Goal: Task Accomplishment & Management: Complete application form

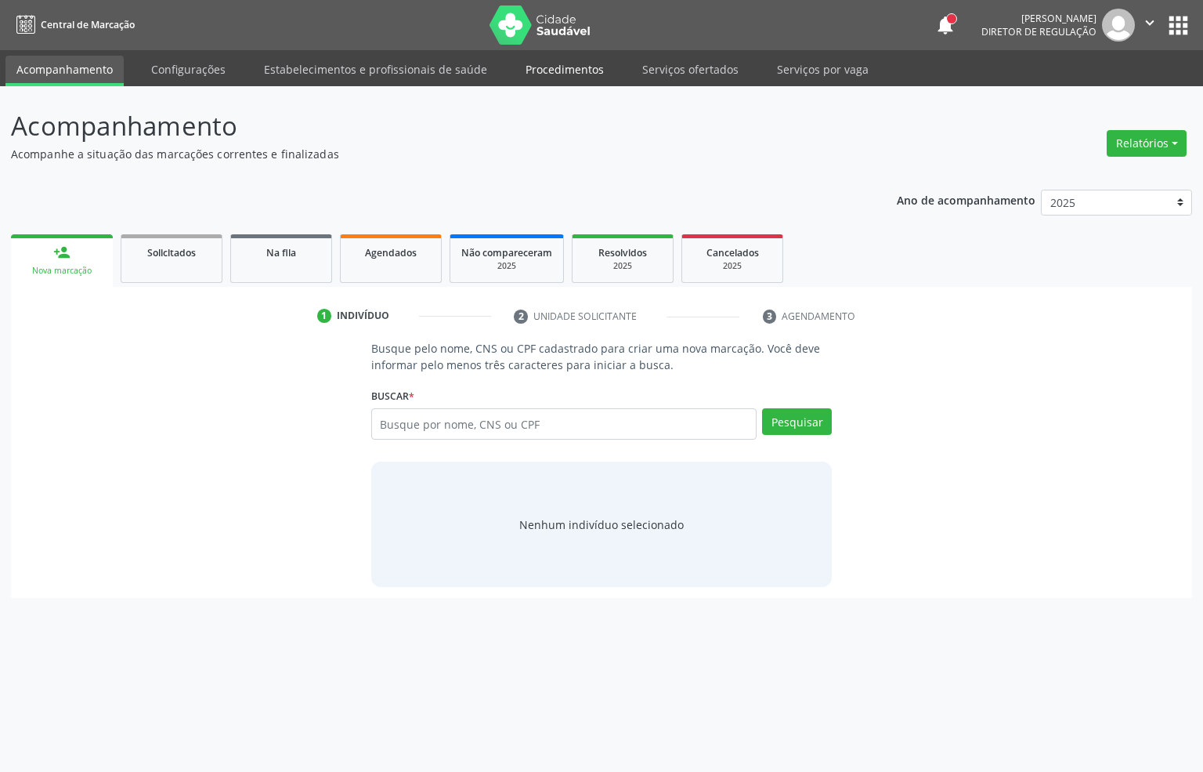
click at [529, 54] on ul "Acompanhamento Configurações Estabelecimentos e profissionais de saúde Procedim…" at bounding box center [601, 68] width 1203 height 36
click at [540, 69] on link "Procedimentos" at bounding box center [565, 69] width 100 height 27
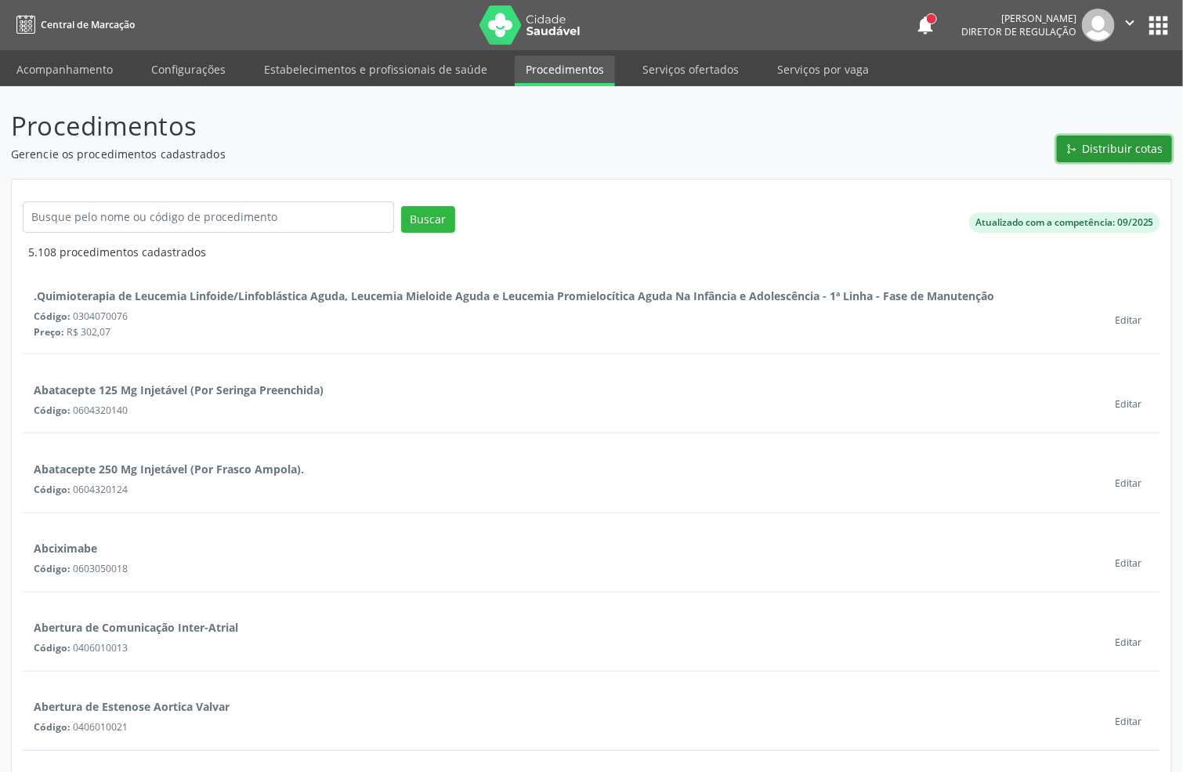
click at [1102, 146] on span "Distribuir cotas" at bounding box center [1122, 148] width 81 height 16
click at [1091, 146] on span "Distribuir cotas" at bounding box center [1122, 148] width 81 height 16
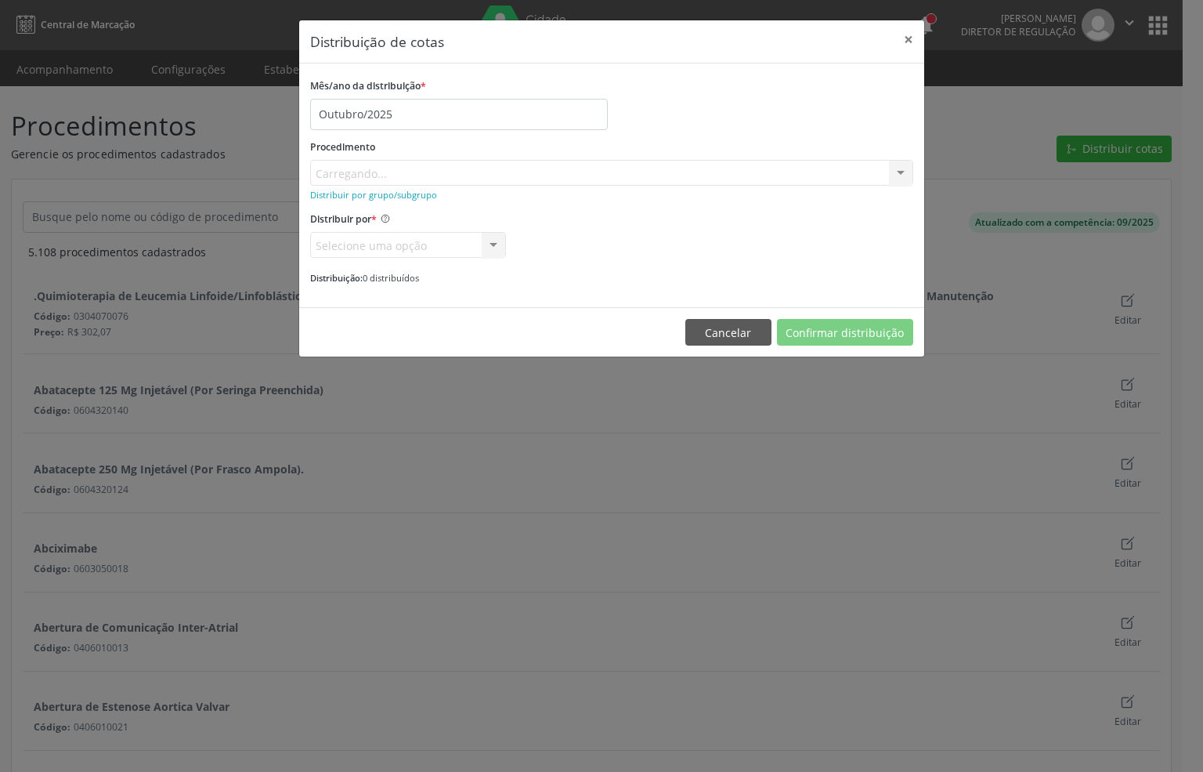
click at [364, 174] on div "Procedimento [GEOGRAPHIC_DATA]... No elements found. Consider changing the sear…" at bounding box center [611, 161] width 603 height 50
click at [414, 172] on div "Procedimento [GEOGRAPHIC_DATA]... No elements found. Consider changing the sear…" at bounding box center [611, 161] width 603 height 50
click at [346, 167] on div "Procedimento Carregando... No elements found. Consider changing the search quer…" at bounding box center [611, 161] width 603 height 50
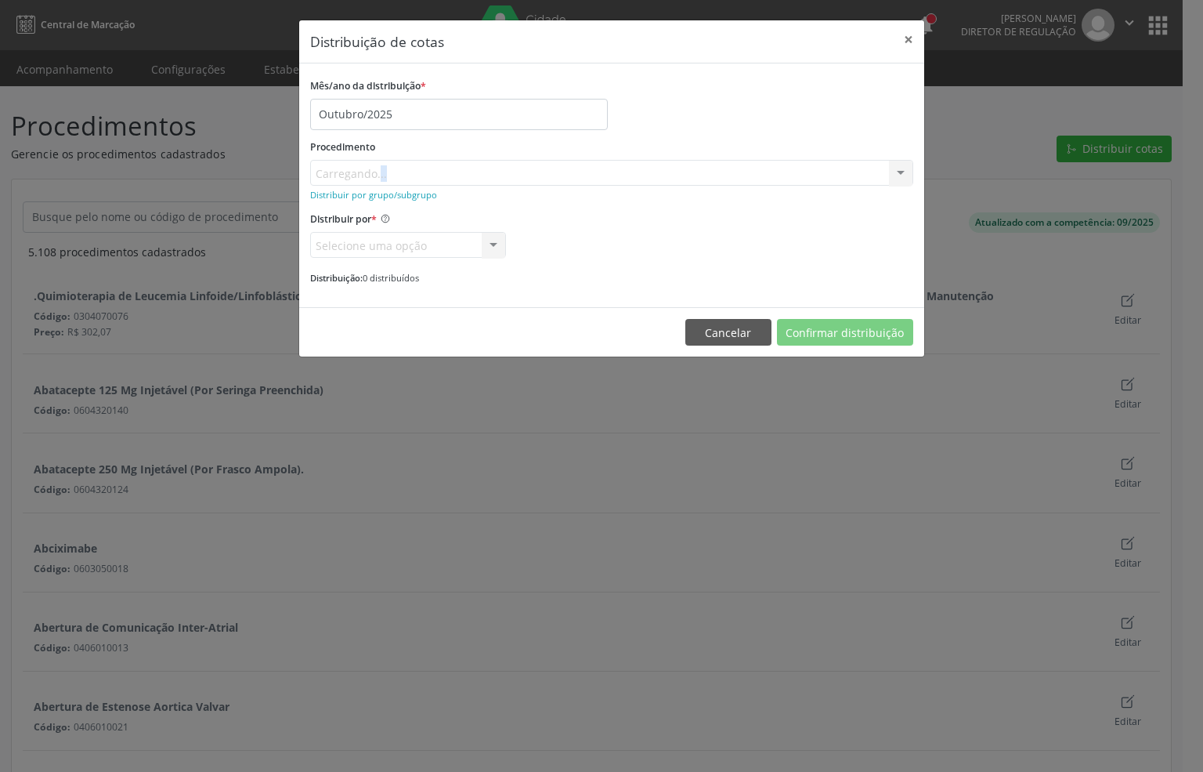
click at [346, 167] on div "Procedimento Carregando... No elements found. Consider changing the search quer…" at bounding box center [611, 161] width 603 height 50
click at [409, 163] on div "Procedimento Carregando... No elements found. Consider changing the search quer…" at bounding box center [611, 161] width 603 height 50
click at [384, 196] on small "Distribuir por grupo/subgrupo" at bounding box center [373, 195] width 127 height 12
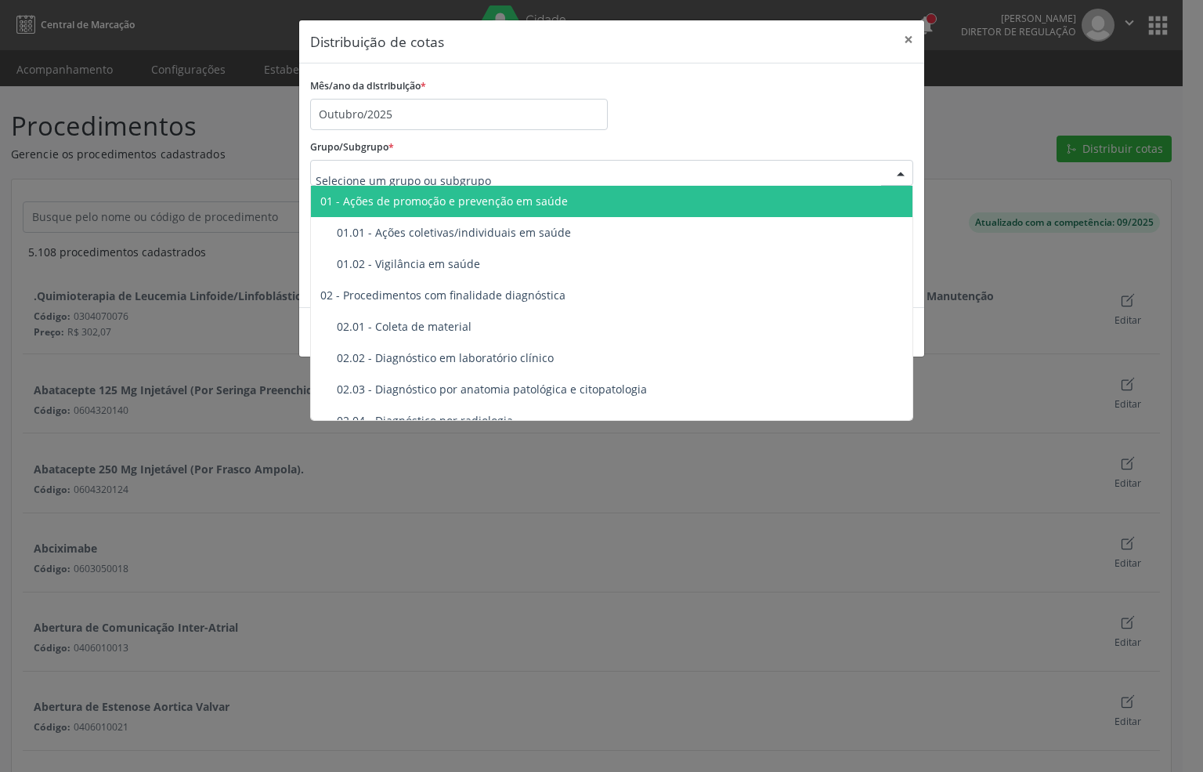
click at [515, 151] on div "Grupo/Subgrupo * 01 - Ações de promoção e prevenção em saúde 01.01 - Ações cole…" at bounding box center [611, 161] width 603 height 50
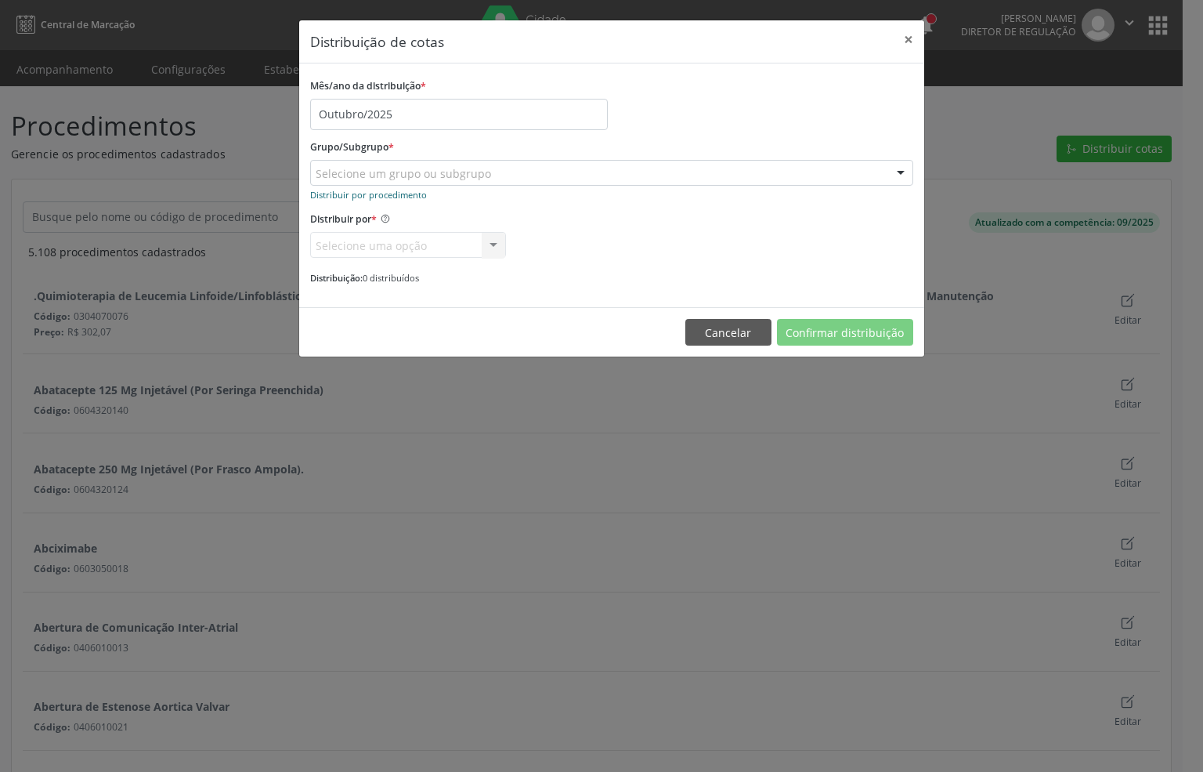
click at [381, 197] on small "Distribuir por procedimento" at bounding box center [368, 195] width 117 height 12
click at [384, 193] on small "Distribuir por grupo/subgrupo" at bounding box center [373, 195] width 127 height 12
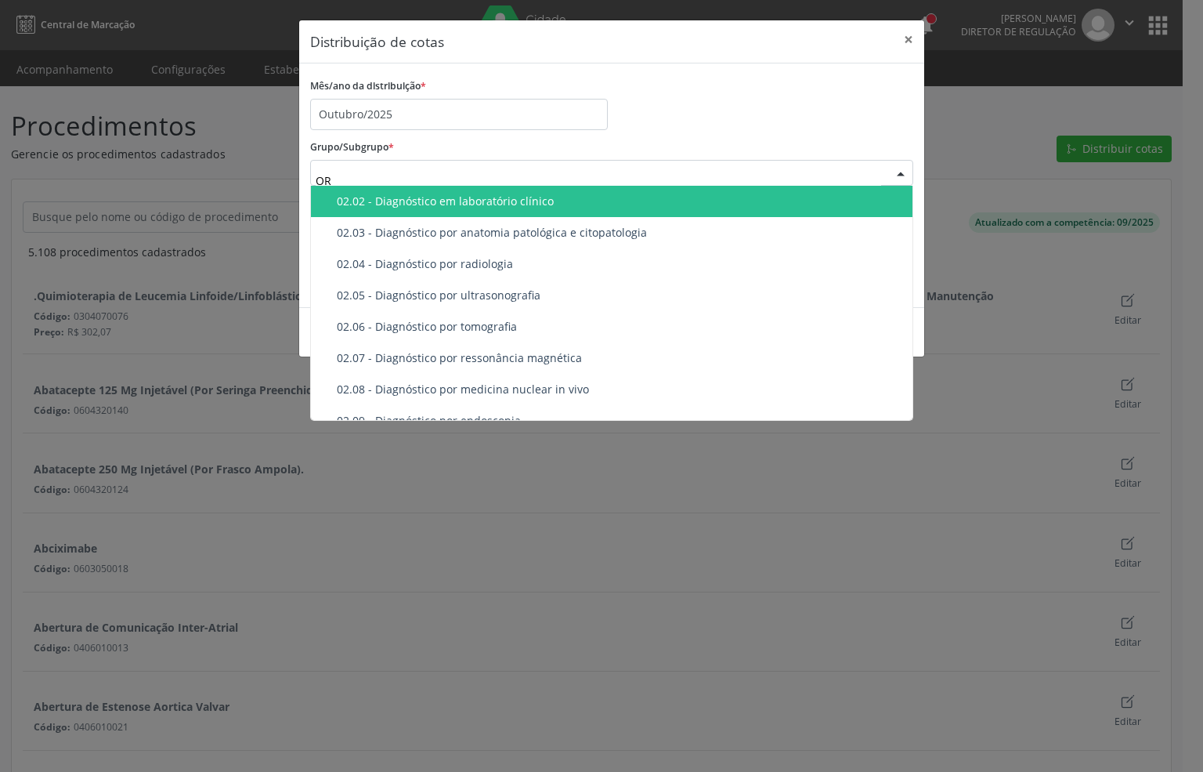
type input "O"
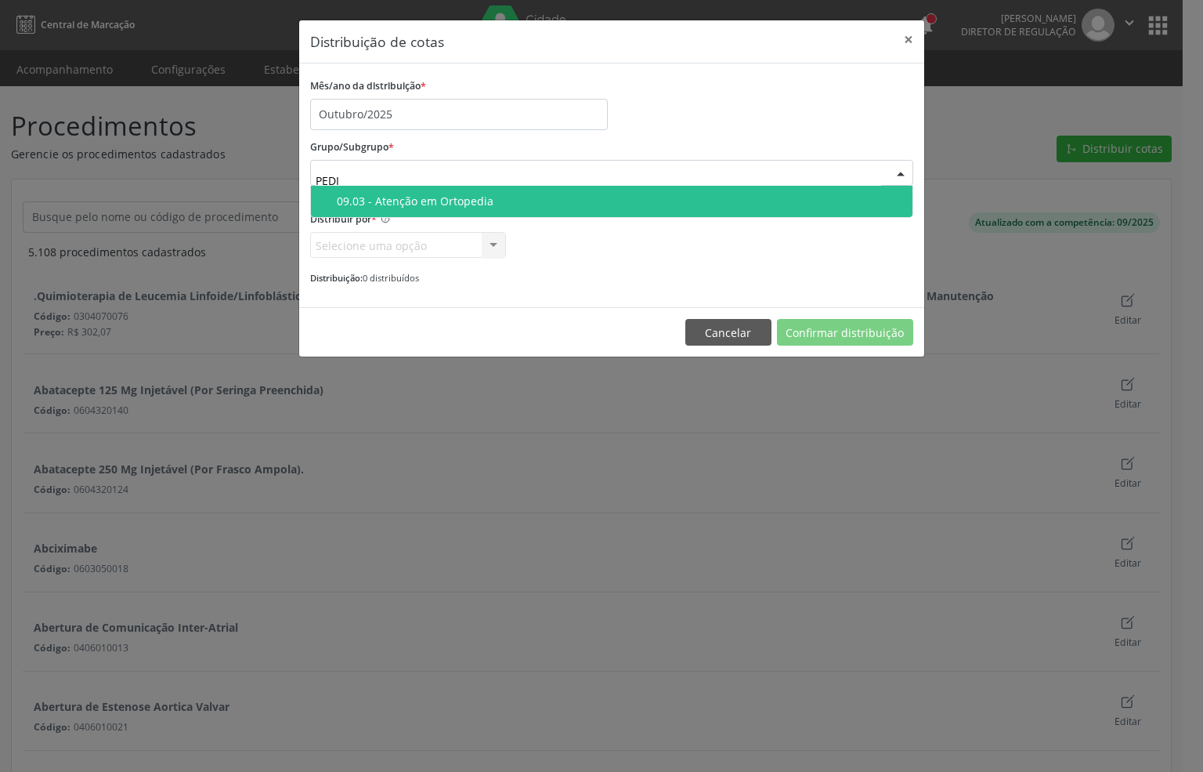
type input "PEDIA"
click at [626, 146] on div "Grupo/Subgrupo * 09.03 - Atenção em Ortopedia Nenhum resultado encontrado para:…" at bounding box center [611, 161] width 603 height 50
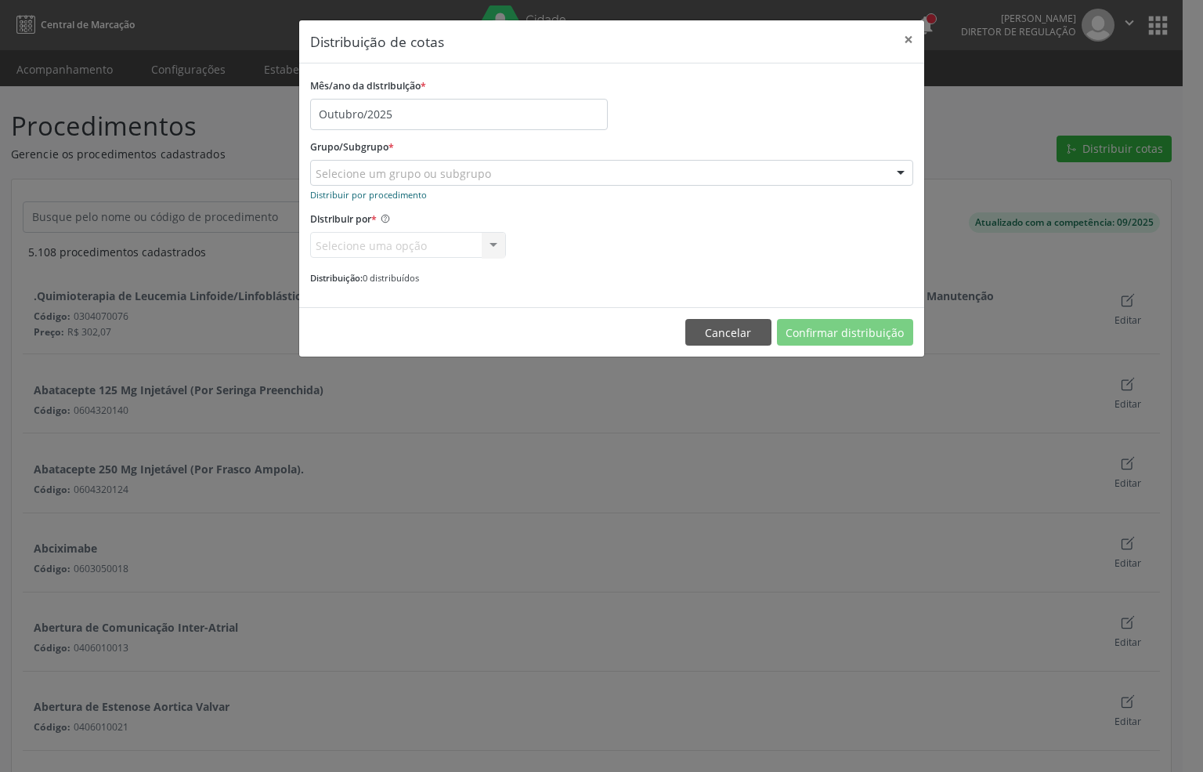
click at [407, 195] on small "Distribuir por procedimento" at bounding box center [368, 195] width 117 height 12
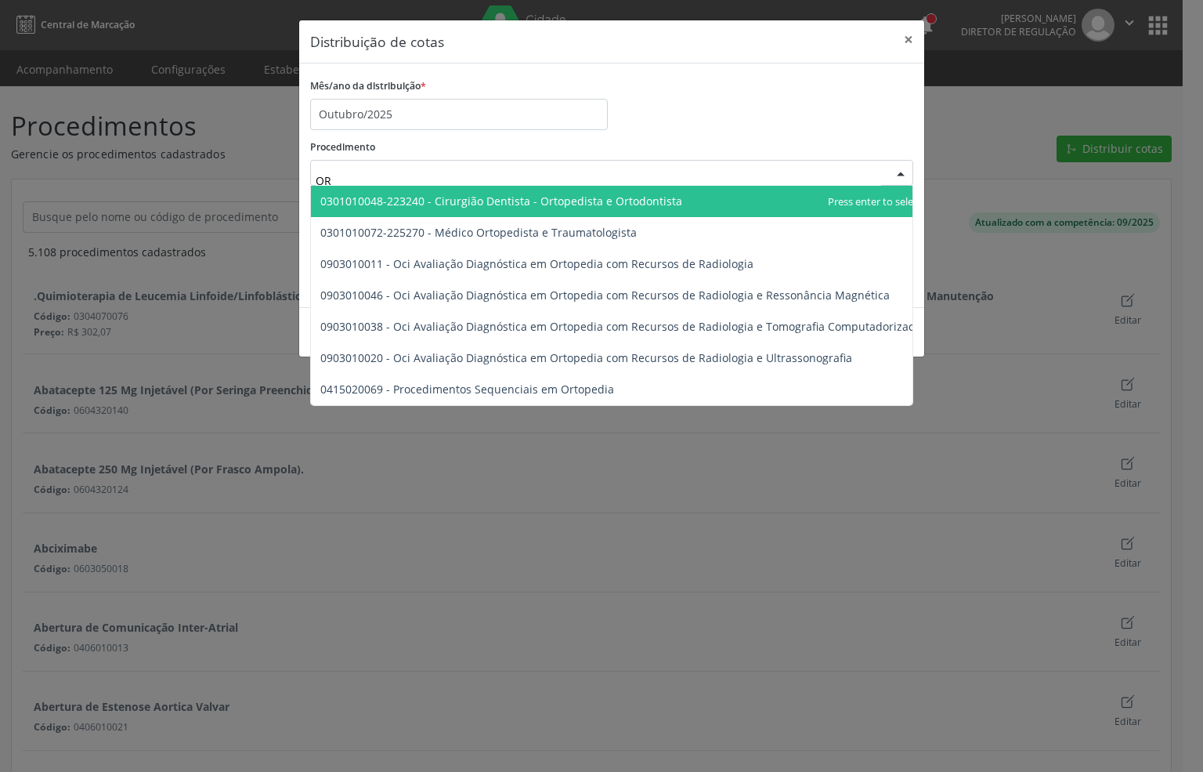
type input "O"
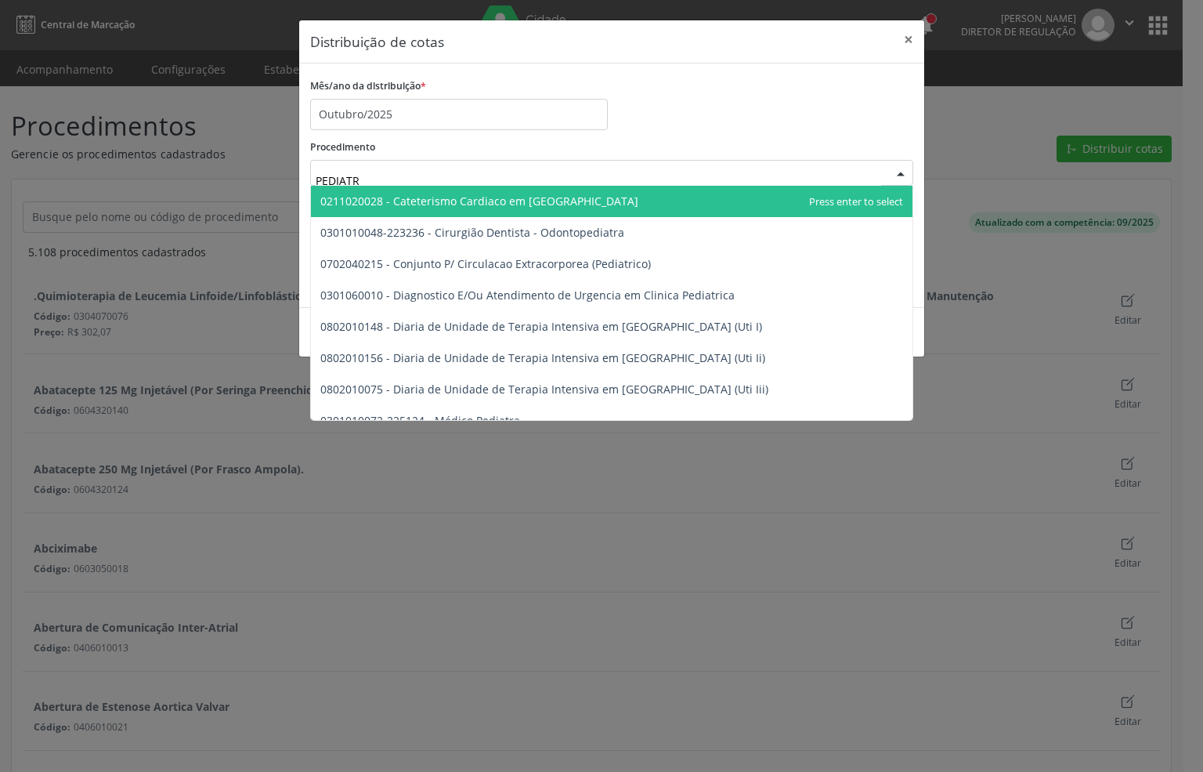
type input "PEDIATRA"
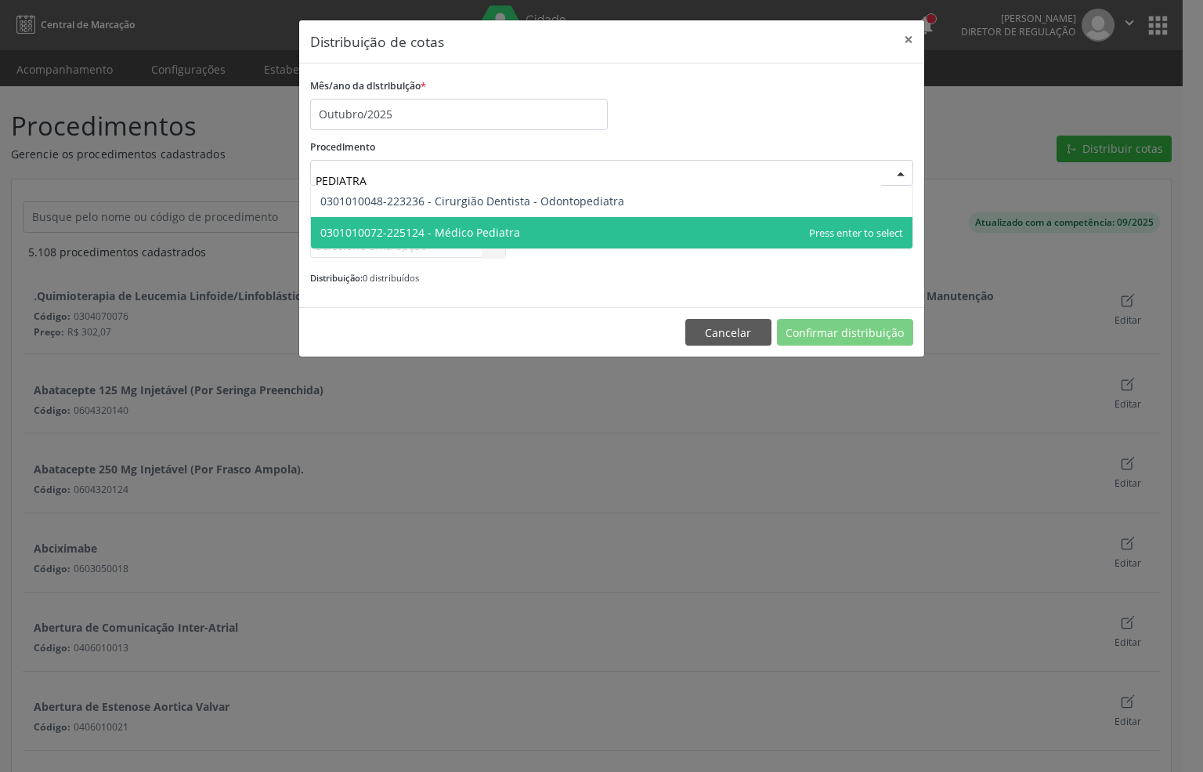
click at [430, 231] on span "0301010072-225124 - Médico Pediatra" at bounding box center [420, 232] width 200 height 15
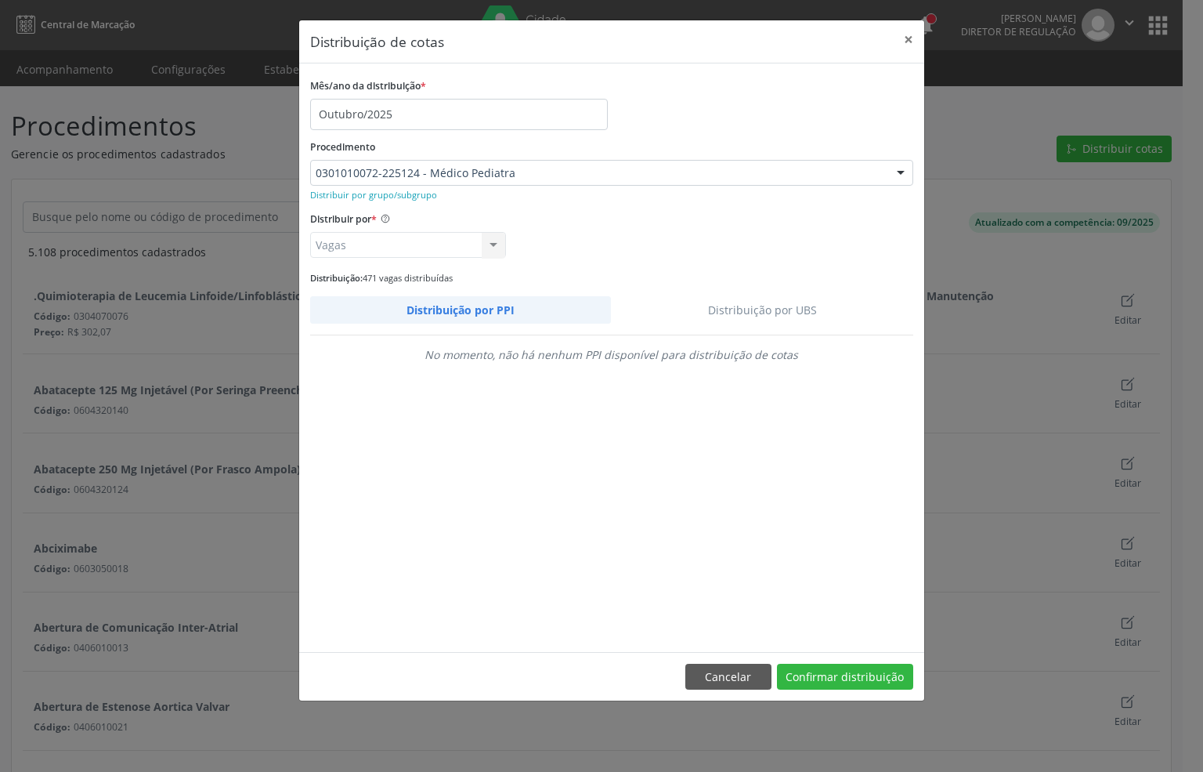
click at [772, 297] on link "Distribuição por UBS" at bounding box center [762, 309] width 302 height 27
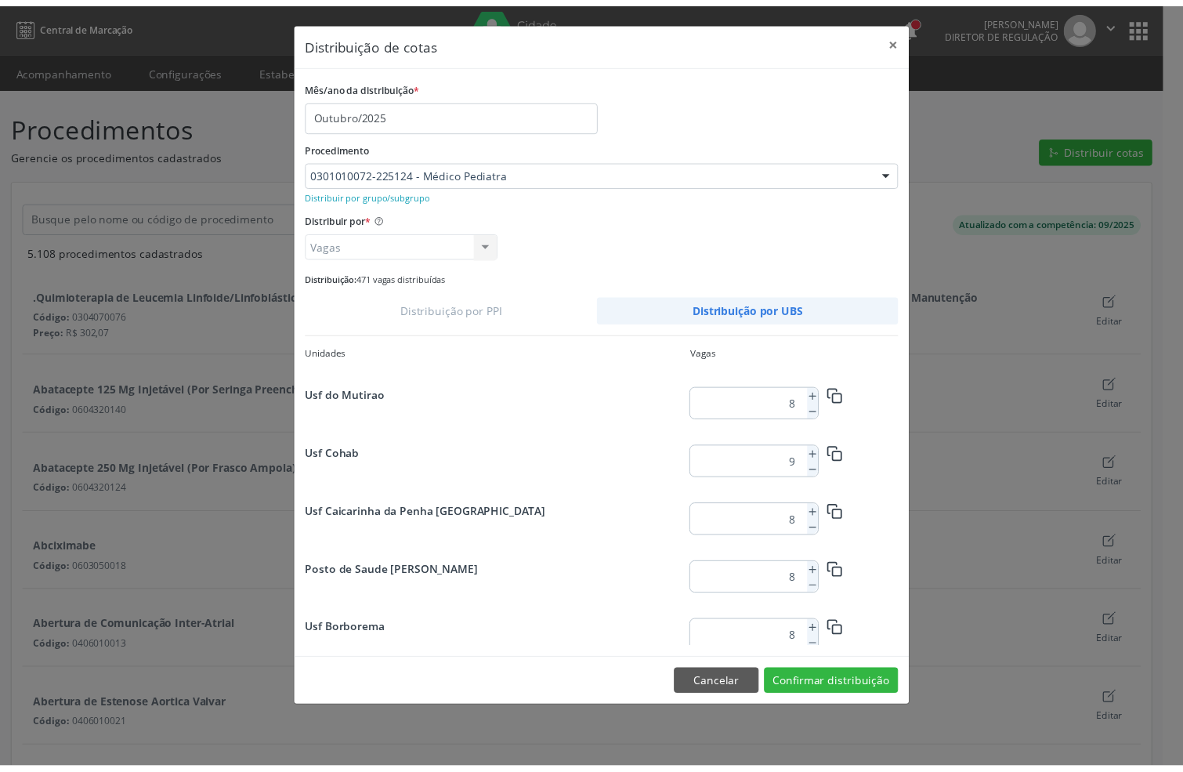
scroll to position [1998, 0]
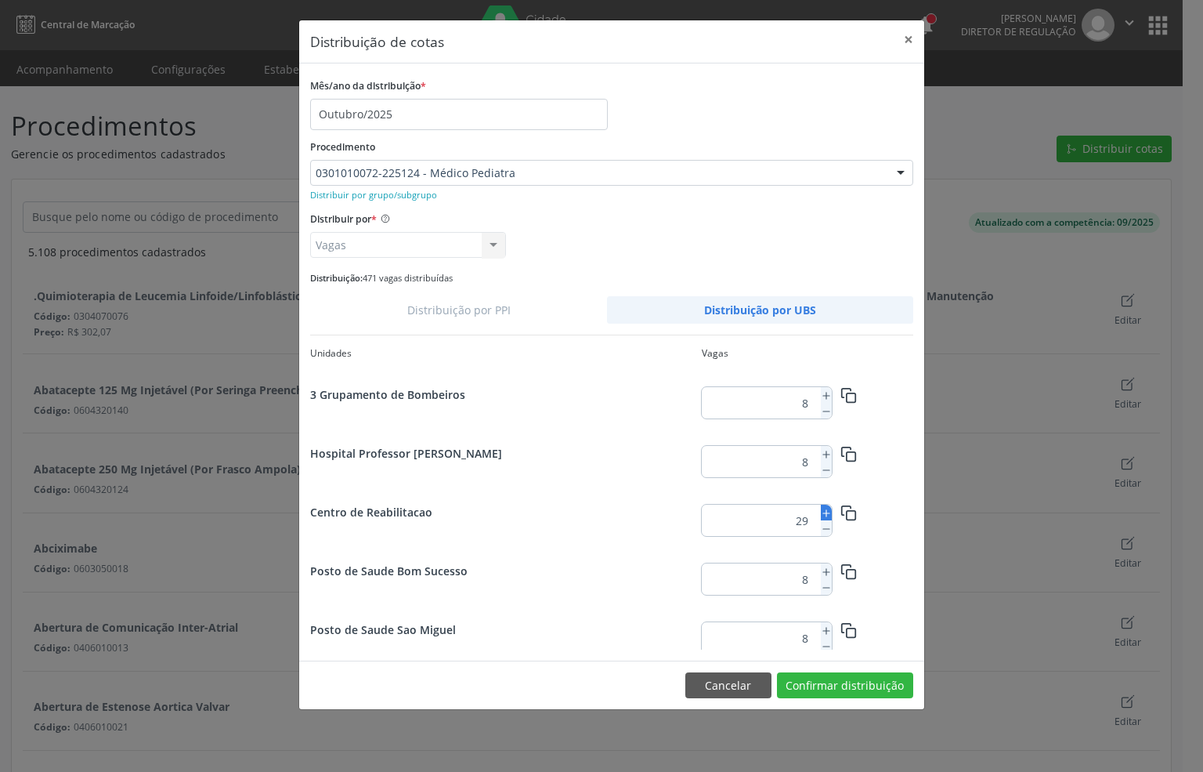
click at [822, 513] on icon at bounding box center [826, 513] width 11 height 11
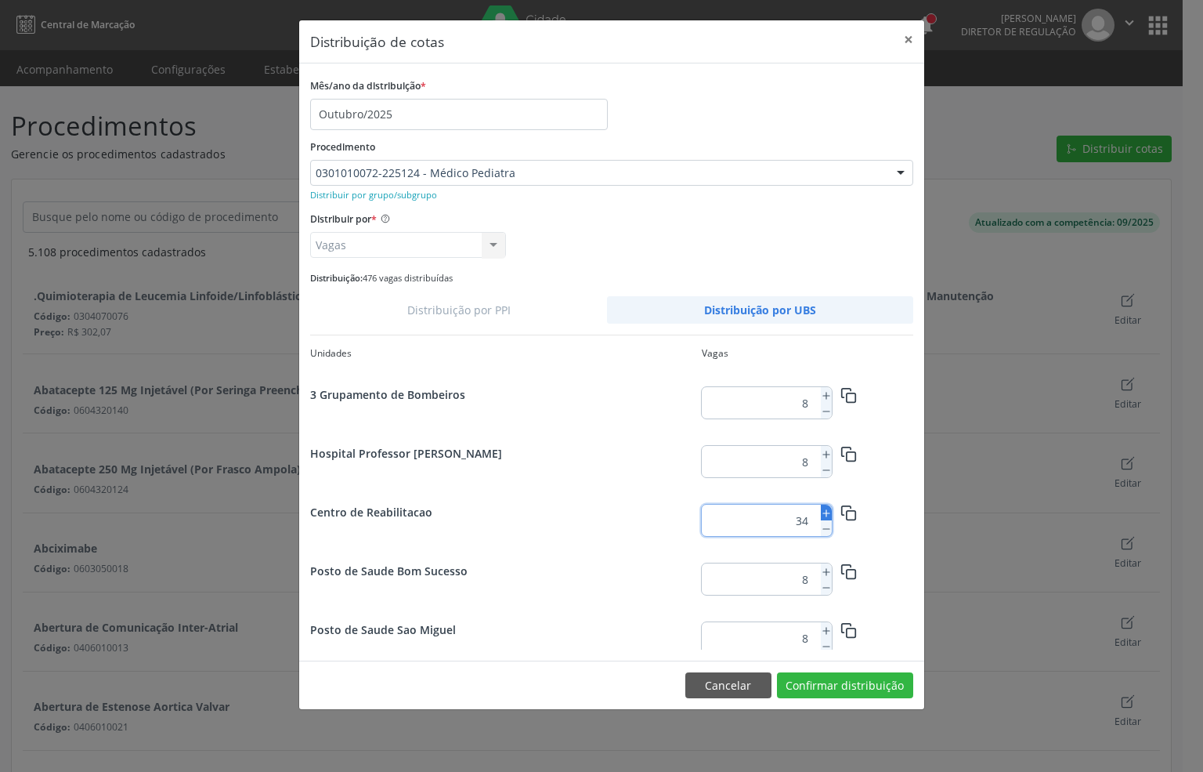
click at [822, 513] on icon at bounding box center [826, 513] width 11 height 11
type input "37"
click at [858, 681] on button "Confirmar distribuição" at bounding box center [845, 685] width 136 height 27
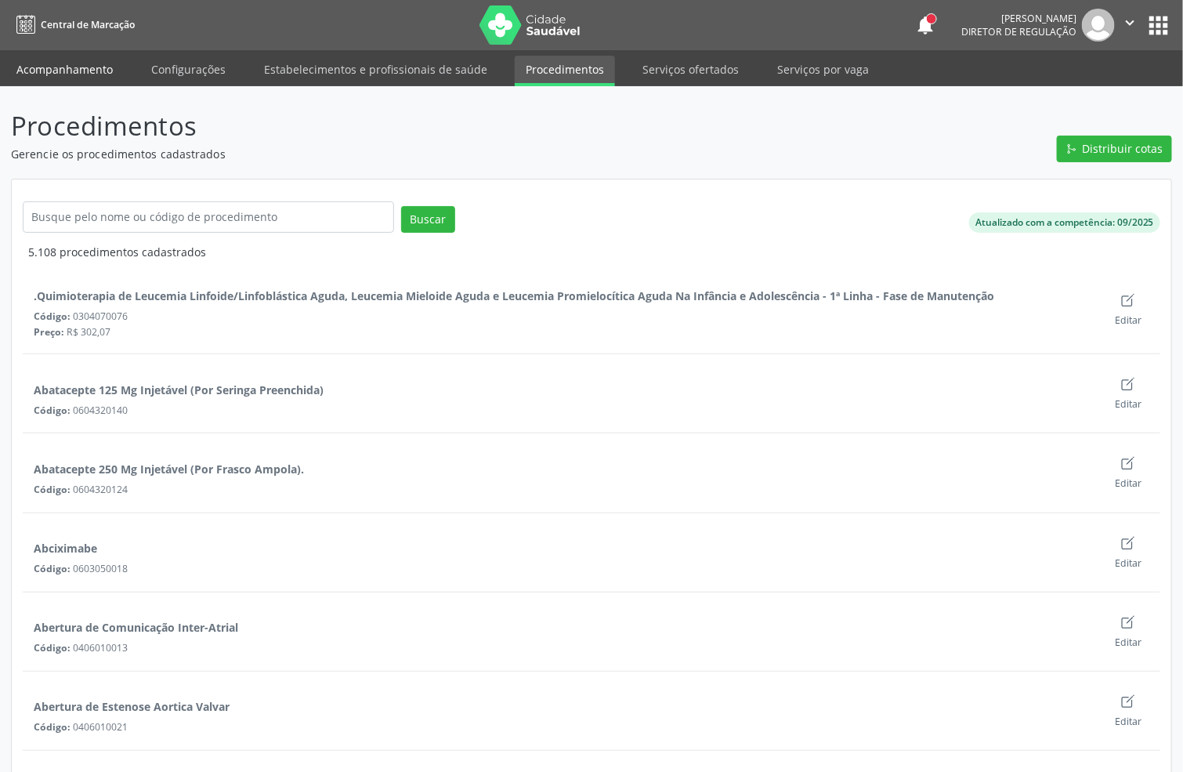
click at [85, 73] on link "Acompanhamento" at bounding box center [64, 69] width 118 height 27
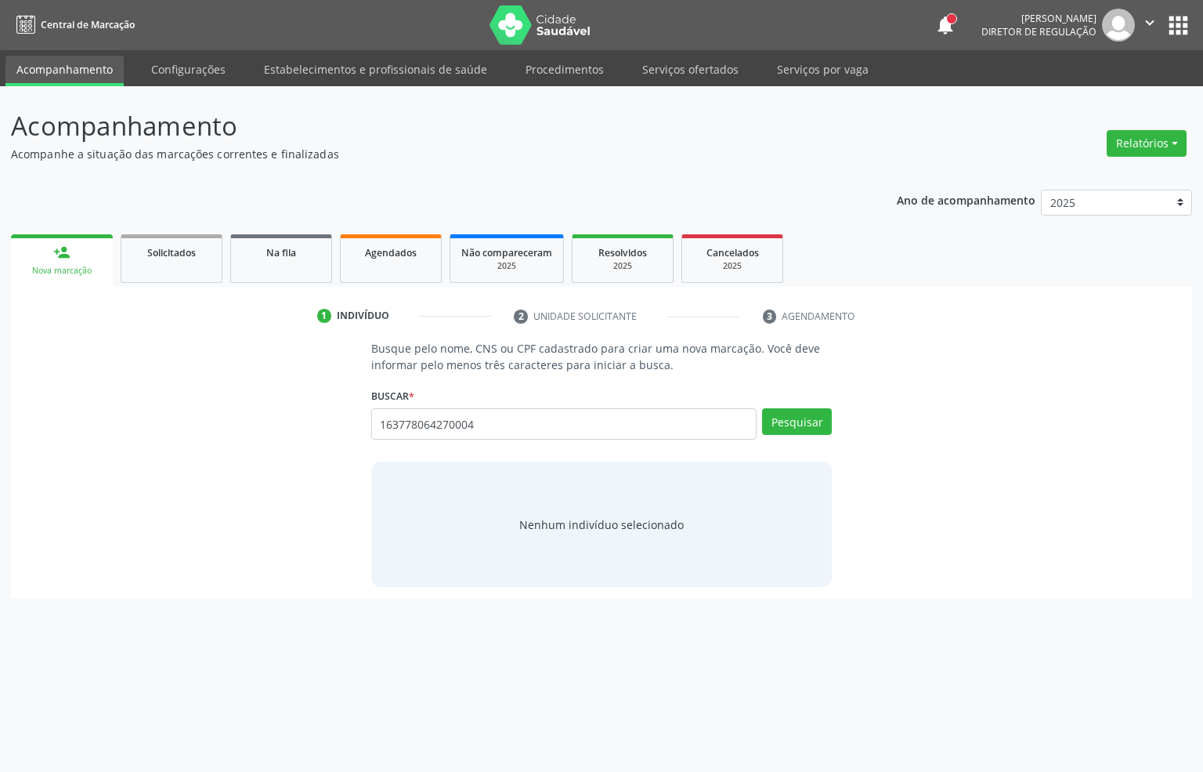
type input "163778064270004"
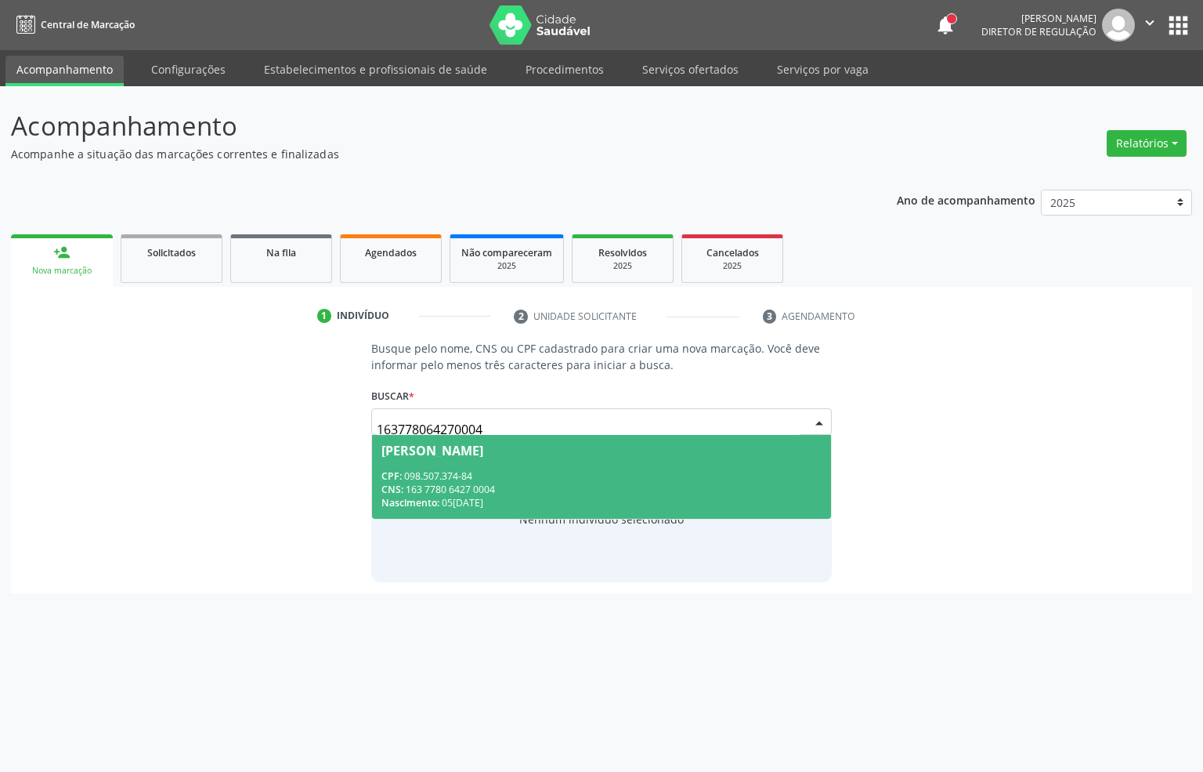
click at [533, 493] on div "CNS: 163 7780 6427 0004" at bounding box center [601, 488] width 441 height 13
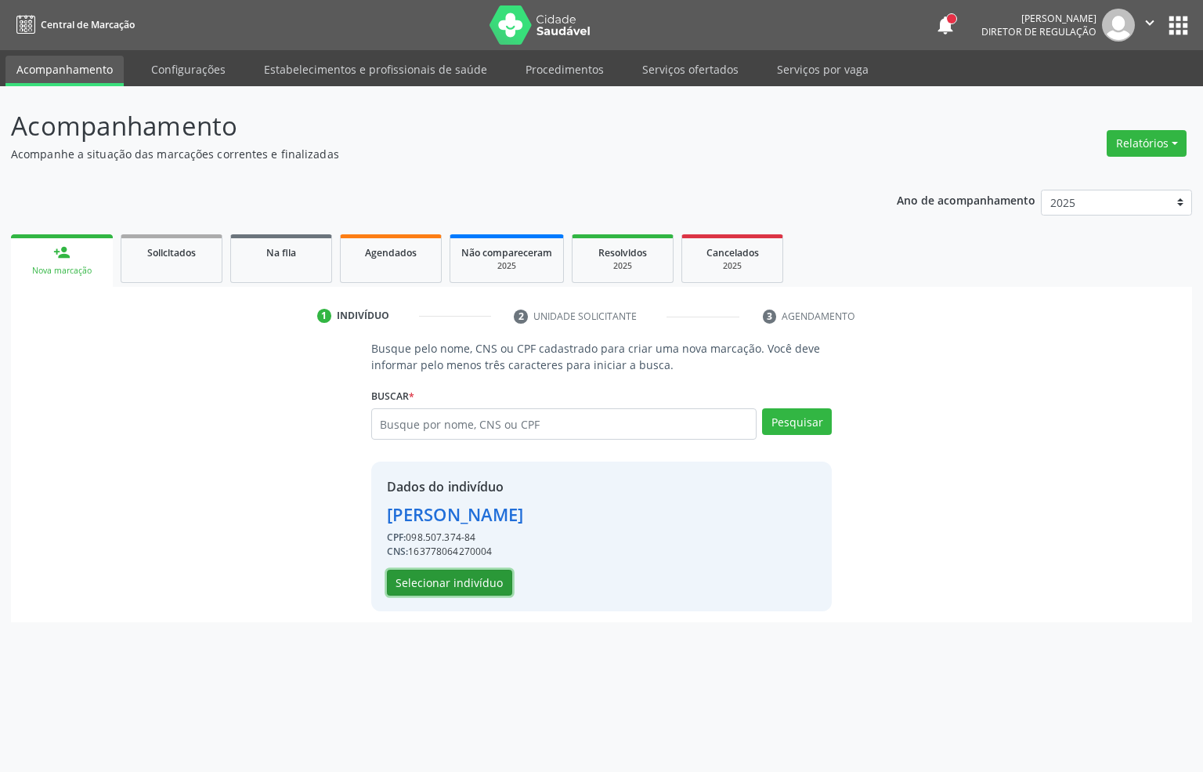
click at [466, 574] on button "Selecionar indivíduo" at bounding box center [449, 582] width 125 height 27
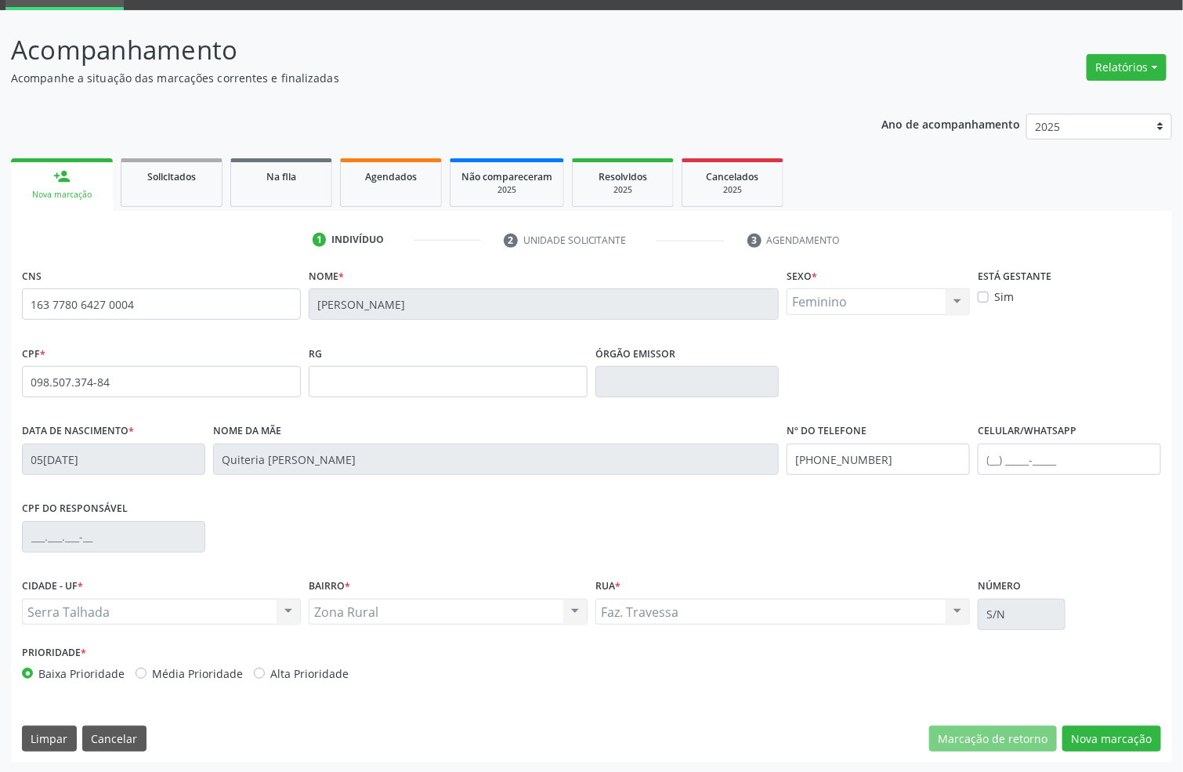
scroll to position [78, 0]
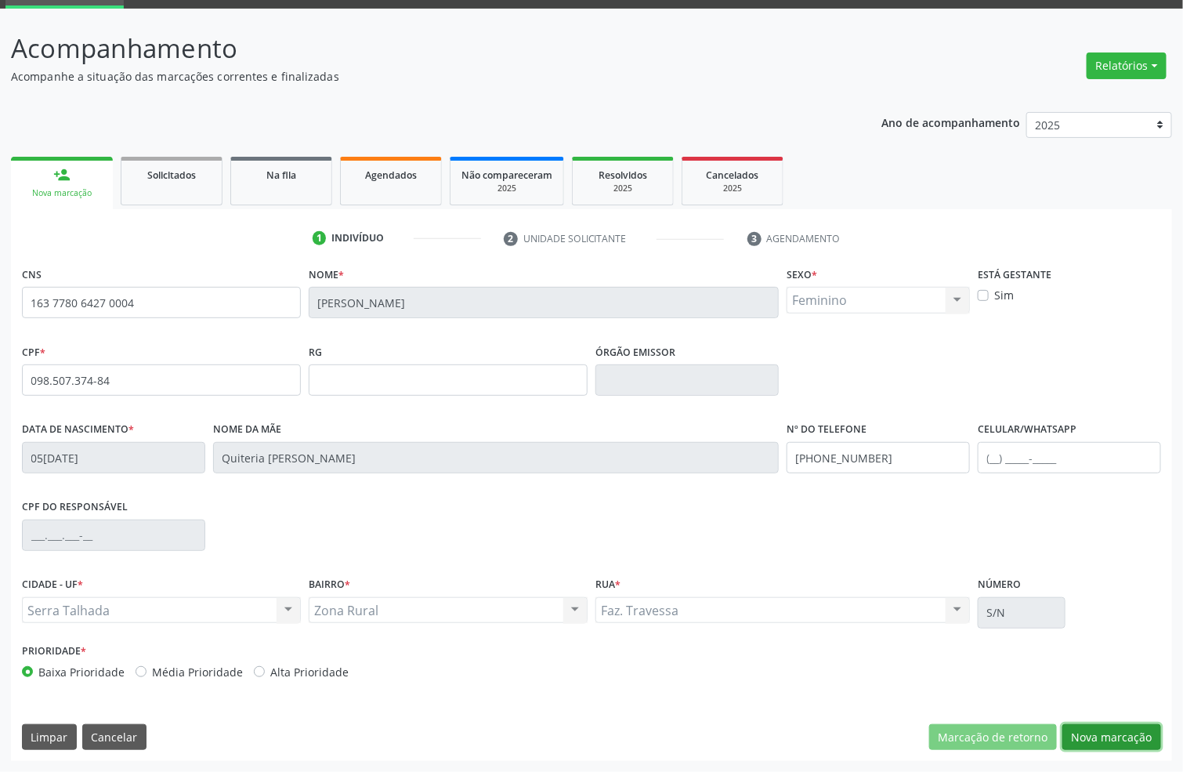
click at [1083, 733] on button "Nova marcação" at bounding box center [1111, 737] width 99 height 27
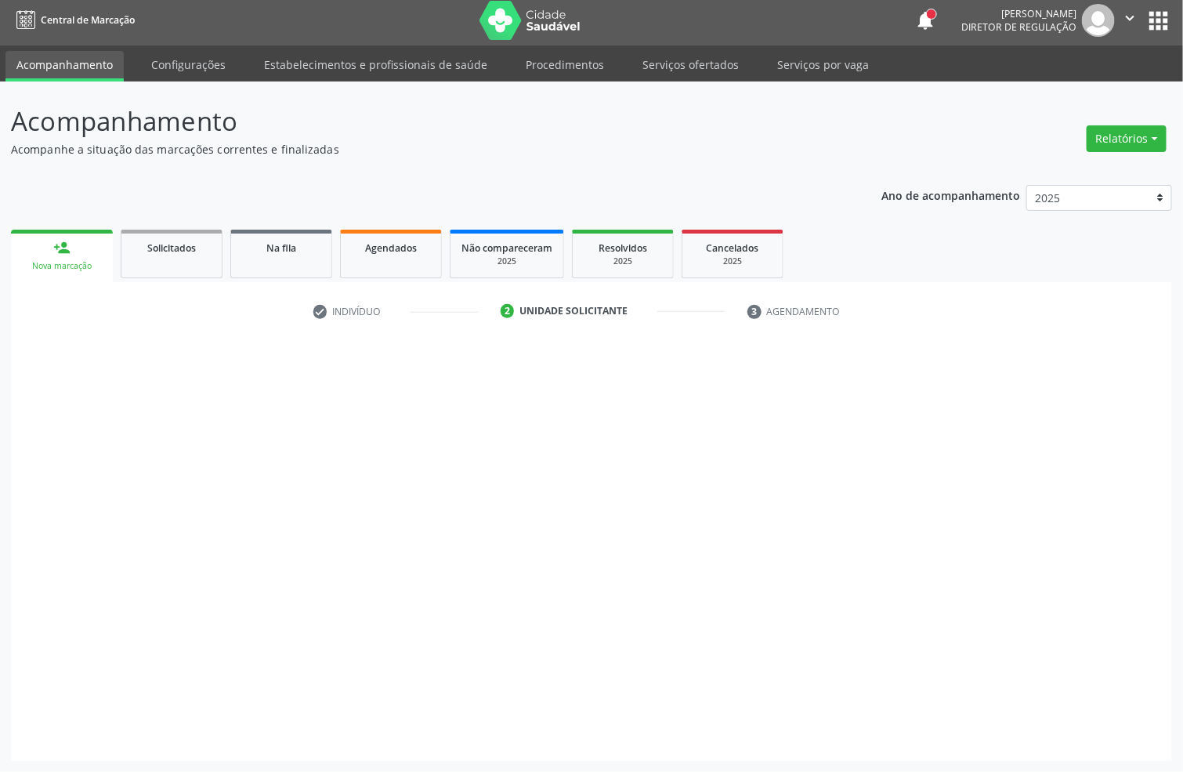
scroll to position [5, 0]
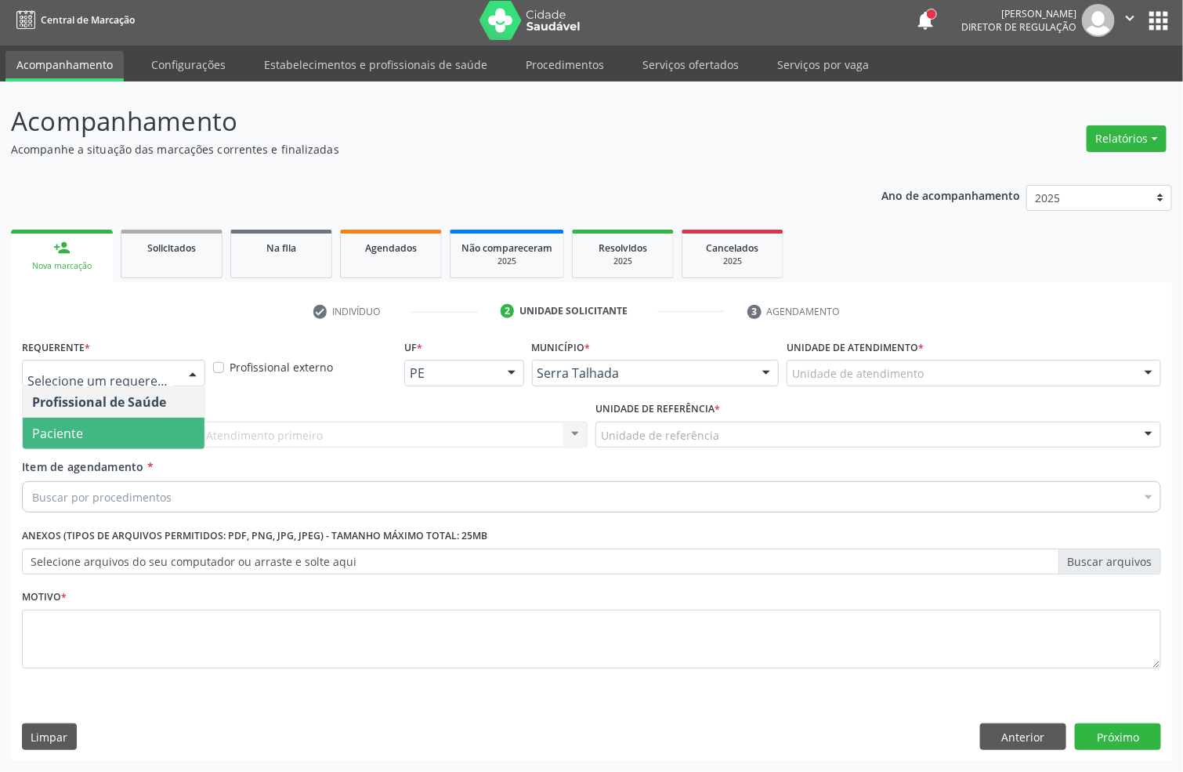
click at [120, 421] on span "Paciente" at bounding box center [114, 432] width 182 height 31
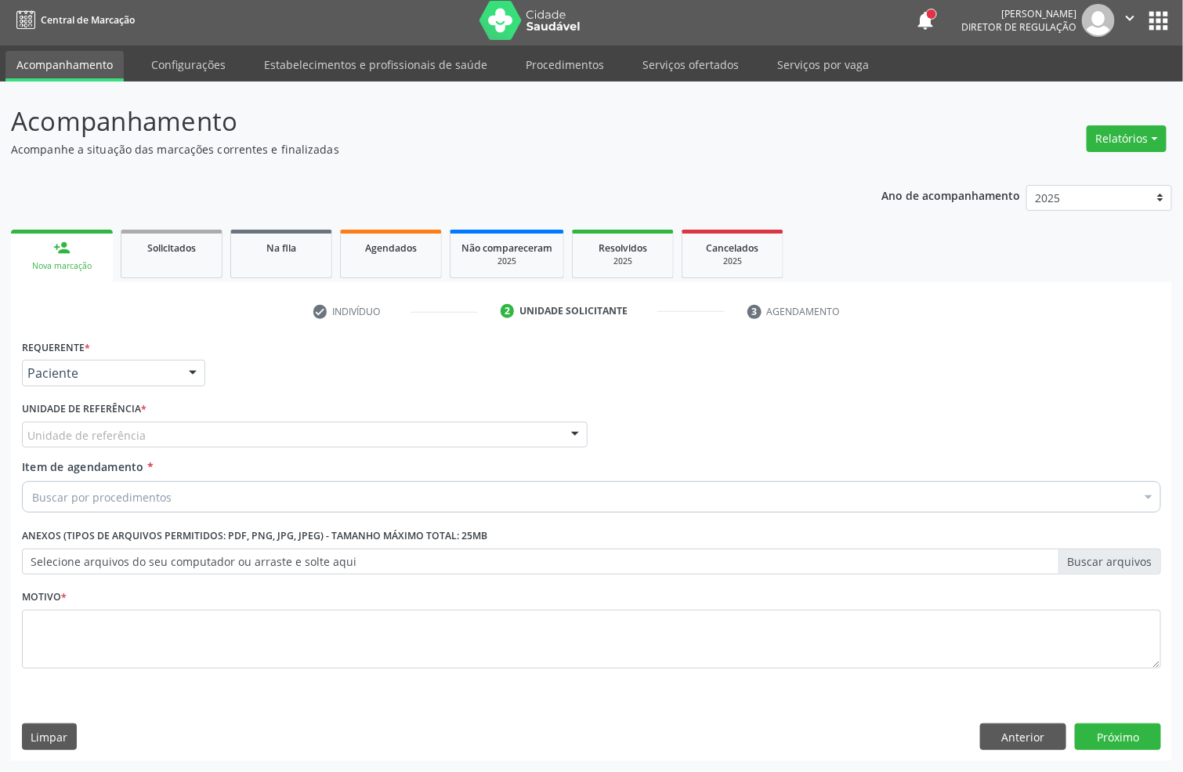
click at [120, 421] on div "Unidade de referência" at bounding box center [305, 434] width 566 height 27
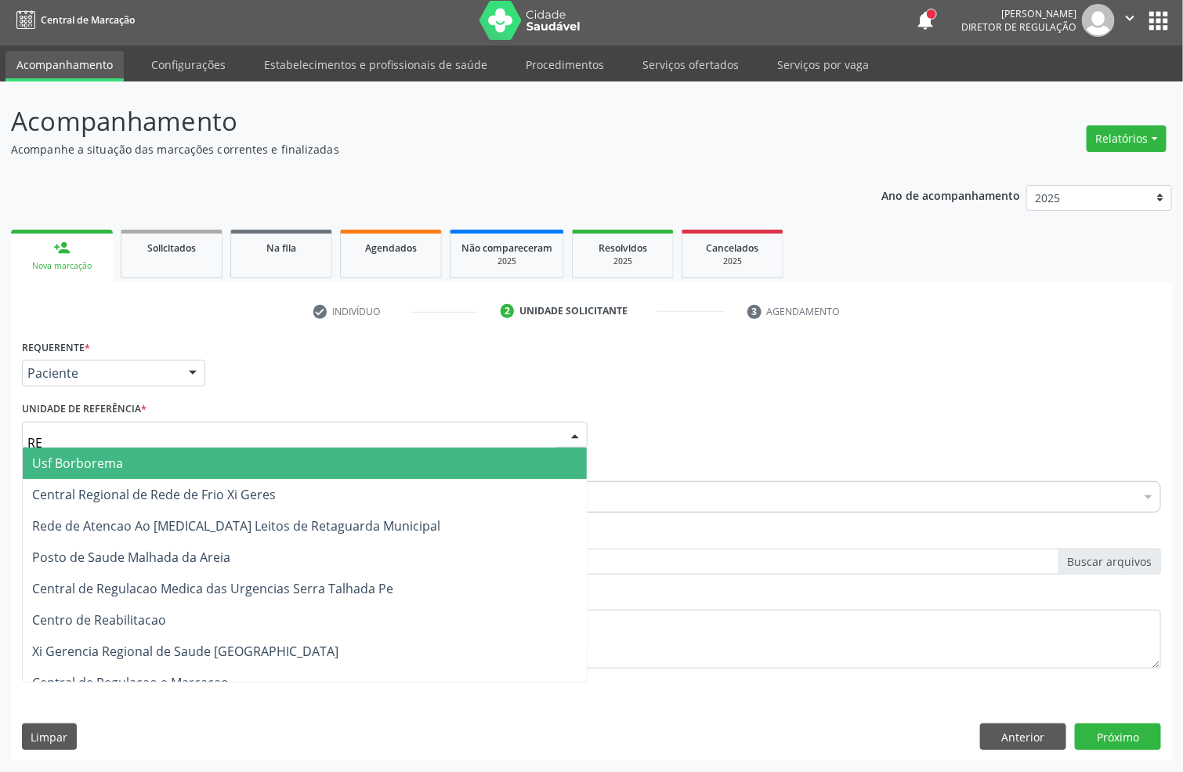
type input "REA"
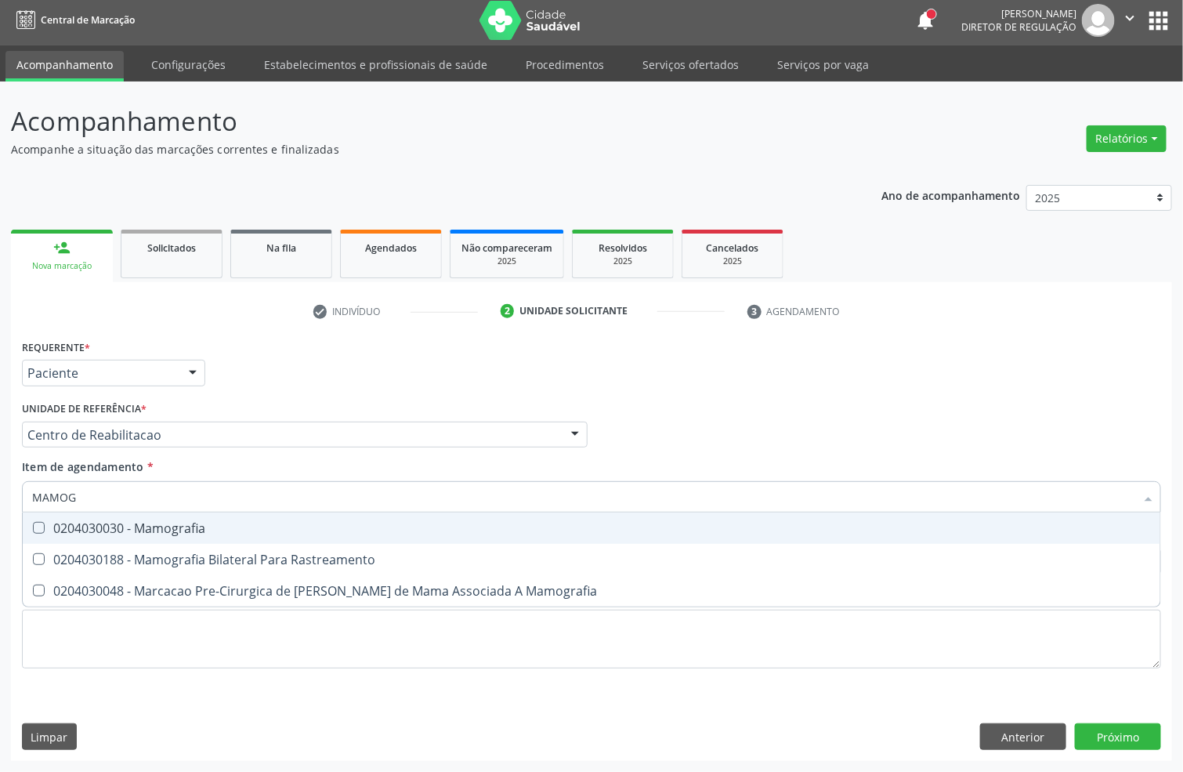
type input "MAMOGR"
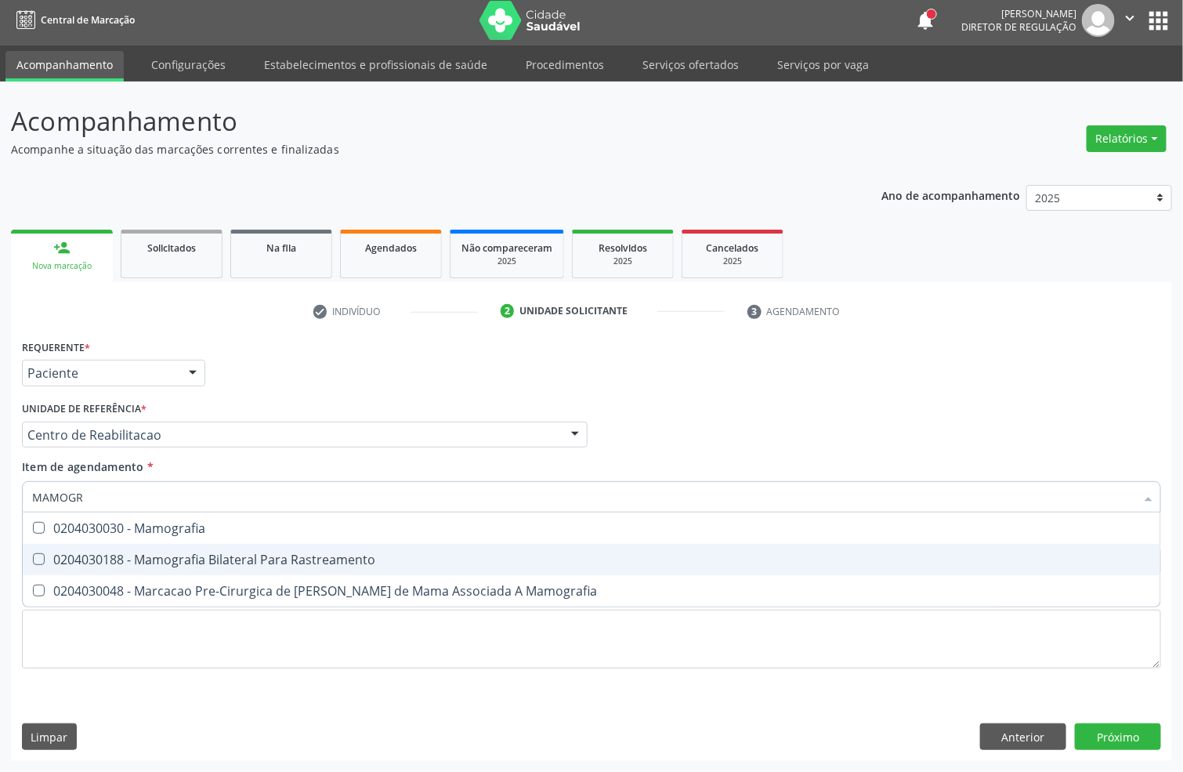
click at [167, 558] on div "0204030188 - Mamografia Bilateral Para Rastreamento" at bounding box center [591, 559] width 1119 height 13
checkbox Rastreamento "true"
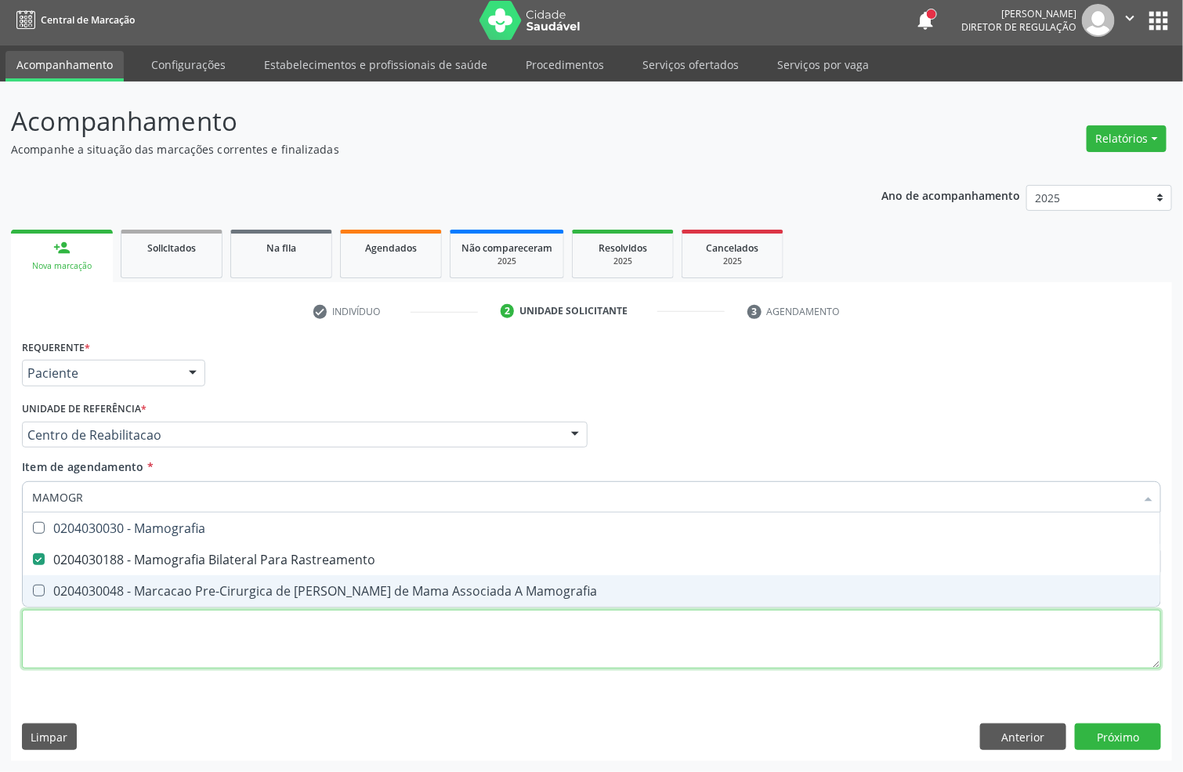
drag, startPoint x: 149, startPoint y: 611, endPoint x: 141, endPoint y: 635, distance: 25.5
click at [149, 611] on div "Requerente * Paciente Profissional de Saúde Paciente Nenhum resultado encontrad…" at bounding box center [591, 512] width 1139 height 355
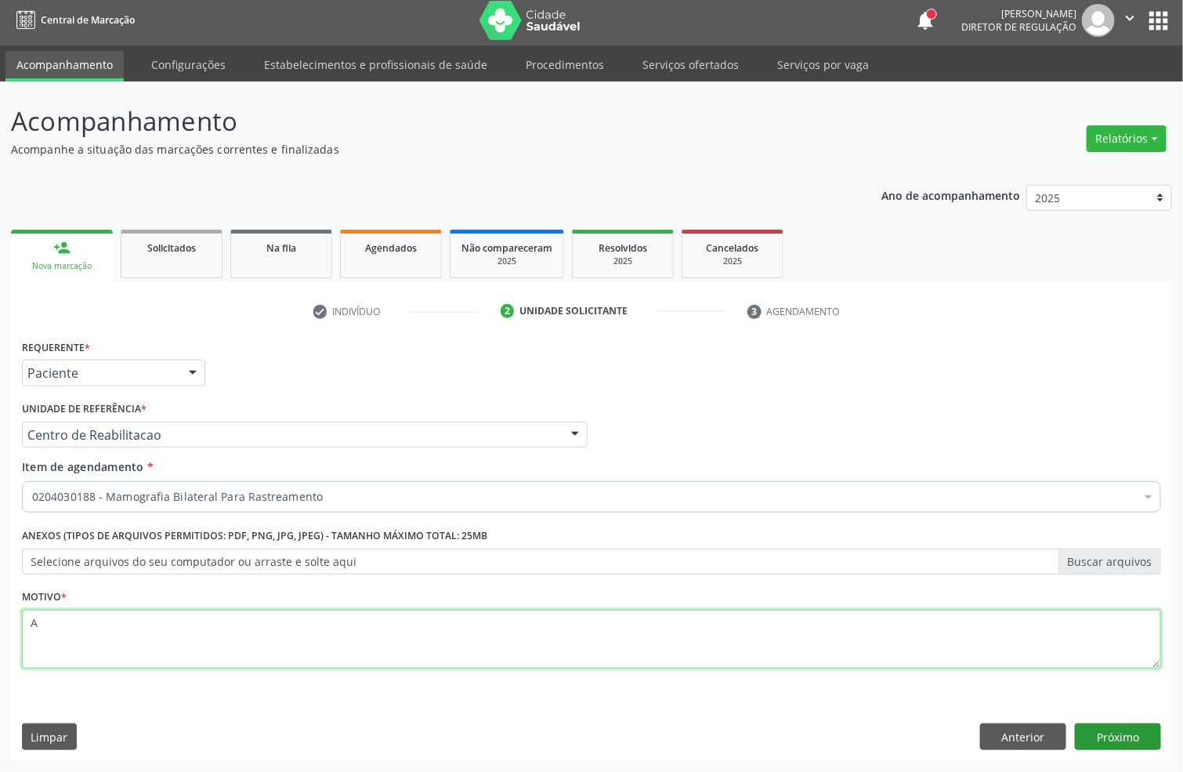
type textarea "A"
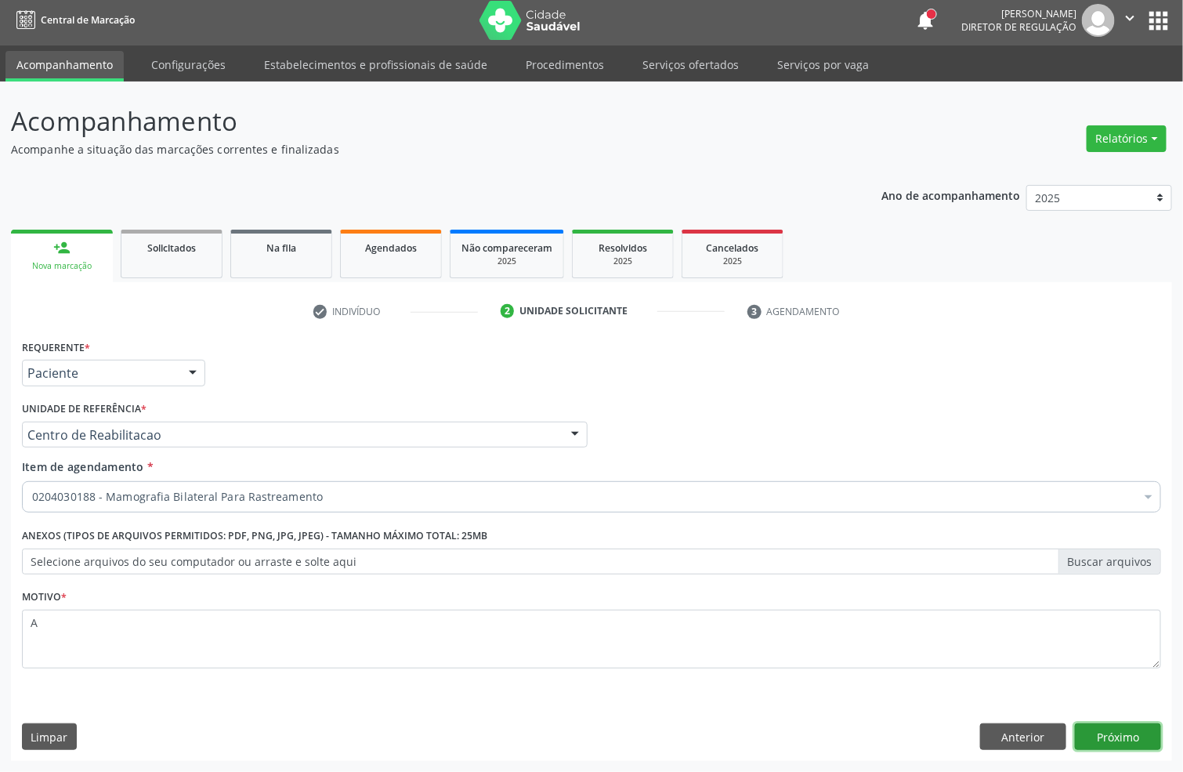
click at [1130, 729] on button "Próximo" at bounding box center [1118, 736] width 86 height 27
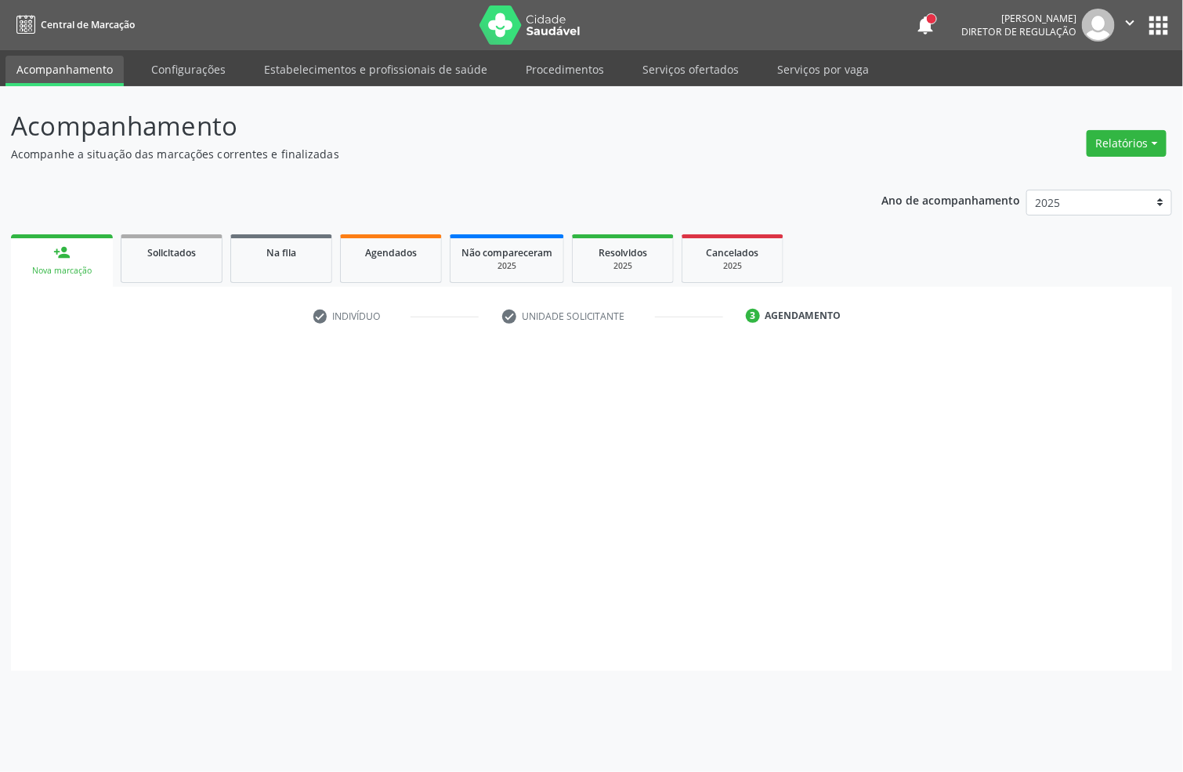
scroll to position [0, 0]
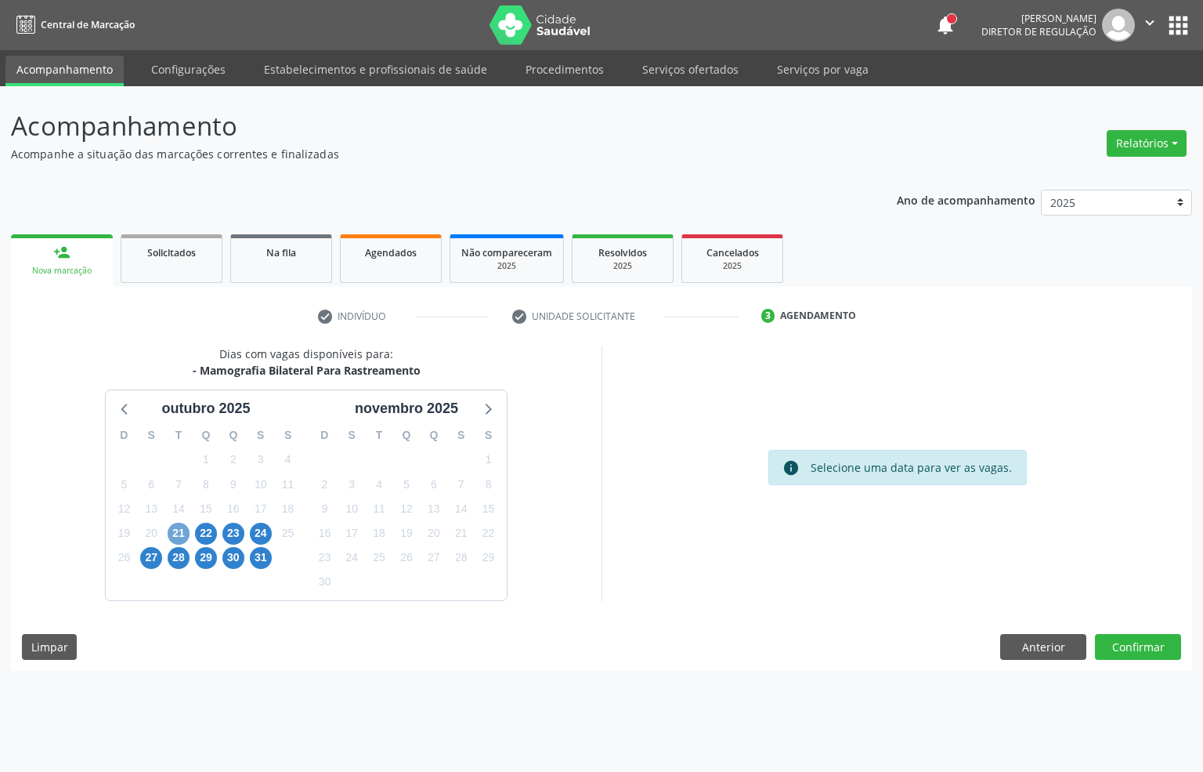
click at [168, 531] on span "21" at bounding box center [179, 533] width 22 height 22
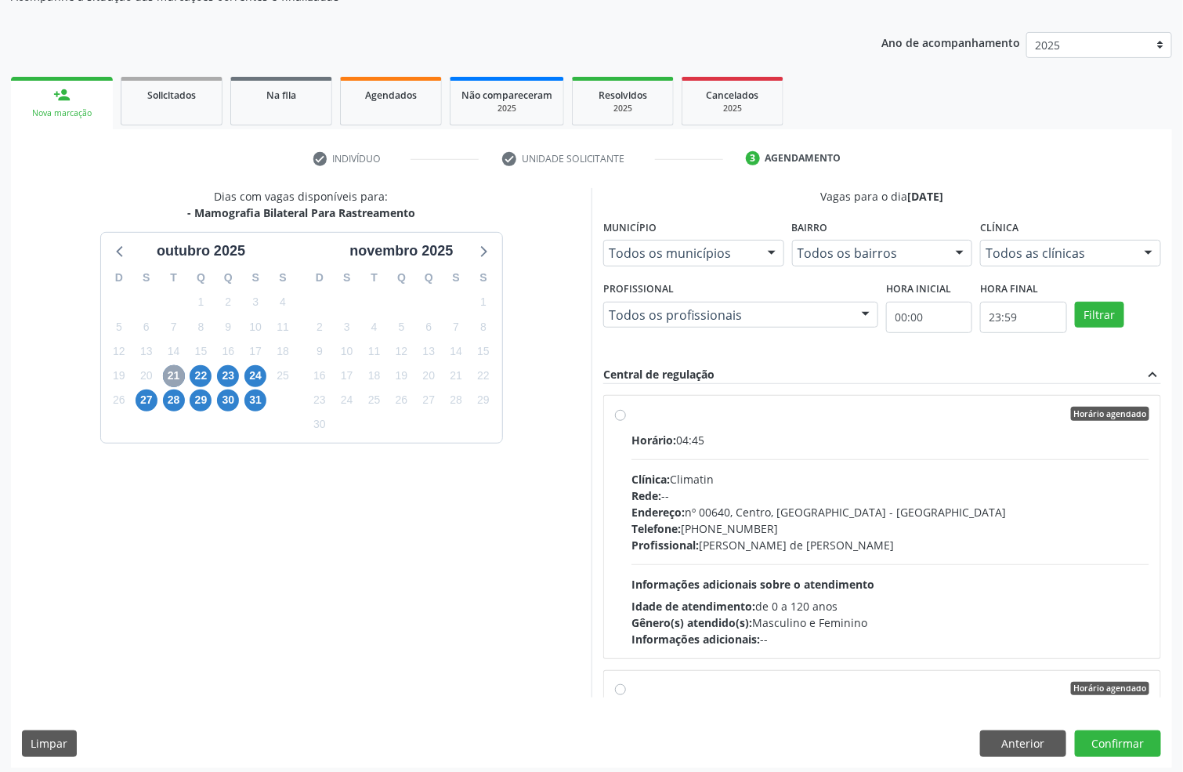
scroll to position [164, 0]
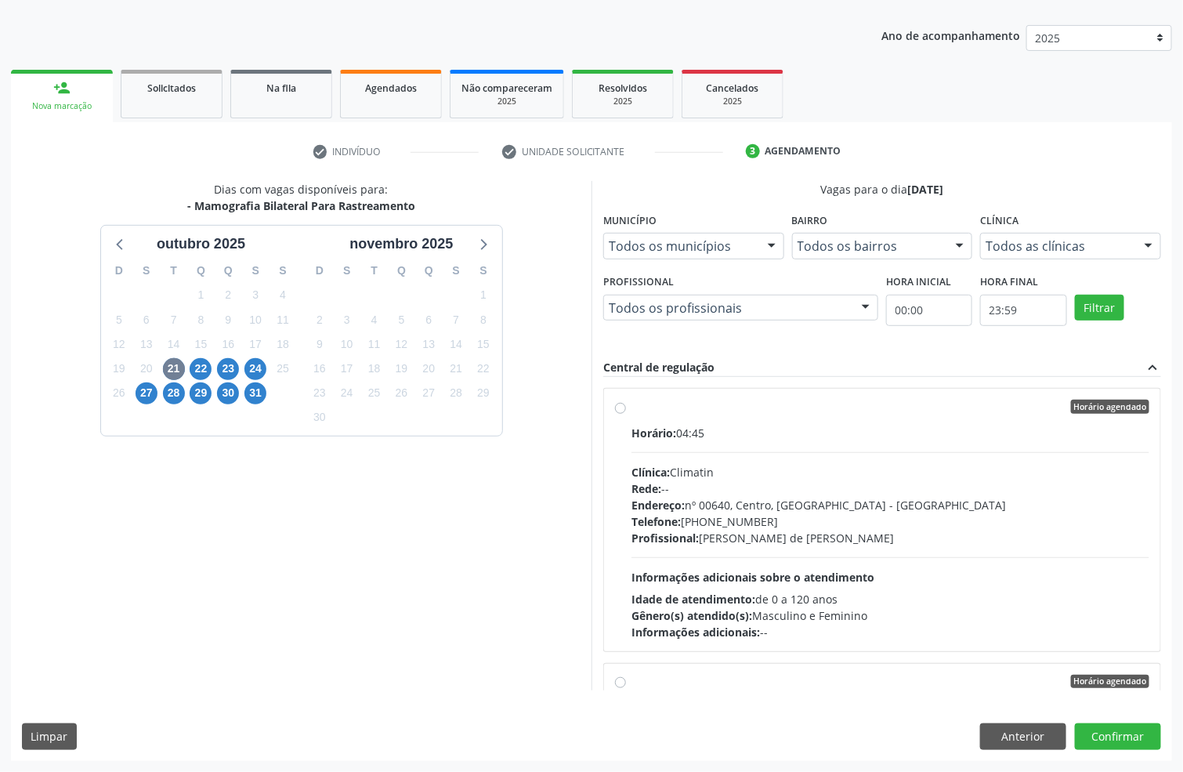
click at [649, 497] on span "Endereço:" at bounding box center [657, 504] width 53 height 15
click at [626, 414] on input "Horário agendado Horário: 04:45 Clínica: Climatin Rede: -- Endereço: nº 00640, …" at bounding box center [620, 406] width 11 height 14
radio input "true"
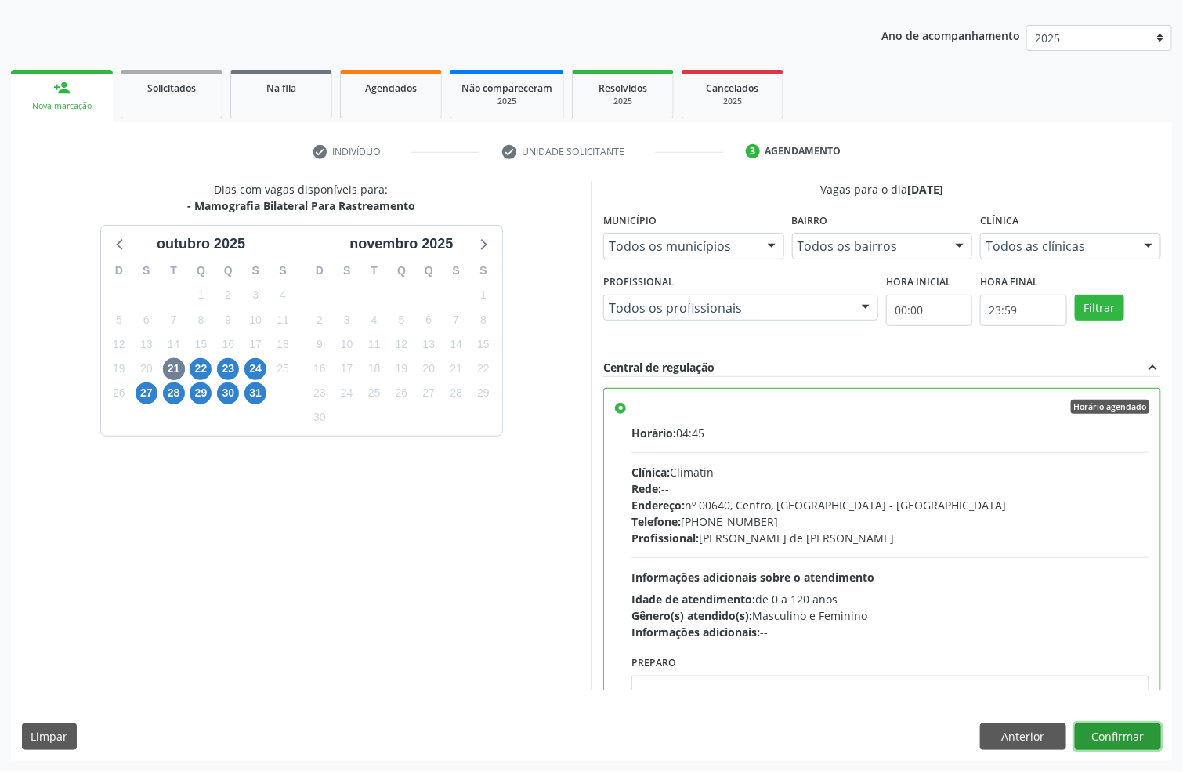
click at [1133, 728] on button "Confirmar" at bounding box center [1118, 736] width 86 height 27
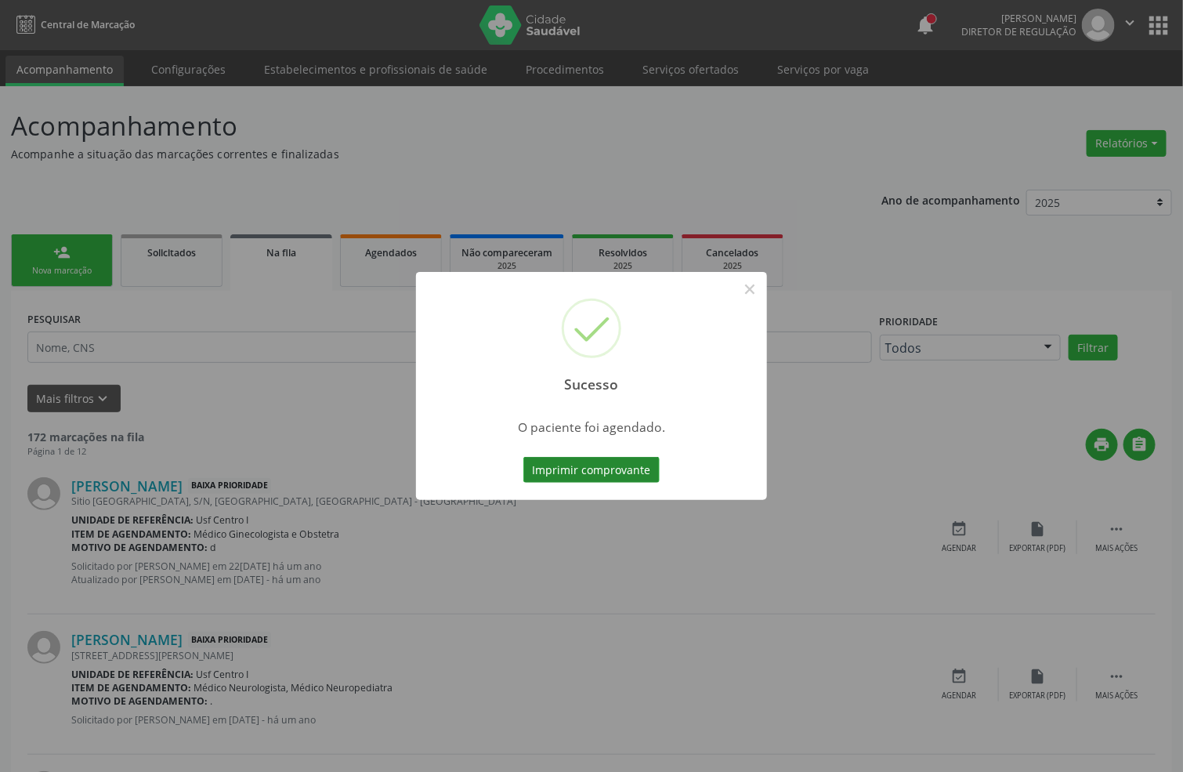
click at [609, 459] on button "Imprimir comprovante" at bounding box center [591, 470] width 136 height 27
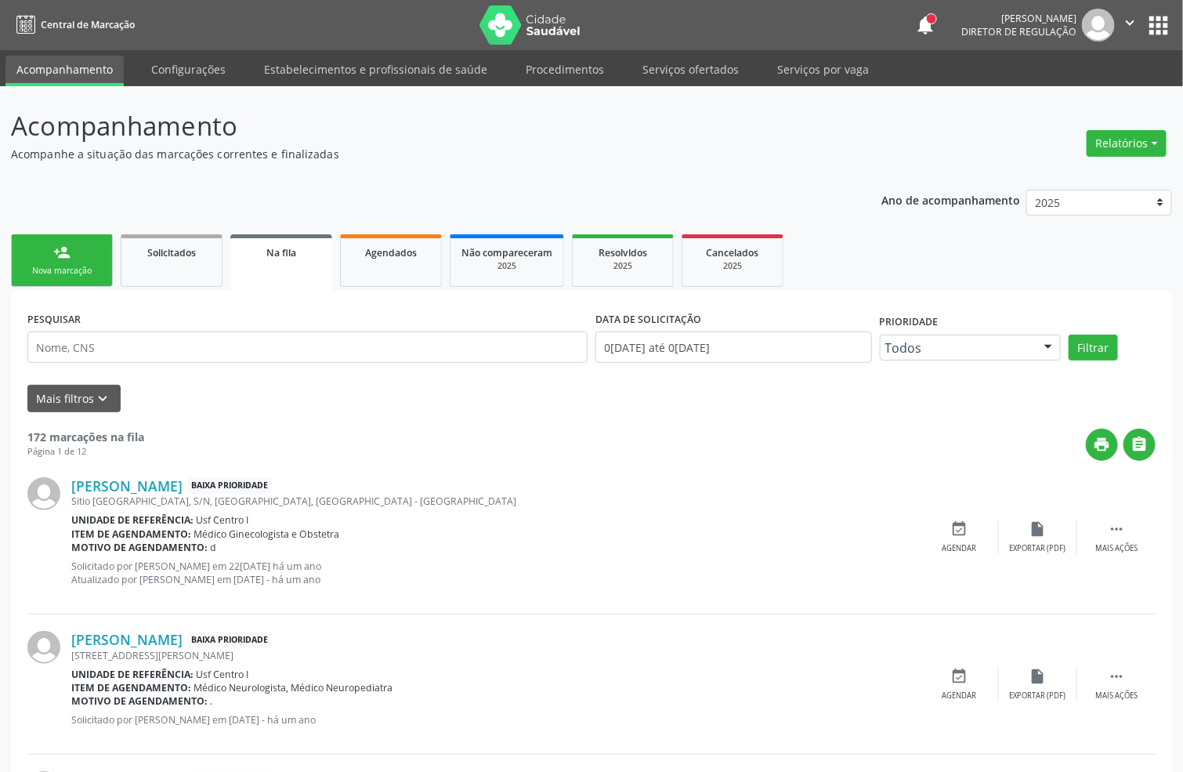
click at [109, 252] on link "person_add Nova marcação" at bounding box center [62, 260] width 102 height 52
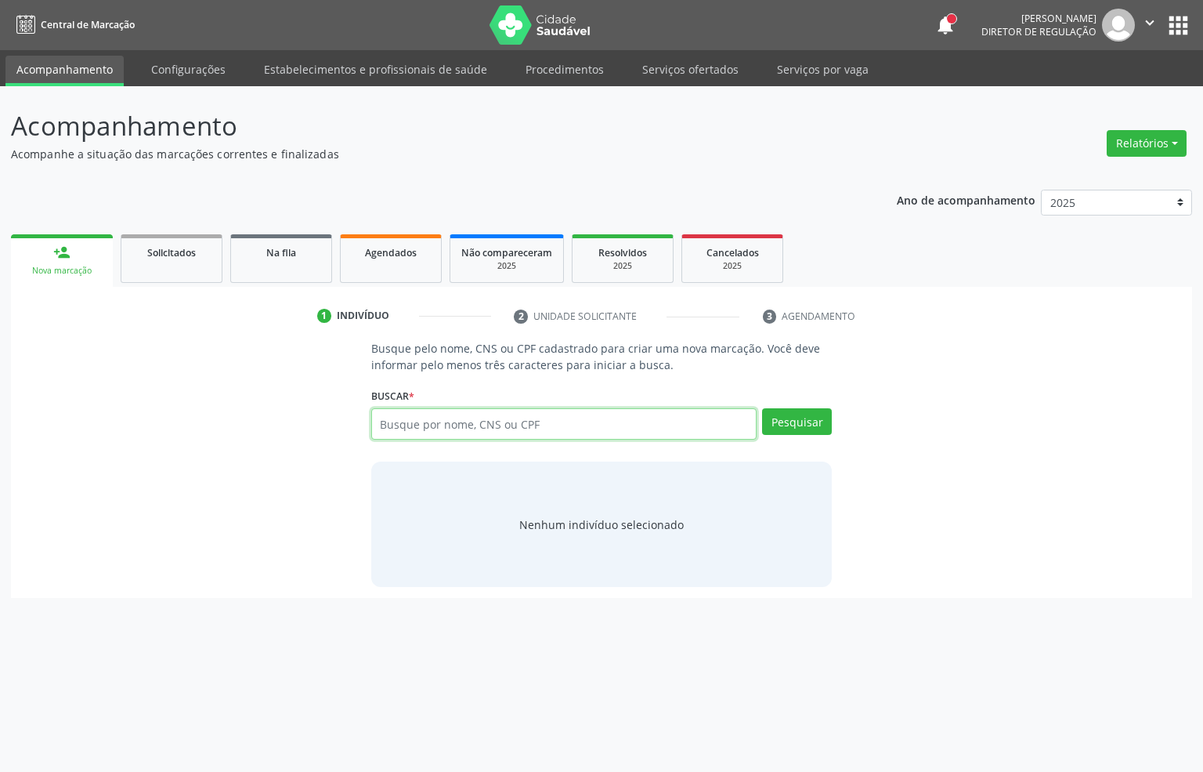
click at [417, 425] on input "text" at bounding box center [564, 423] width 386 height 31
type input "707804670856418"
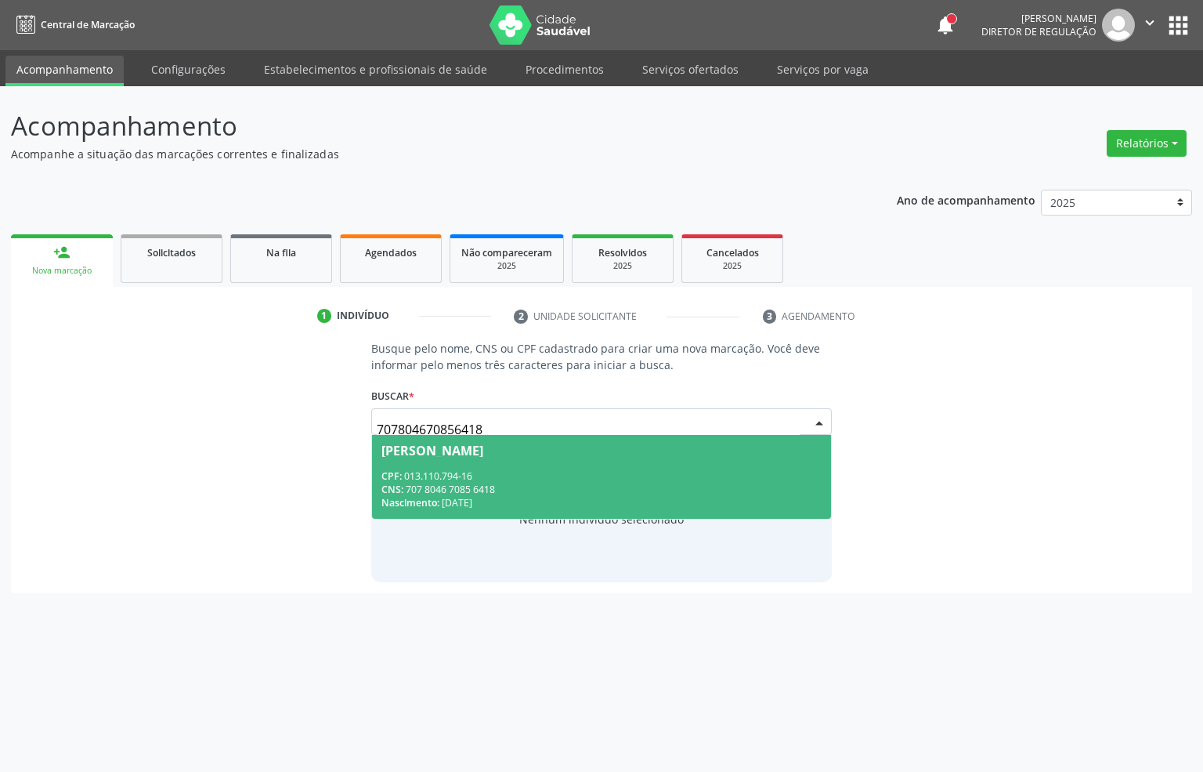
click at [630, 493] on div "CNS: 707 8046 7085 6418" at bounding box center [601, 488] width 441 height 13
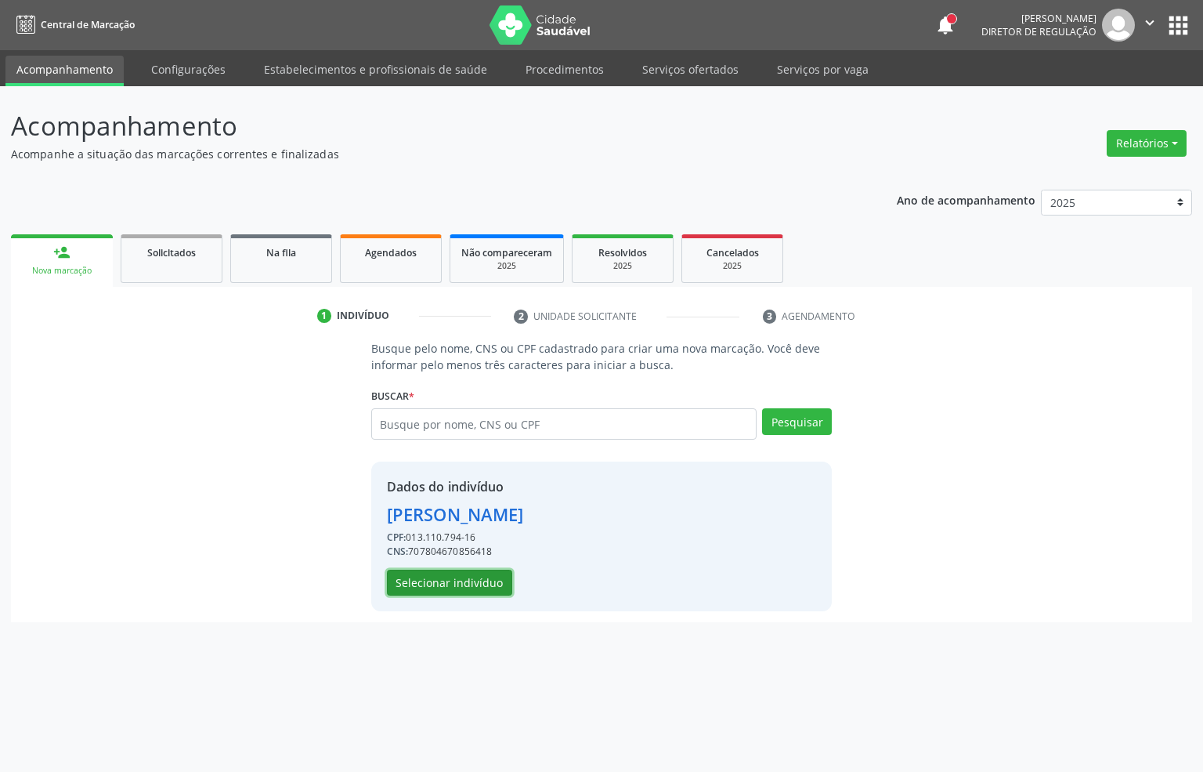
click at [489, 569] on button "Selecionar indivíduo" at bounding box center [449, 582] width 125 height 27
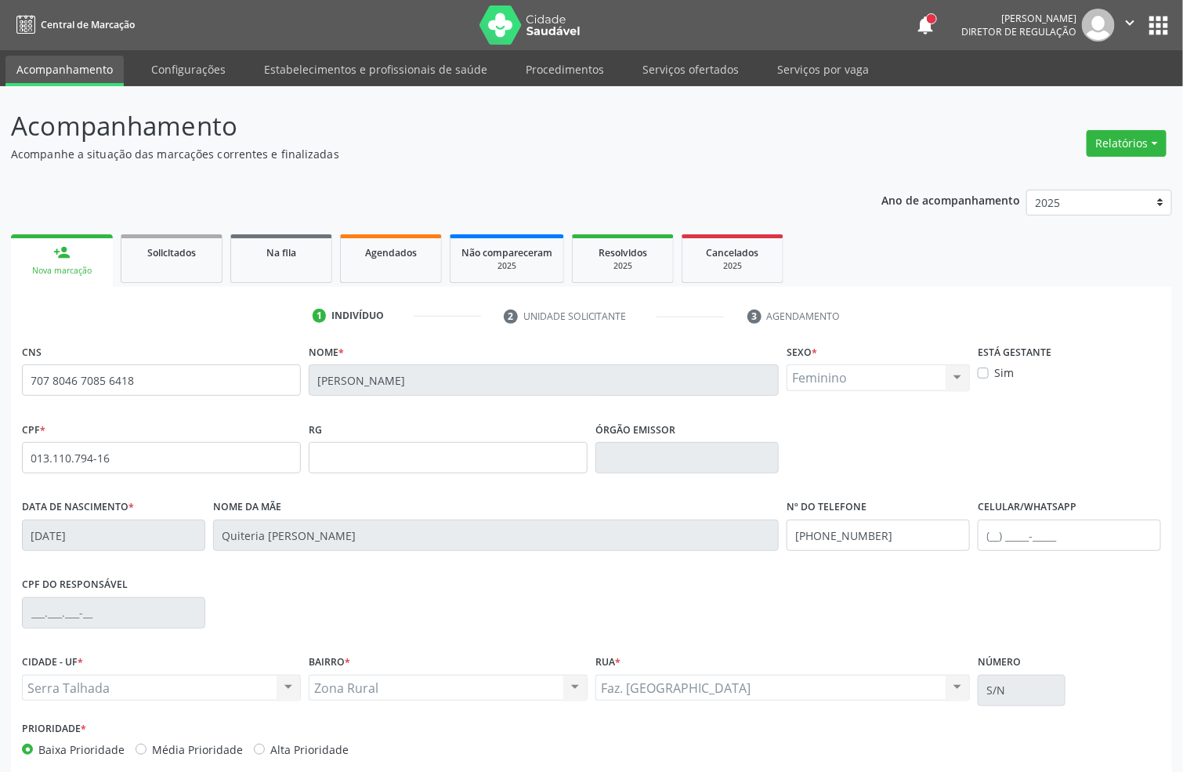
scroll to position [78, 0]
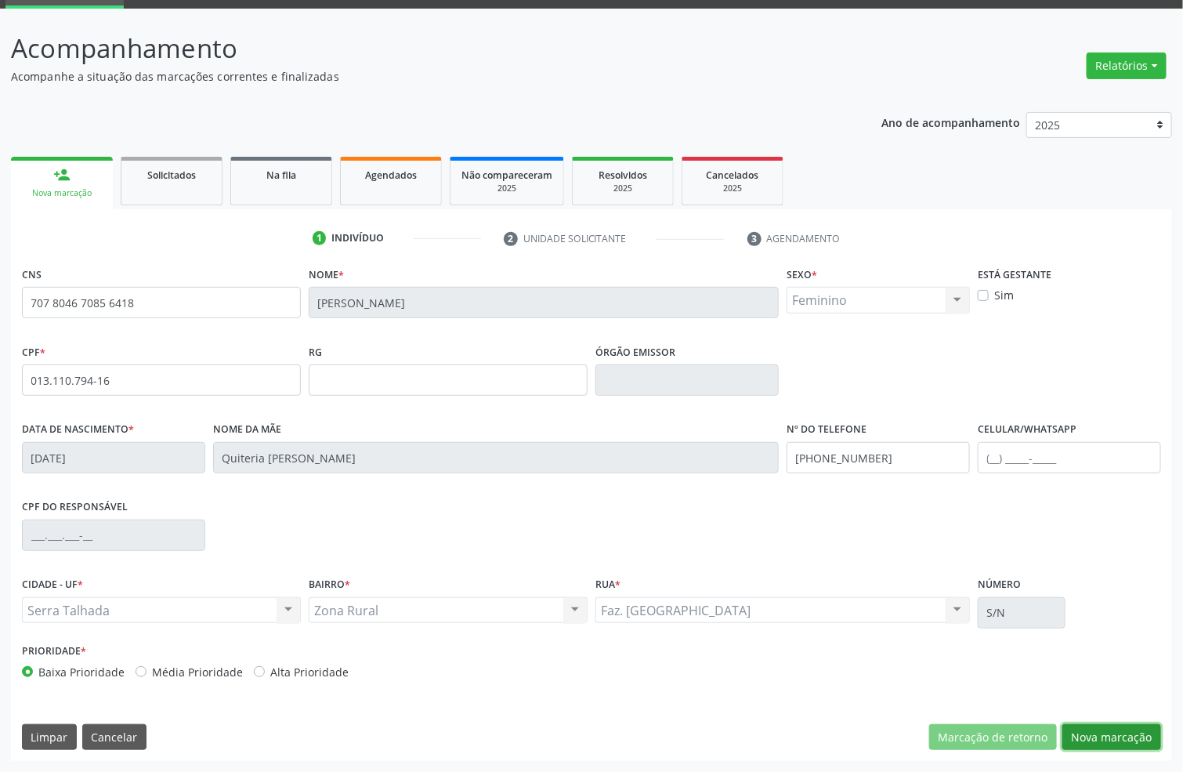
click at [1098, 727] on button "Nova marcação" at bounding box center [1111, 737] width 99 height 27
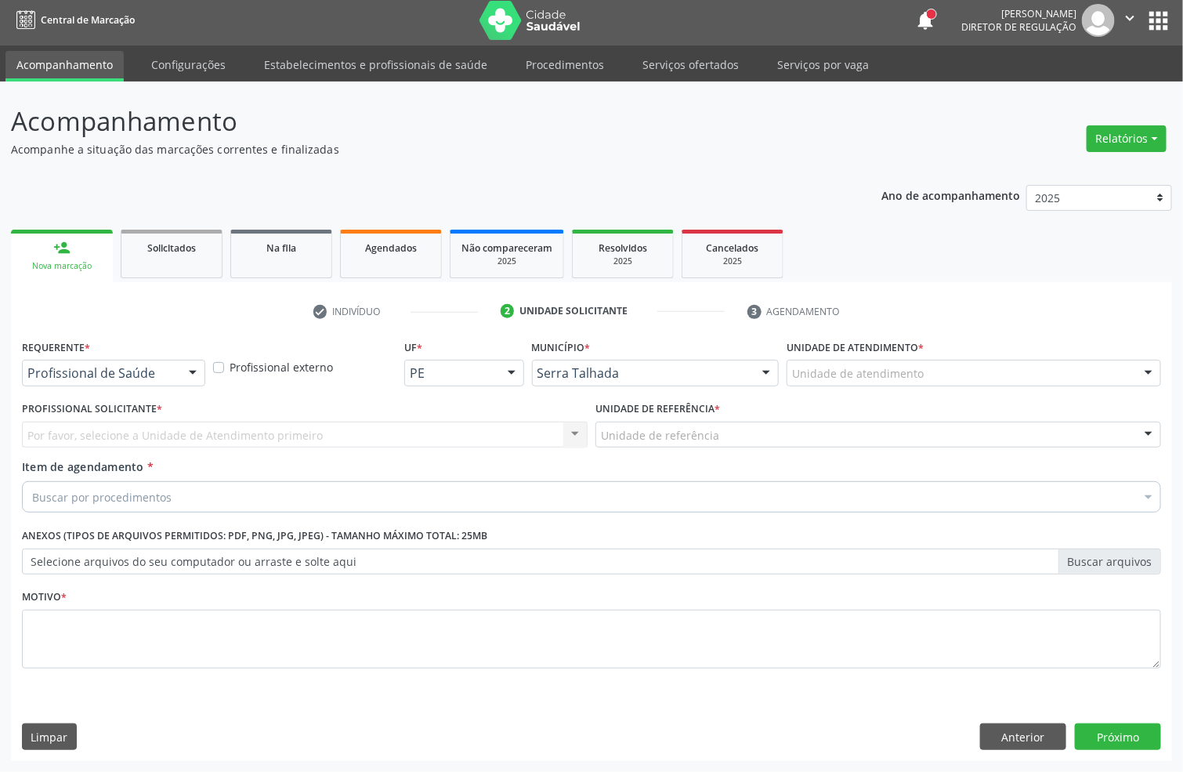
click at [151, 360] on div "Profissional de Saúde" at bounding box center [113, 373] width 183 height 27
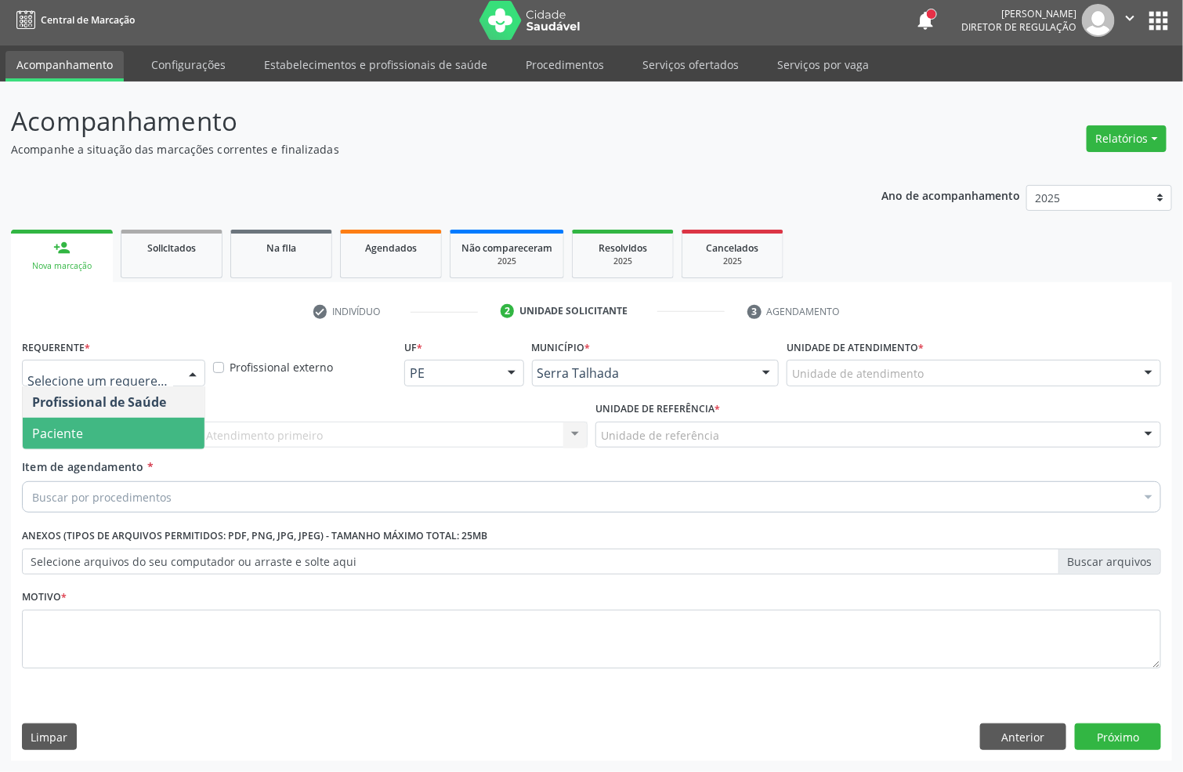
click at [144, 428] on span "Paciente" at bounding box center [114, 432] width 182 height 31
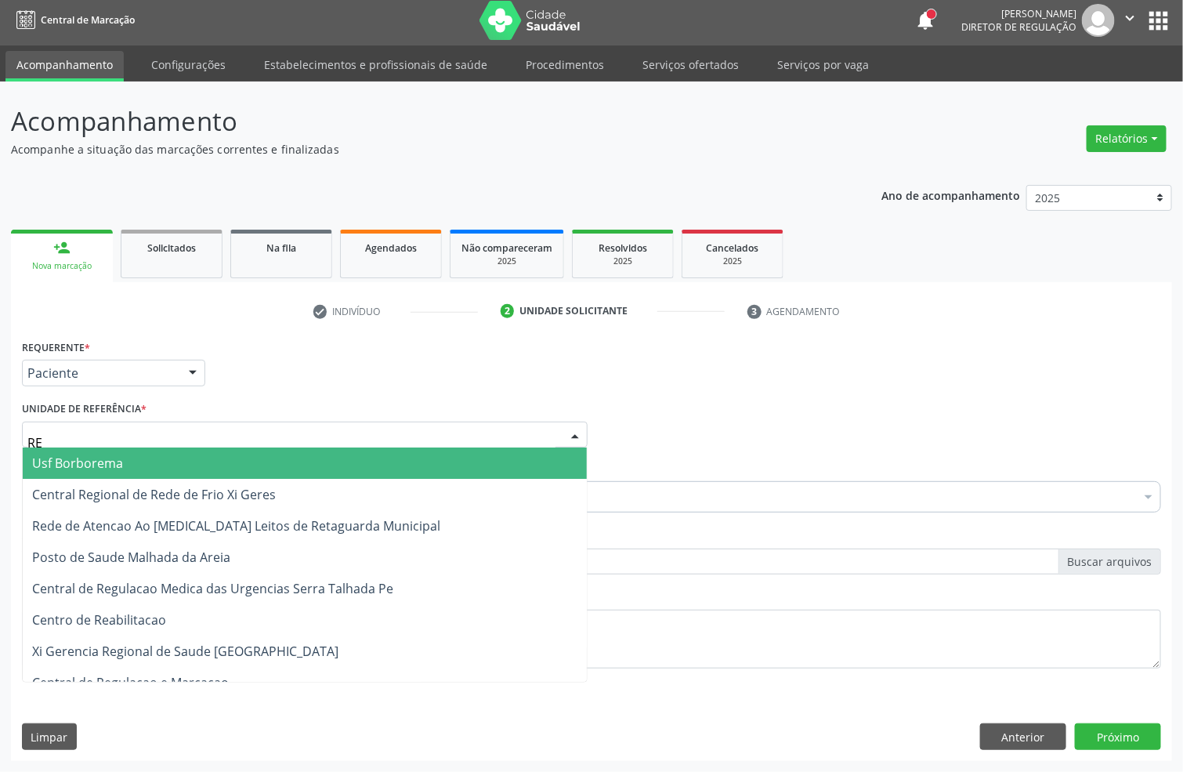
type input "REA"
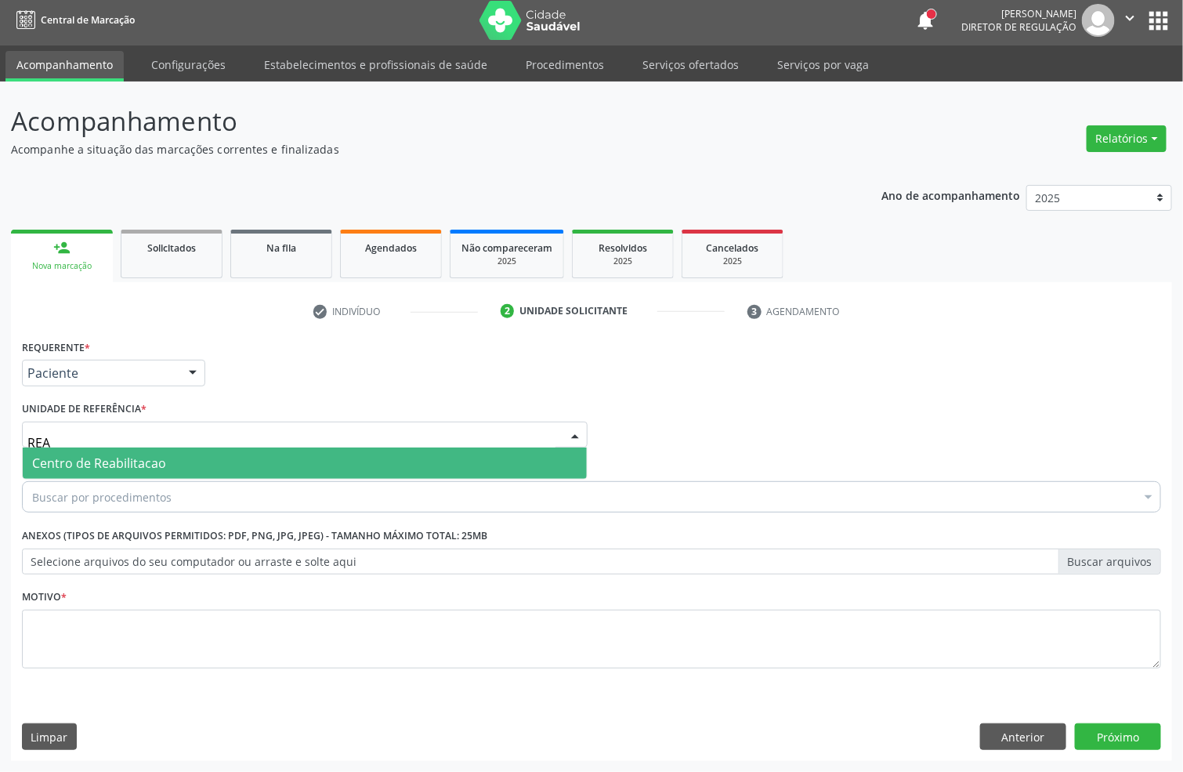
click at [139, 454] on span "Centro de Reabilitacao" at bounding box center [99, 462] width 134 height 17
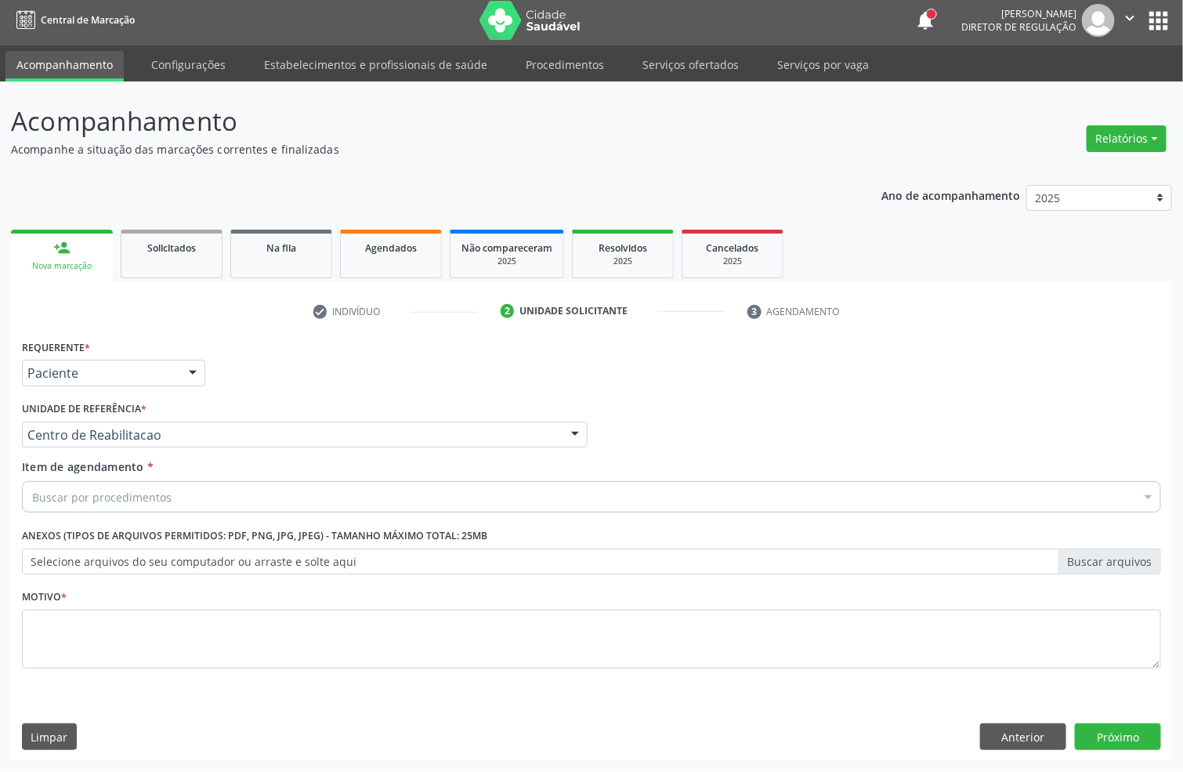
click at [139, 482] on div "Buscar por procedimentos" at bounding box center [591, 496] width 1139 height 31
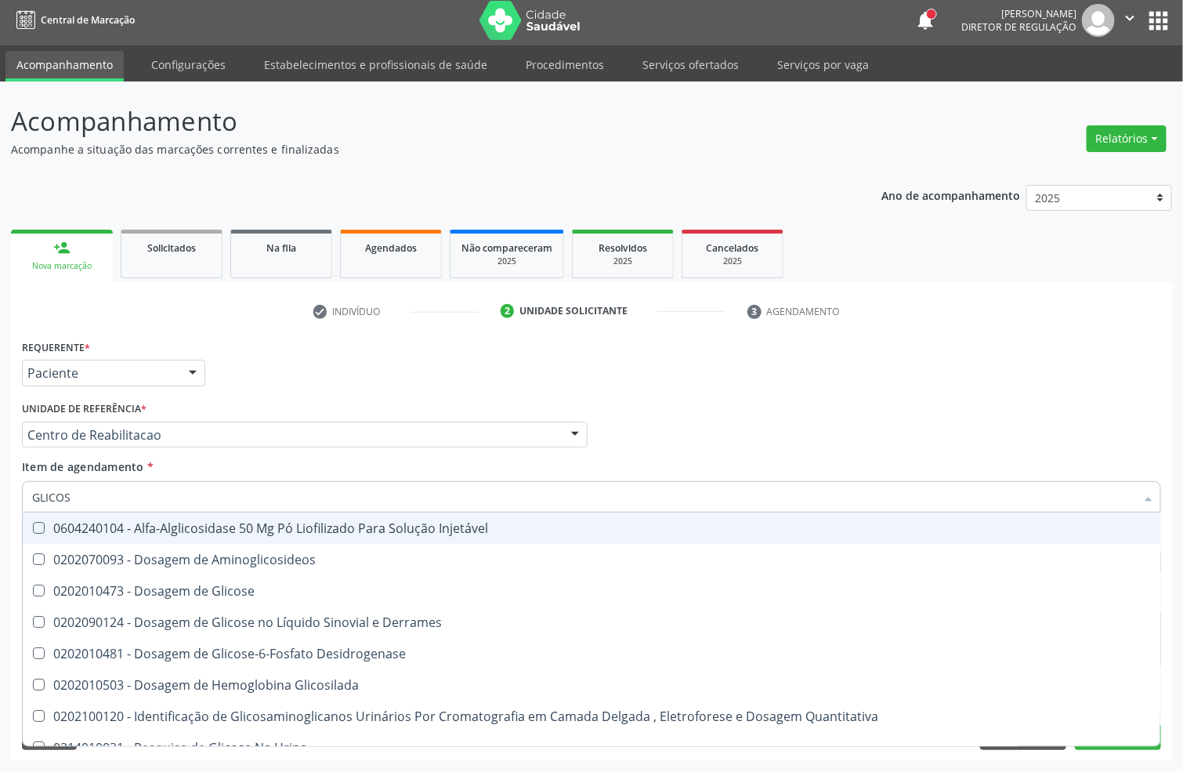
type input "GLICOSE"
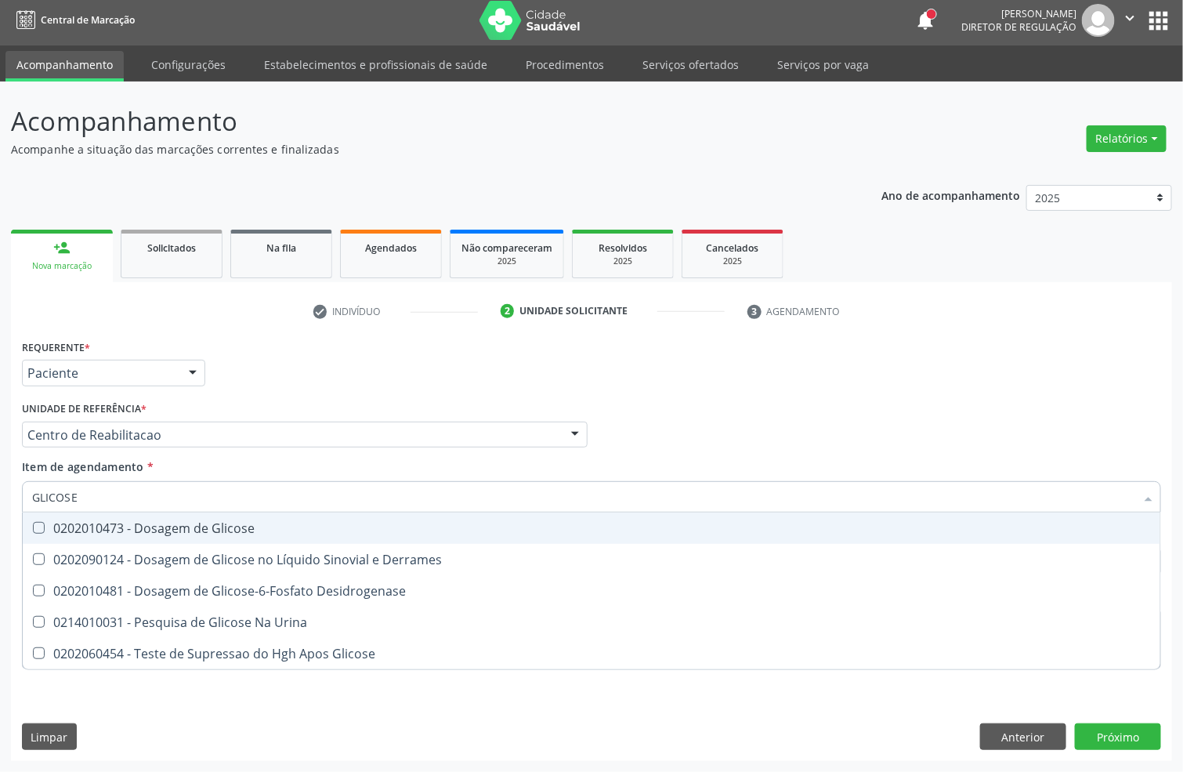
click at [170, 526] on div "0202010473 - Dosagem de Glicose" at bounding box center [591, 528] width 1119 height 13
checkbox Glicose "true"
click at [169, 506] on input "GLICOSE" at bounding box center [583, 496] width 1103 height 31
type input "TRI"
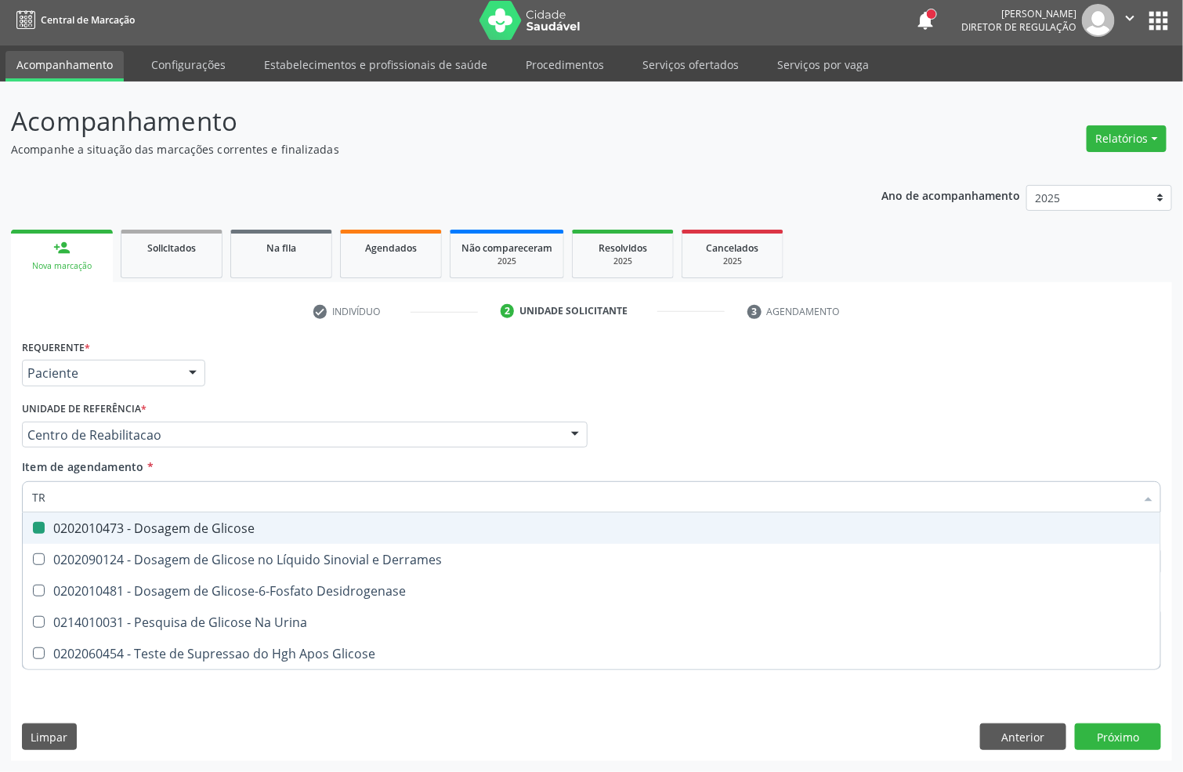
checkbox Glicose "false"
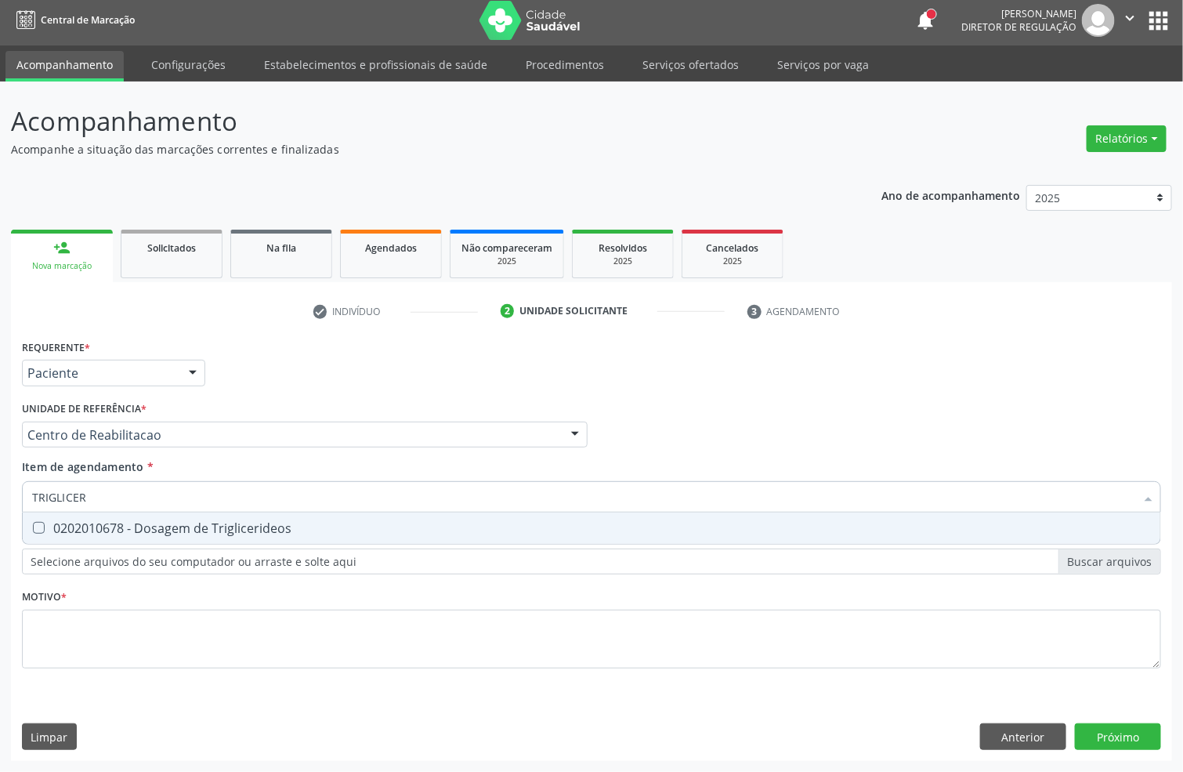
type input "TRIGLICERI"
click at [157, 532] on div "0202010678 - Dosagem de Triglicerideos" at bounding box center [591, 528] width 1119 height 13
checkbox Triglicerideos "true"
click at [153, 497] on input "TRIGLICERI" at bounding box center [583, 496] width 1103 height 31
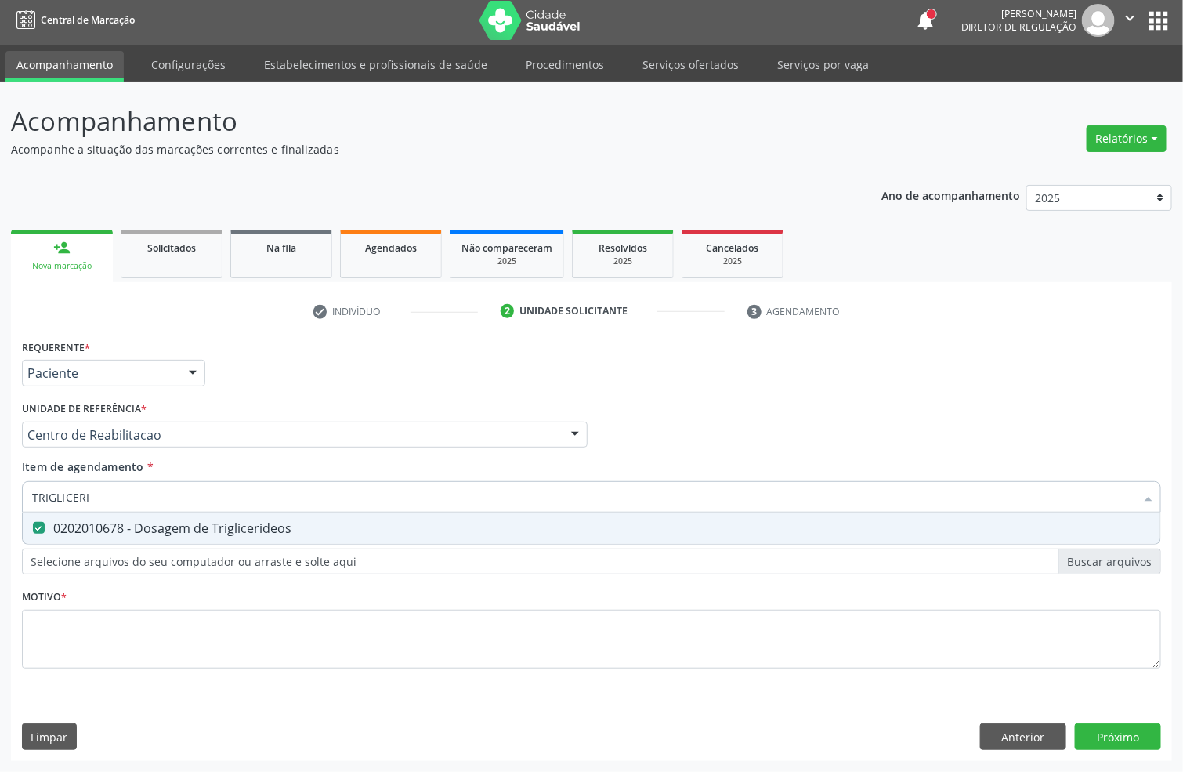
click at [153, 497] on input "TRIGLICERI" at bounding box center [583, 496] width 1103 height 31
type input "GL"
checkbox Triglicerideos "false"
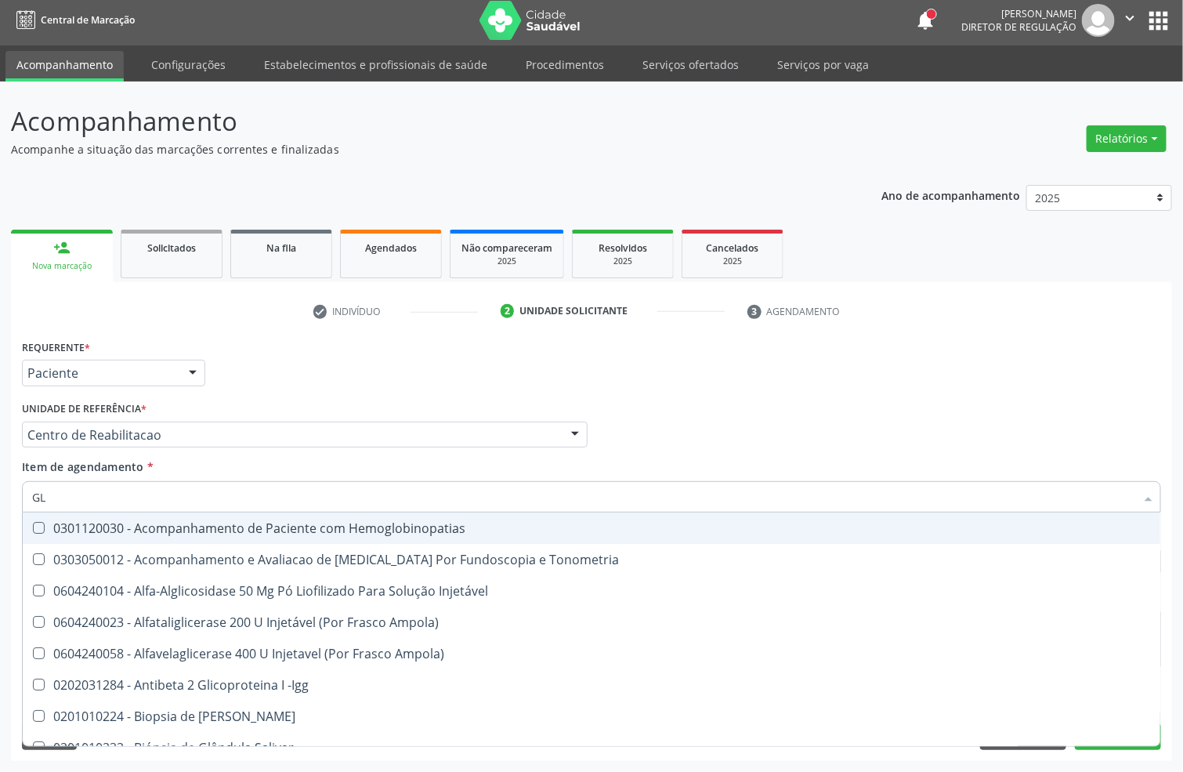
type input "GLI"
checkbox \(Confirmatorio\) "true"
checkbox Glomerular "true"
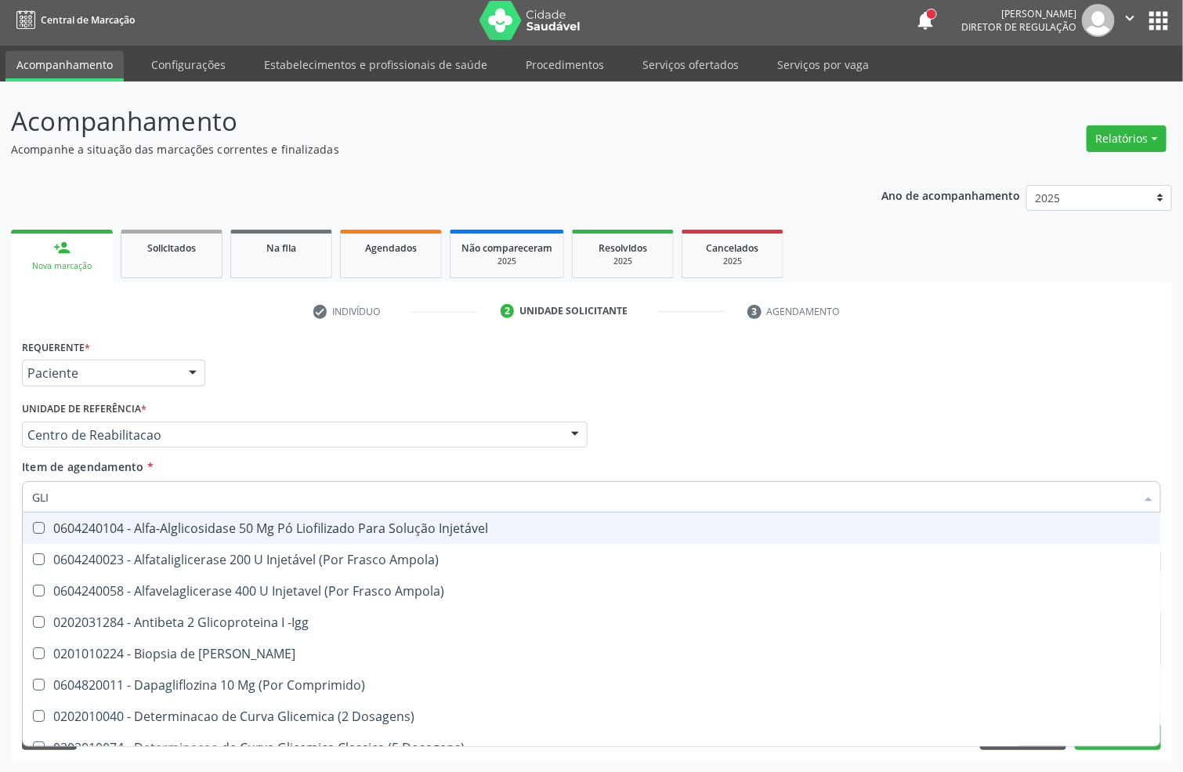
type input "GLIC"
checkbox Aminoglicosideos "true"
checkbox Glicose "false"
checkbox Derrames "true"
checkbox Triglicerideos "false"
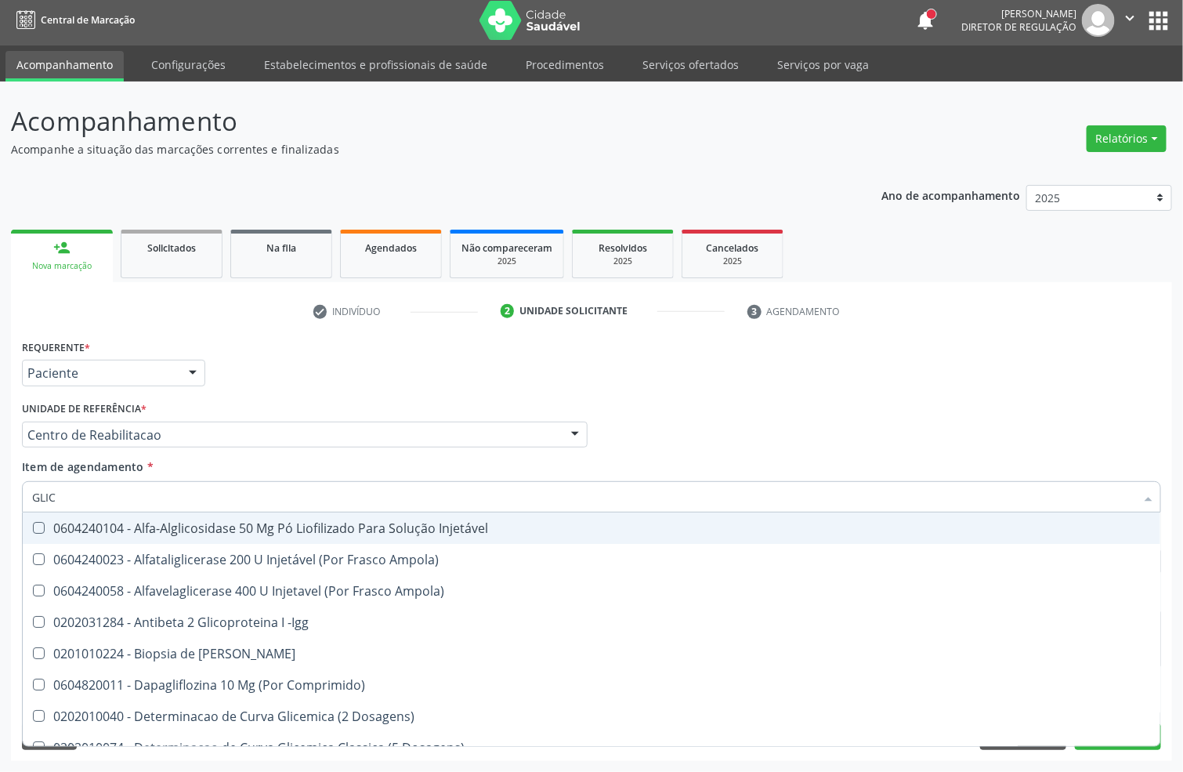
type input "GLICO"
checkbox Comprimido\) "true"
checkbox Aminoglicosideos "false"
type input "GLICOS"
checkbox Acida "true"
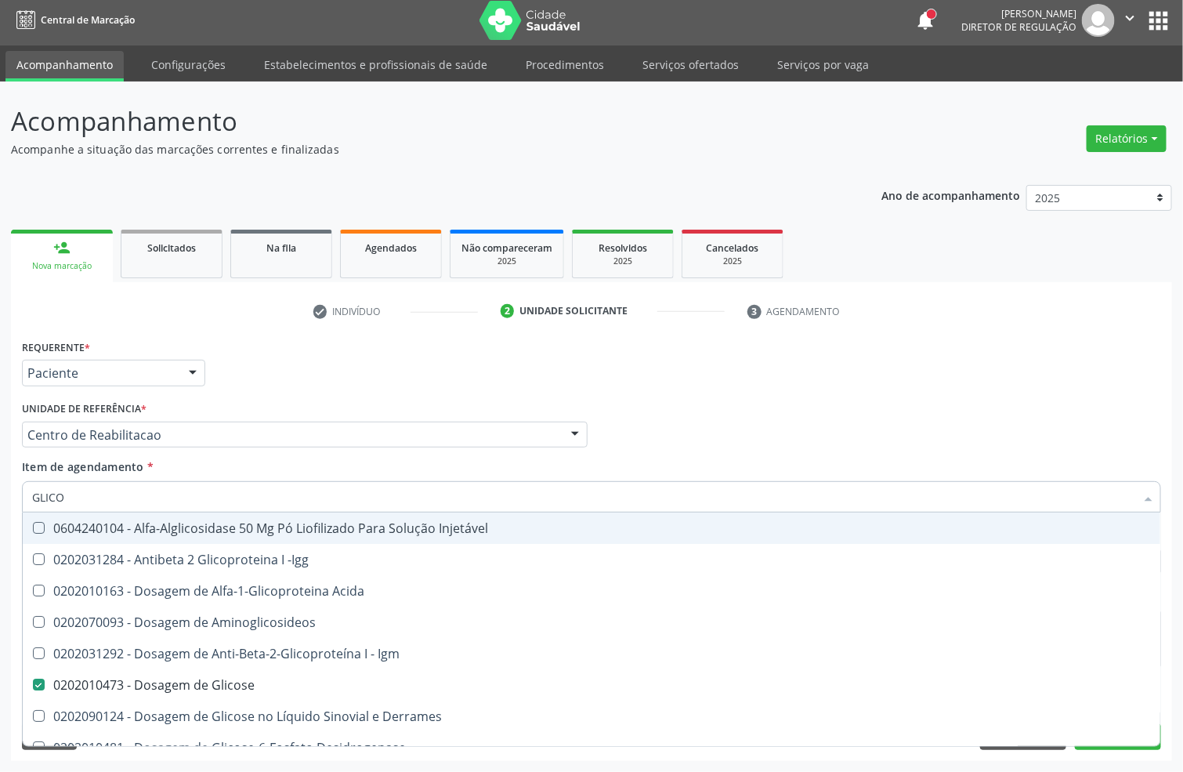
checkbox Glicose "false"
type input "GLICOSI"
checkbox Acida "false"
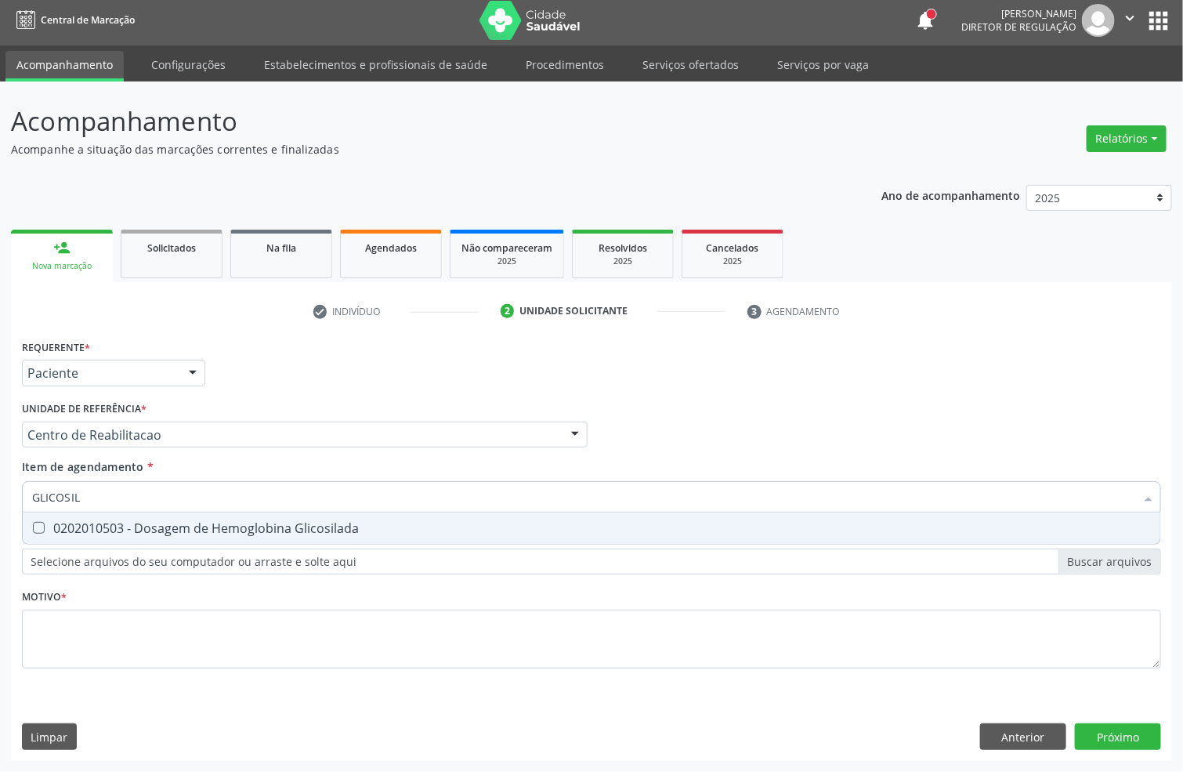
type input "GLICOSILA"
click at [402, 517] on span "0202010503 - Dosagem de Hemoglobina Glicosilada" at bounding box center [591, 527] width 1137 height 31
checkbox Glicosilada "true"
click at [275, 501] on input "GLICOSILA" at bounding box center [583, 496] width 1103 height 31
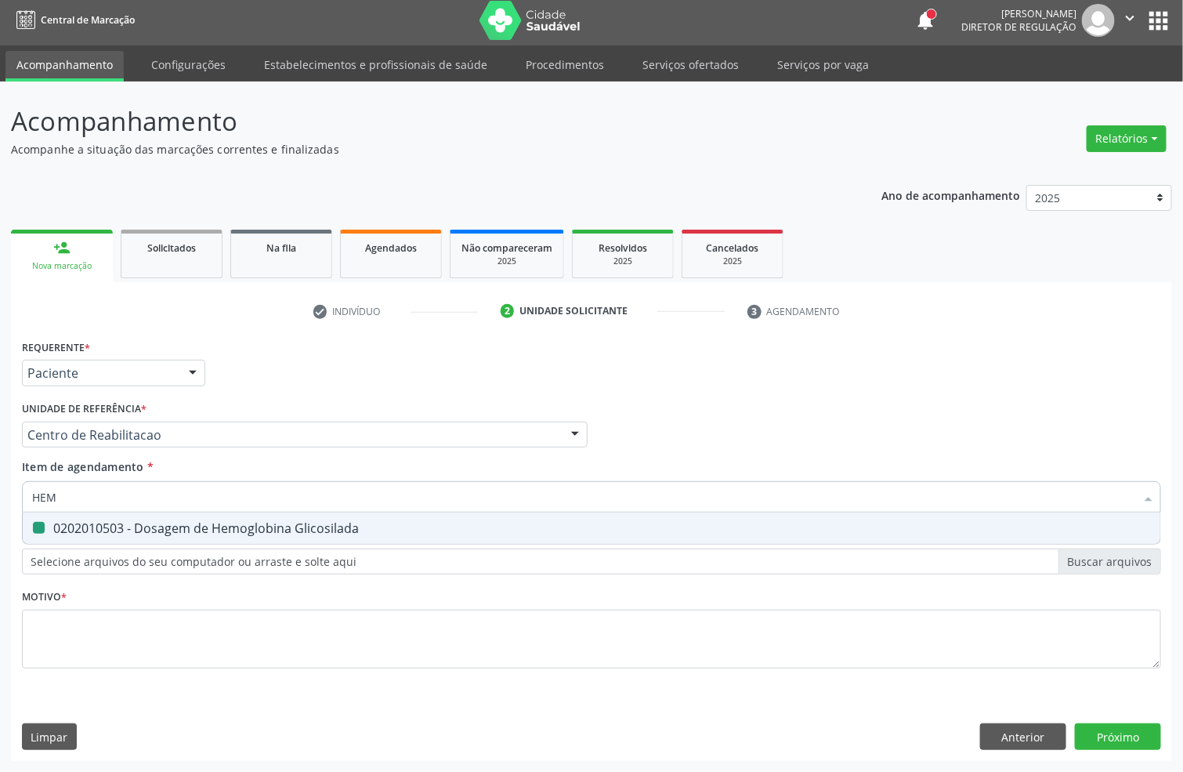
type input "HEMO"
checkbox Glicosilada "false"
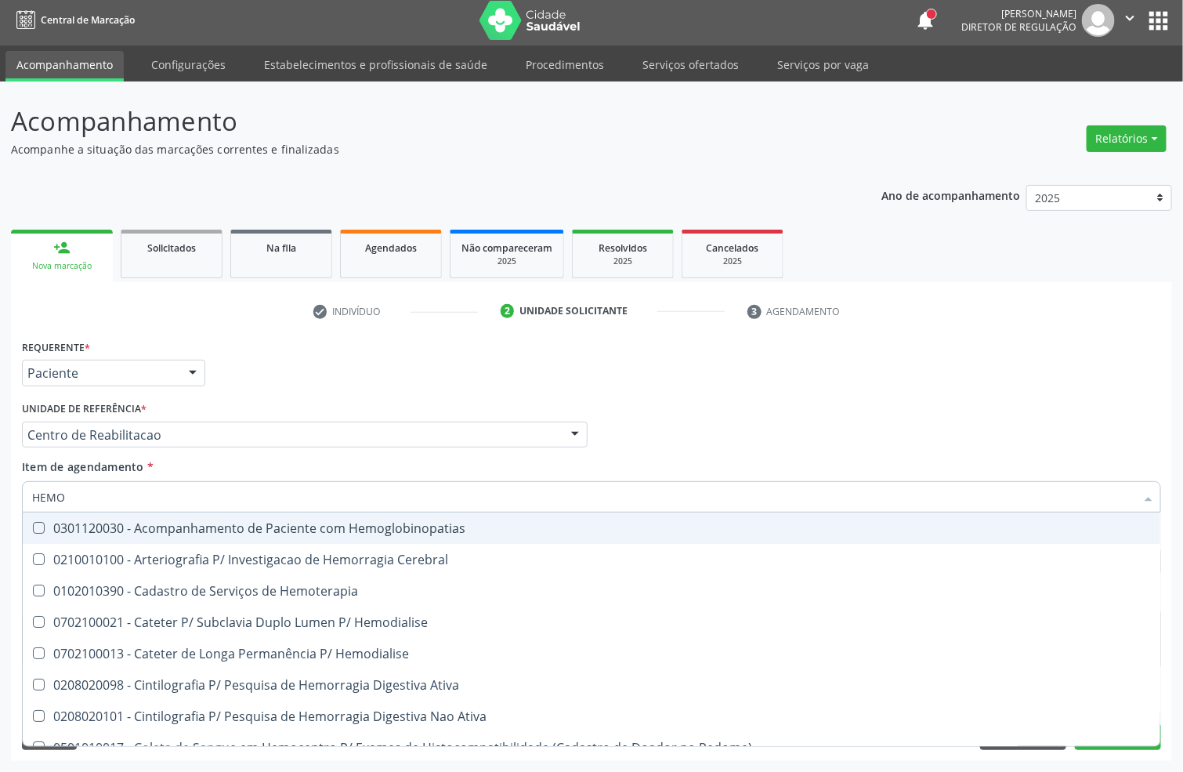
type input "HEMOG"
checkbox Tardio\) "true"
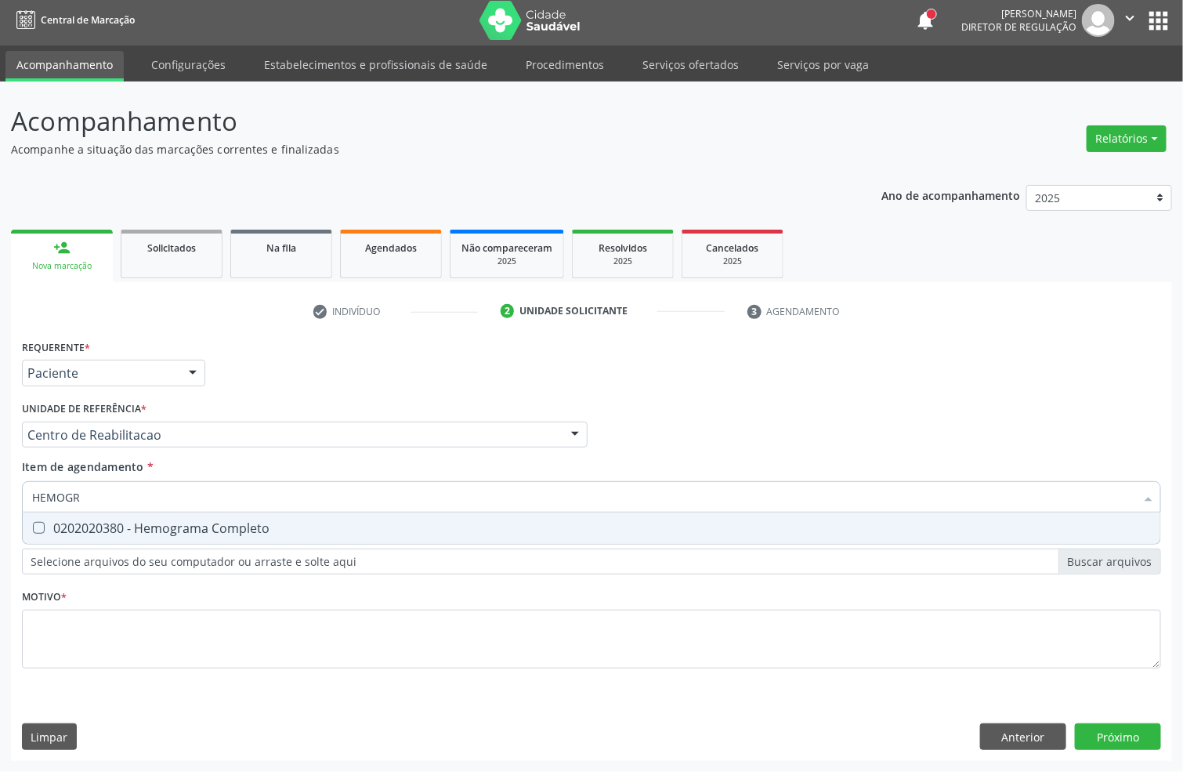
type input "HEMOGRA"
click at [170, 539] on span "0202020380 - Hemograma Completo" at bounding box center [591, 527] width 1137 height 31
checkbox Completo "true"
click at [217, 491] on input "HEMOGRA" at bounding box center [583, 496] width 1103 height 31
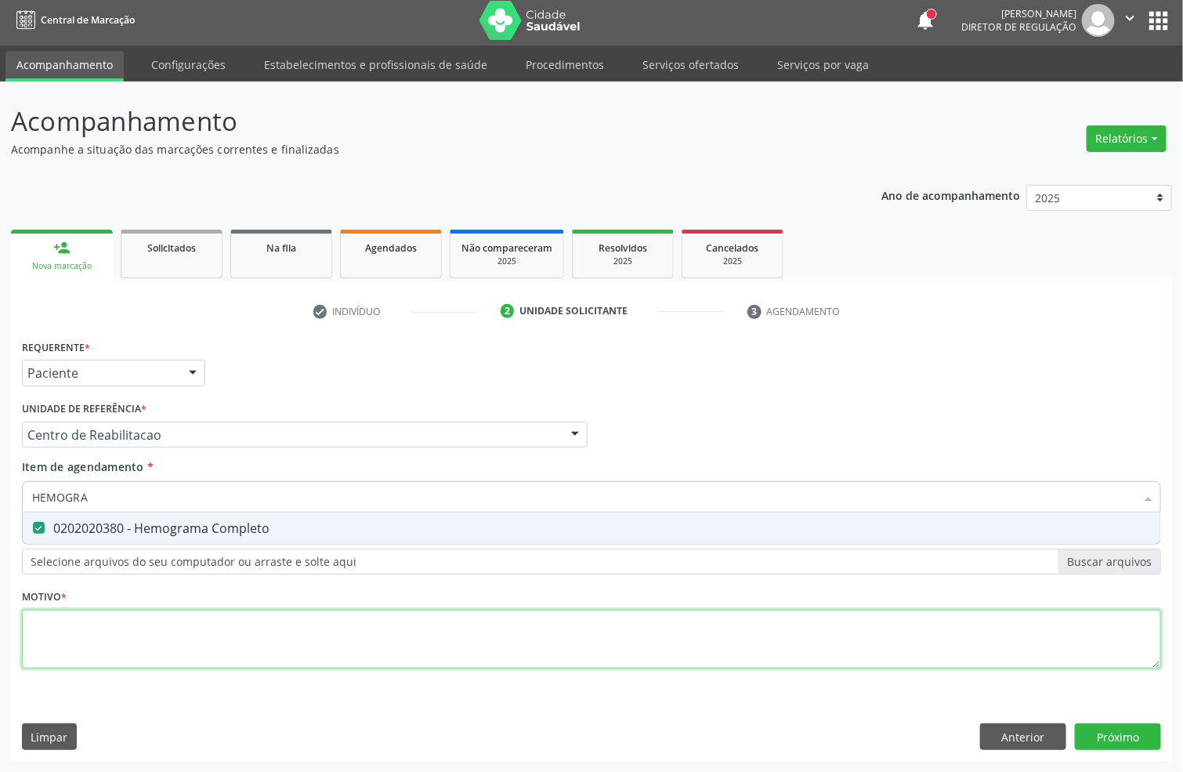
click at [163, 660] on div "Requerente * Paciente Profissional de Saúde Paciente Nenhum resultado encontrad…" at bounding box center [591, 512] width 1139 height 355
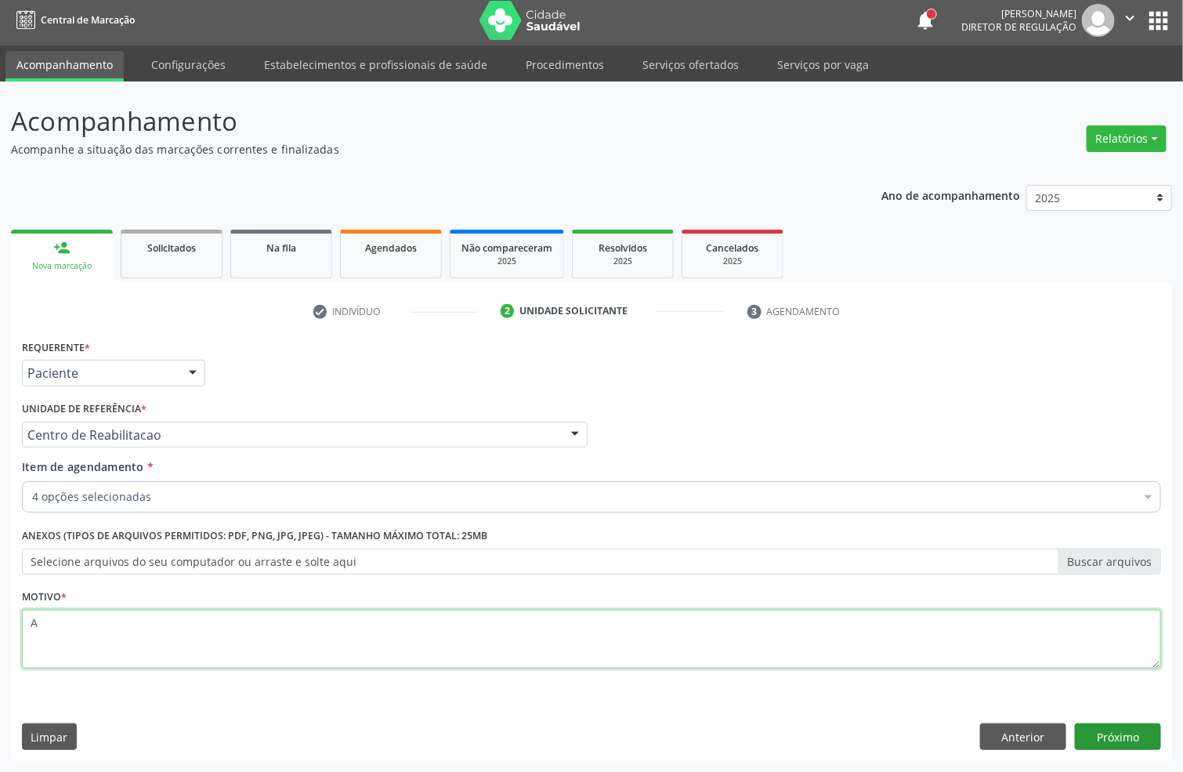
type textarea "A"
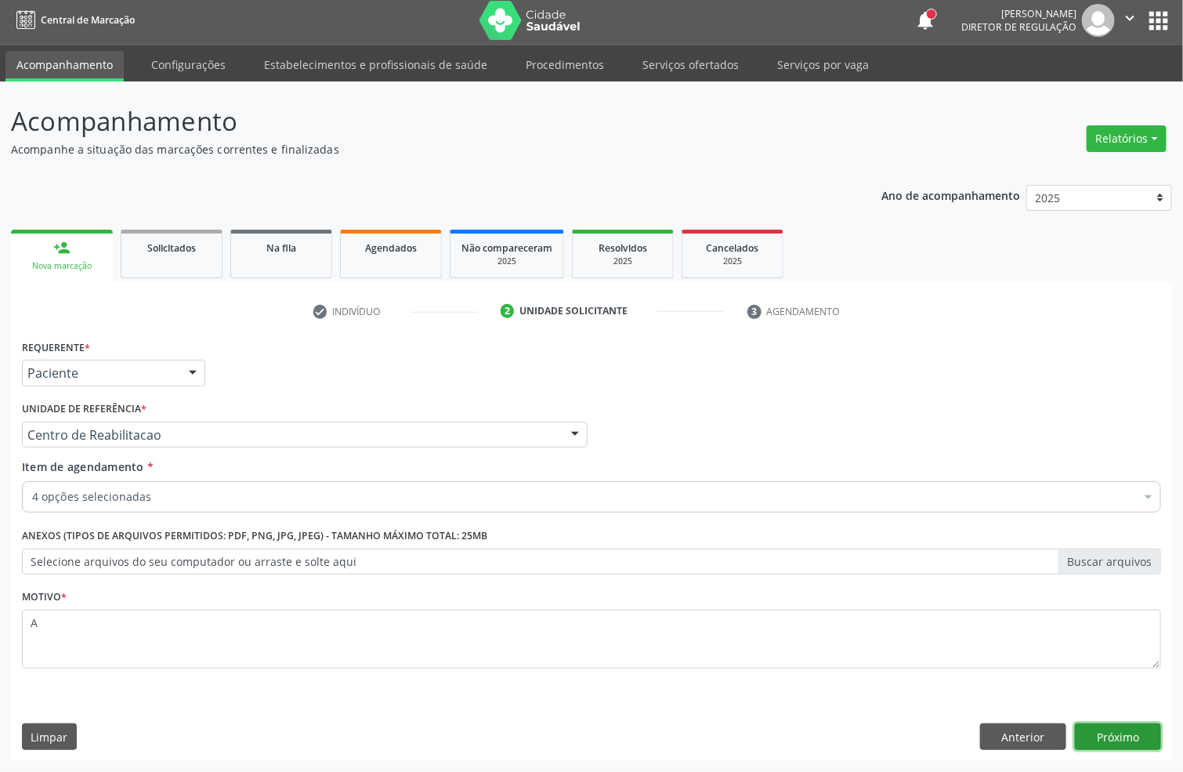
click at [1131, 743] on button "Próximo" at bounding box center [1118, 736] width 86 height 27
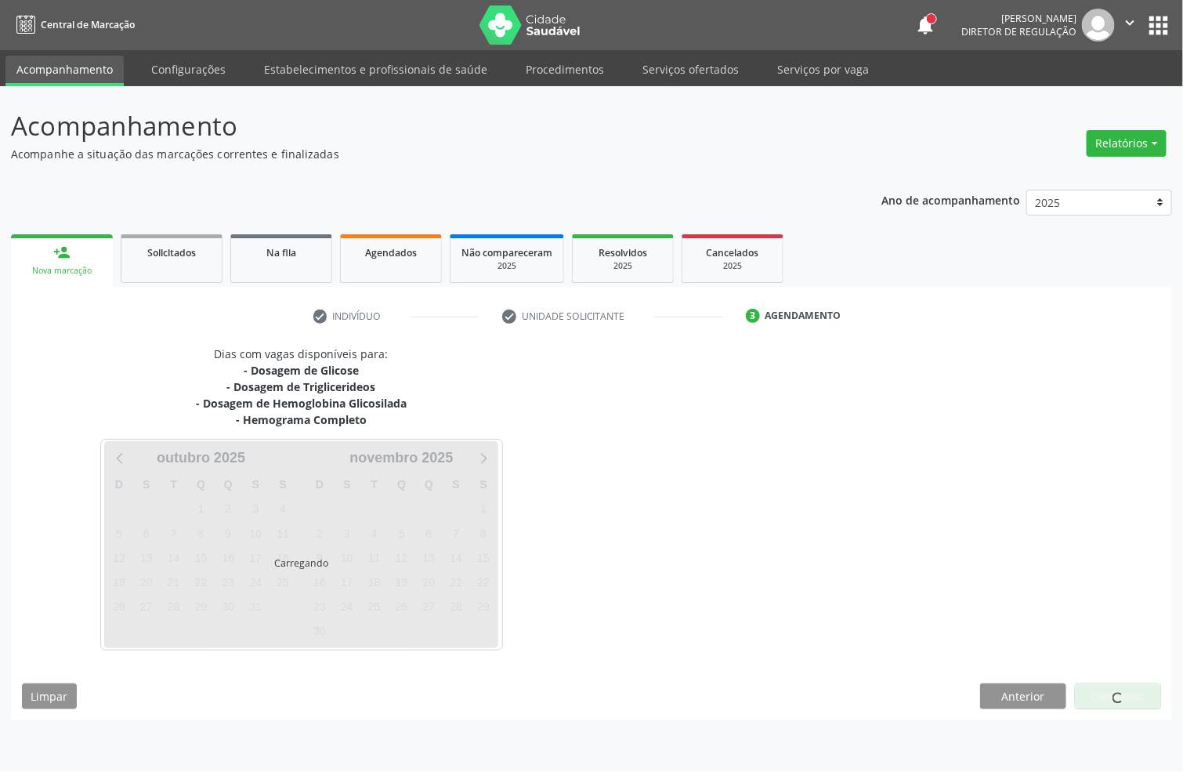
scroll to position [0, 0]
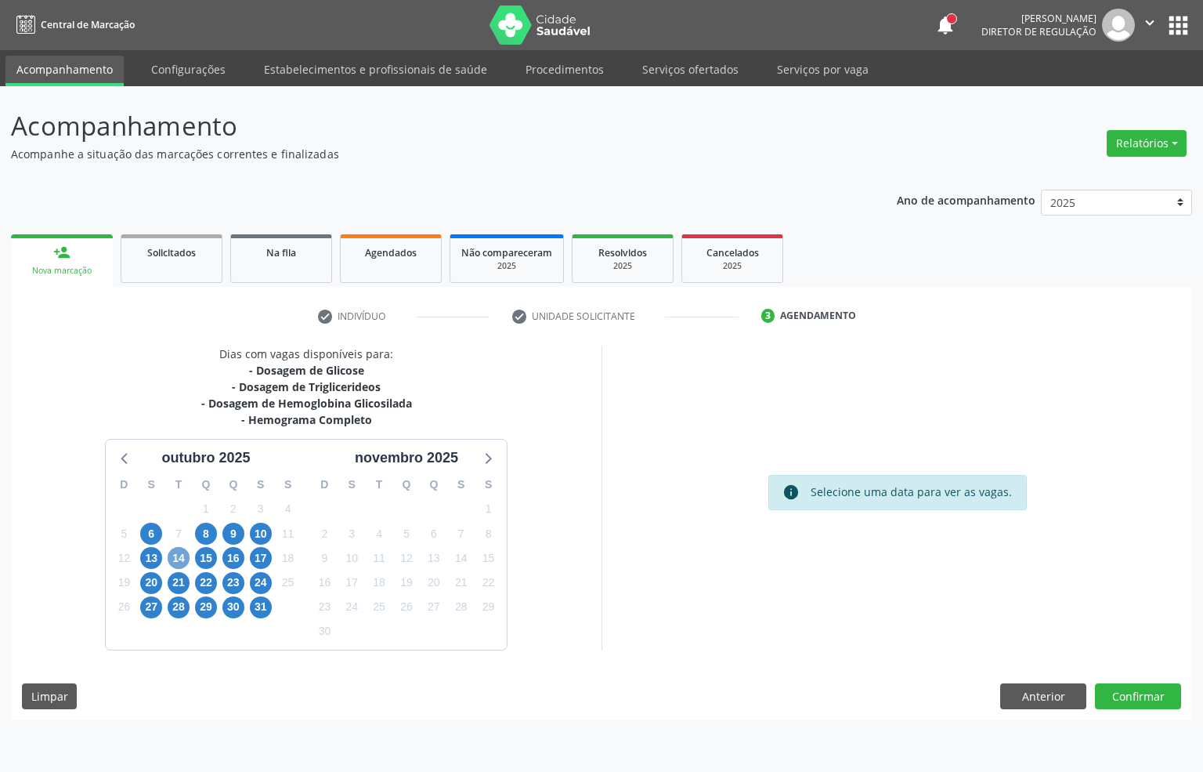
click at [181, 558] on span "14" at bounding box center [179, 558] width 22 height 22
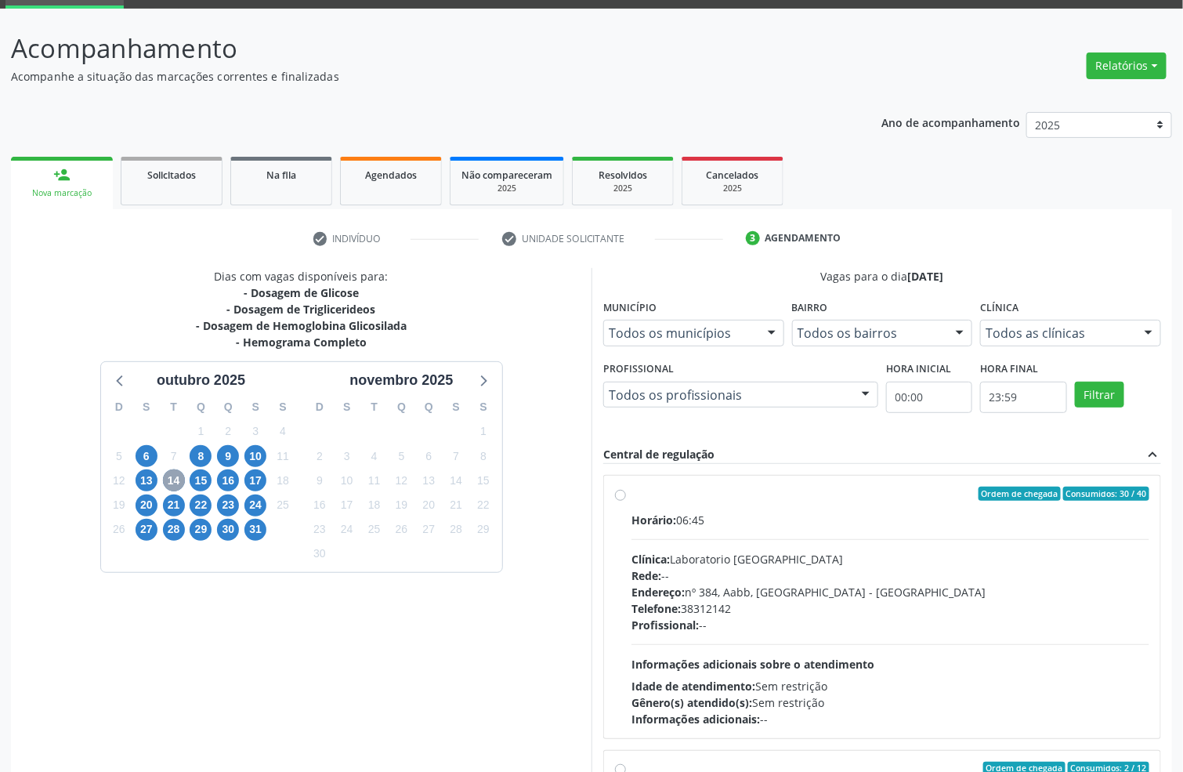
scroll to position [117, 0]
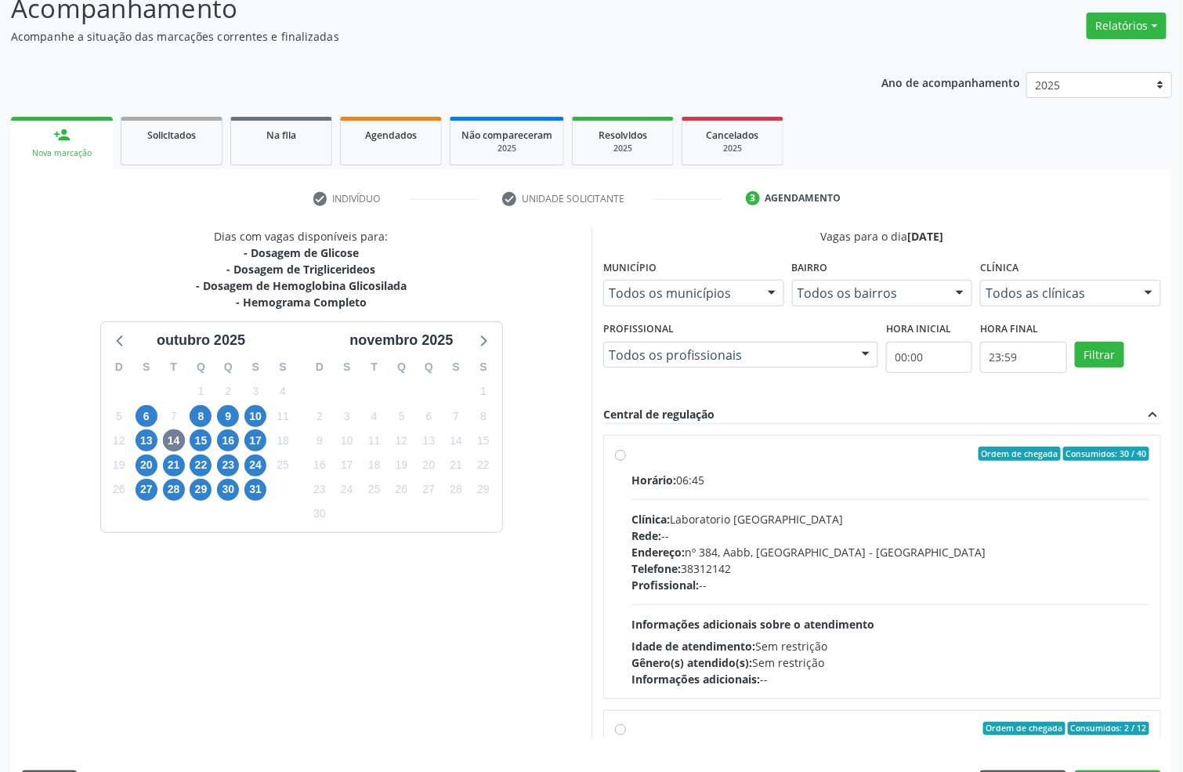
click at [714, 536] on div "Rede: --" at bounding box center [890, 535] width 518 height 16
click at [626, 461] on input "Ordem de chegada Consumidos: 30 / 40 Horário: 06:45 Clínica: Laboratorio Sao Fr…" at bounding box center [620, 453] width 11 height 14
radio input "true"
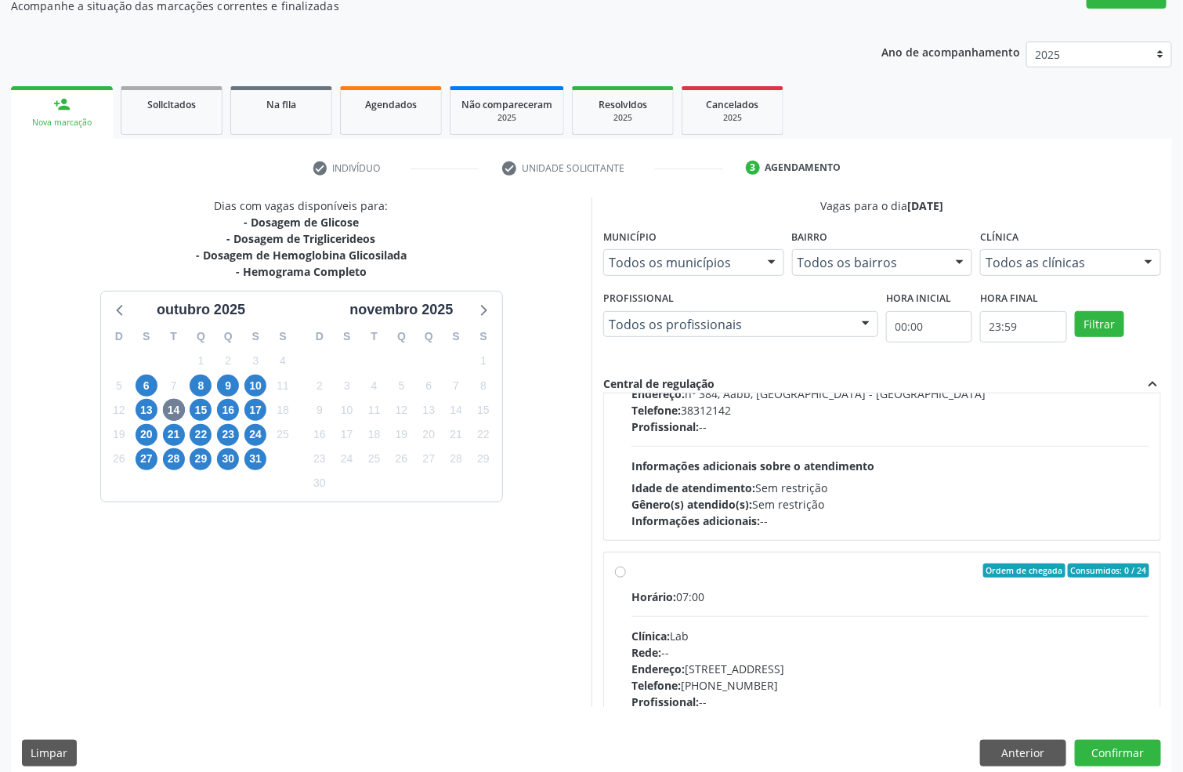
scroll to position [164, 0]
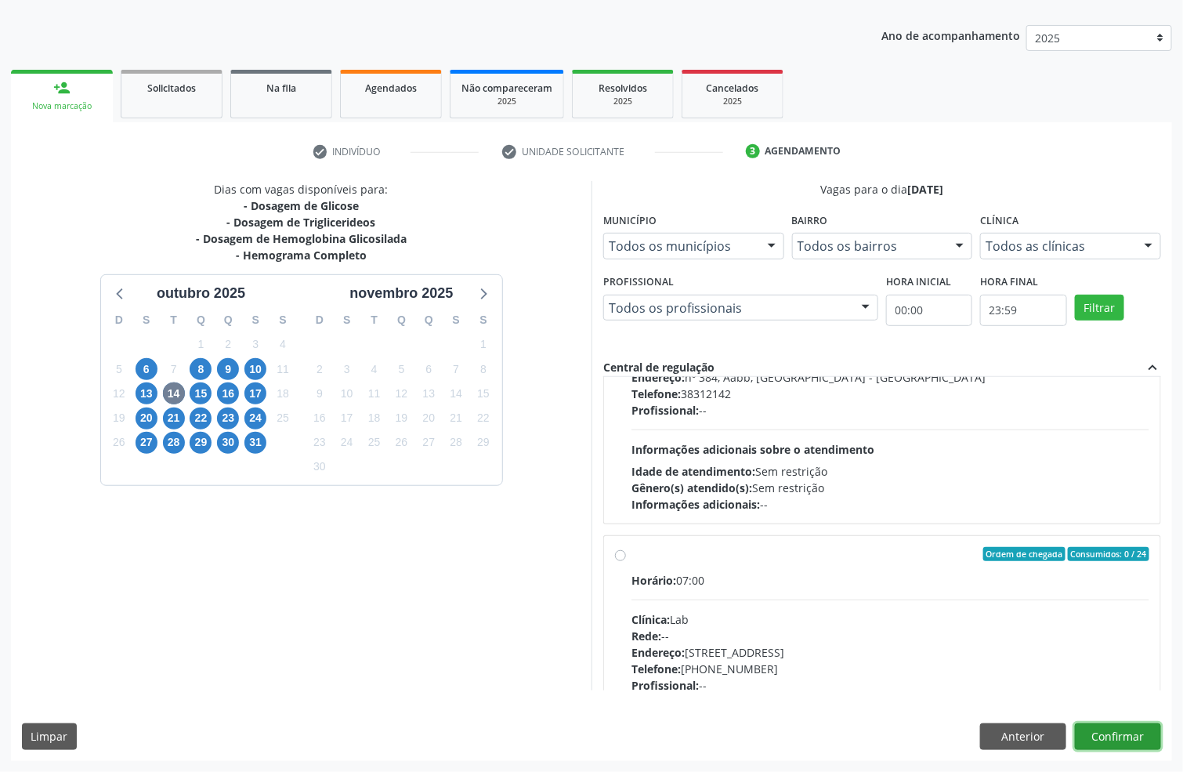
click at [1133, 747] on button "Confirmar" at bounding box center [1118, 736] width 86 height 27
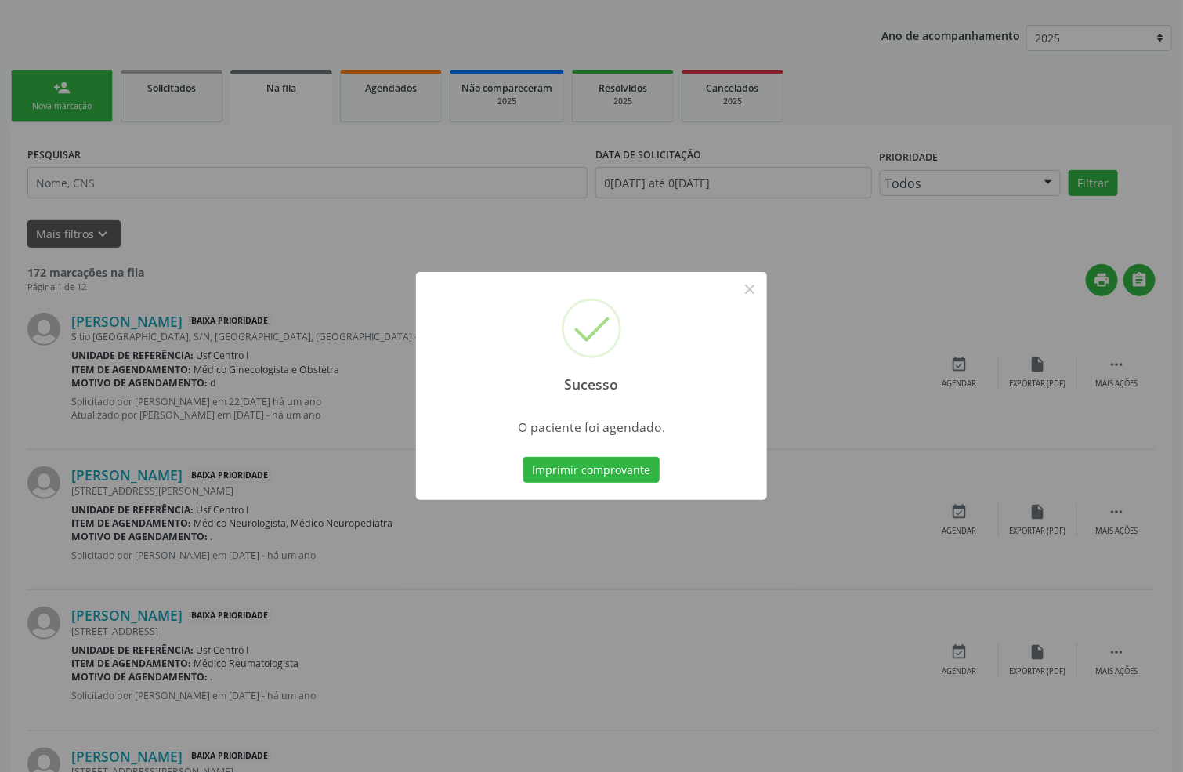
scroll to position [0, 0]
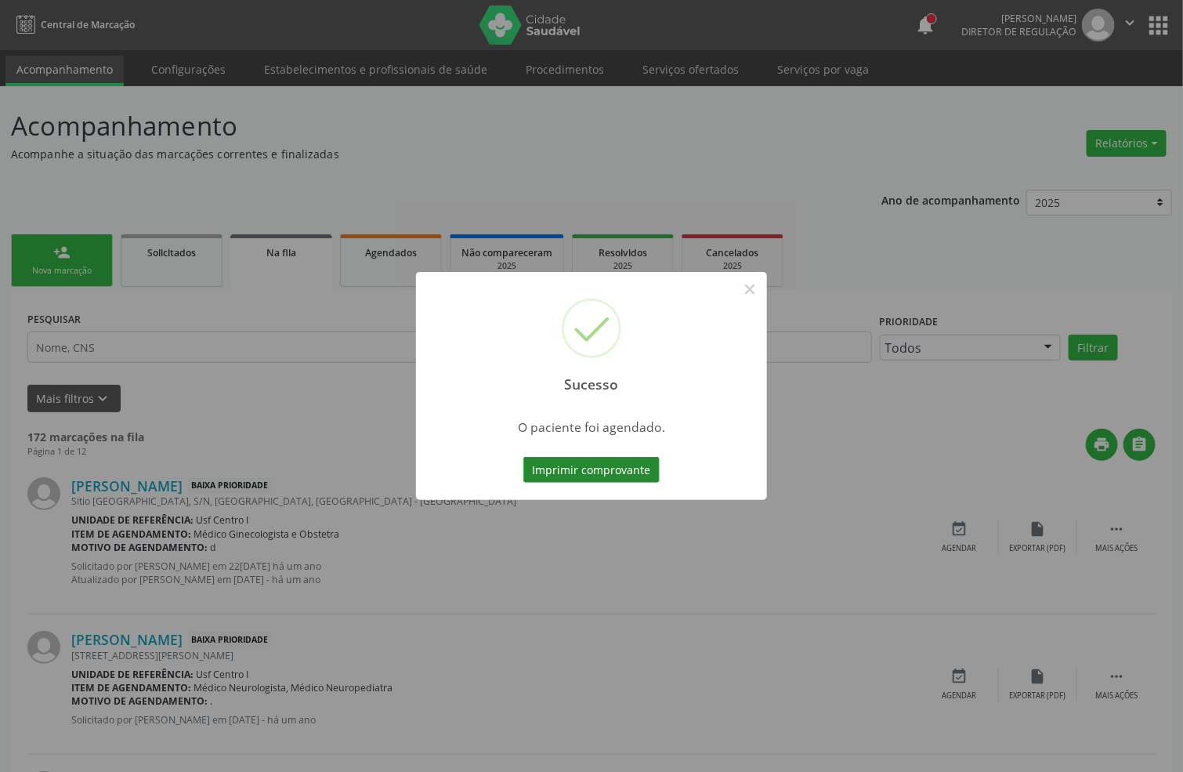
click at [578, 482] on button "Imprimir comprovante" at bounding box center [591, 470] width 136 height 27
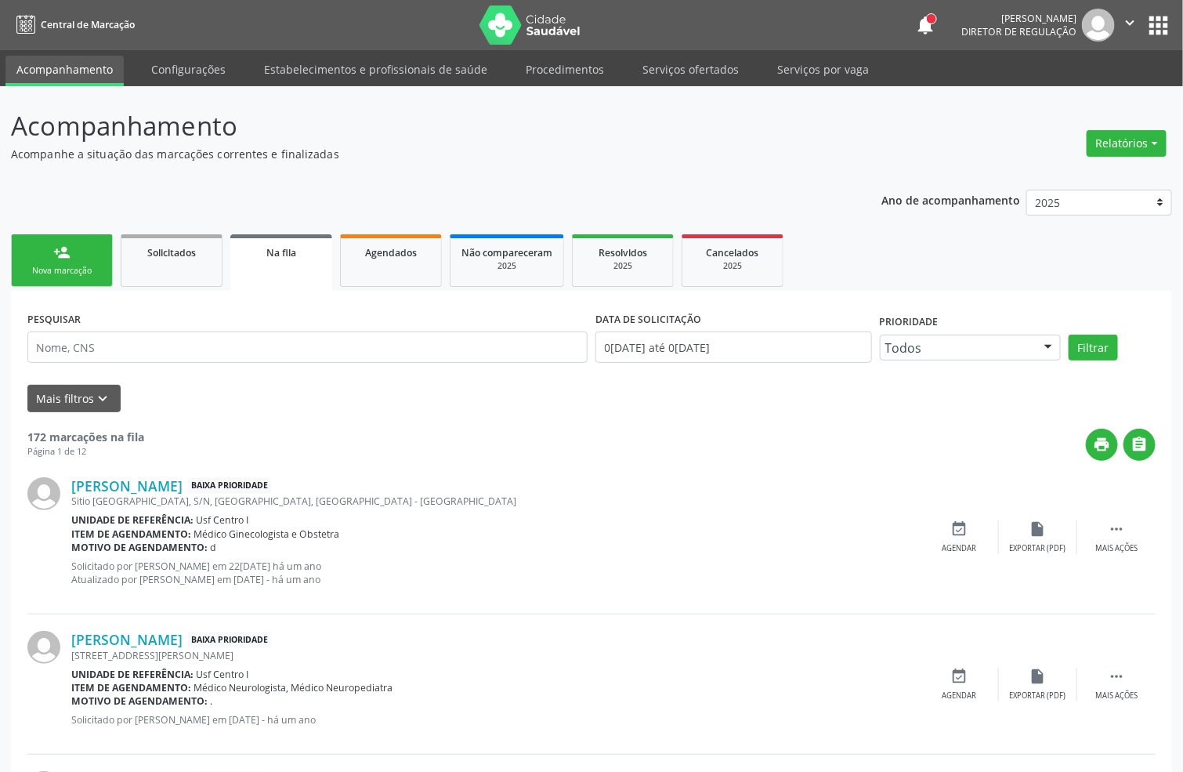
click at [66, 261] on link "person_add Nova marcação" at bounding box center [62, 260] width 102 height 52
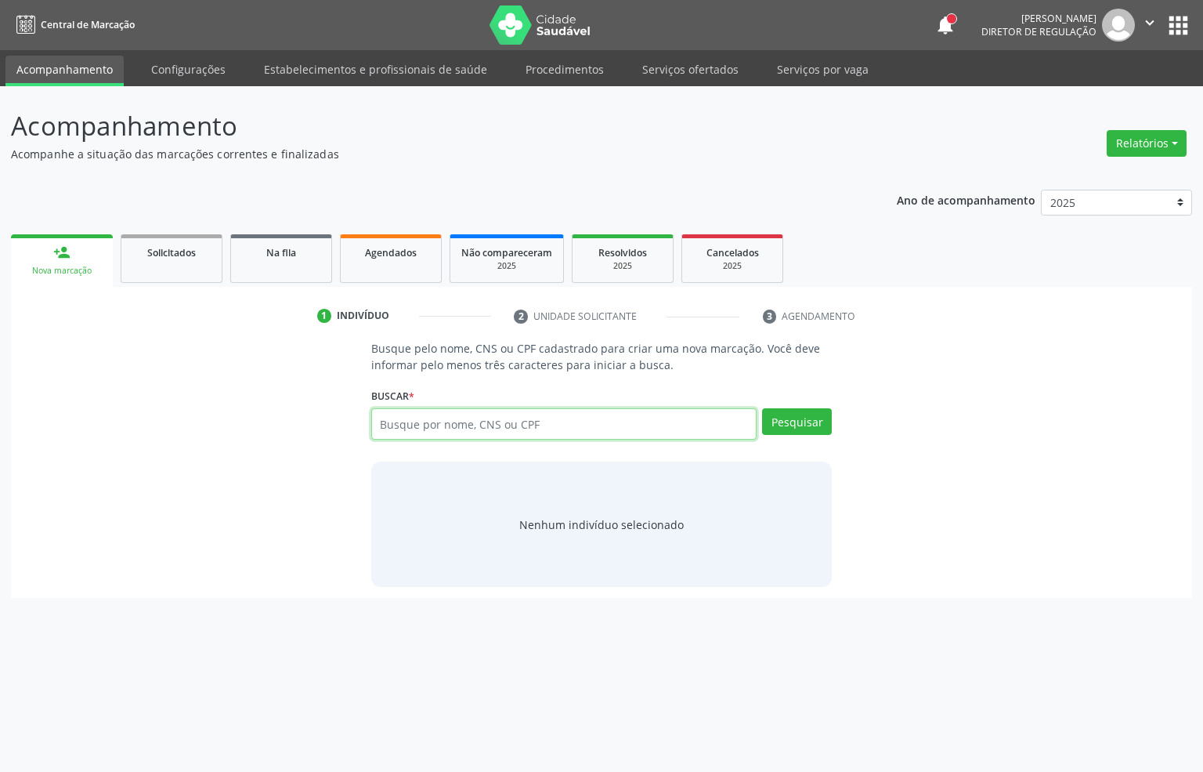
click at [446, 428] on input "text" at bounding box center [564, 423] width 386 height 31
type input "A"
type input "708008330030520"
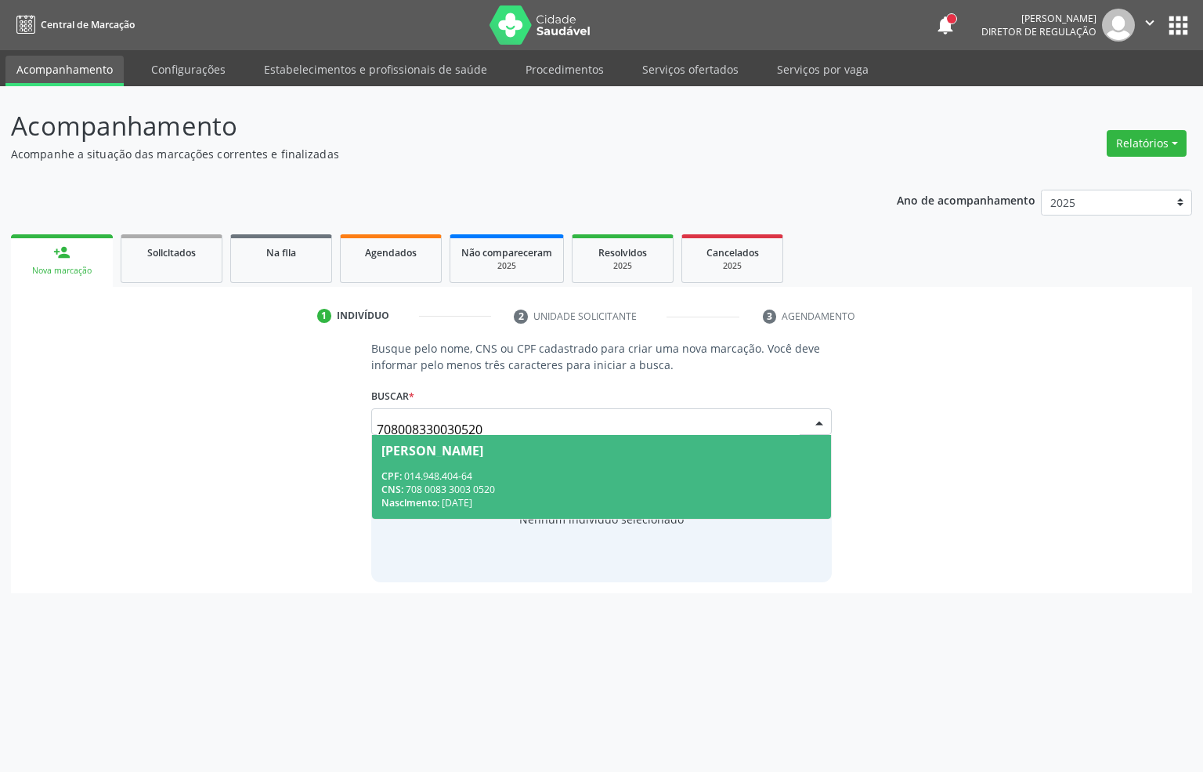
click at [461, 466] on span "Ana Paula da Silva Pereira CPF: 014.948.404-64 CNS: 708 0083 3003 0520 Nascimen…" at bounding box center [602, 477] width 460 height 84
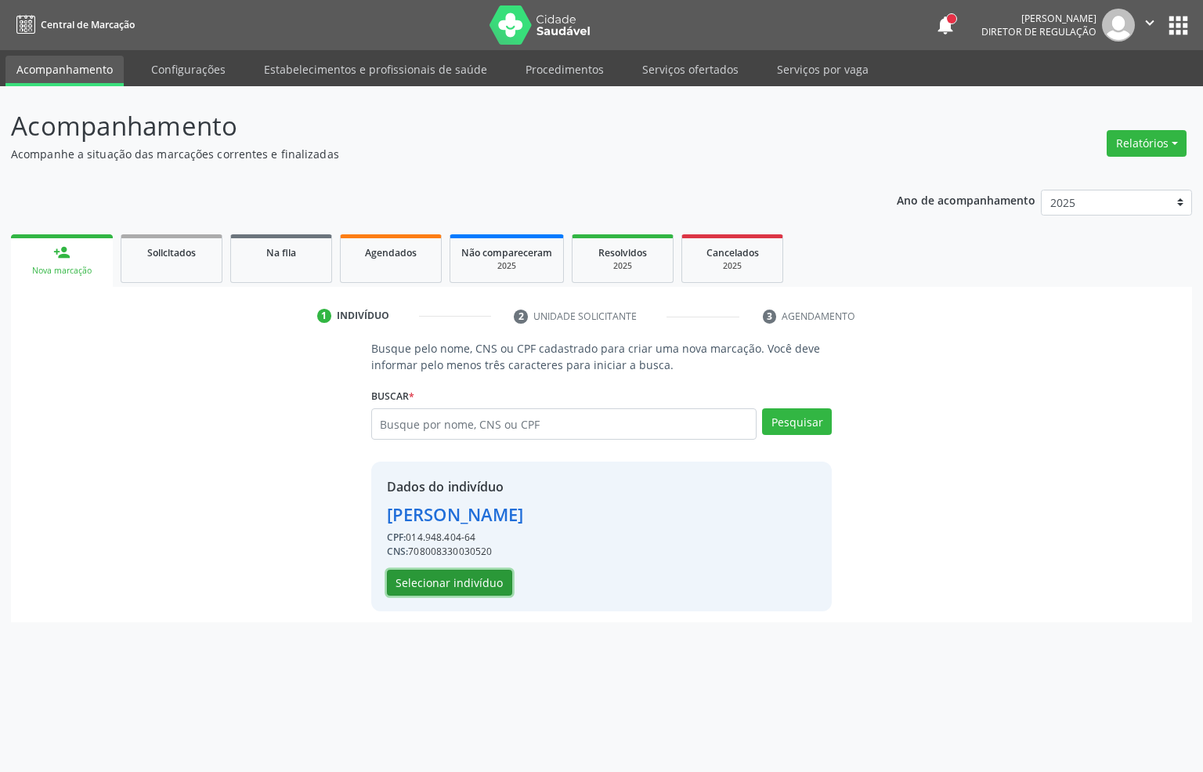
click at [446, 581] on button "Selecionar indivíduo" at bounding box center [449, 582] width 125 height 27
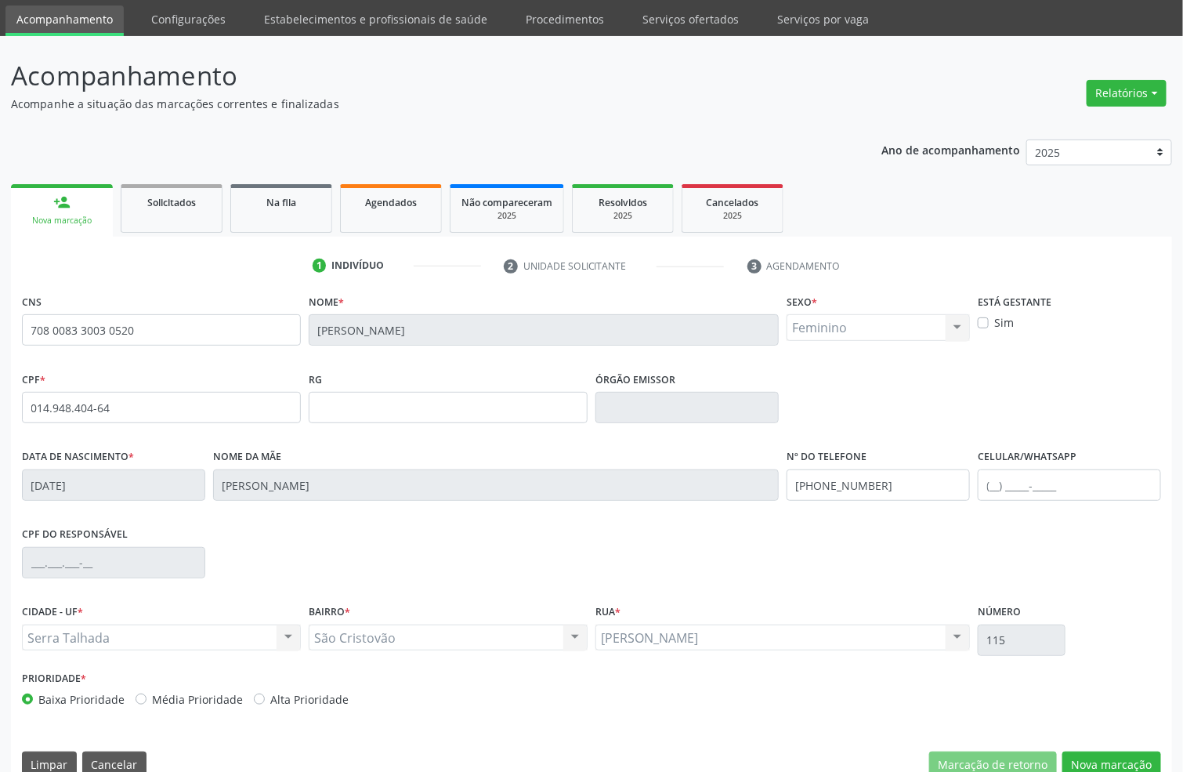
scroll to position [78, 0]
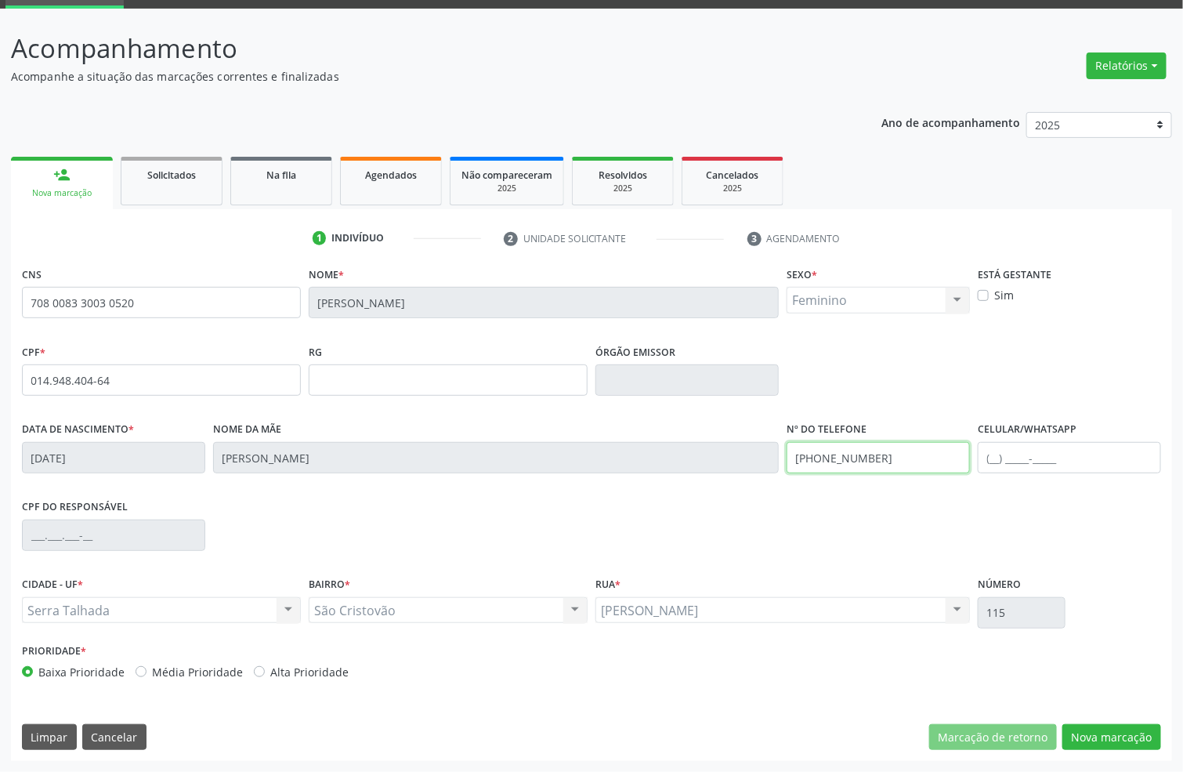
click at [898, 468] on input "(87) 99636-4826" at bounding box center [877, 457] width 183 height 31
click at [1122, 738] on button "Nova marcação" at bounding box center [1111, 737] width 99 height 27
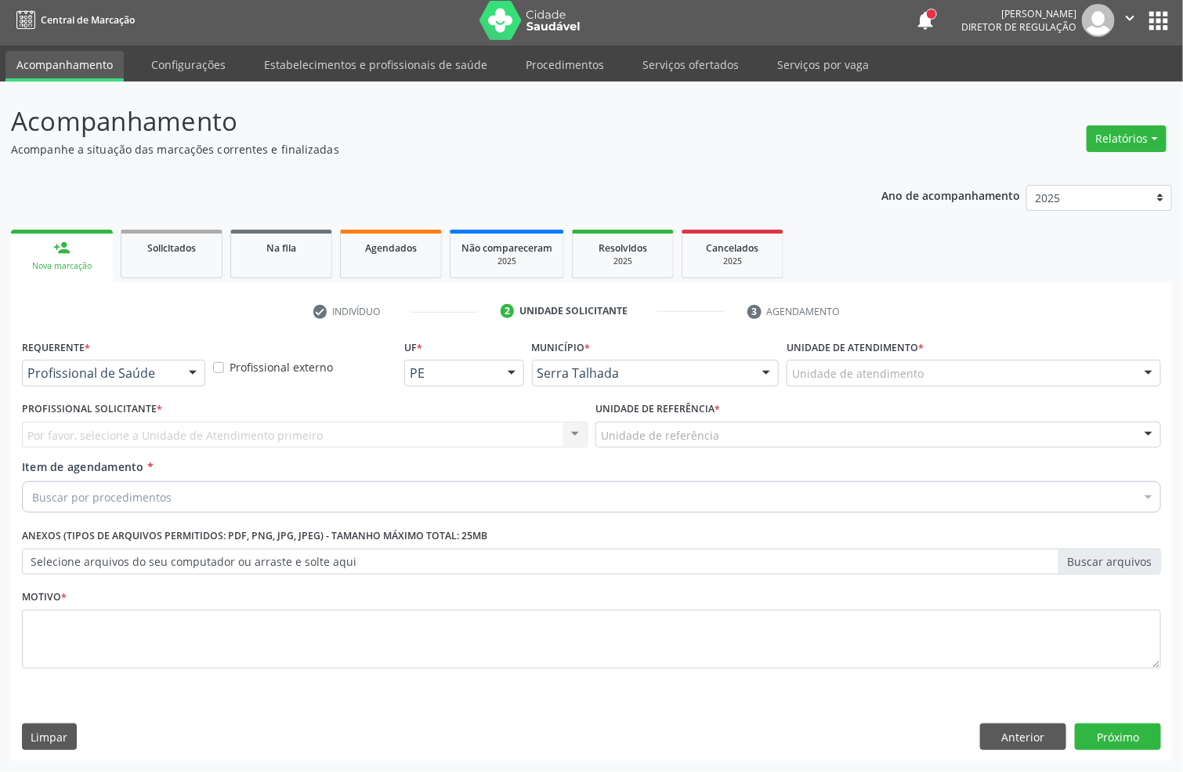
scroll to position [5, 0]
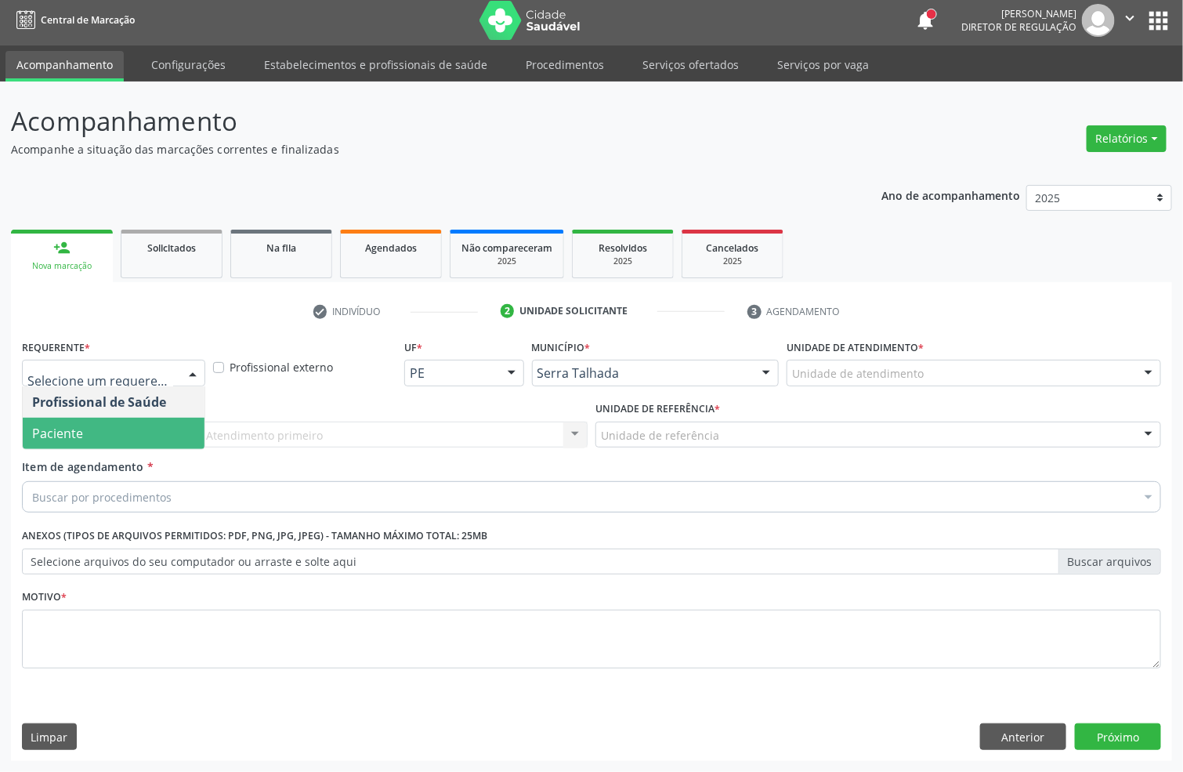
click at [118, 433] on span "Paciente" at bounding box center [114, 432] width 182 height 31
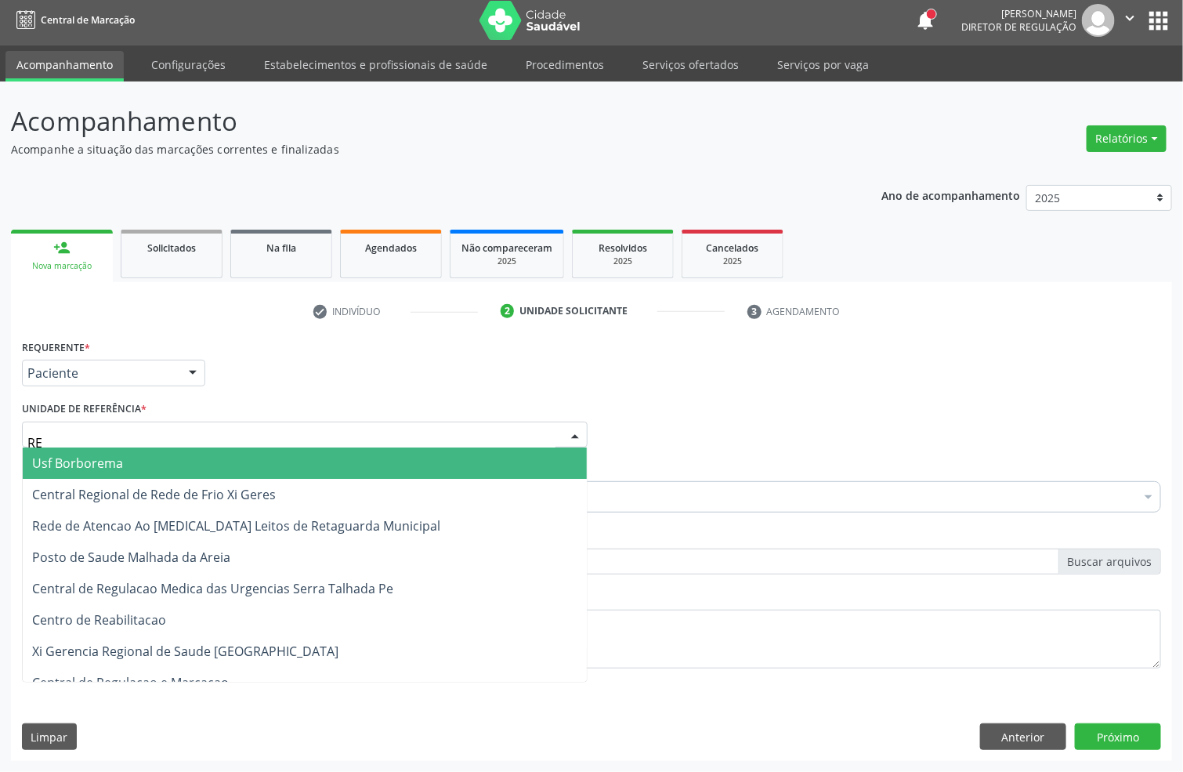
type input "REA"
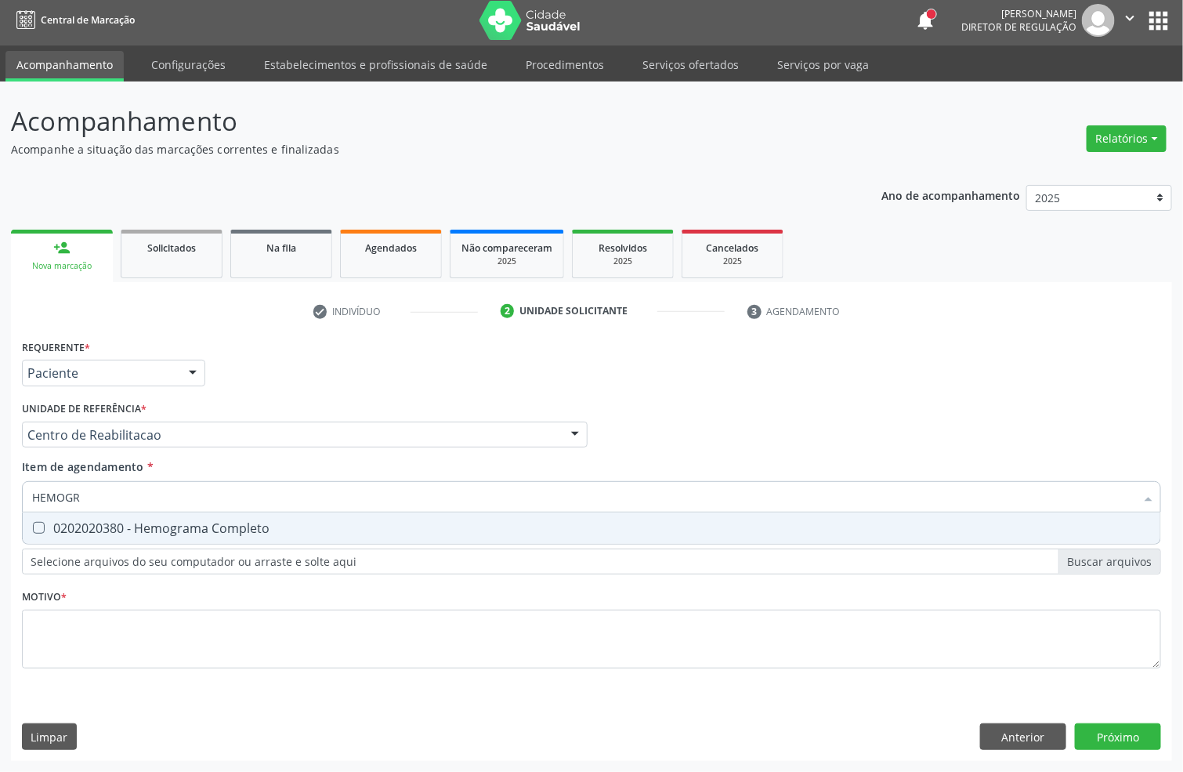
type input "HEMOGRA"
click at [155, 529] on div "0202020380 - Hemograma Completo" at bounding box center [591, 528] width 1119 height 13
checkbox Completo "true"
click at [154, 496] on input "HEMOGRA" at bounding box center [583, 496] width 1103 height 31
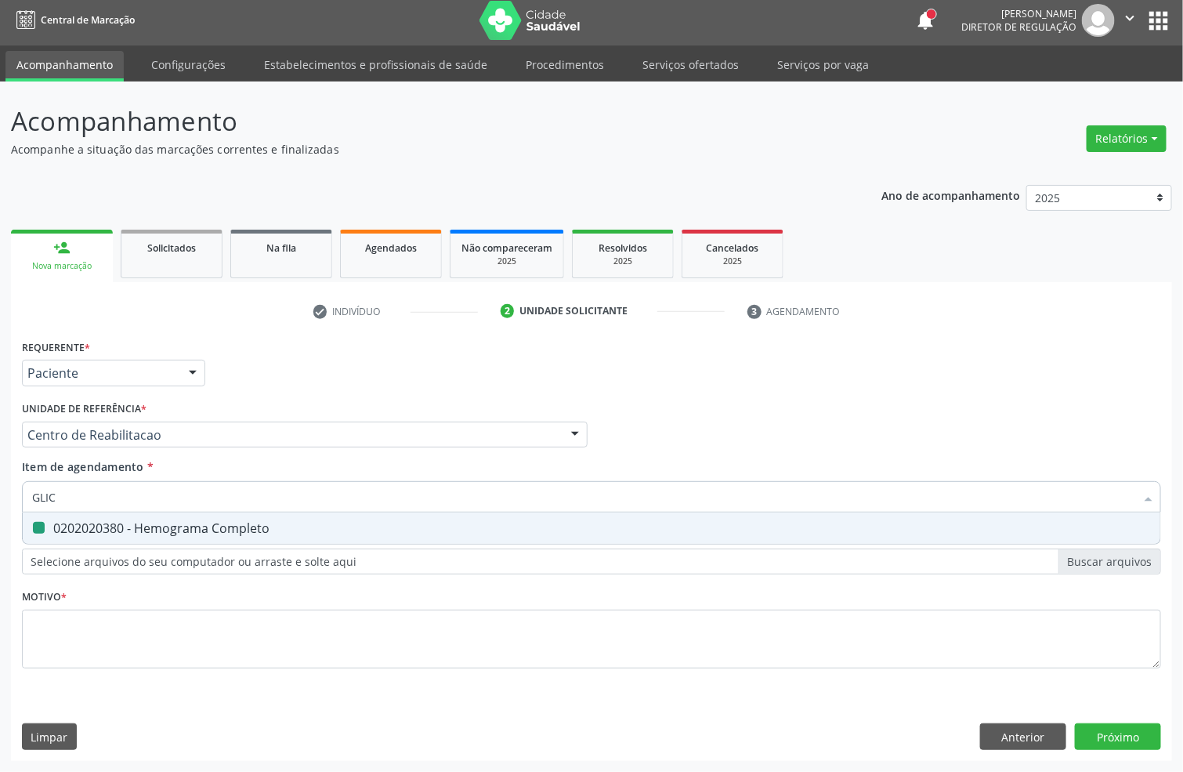
type input "GLICO"
checkbox Completo "false"
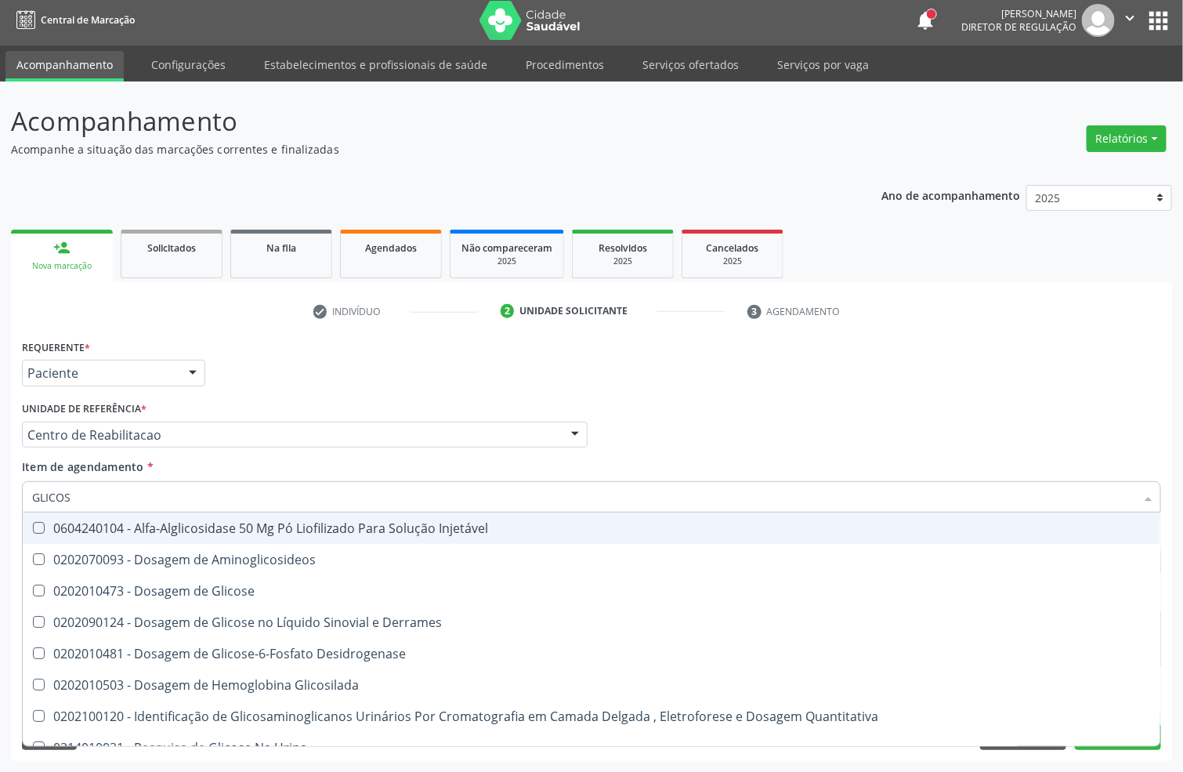
type input "GLICOSE"
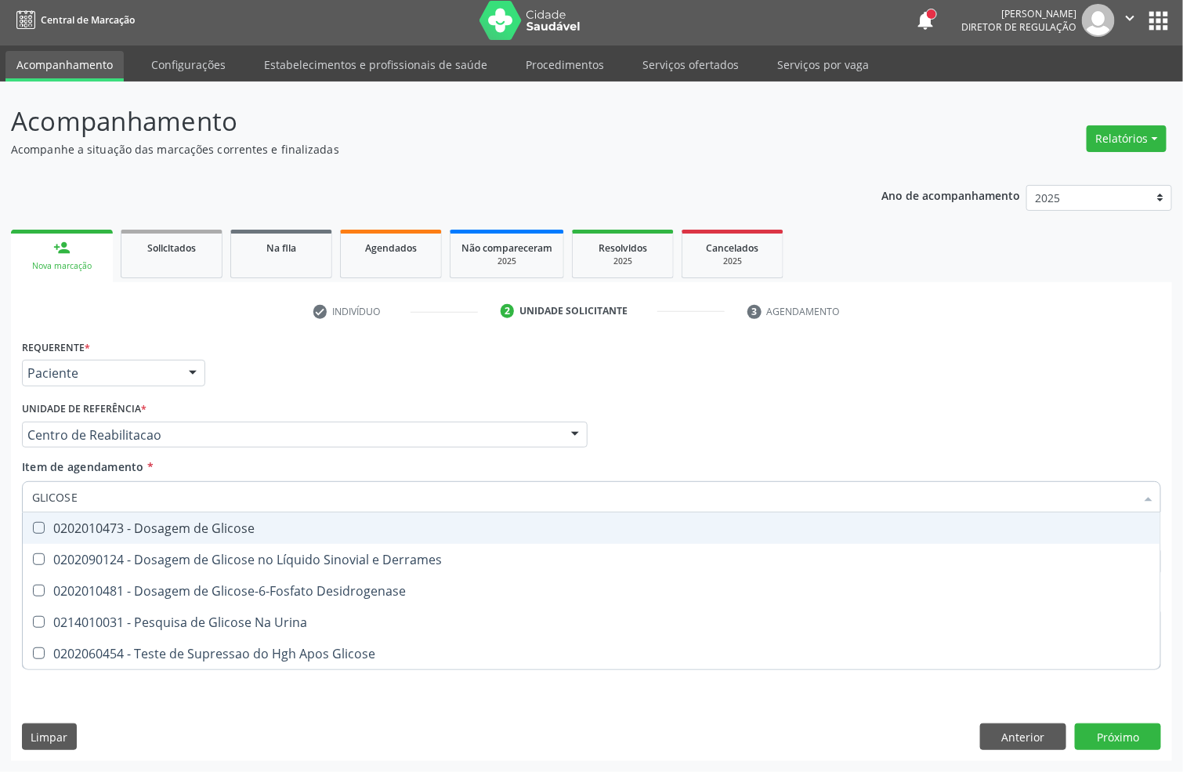
click at [161, 524] on div "0202010473 - Dosagem de Glicose" at bounding box center [591, 528] width 1119 height 13
checkbox Glicose "true"
click at [139, 489] on input "GLICOSE" at bounding box center [583, 496] width 1103 height 31
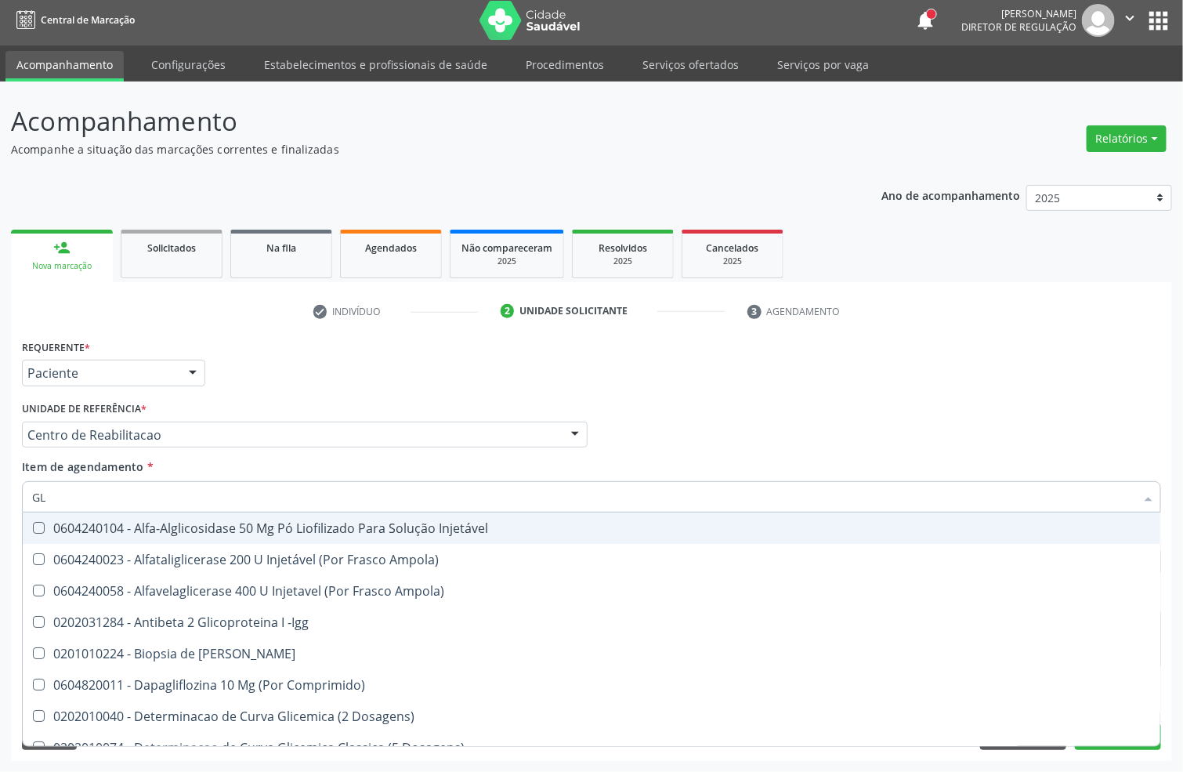
type input "GLI"
checkbox Injetável "false"
type input "GLIC"
checkbox Aminoglicosideos "true"
checkbox Glicose "false"
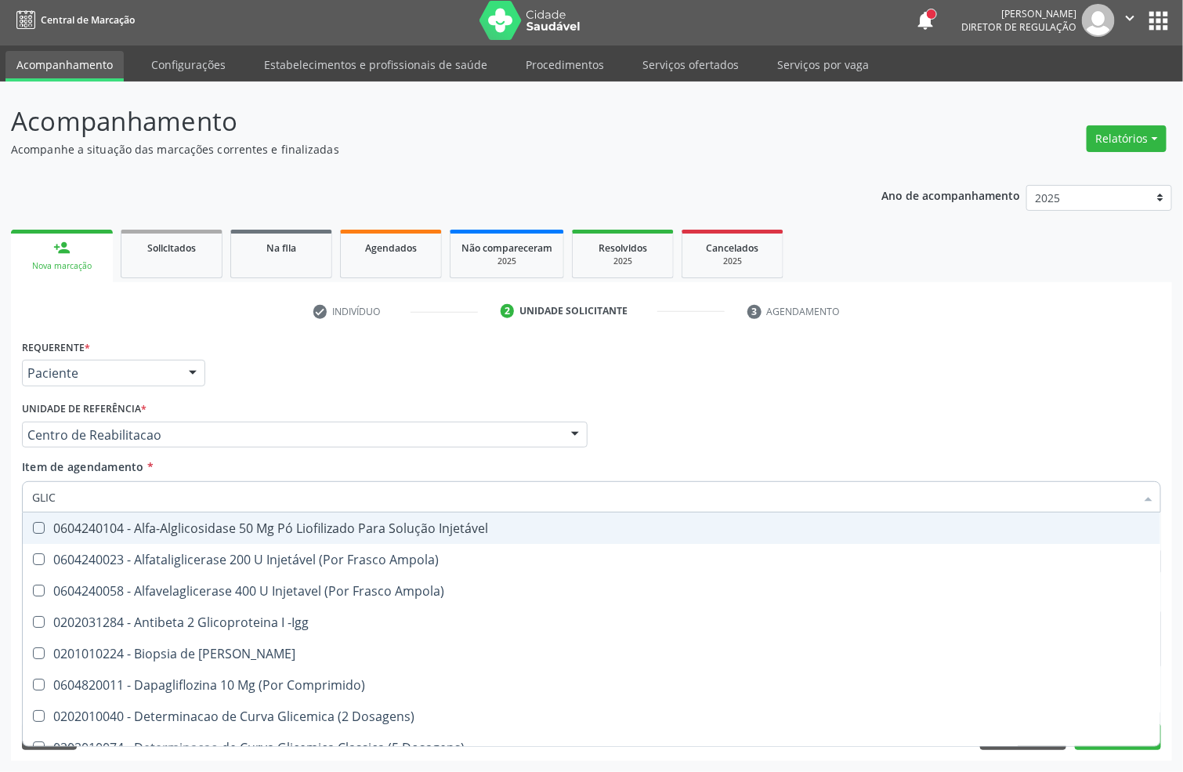
type input "GLICO"
checkbox Comprimido\) "true"
checkbox Aminoglicosideos "false"
type input "GLICOS"
checkbox Acida "true"
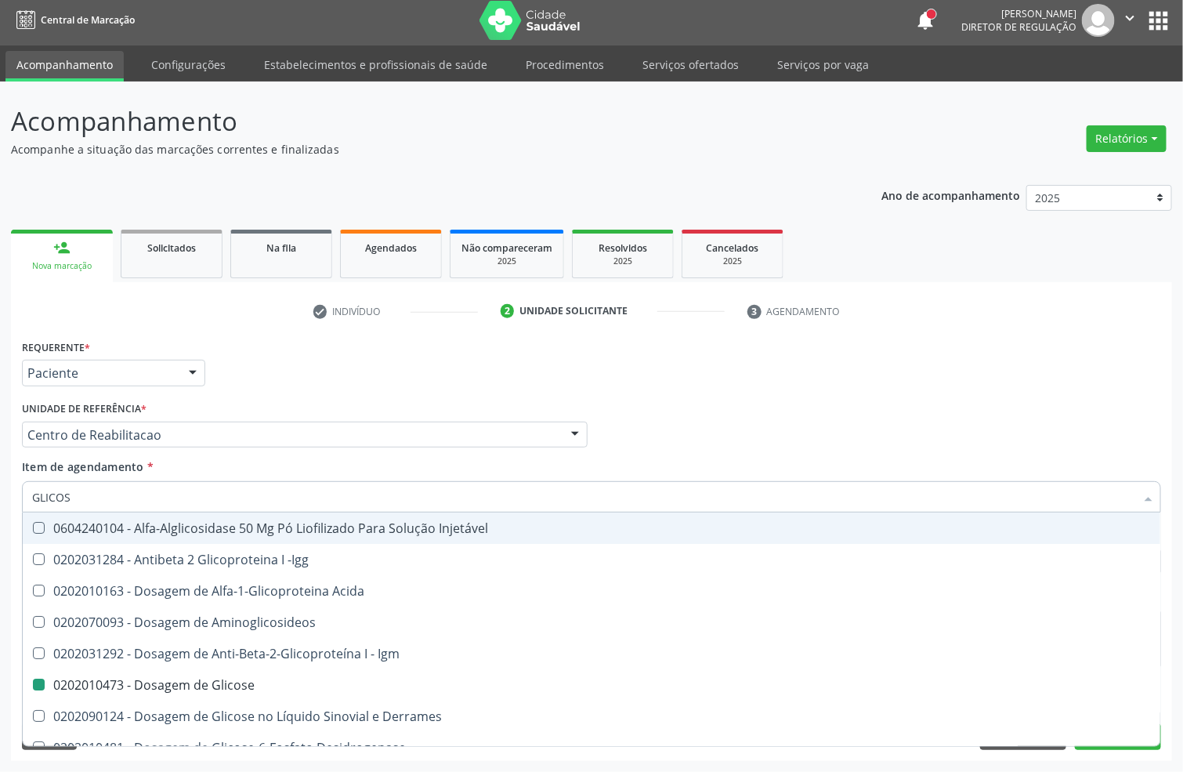
type input "GLICOSI"
checkbox Acida "false"
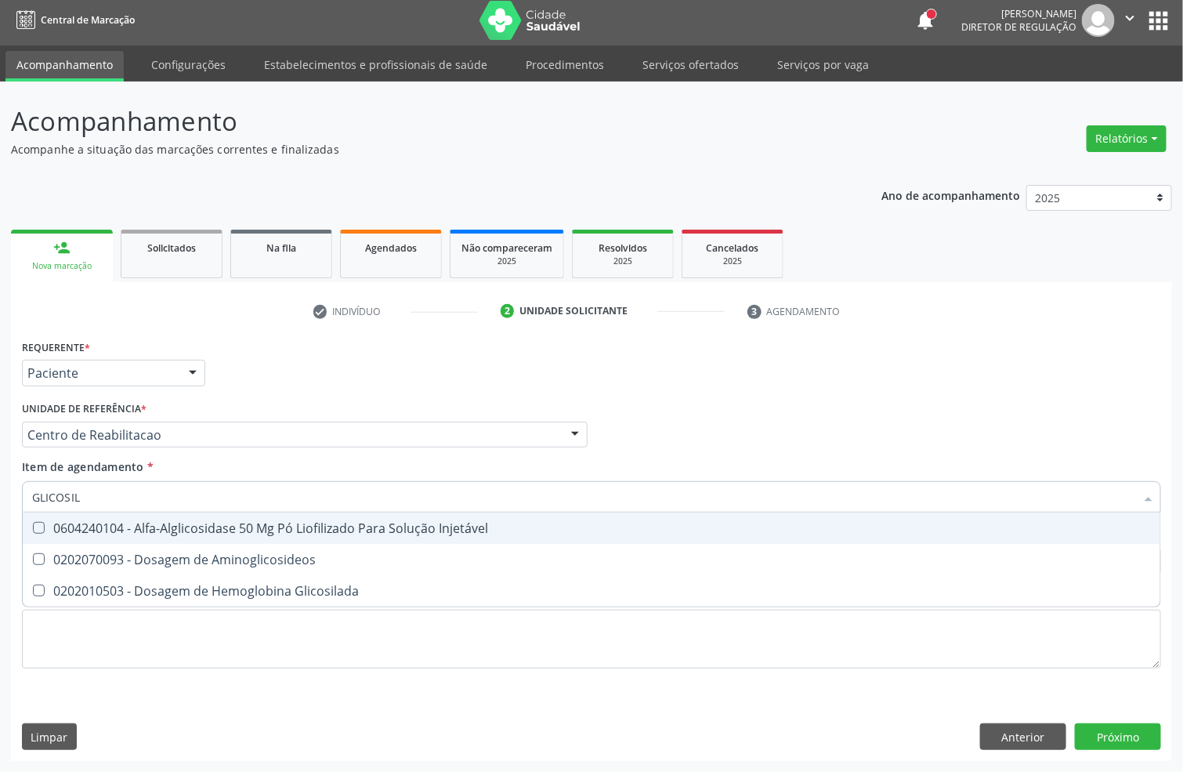
type input "GLICOSILA"
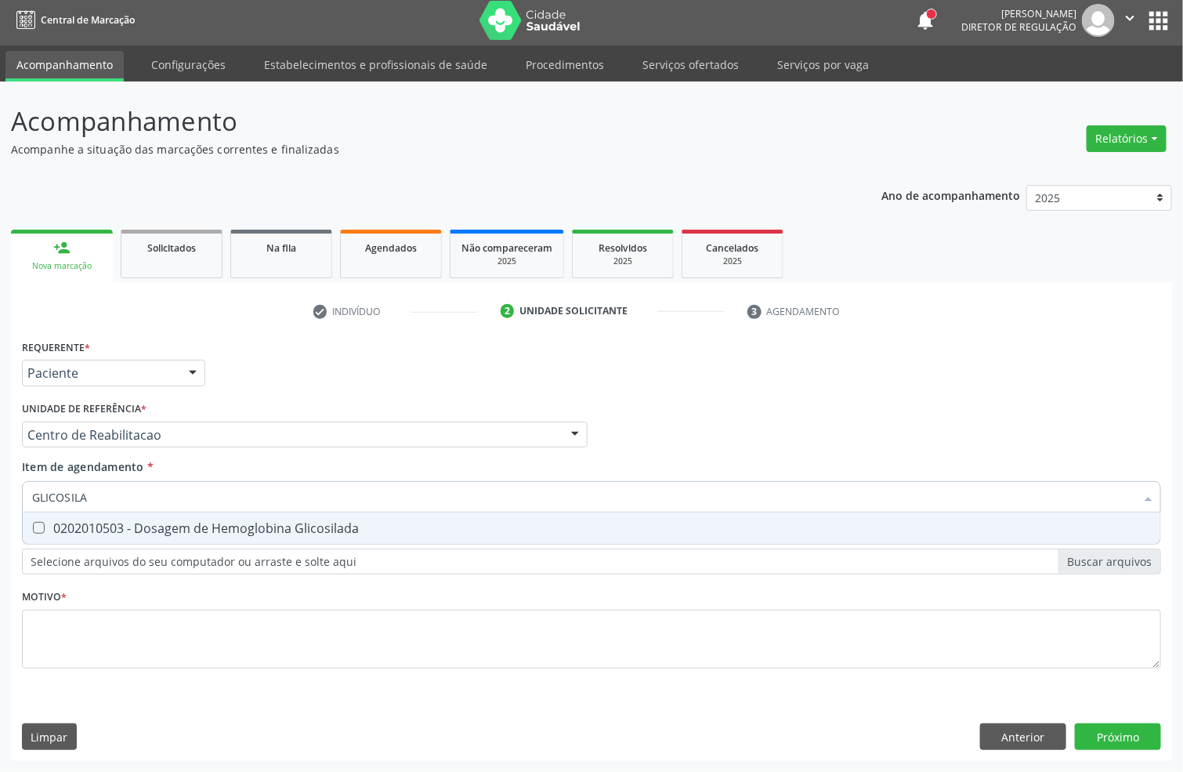
click at [68, 540] on span "0202010503 - Dosagem de Hemoglobina Glicosilada" at bounding box center [591, 527] width 1137 height 31
checkbox Glicosilada "true"
click at [99, 492] on input "GLICOSILA" at bounding box center [583, 496] width 1103 height 31
checkbox Glicosilada "false"
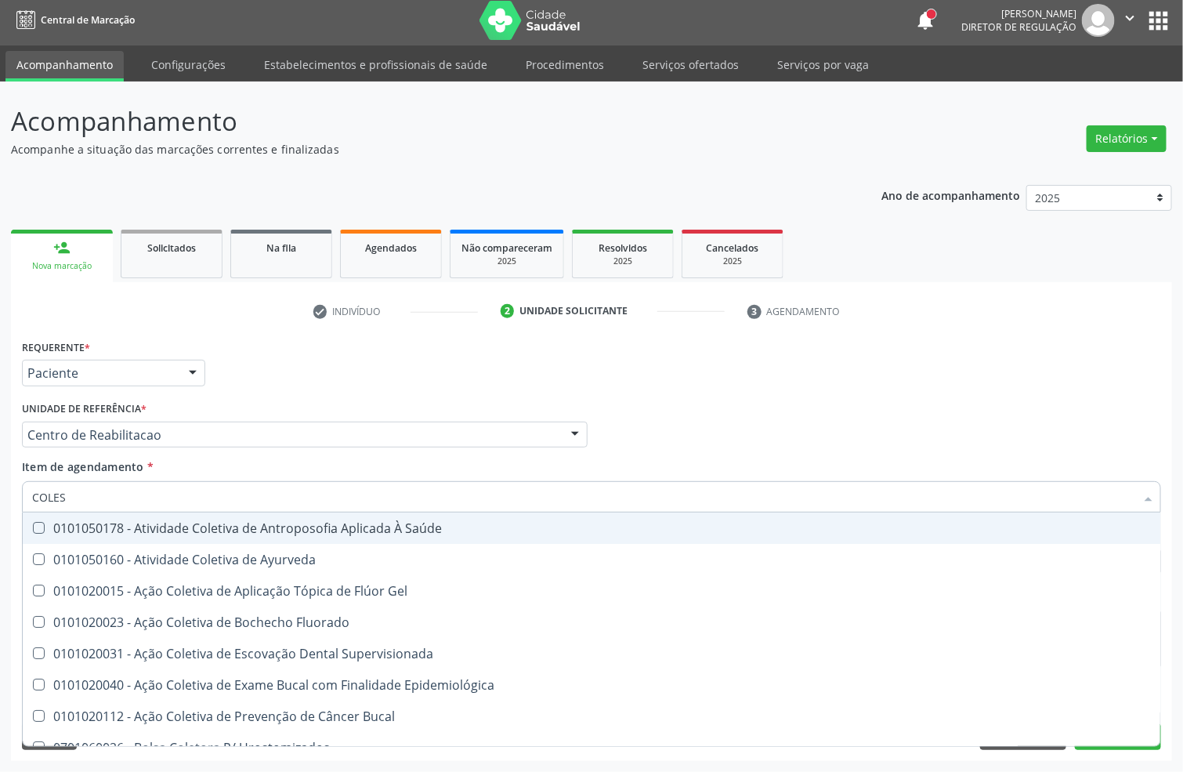
type input "COLEST"
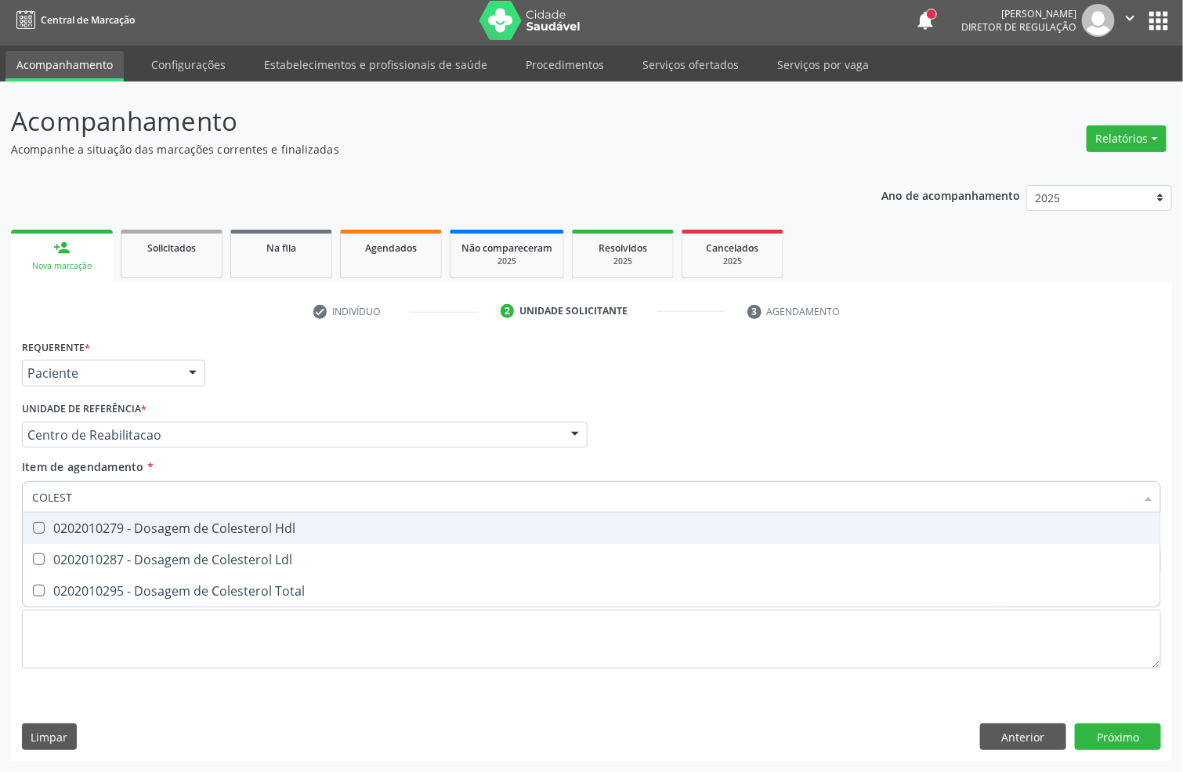
click at [109, 527] on div "0202010279 - Dosagem de Colesterol Hdl" at bounding box center [591, 528] width 1119 height 13
checkbox Hdl "true"
click at [106, 544] on span "0202010287 - Dosagem de Colesterol Ldl" at bounding box center [591, 559] width 1137 height 31
checkbox Ldl "true"
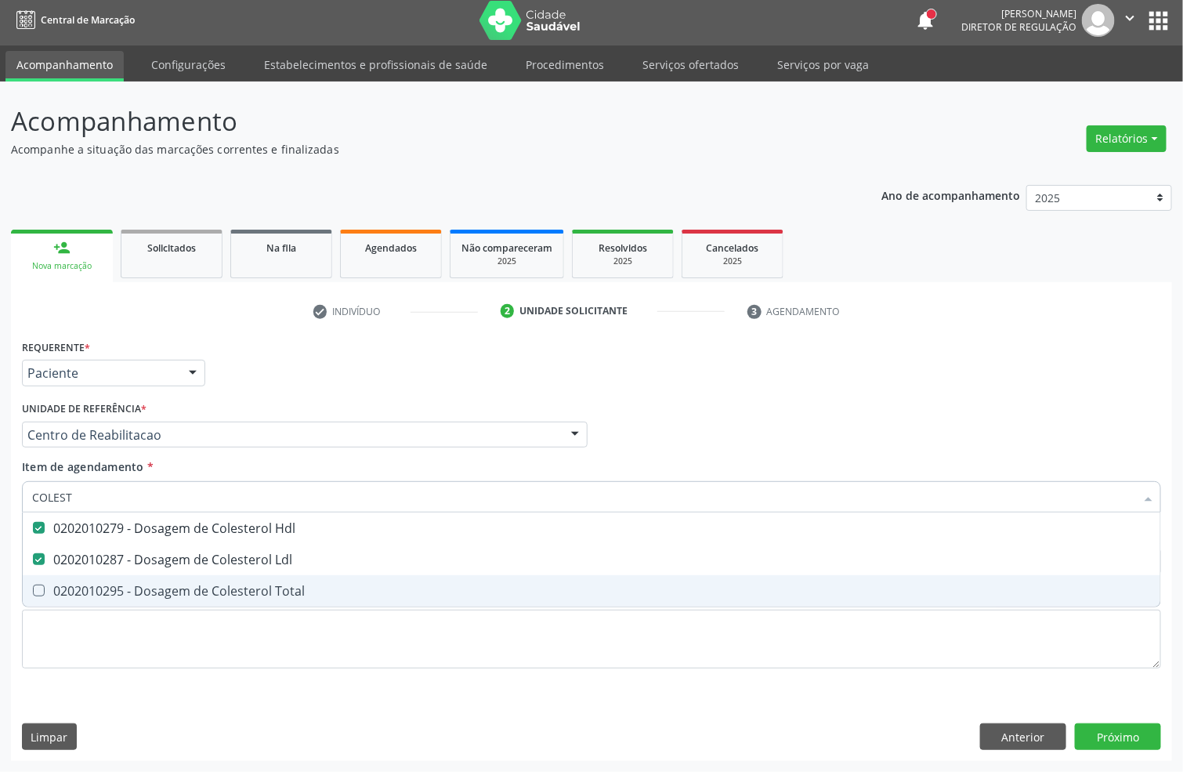
click at [92, 584] on div "0202010295 - Dosagem de Colesterol Total" at bounding box center [591, 590] width 1119 height 13
checkbox Total "true"
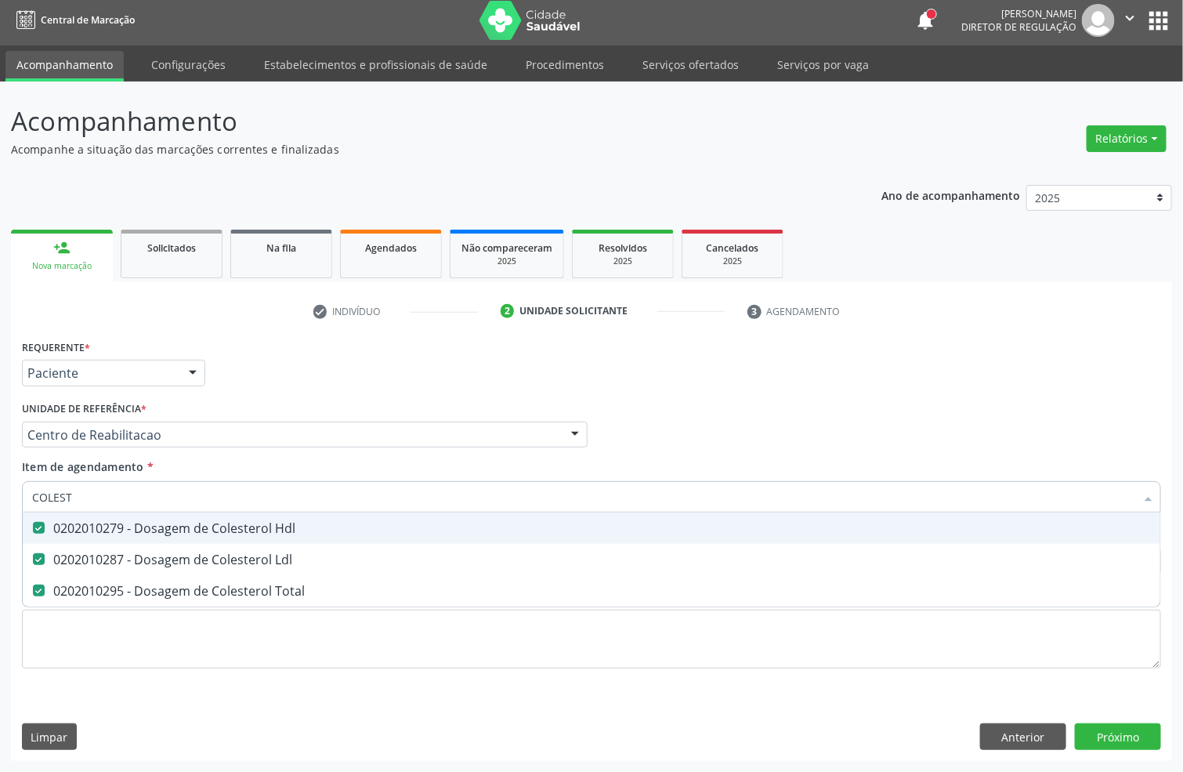
click at [95, 504] on input "COLEST" at bounding box center [583, 496] width 1103 height 31
checkbox Hdl "false"
checkbox Ldl "false"
checkbox Total "false"
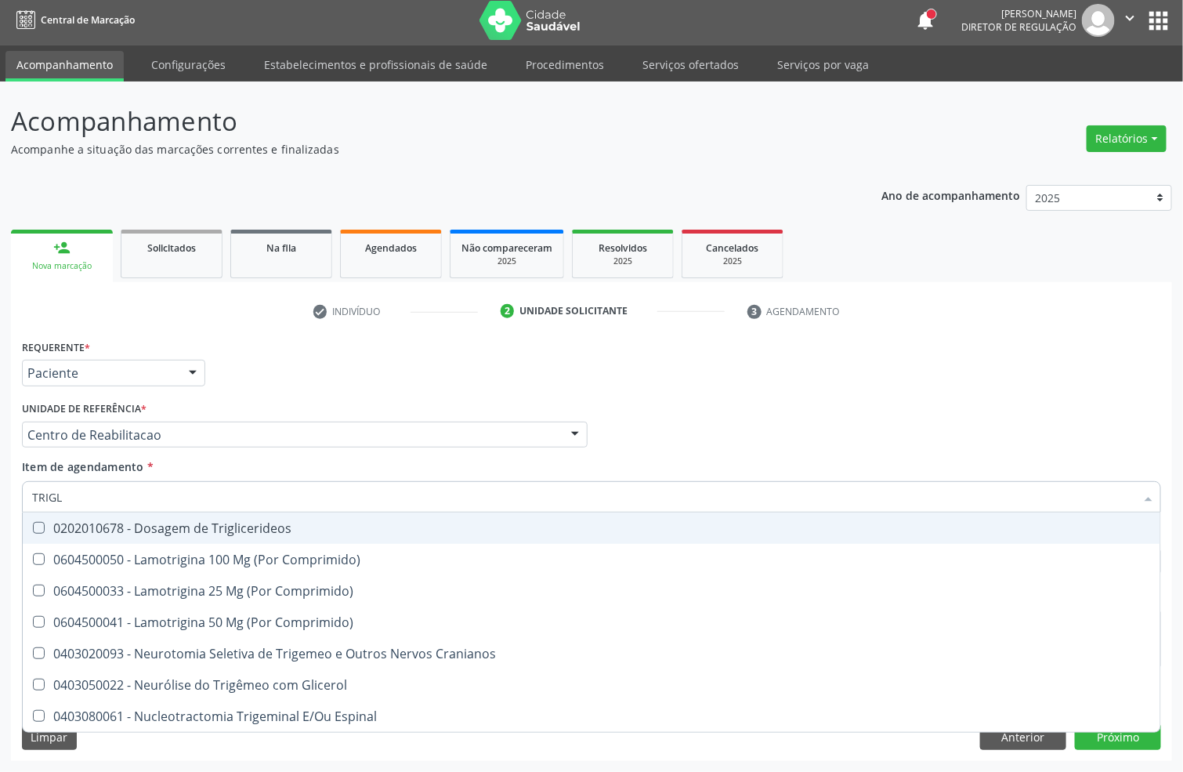
type input "TRIGLI"
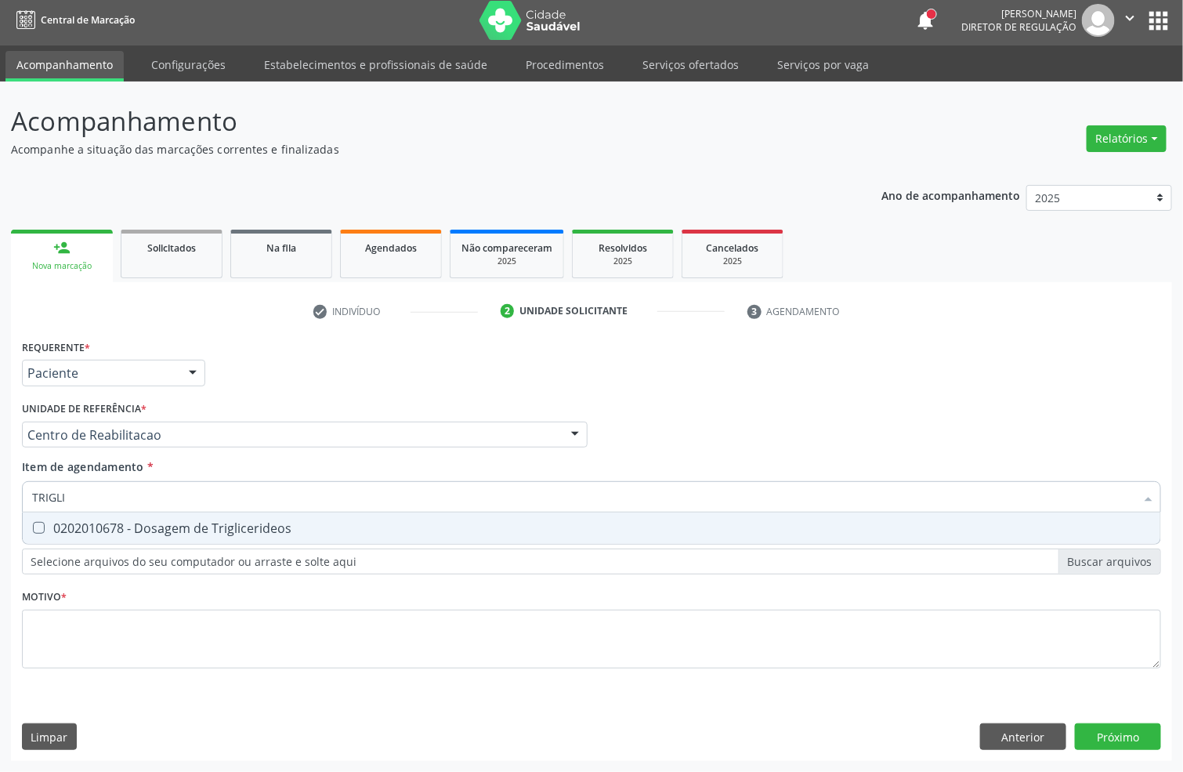
click at [114, 529] on div "0202010678 - Dosagem de Triglicerideos" at bounding box center [591, 528] width 1119 height 13
checkbox Triglicerideos "true"
click at [109, 508] on input "TRIGLI" at bounding box center [583, 496] width 1103 height 31
type input "UREI"
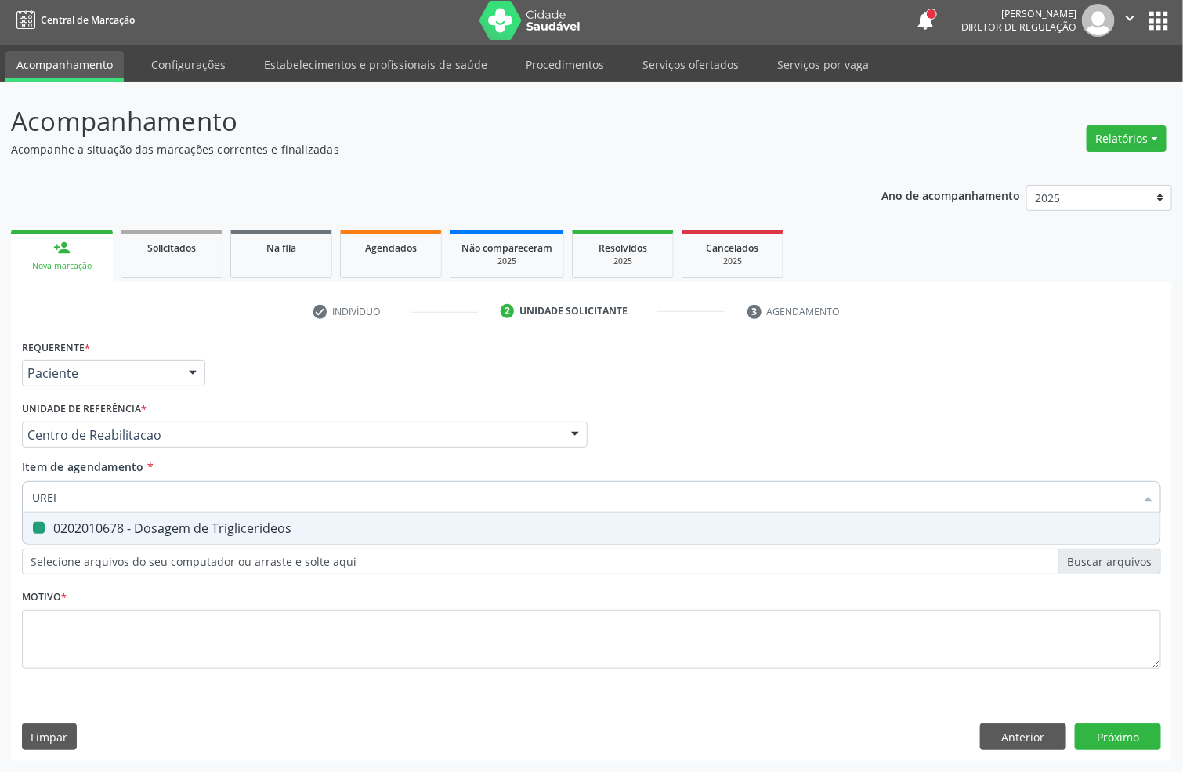
checkbox Triglicerideos "false"
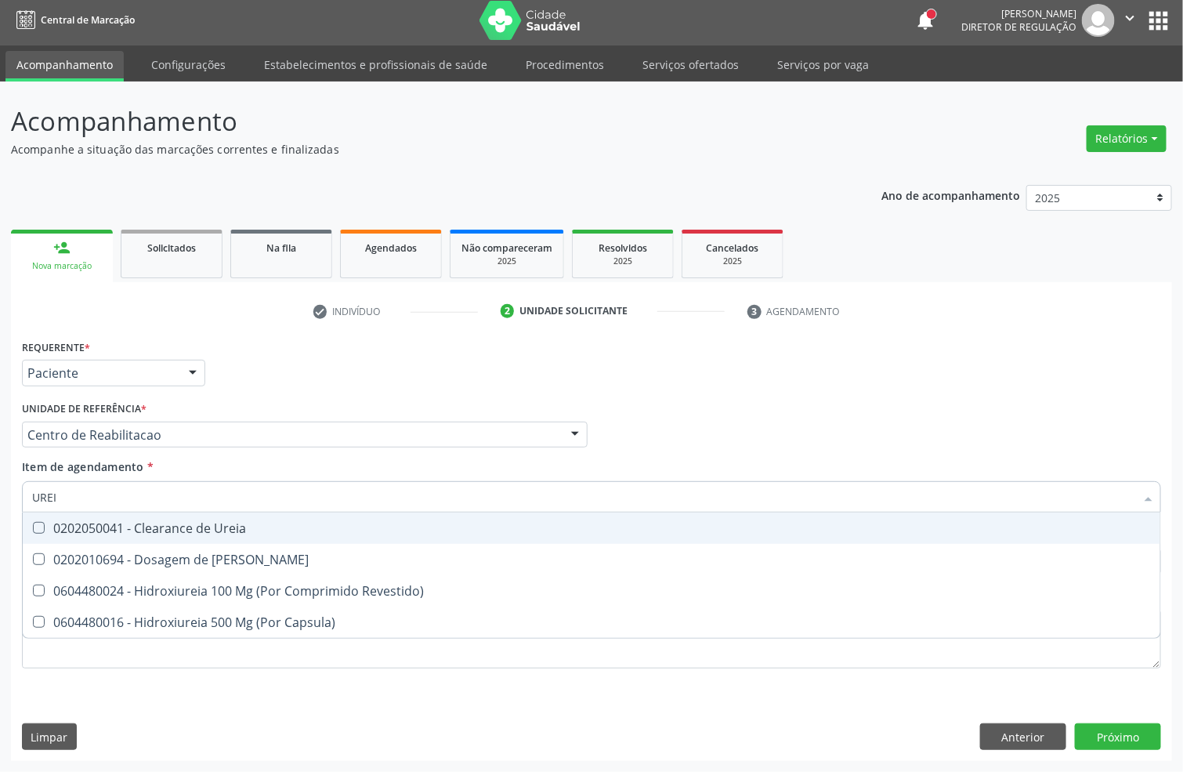
type input "UREIA"
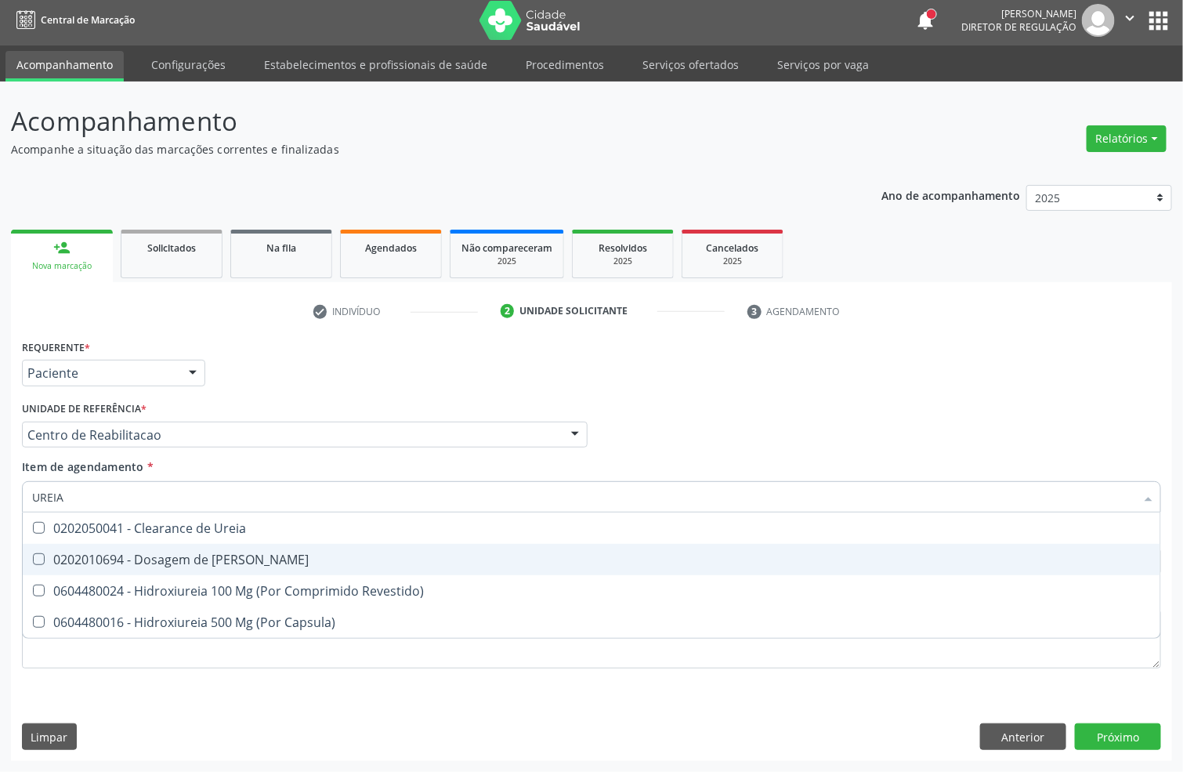
click at [121, 553] on div "0202010694 - Dosagem de [PERSON_NAME]" at bounding box center [591, 559] width 1119 height 13
checkbox Ureia "true"
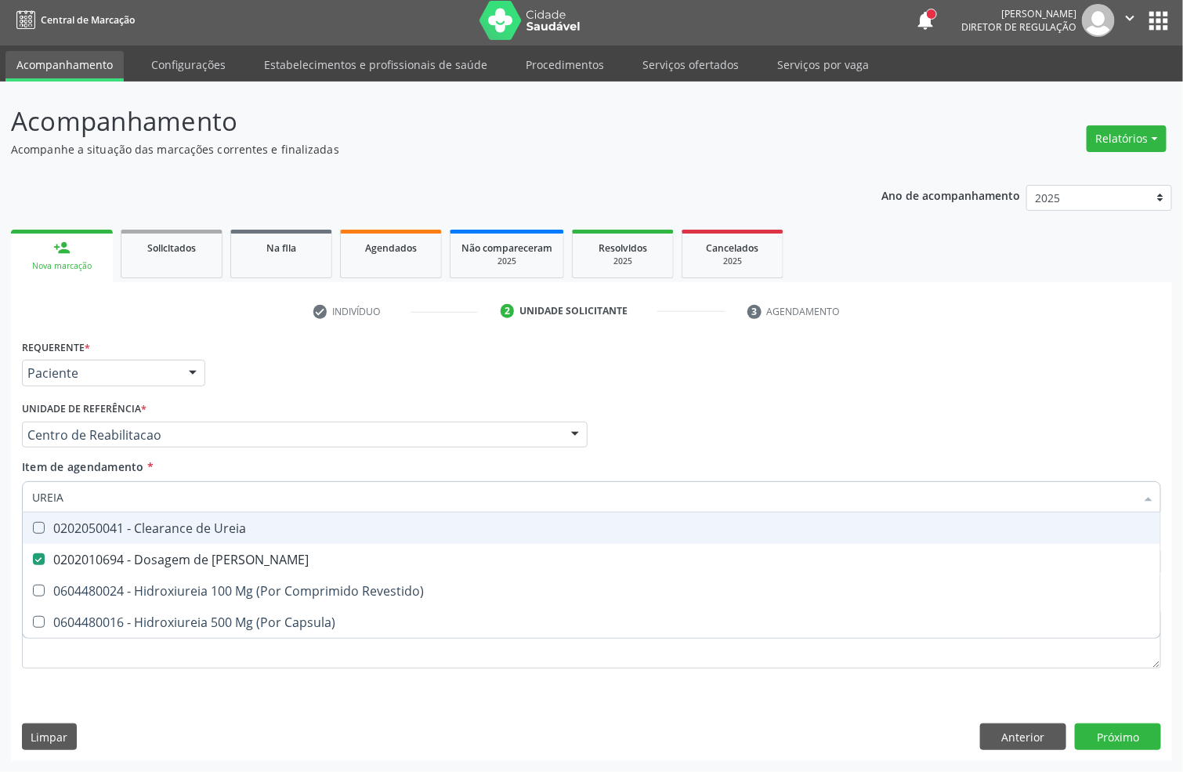
click at [110, 496] on input "UREIA" at bounding box center [583, 496] width 1103 height 31
type input "CRE"
checkbox Ureia "false"
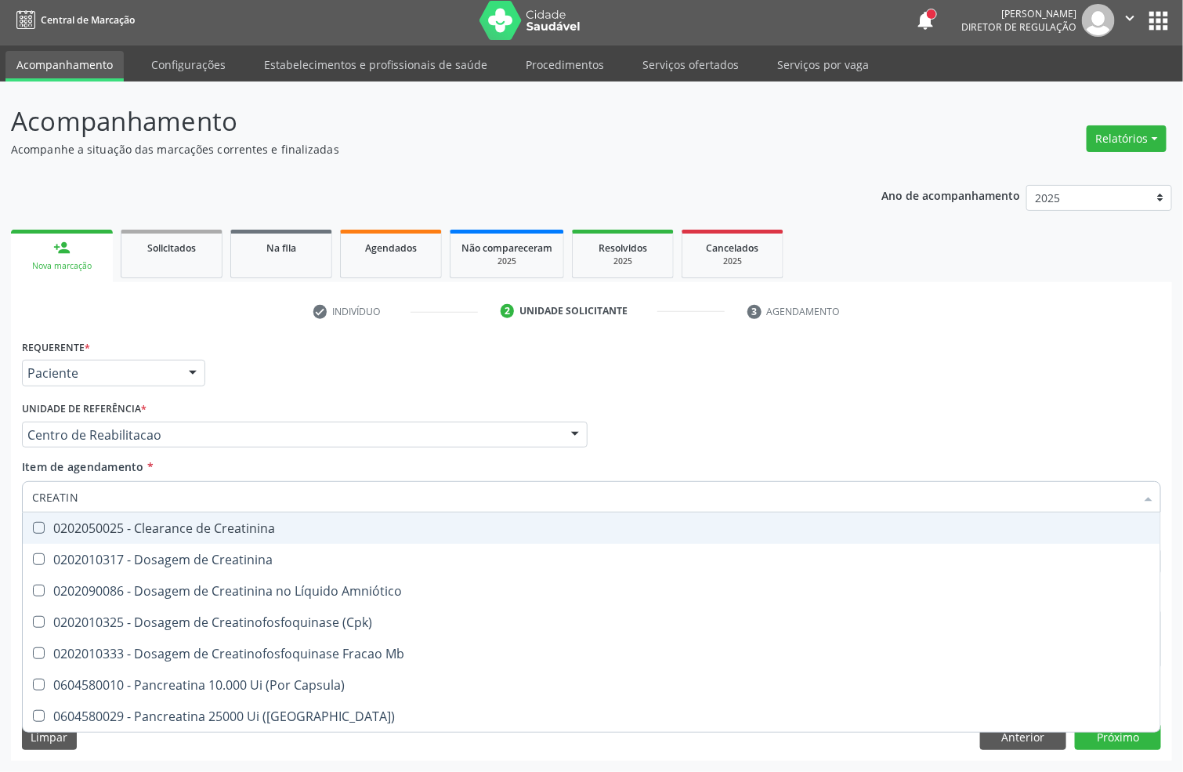
type input "CREATINI"
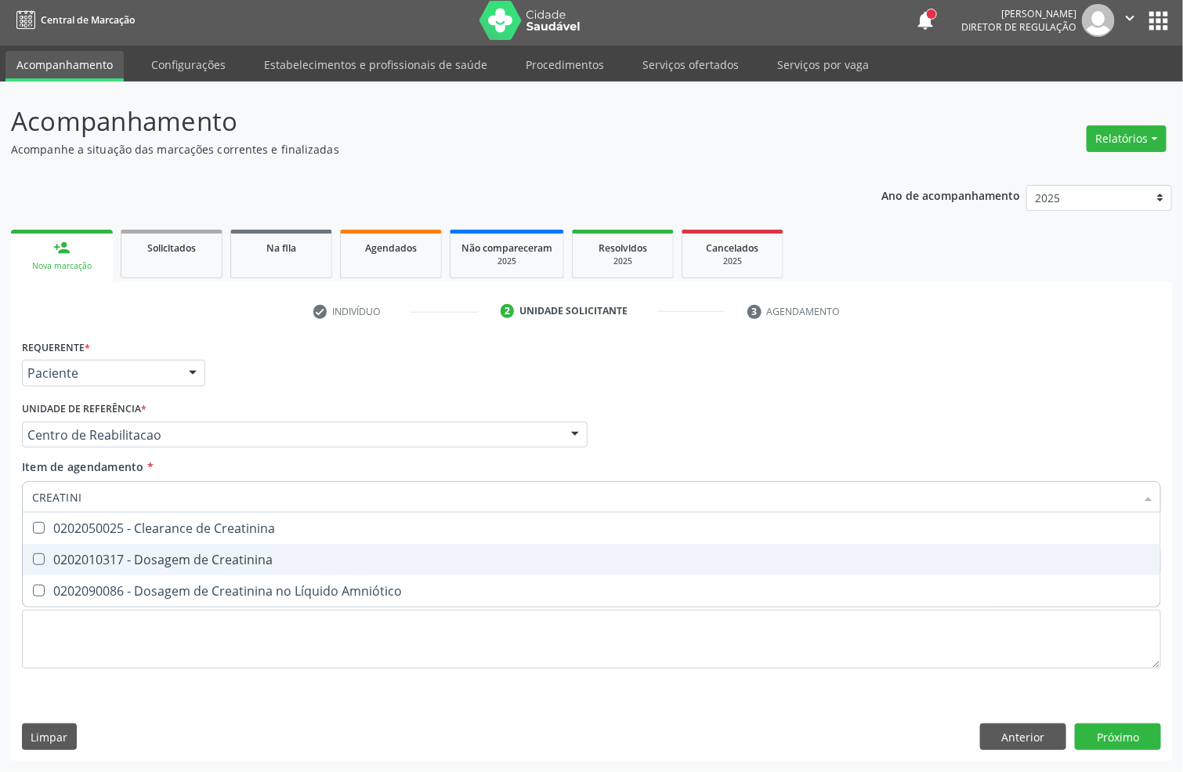
click at [132, 548] on span "0202010317 - Dosagem de Creatinina" at bounding box center [591, 559] width 1137 height 31
checkbox Creatinina "true"
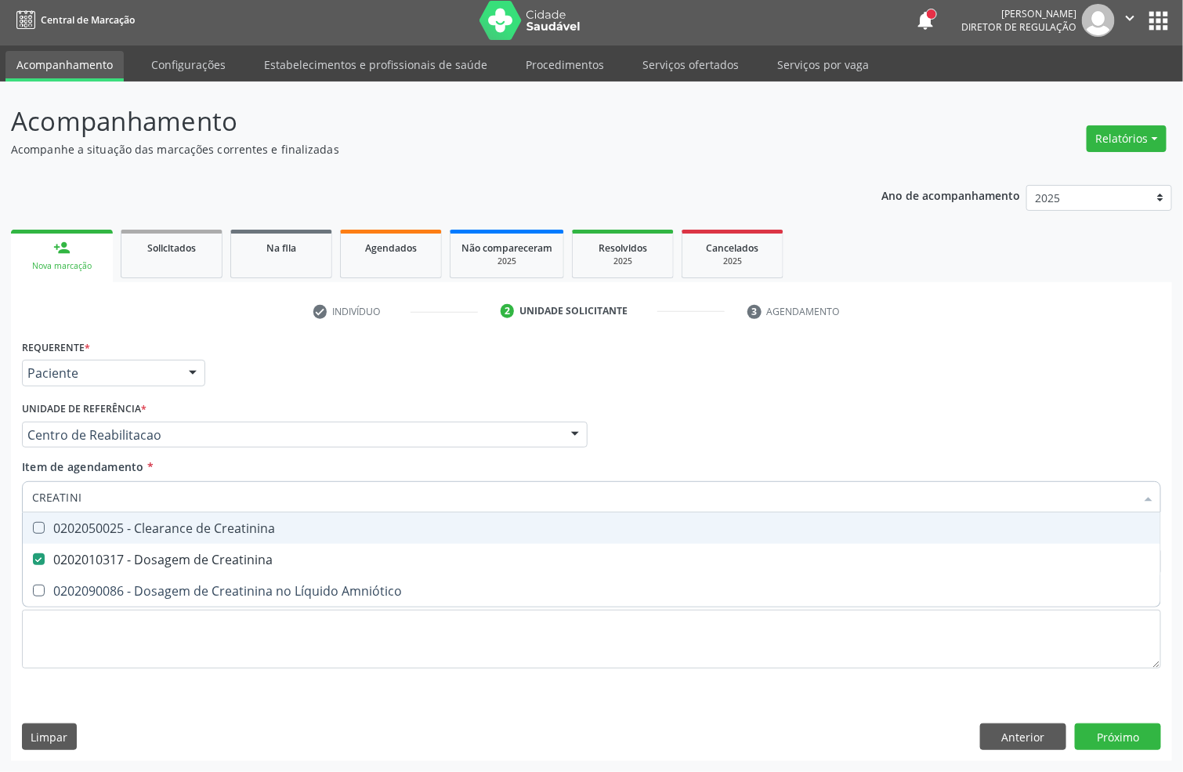
click at [127, 499] on input "CREATINI" at bounding box center [583, 496] width 1103 height 31
type input "TRAN"
checkbox Creatinina "false"
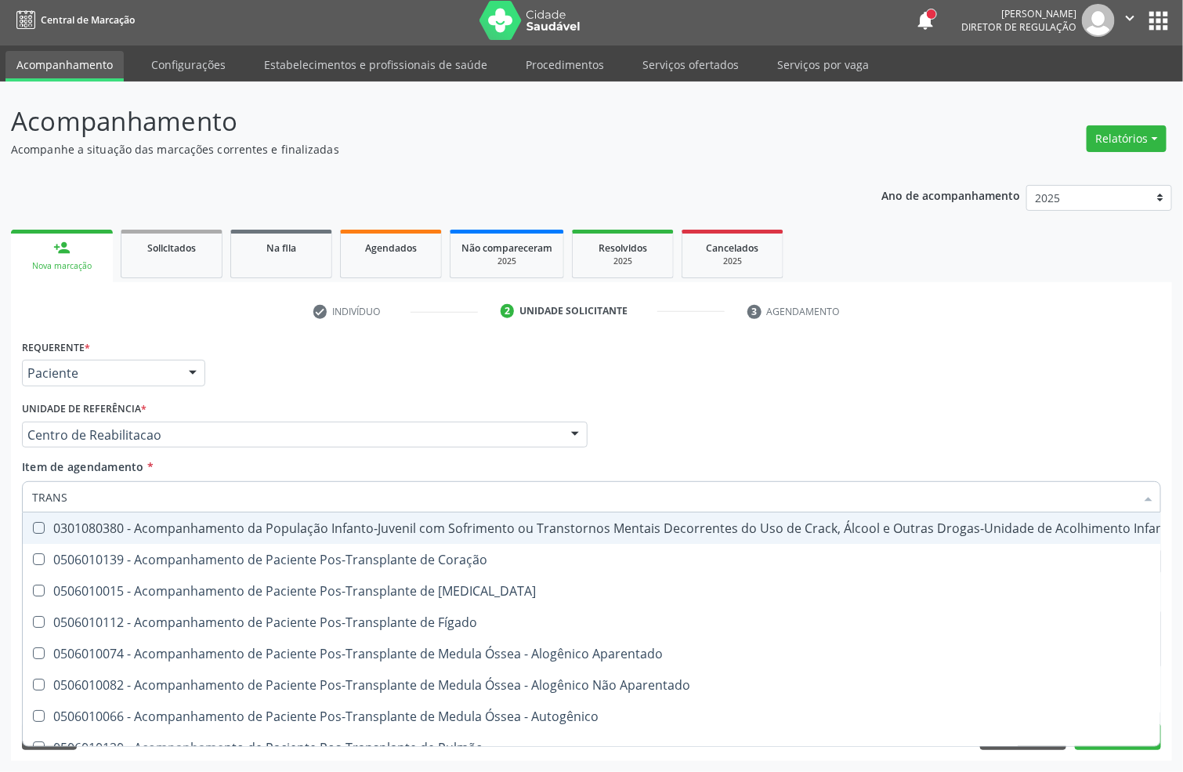
type input "TRANSA"
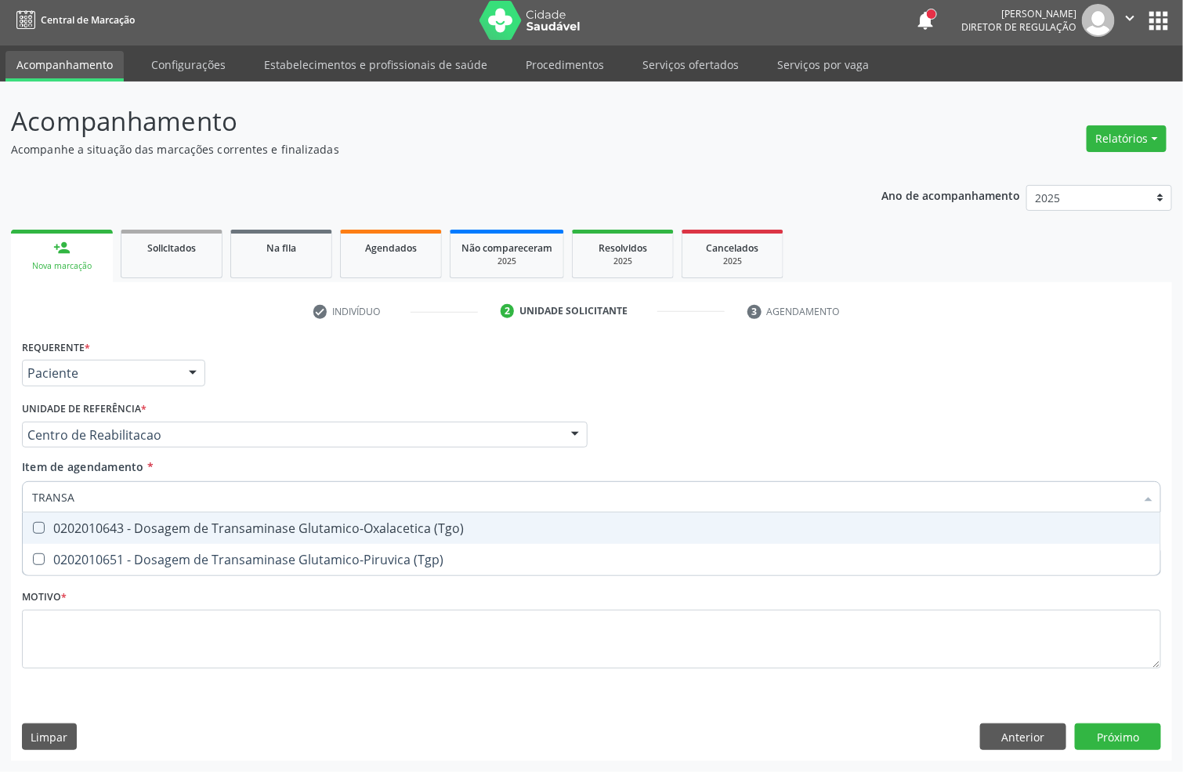
drag, startPoint x: 127, startPoint y: 522, endPoint x: 125, endPoint y: 538, distance: 16.5
click at [127, 522] on div "0202010643 - Dosagem de Transaminase Glutamico-Oxalacetica (Tgo)" at bounding box center [591, 528] width 1119 height 13
checkbox \(Tgo\) "true"
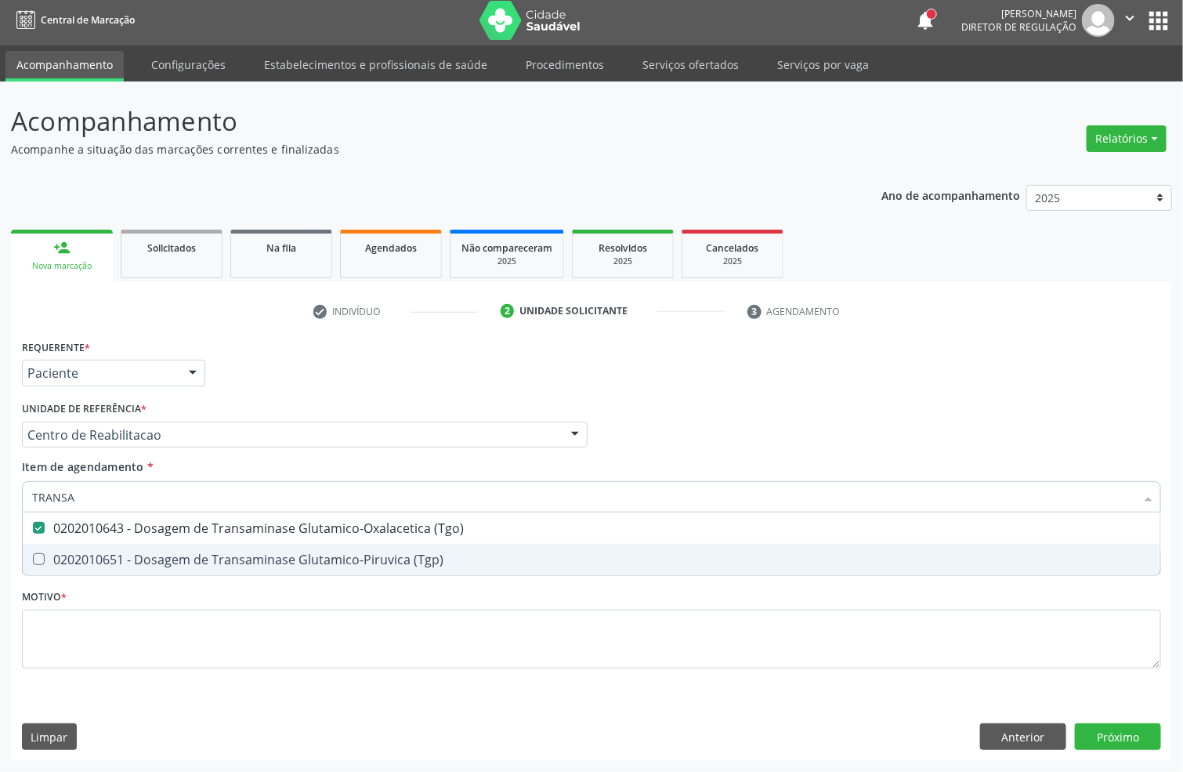
click at [125, 555] on div "0202010651 - Dosagem de Transaminase Glutamico-Piruvica (Tgp)" at bounding box center [591, 559] width 1119 height 13
checkbox \(Tgp\) "true"
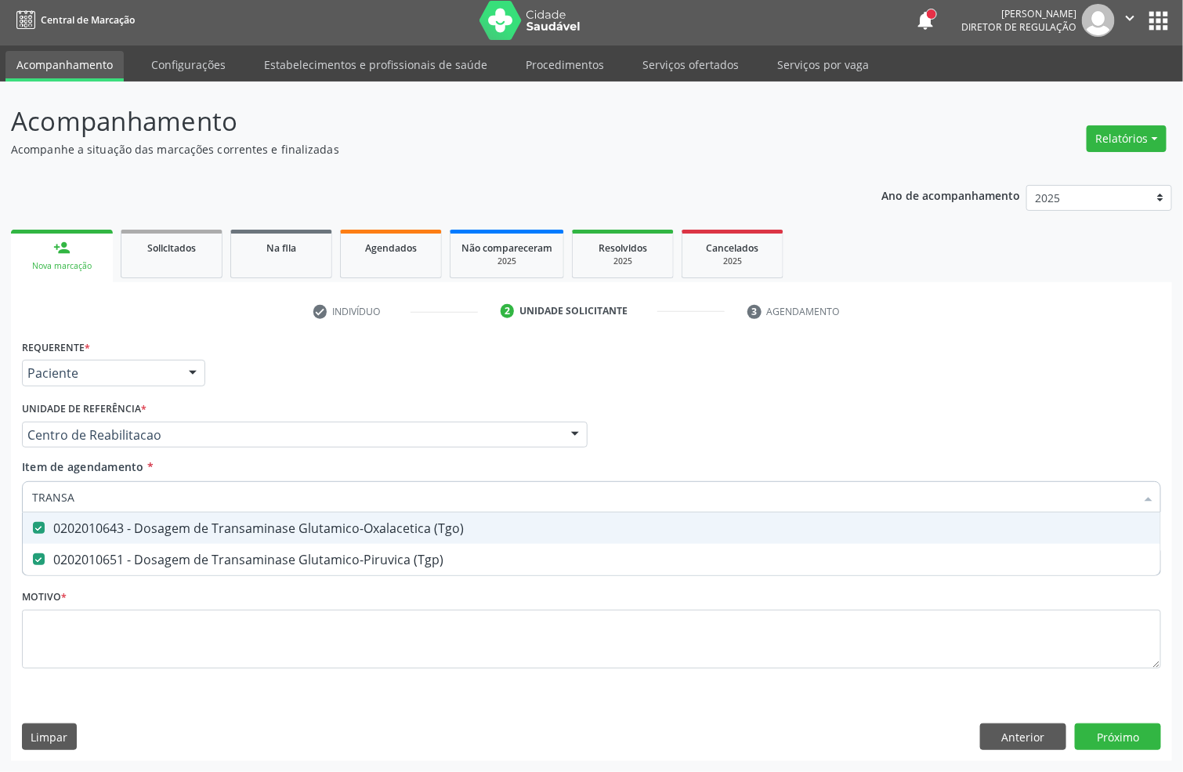
click at [117, 497] on input "TRANSA" at bounding box center [583, 496] width 1103 height 31
type input "TAP"
checkbox \(Tgo\) "false"
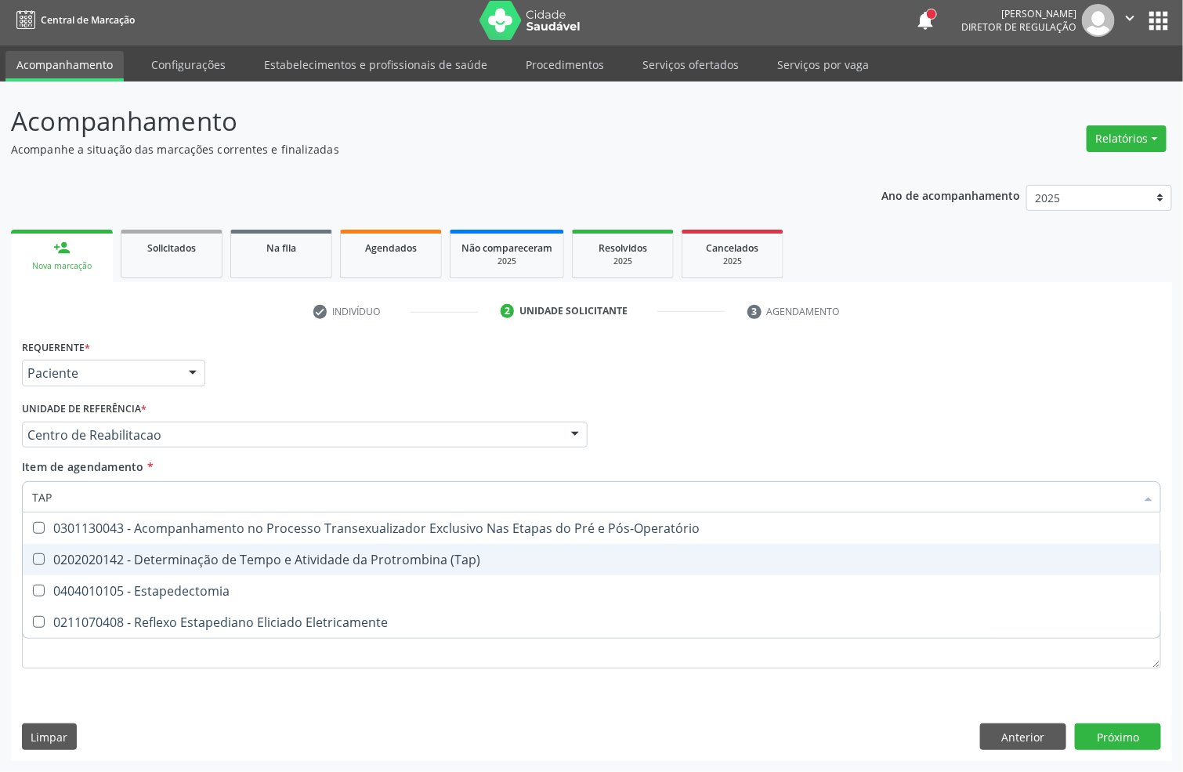
click at [263, 555] on div "0202020142 - Determinação de Tempo e Atividade da Protrombina (Tap)" at bounding box center [591, 559] width 1119 height 13
checkbox \(Tap\) "true"
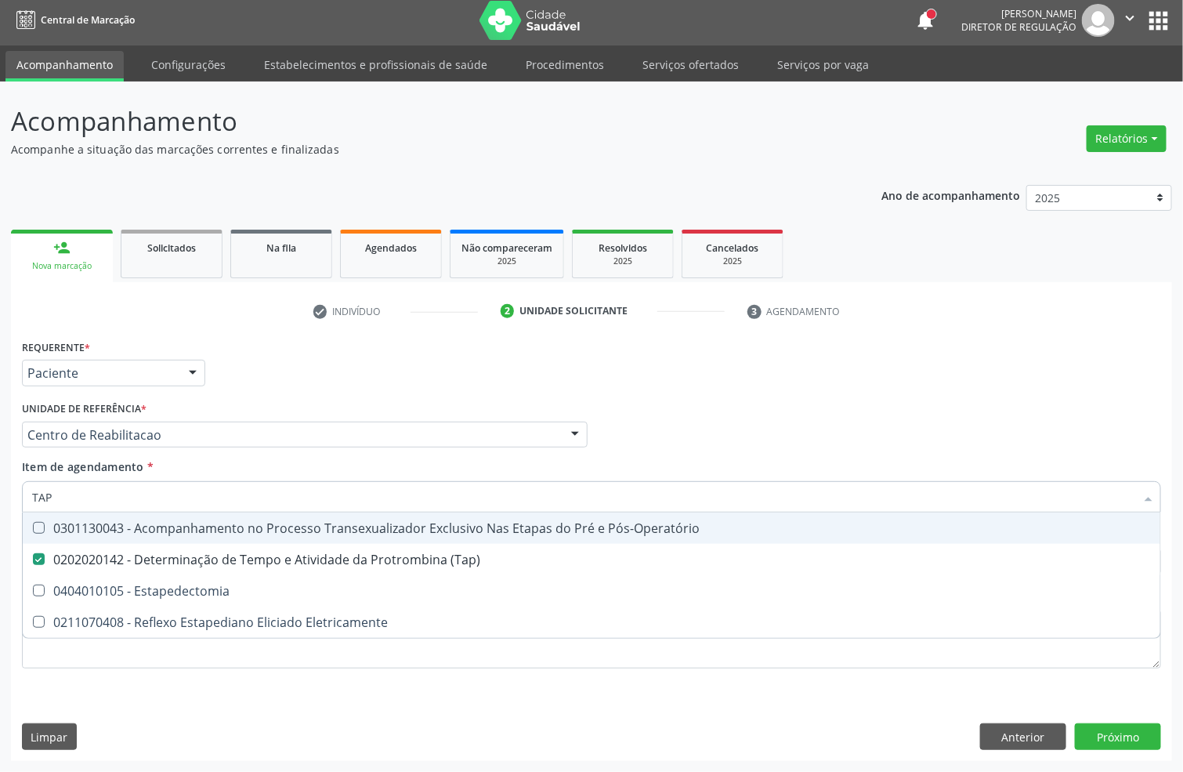
drag, startPoint x: 304, startPoint y: 381, endPoint x: 243, endPoint y: 504, distance: 136.6
click at [304, 381] on div "Requerente * Paciente Profissional de Saúde Paciente Nenhum resultado encontrad…" at bounding box center [591, 365] width 1147 height 61
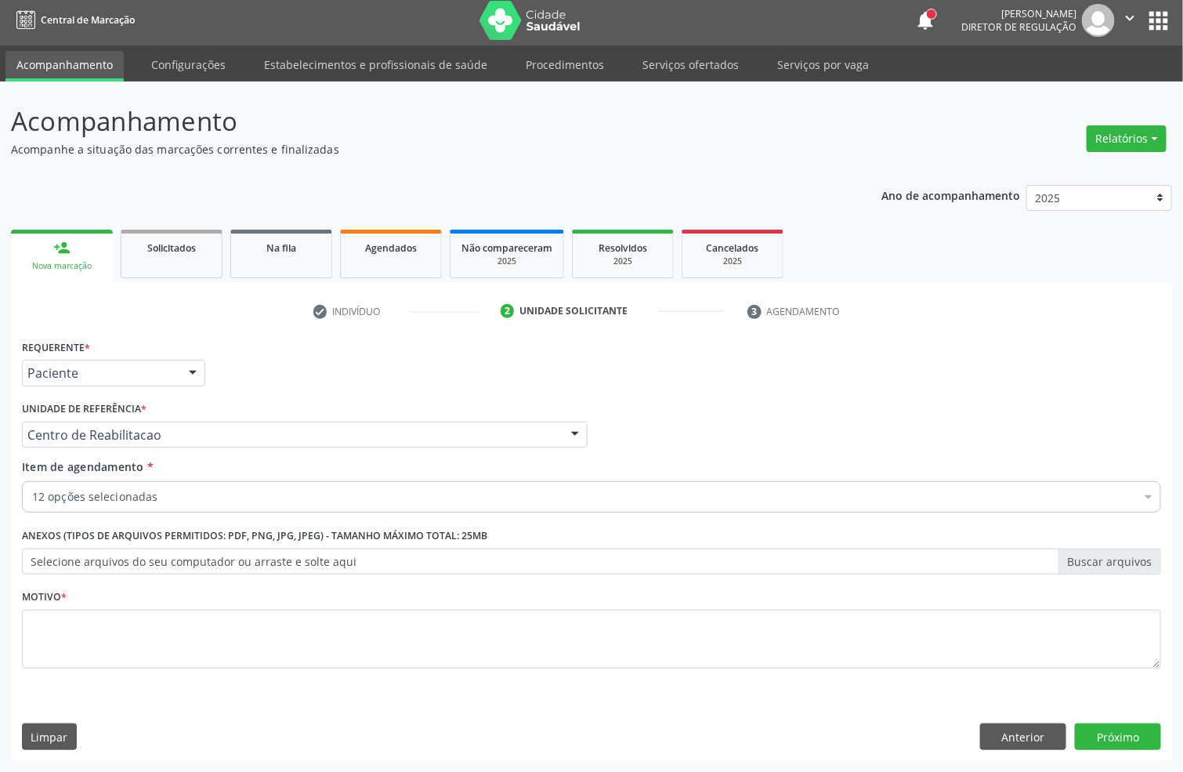
click at [172, 485] on div "12 opções selecionadas" at bounding box center [591, 496] width 1139 height 31
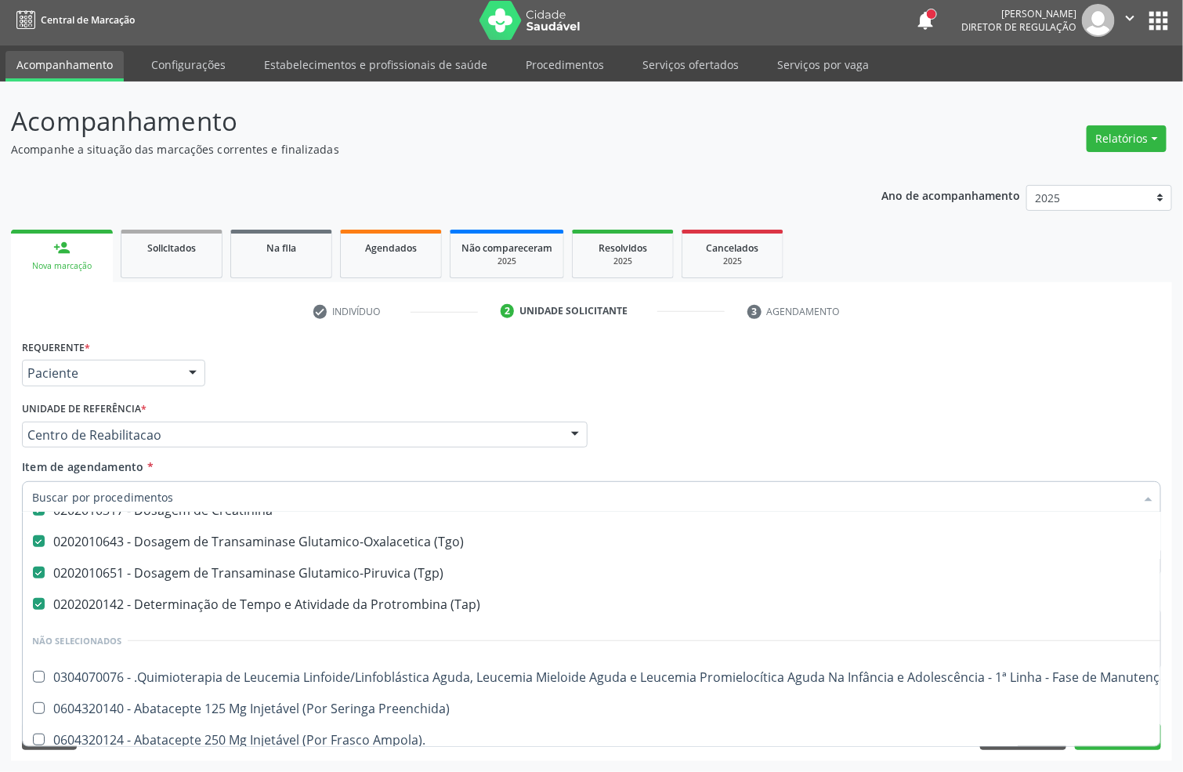
scroll to position [470, 0]
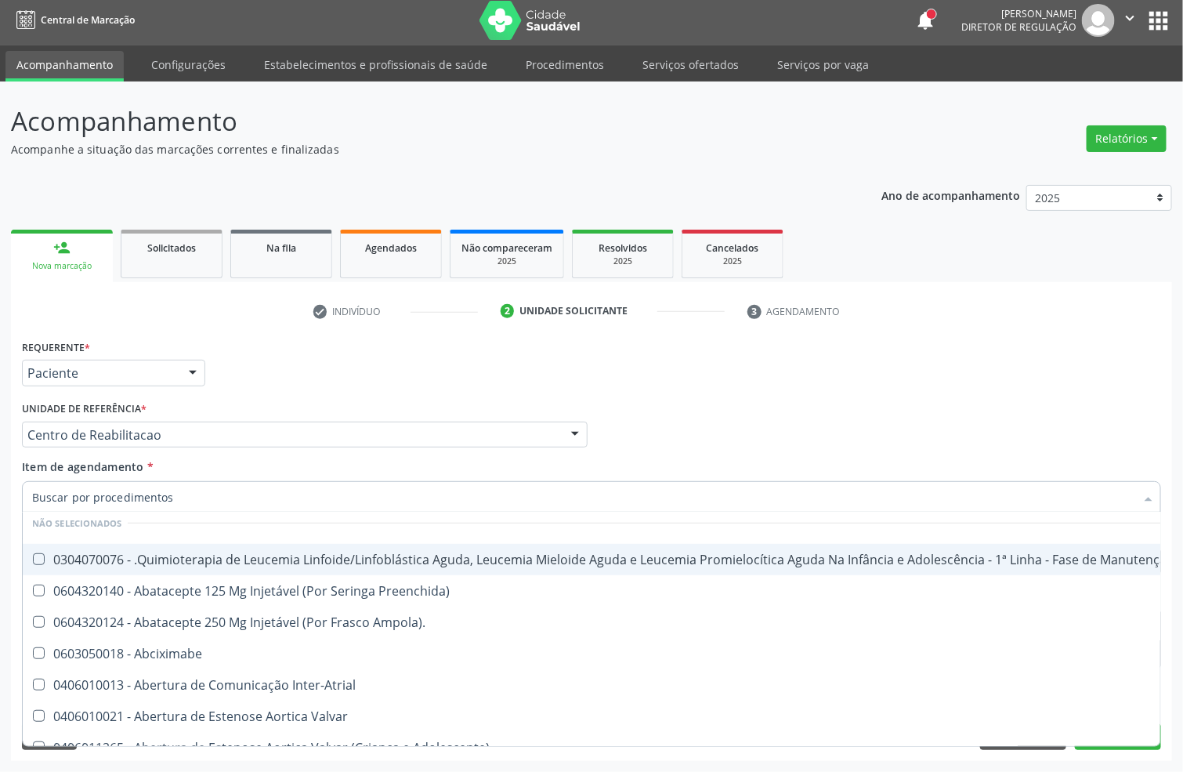
type input "T"
checkbox \(Tgp\) "false"
checkbox \(Tap\) "false"
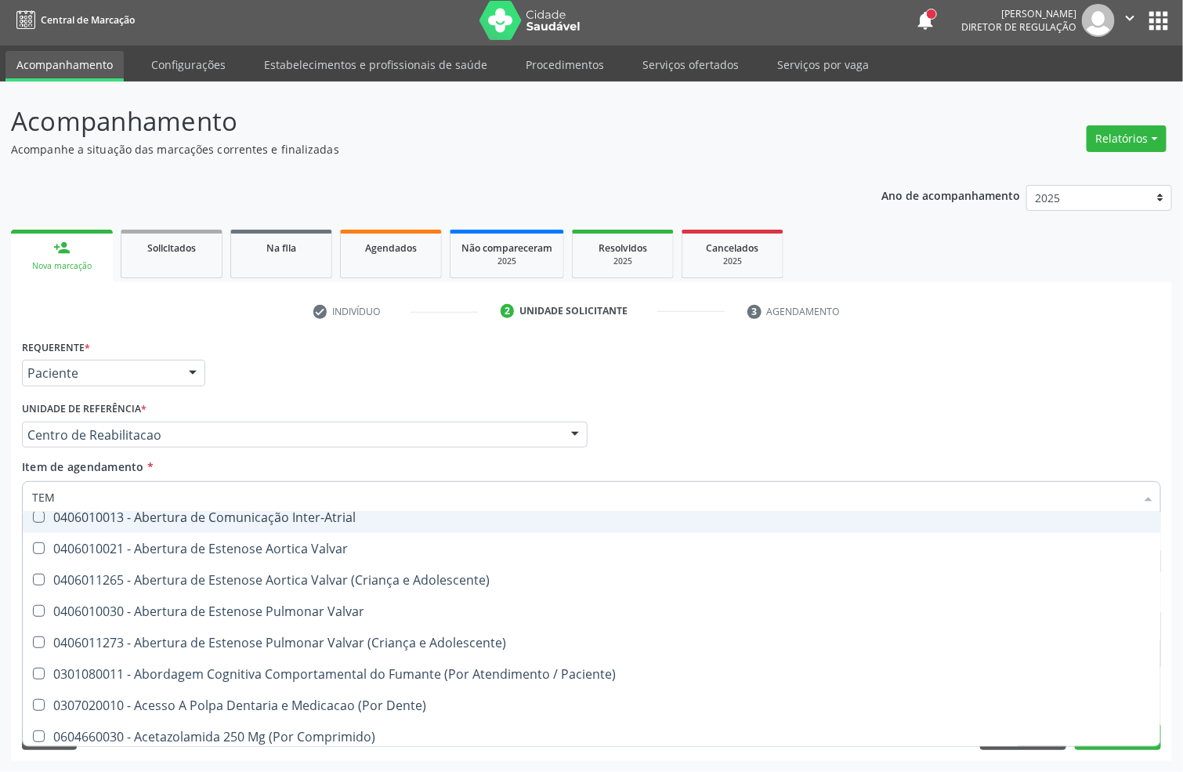
type input "TEMP"
checkbox Ldl "false"
checkbox Total "false"
checkbox Creatinina "false"
checkbox \(Tgo\) "false"
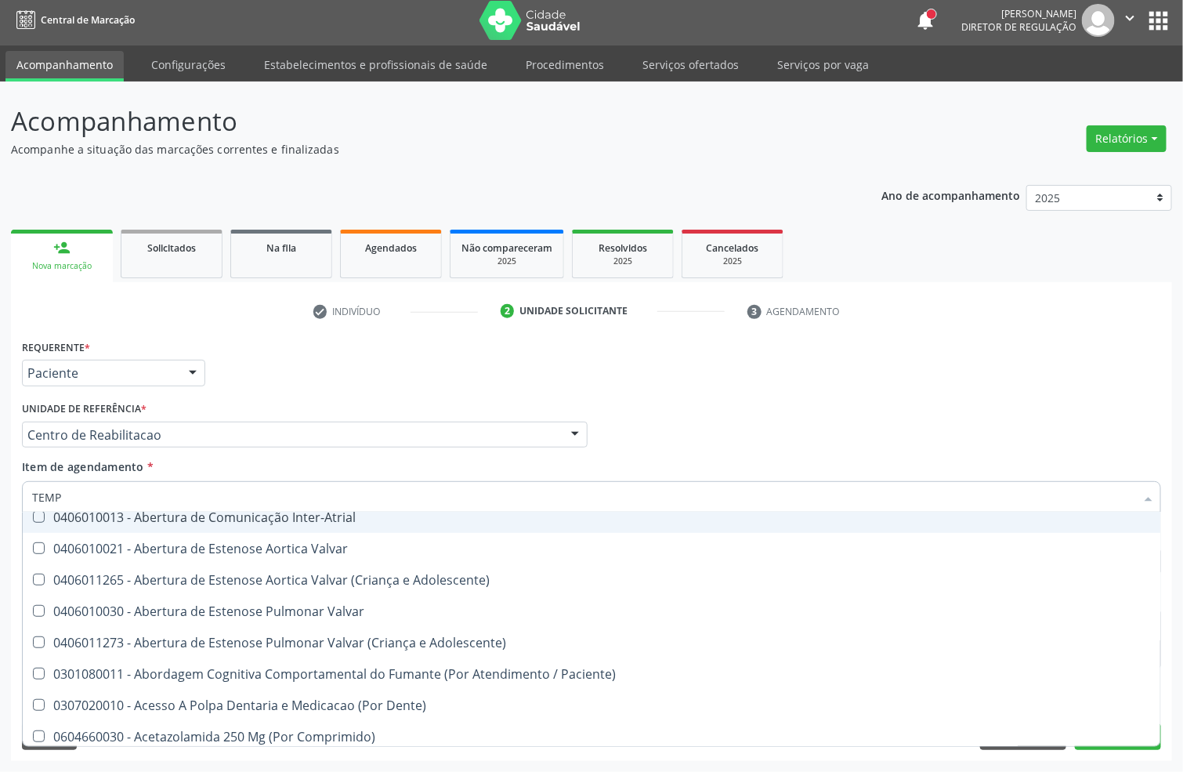
checkbox \(Tgp\) "false"
checkbox \(Tap\) "false"
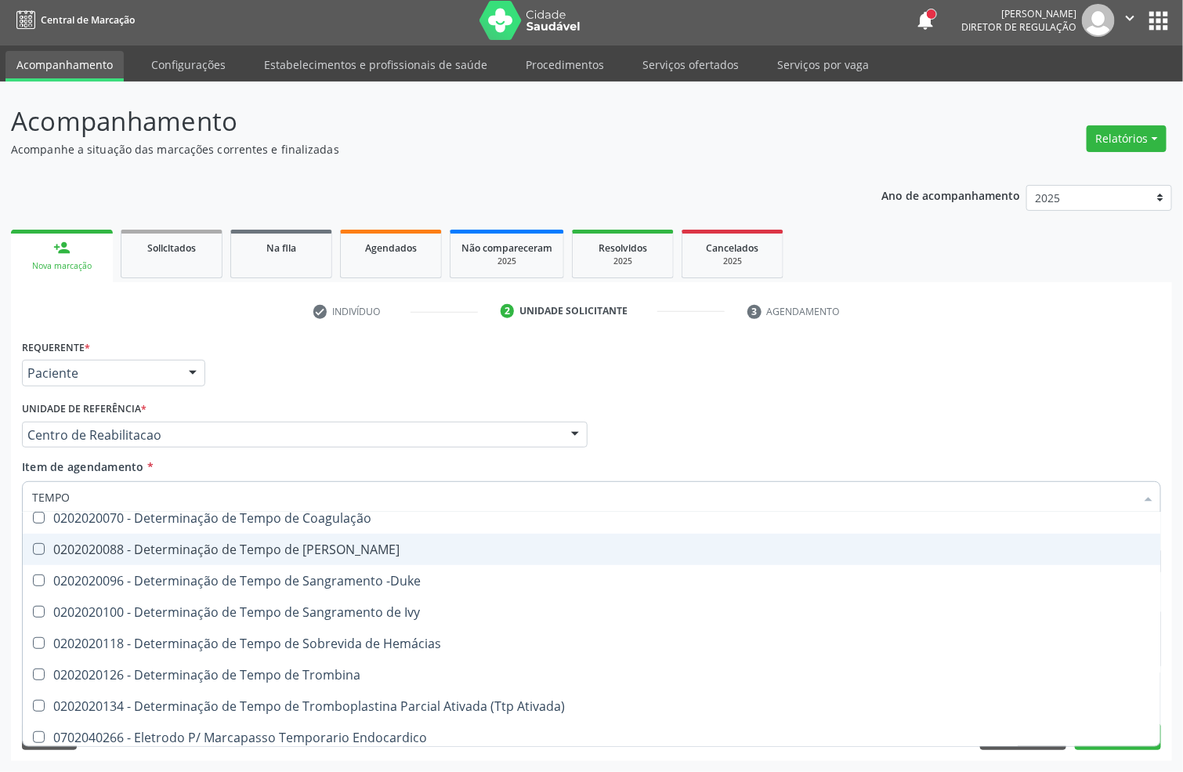
type input "TEMPO D"
checkbox \(Tap\) "false"
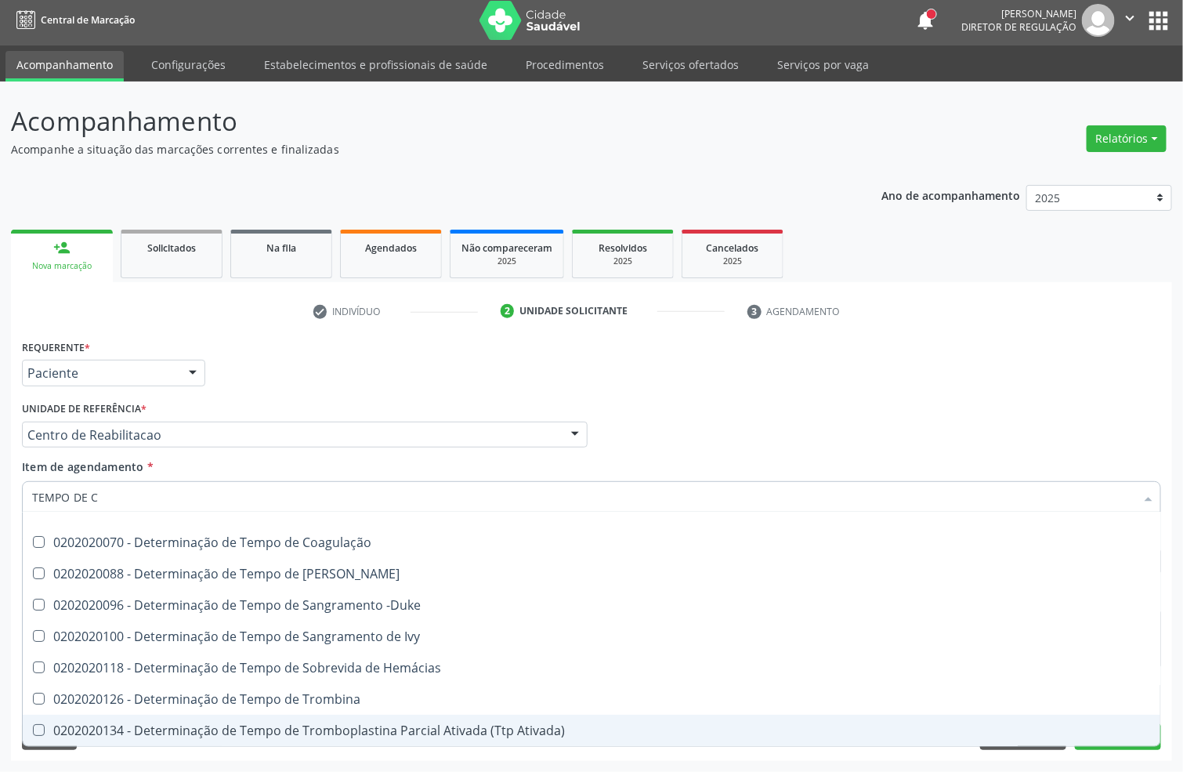
scroll to position [0, 0]
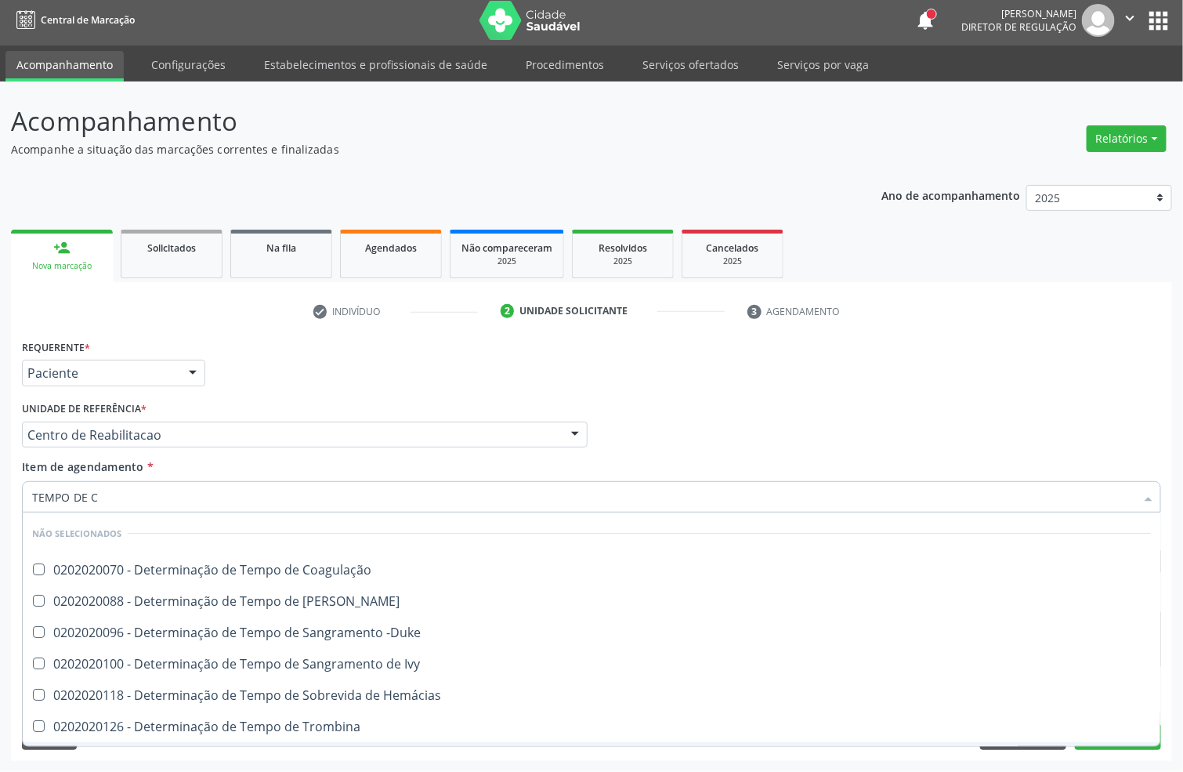
type input "TEMPO DE CO"
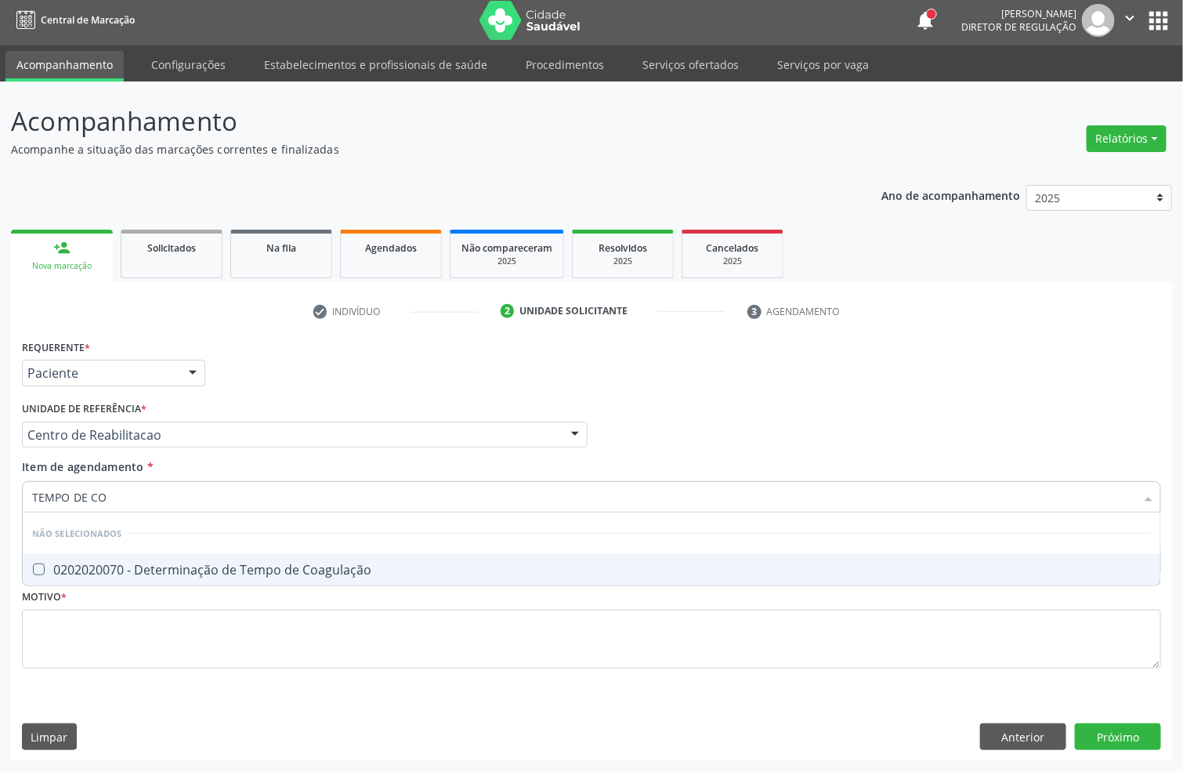
click at [208, 558] on span "0202020070 - Determinação de Tempo de Coagulação" at bounding box center [591, 569] width 1137 height 31
checkbox Coagulação "true"
click at [181, 504] on input "TEMPO DE CO" at bounding box center [583, 496] width 1103 height 31
type input "TEMPO DE S"
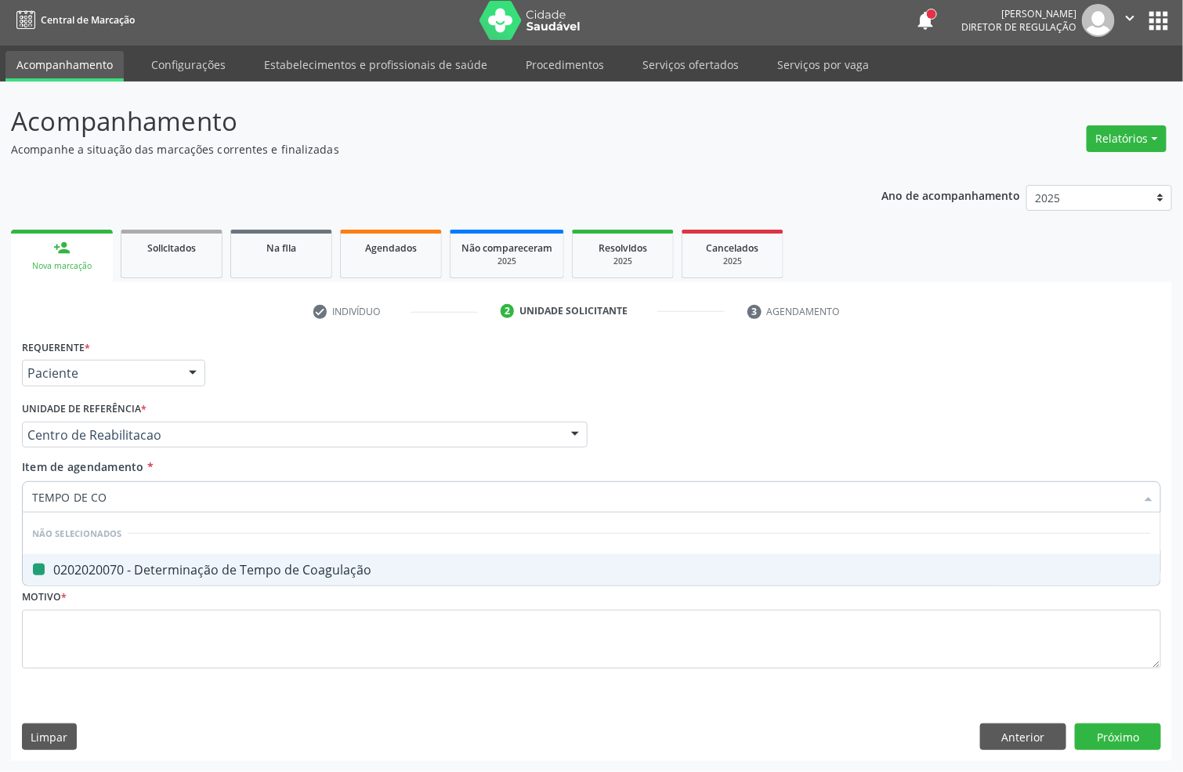
checkbox Coagulação "false"
type input "TEMPO DE SAN"
click at [208, 558] on span "0202020096 - Determinação de Tempo de Sangramento -Duke" at bounding box center [591, 569] width 1137 height 31
checkbox -Duke "true"
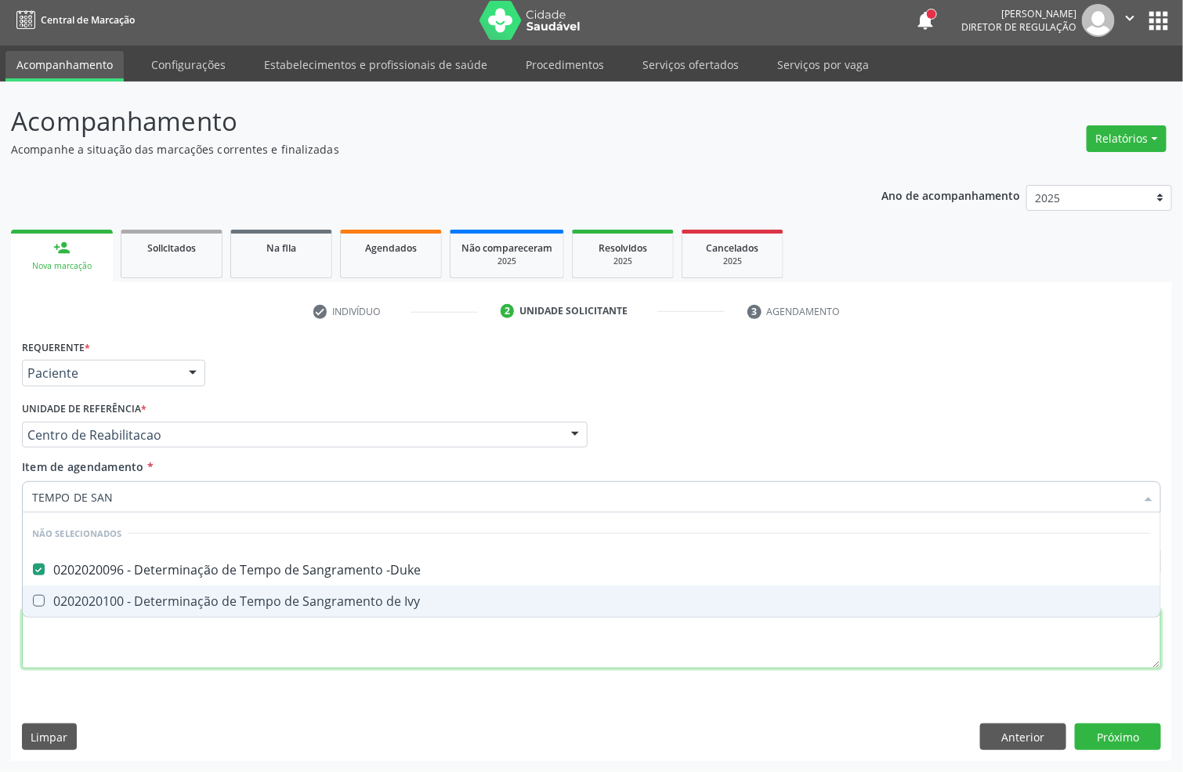
click at [189, 640] on div "Requerente * Paciente Profissional de Saúde Paciente Nenhum resultado encontrad…" at bounding box center [591, 512] width 1139 height 355
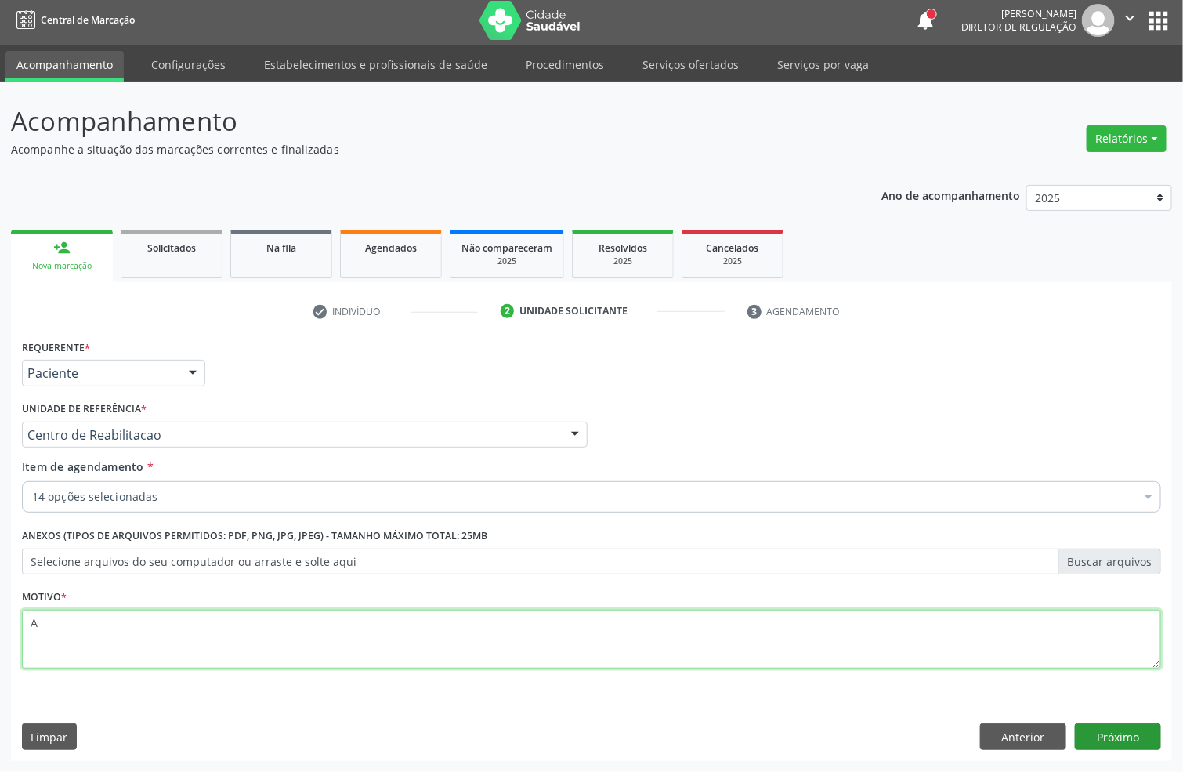
type textarea "A"
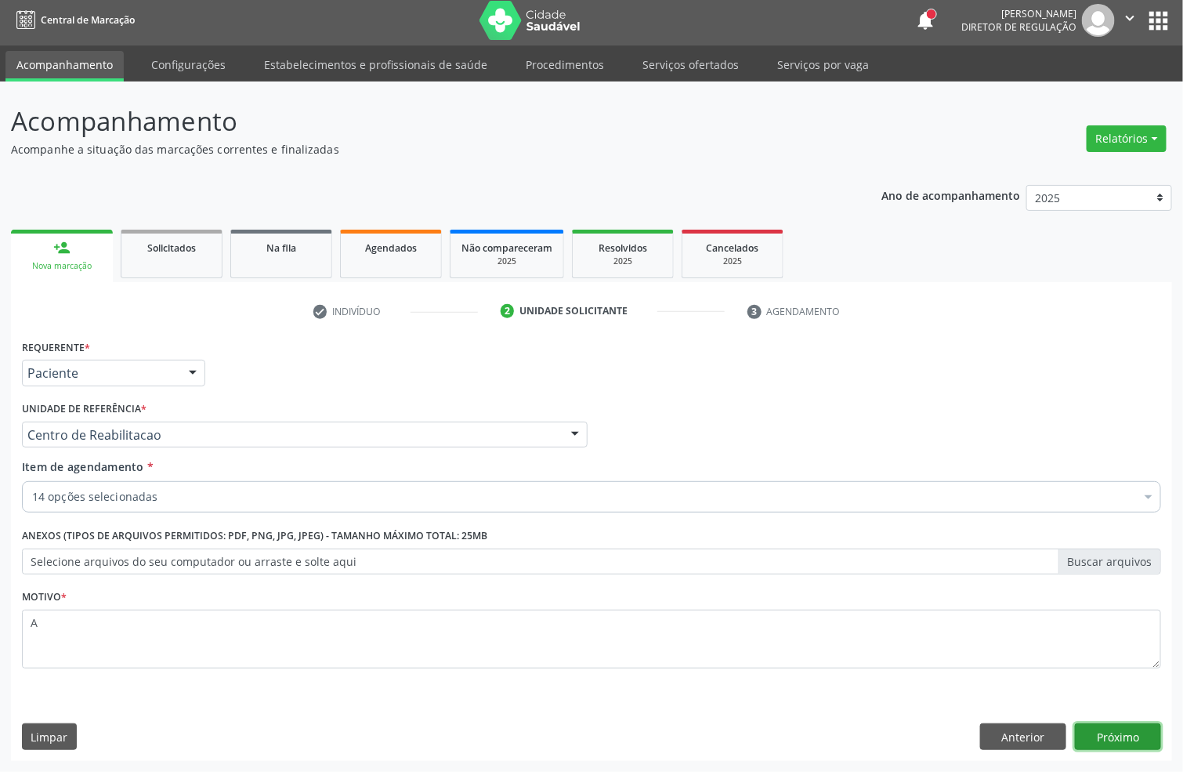
click at [1105, 728] on button "Próximo" at bounding box center [1118, 736] width 86 height 27
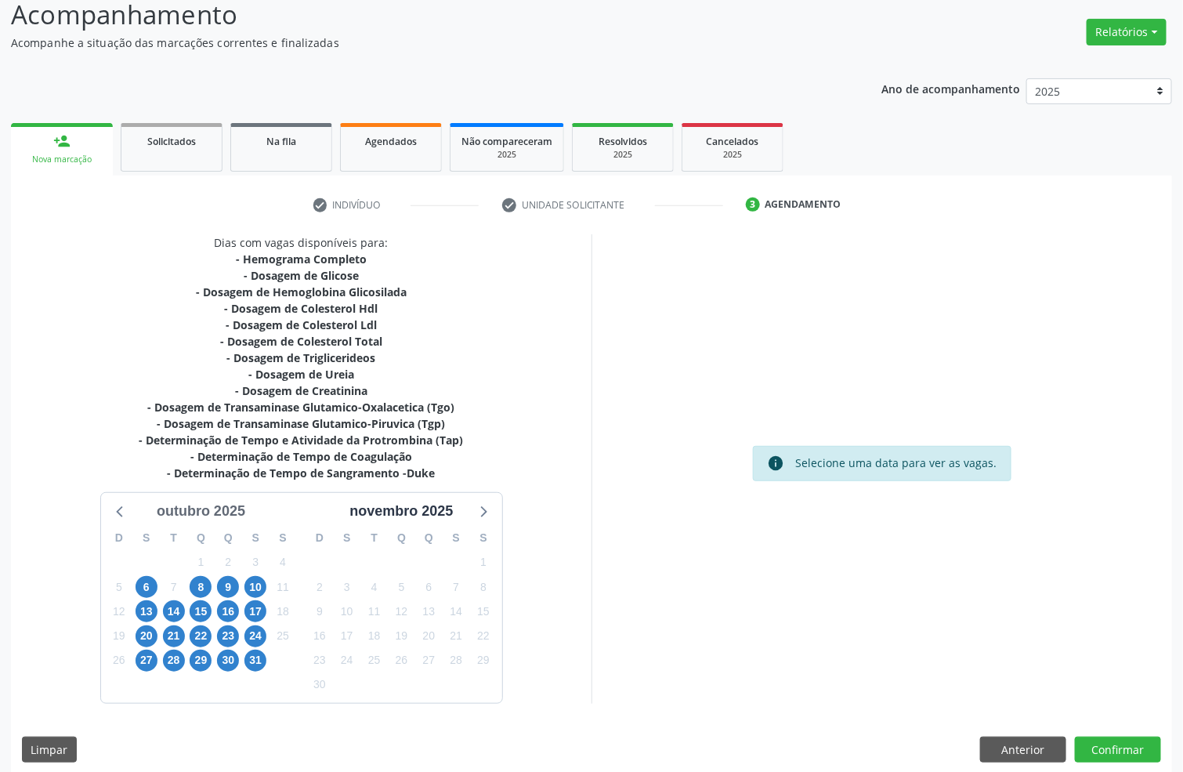
scroll to position [125, 0]
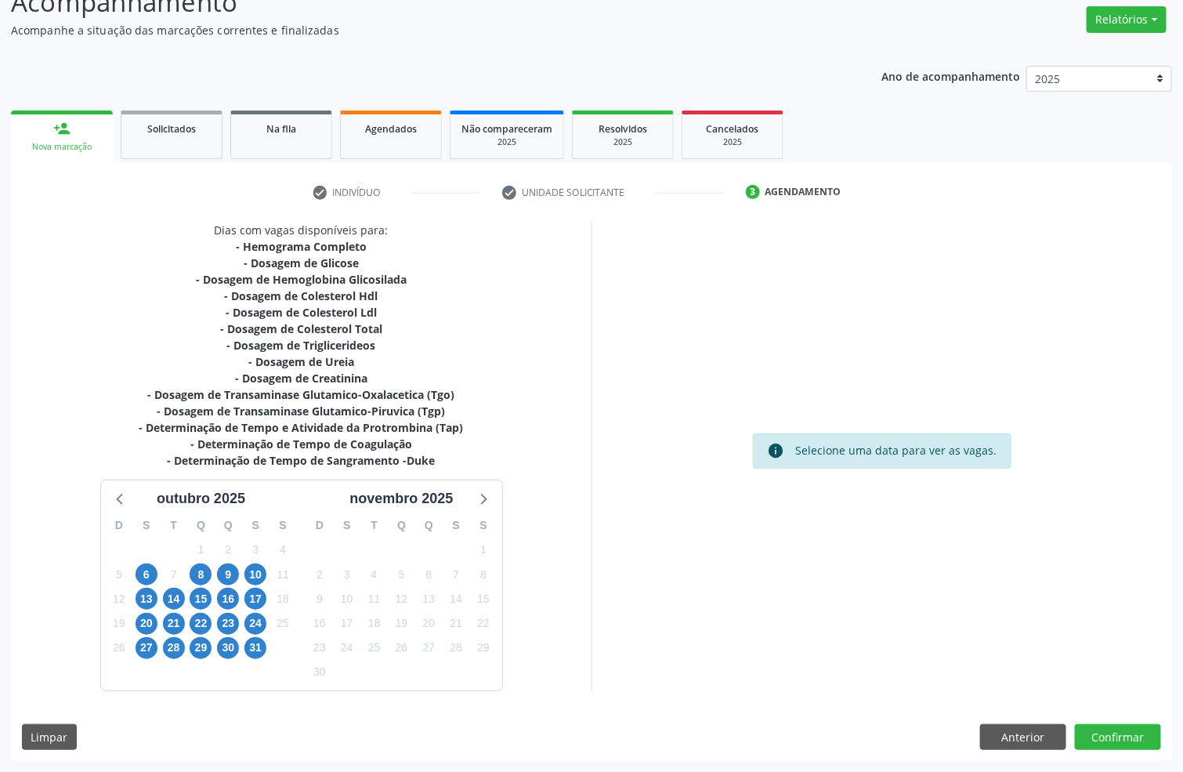
click at [160, 593] on div "14" at bounding box center [173, 599] width 27 height 24
click at [169, 593] on span "14" at bounding box center [174, 598] width 22 height 22
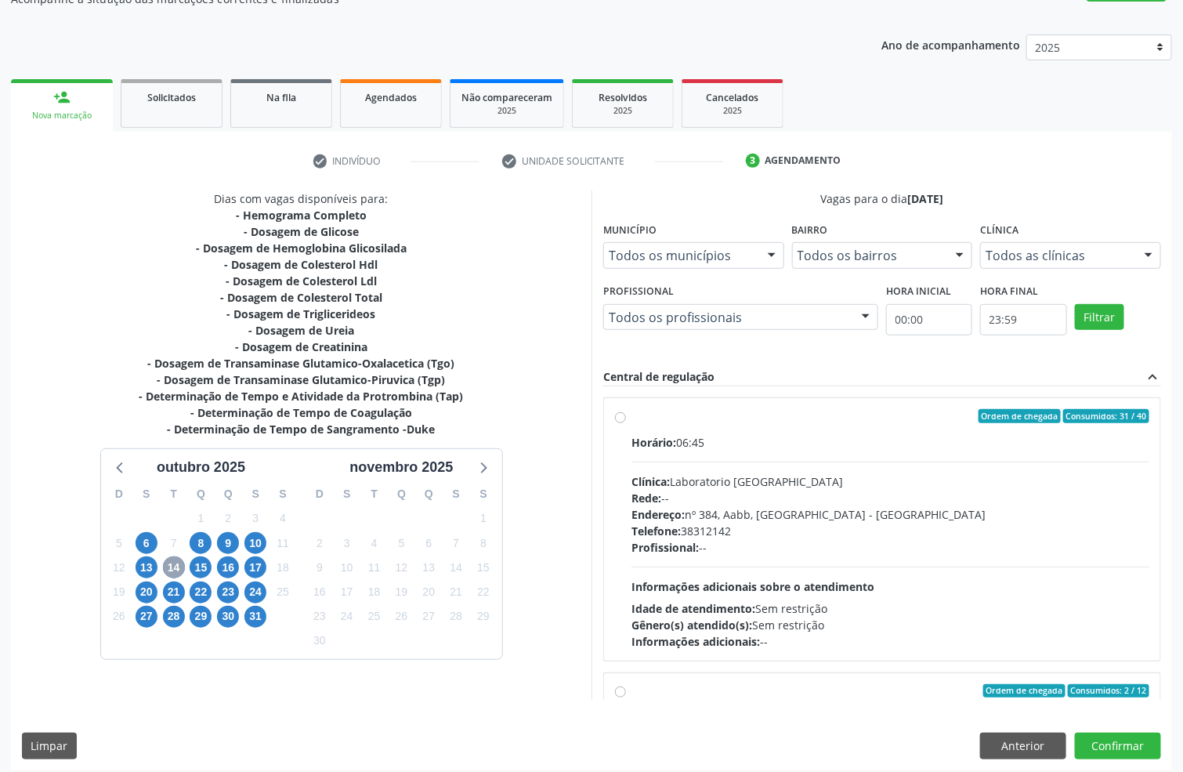
scroll to position [164, 0]
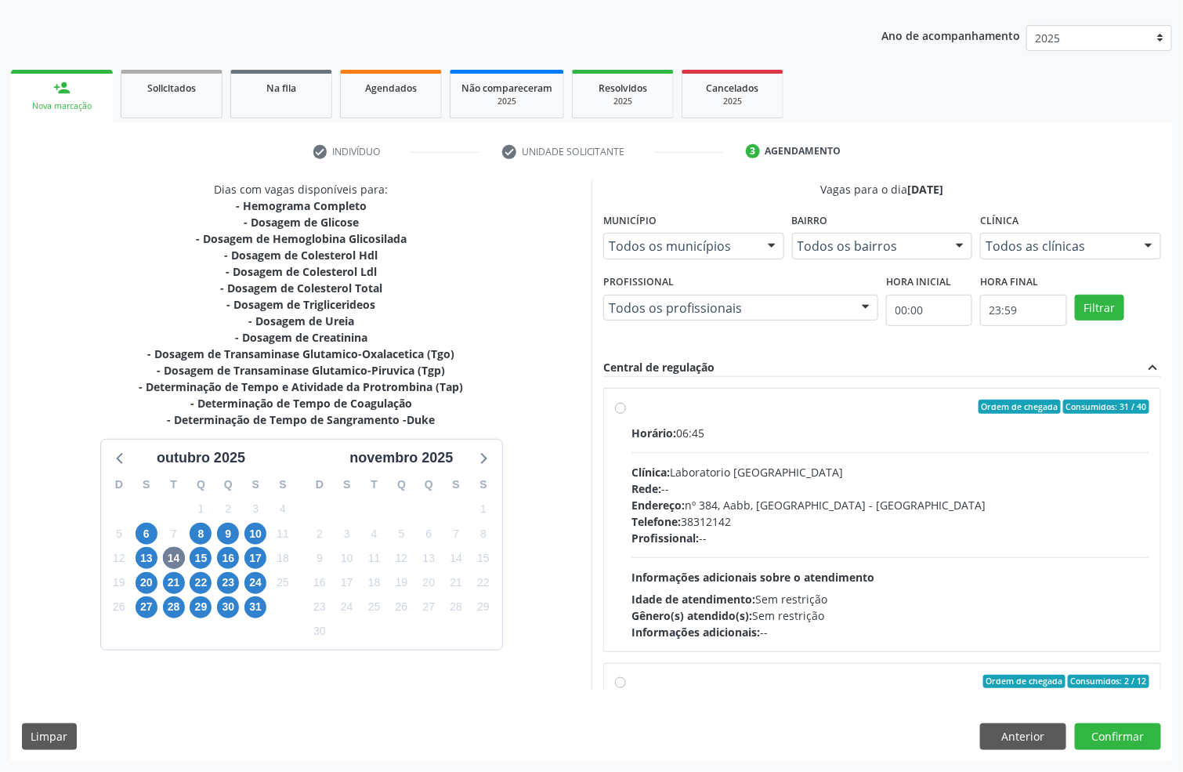
click at [752, 485] on div "Rede: --" at bounding box center [890, 488] width 518 height 16
click at [626, 414] on input "Ordem de chegada Consumidos: 31 / 40 Horário: 06:45 Clínica: Laboratorio Sao Fr…" at bounding box center [620, 406] width 11 height 14
radio input "true"
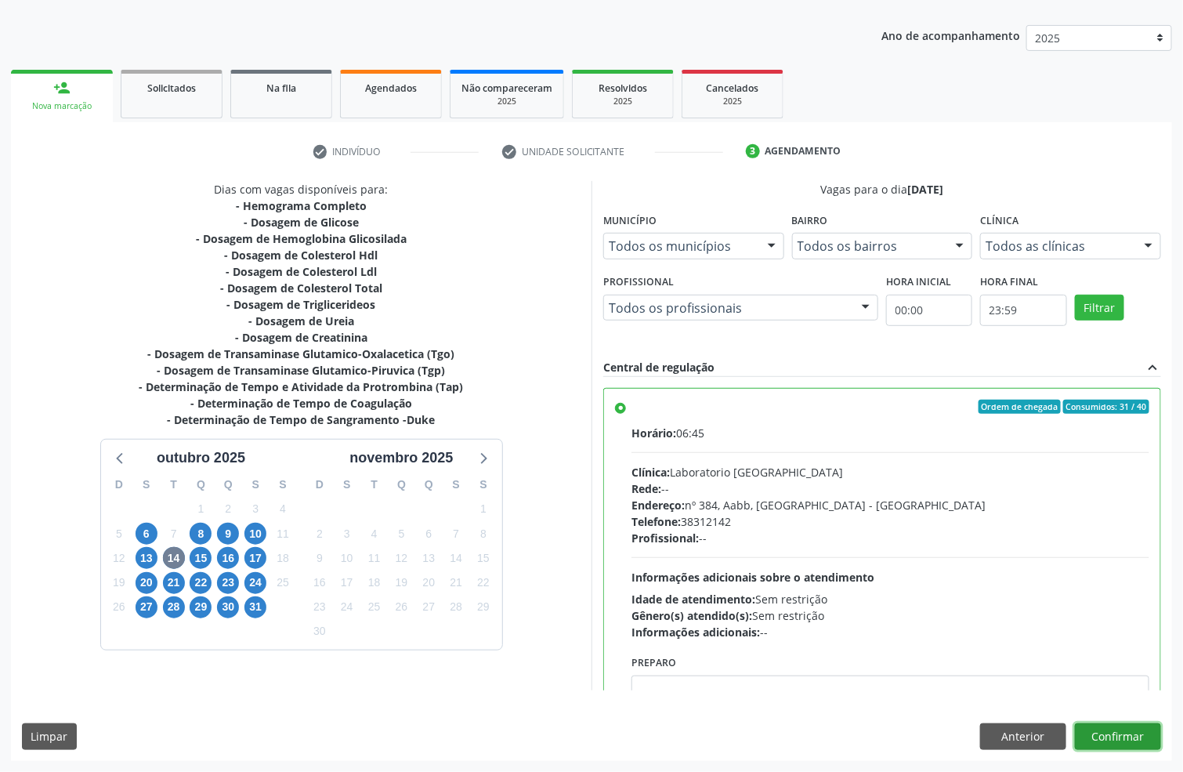
click at [1107, 735] on button "Confirmar" at bounding box center [1118, 736] width 86 height 27
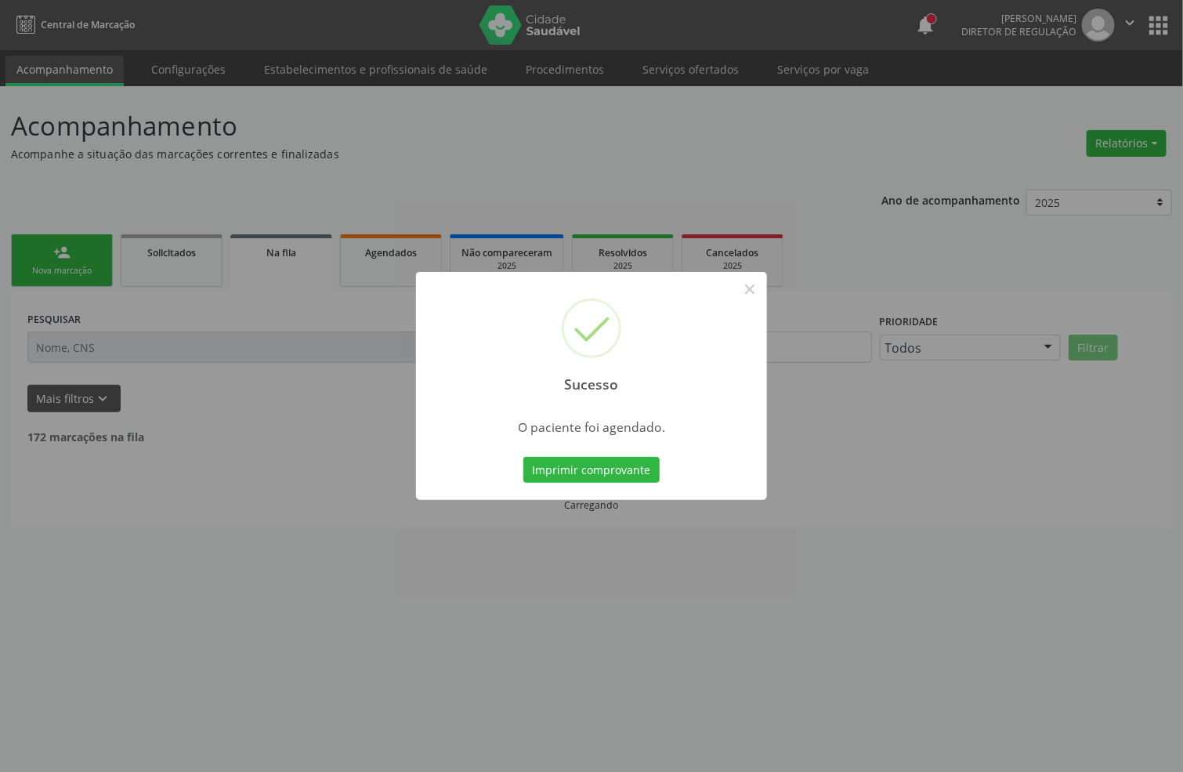
scroll to position [0, 0]
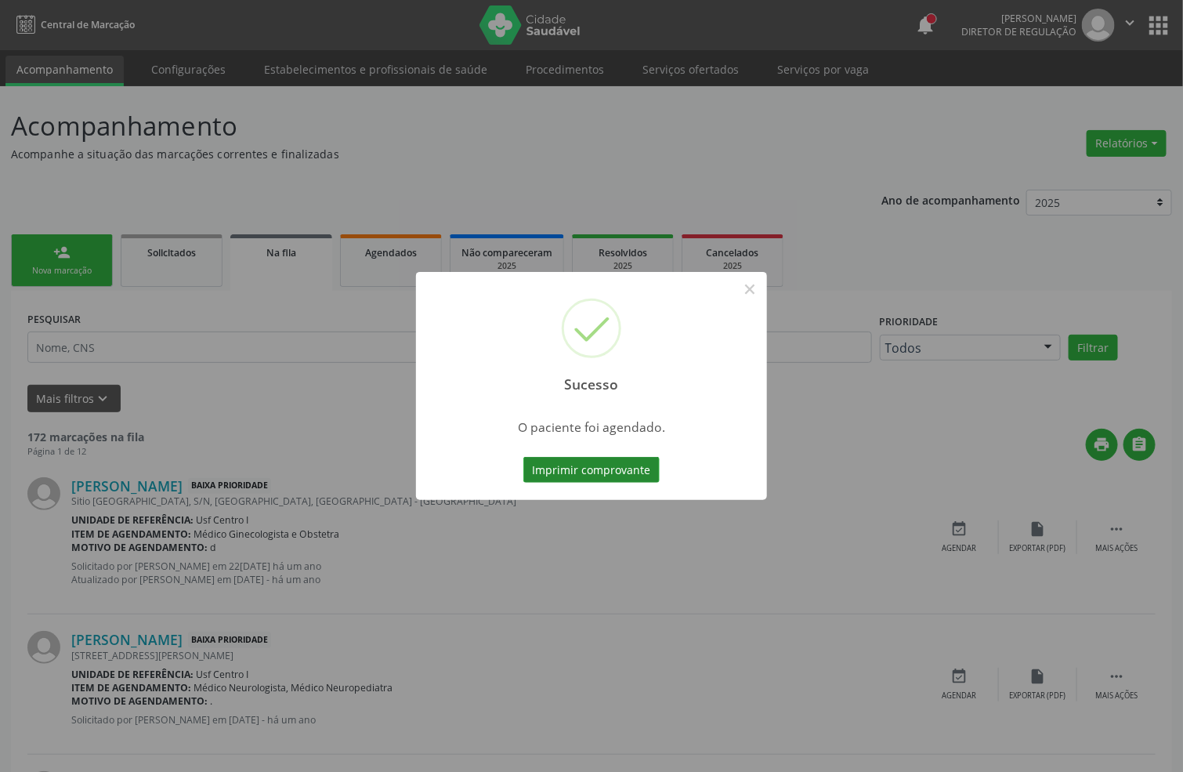
click at [597, 470] on button "Imprimir comprovante" at bounding box center [591, 470] width 136 height 27
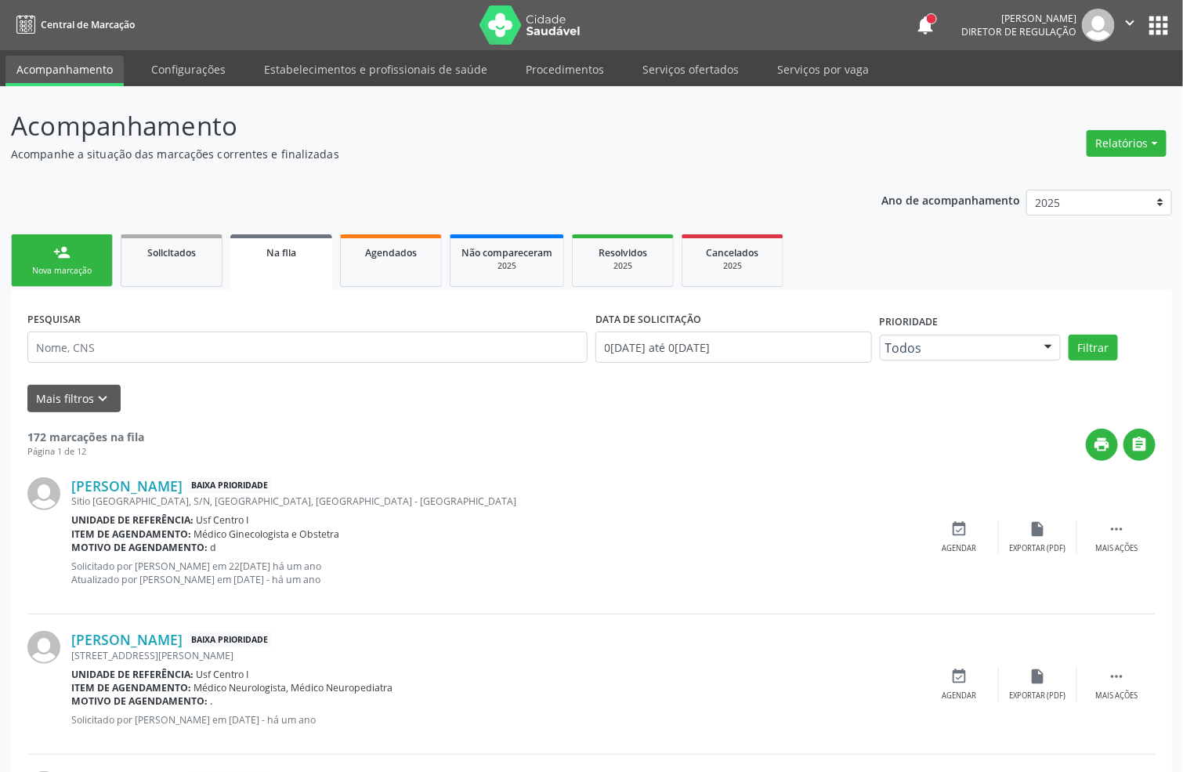
click at [54, 270] on div "Nova marcação" at bounding box center [62, 271] width 78 height 12
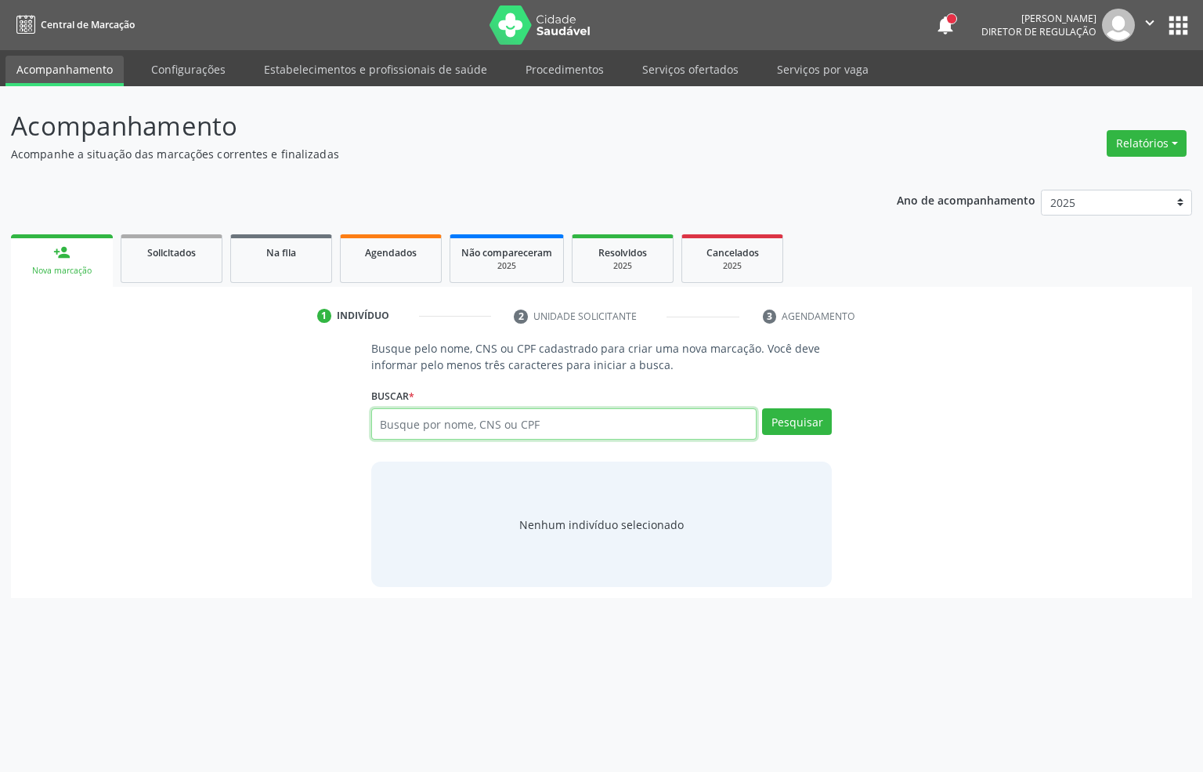
click at [445, 419] on input "text" at bounding box center [564, 423] width 386 height 31
type input "898004173057972"
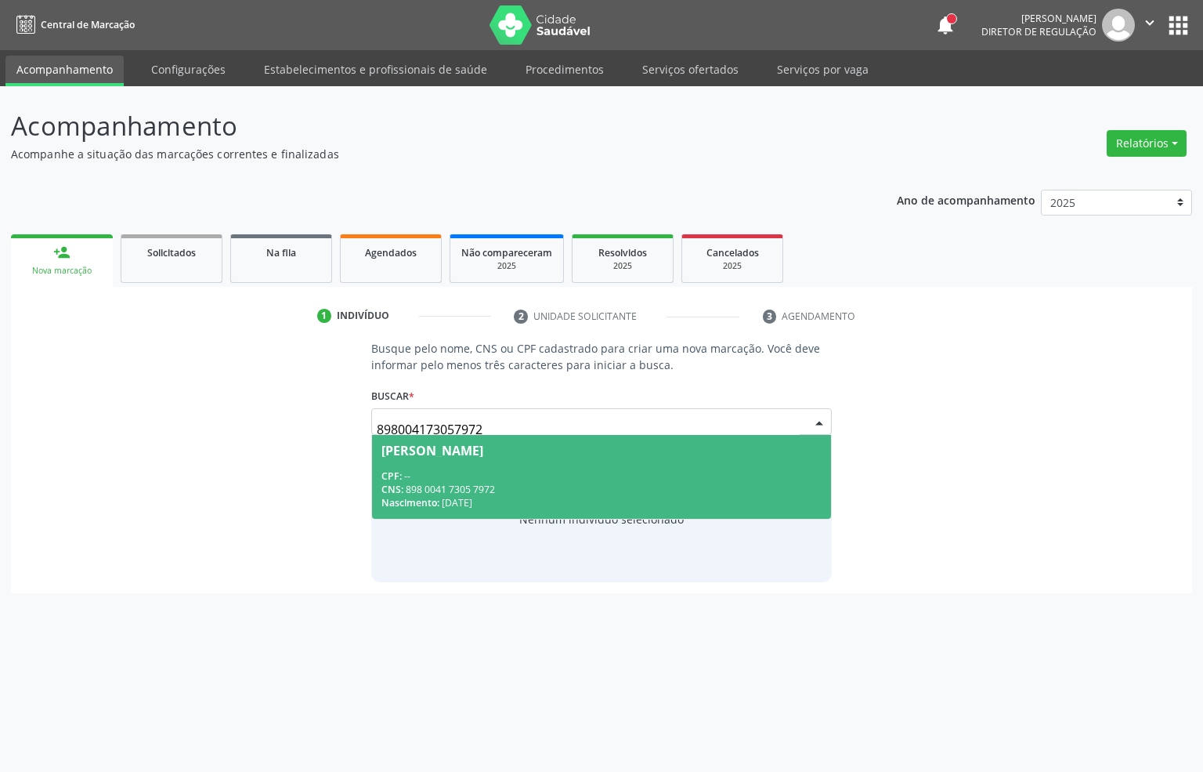
click at [548, 480] on div "CPF: --" at bounding box center [601, 475] width 441 height 13
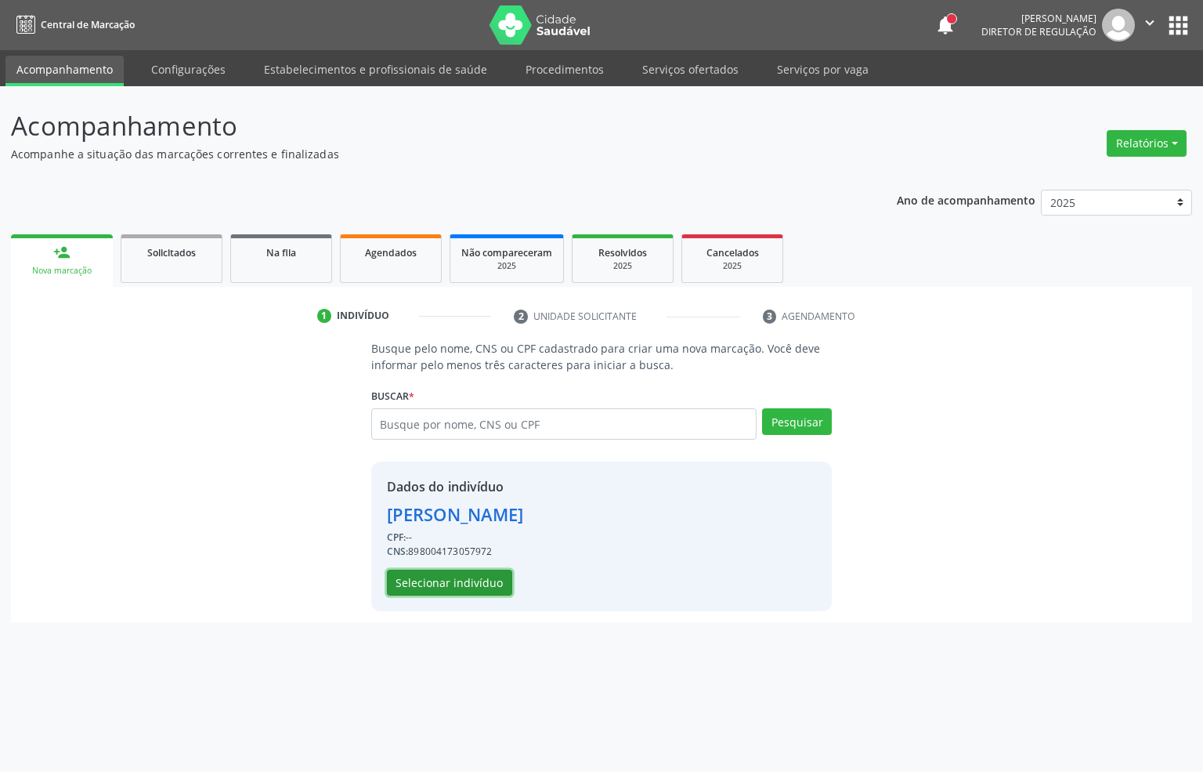
click at [492, 576] on button "Selecionar indivíduo" at bounding box center [449, 582] width 125 height 27
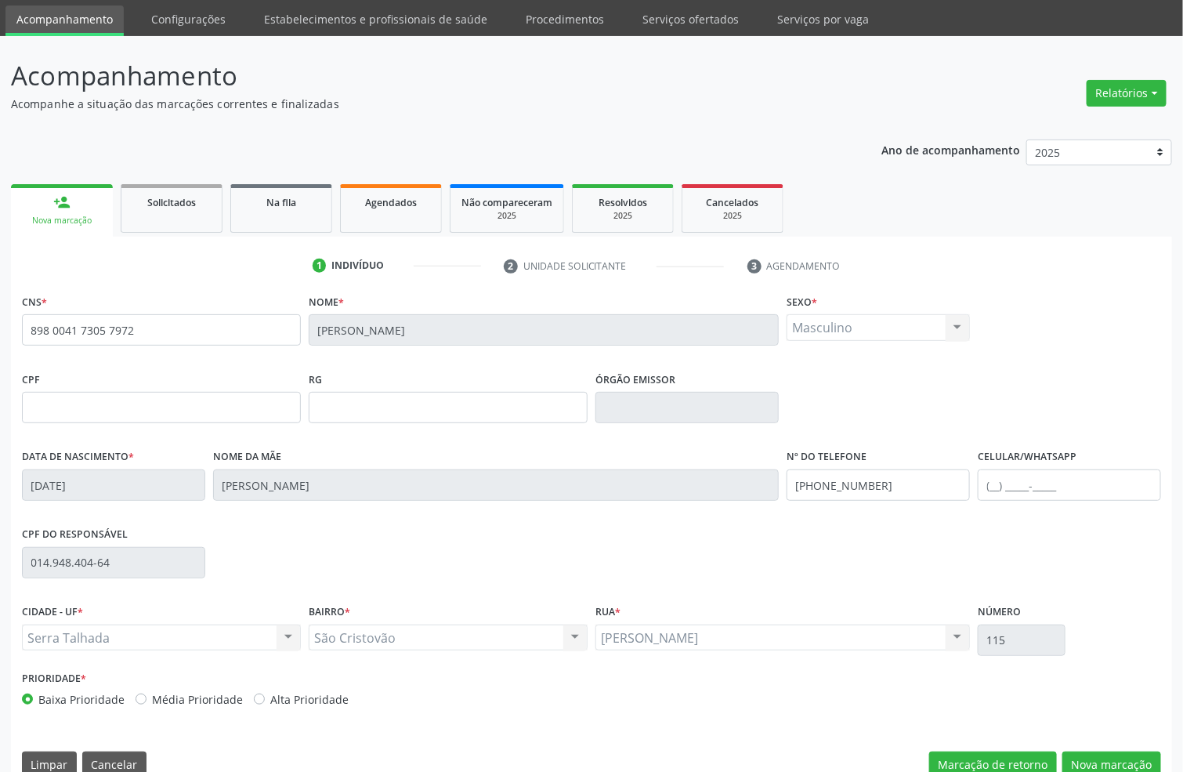
scroll to position [78, 0]
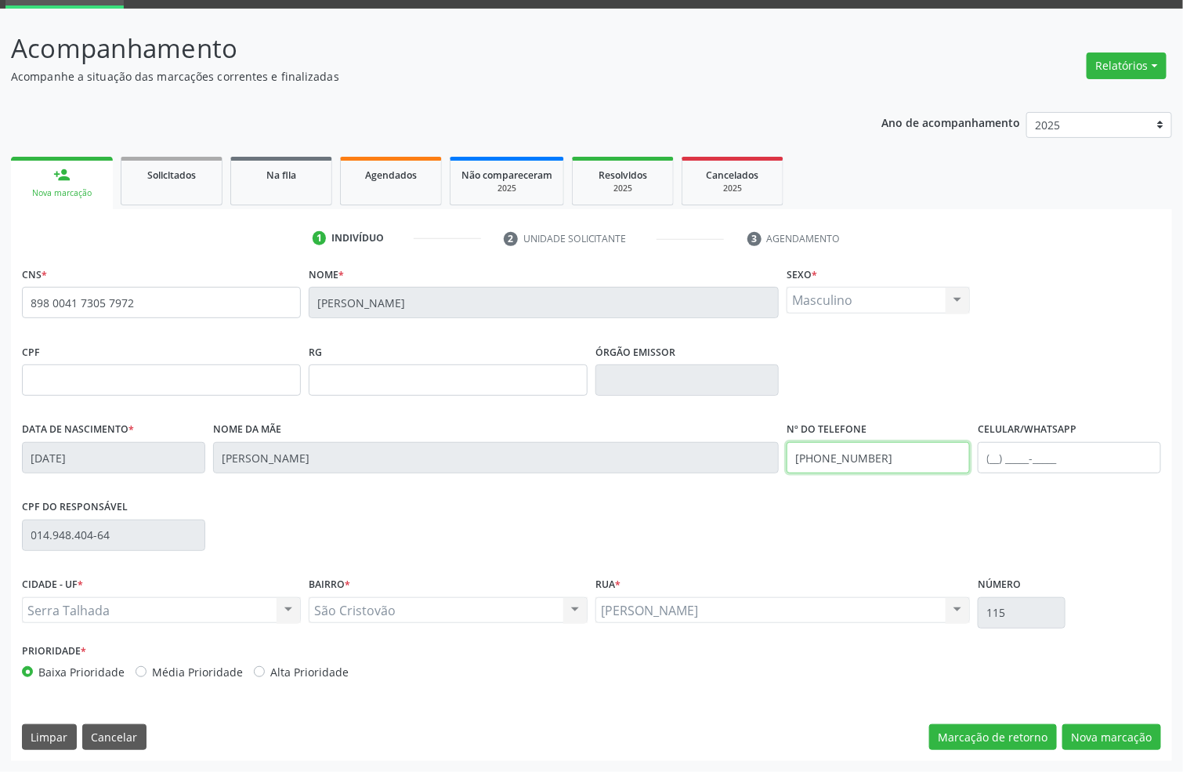
click at [881, 464] on input "(87) 98125-4872" at bounding box center [877, 457] width 183 height 31
click at [1095, 725] on button "Nova marcação" at bounding box center [1111, 737] width 99 height 27
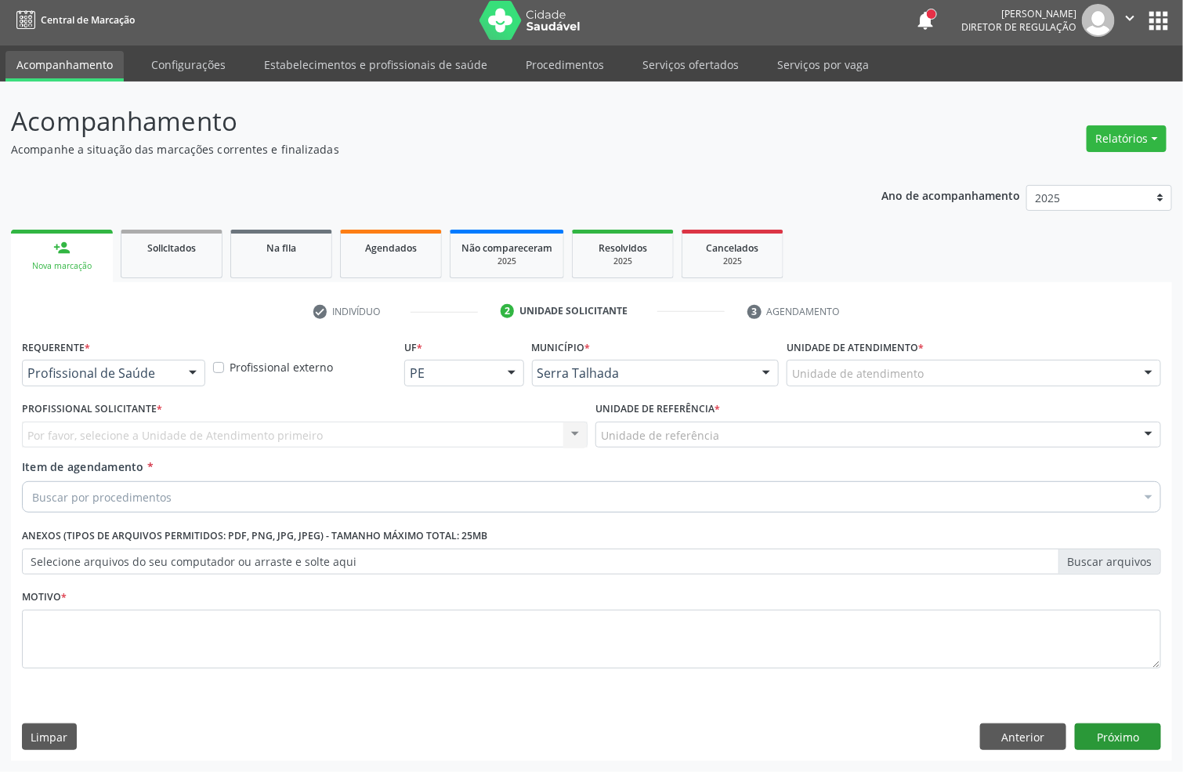
scroll to position [5, 0]
click at [132, 381] on div "Profissional de Saúde" at bounding box center [113, 373] width 183 height 27
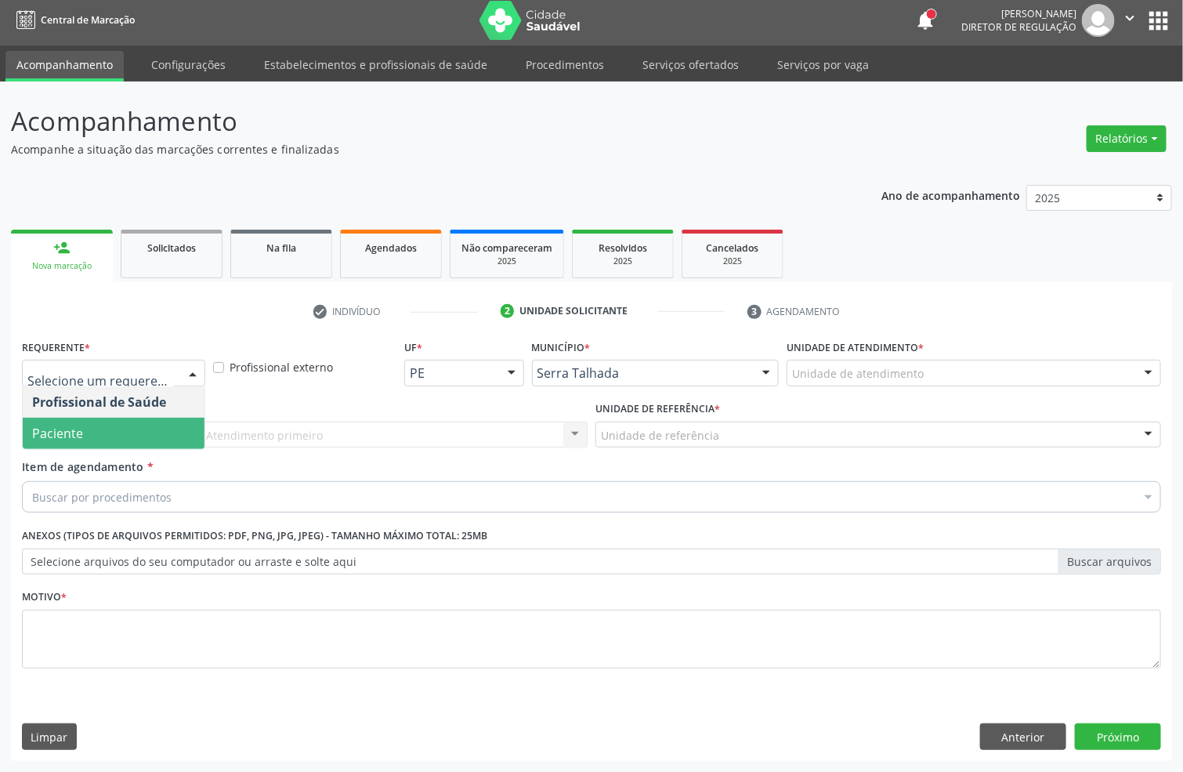
click at [109, 440] on span "Paciente" at bounding box center [114, 432] width 182 height 31
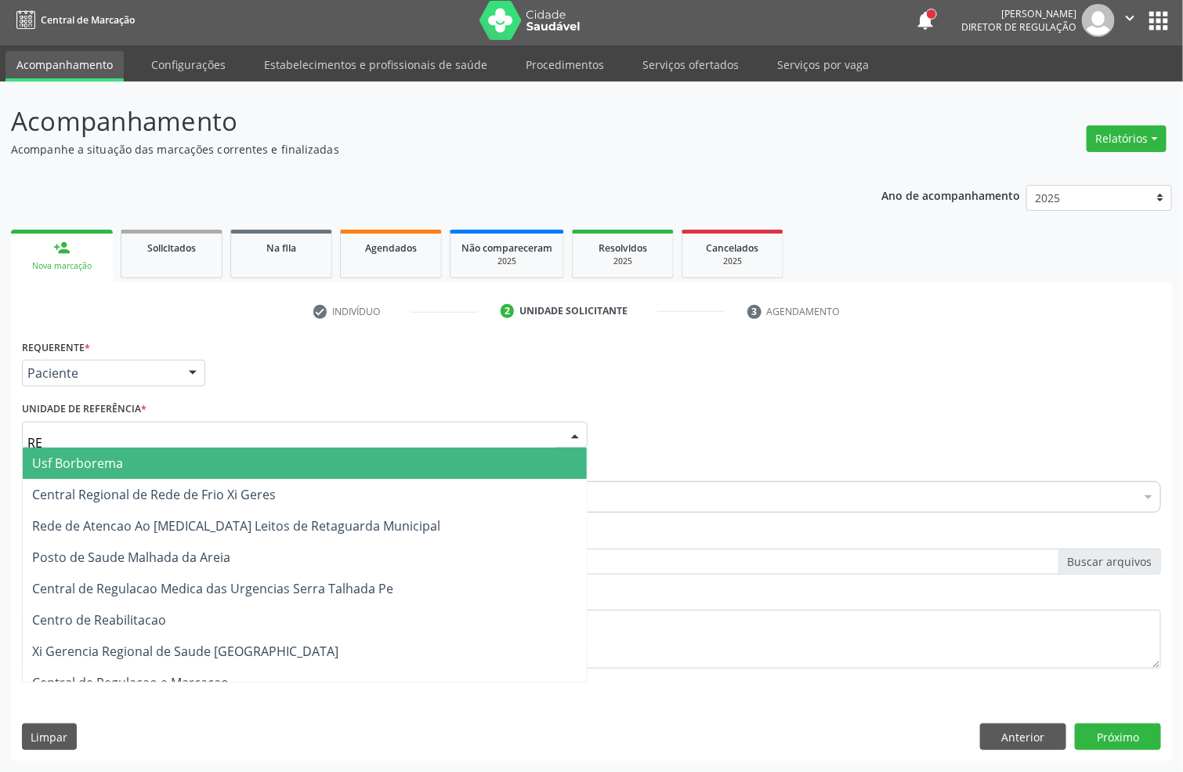
type input "REA"
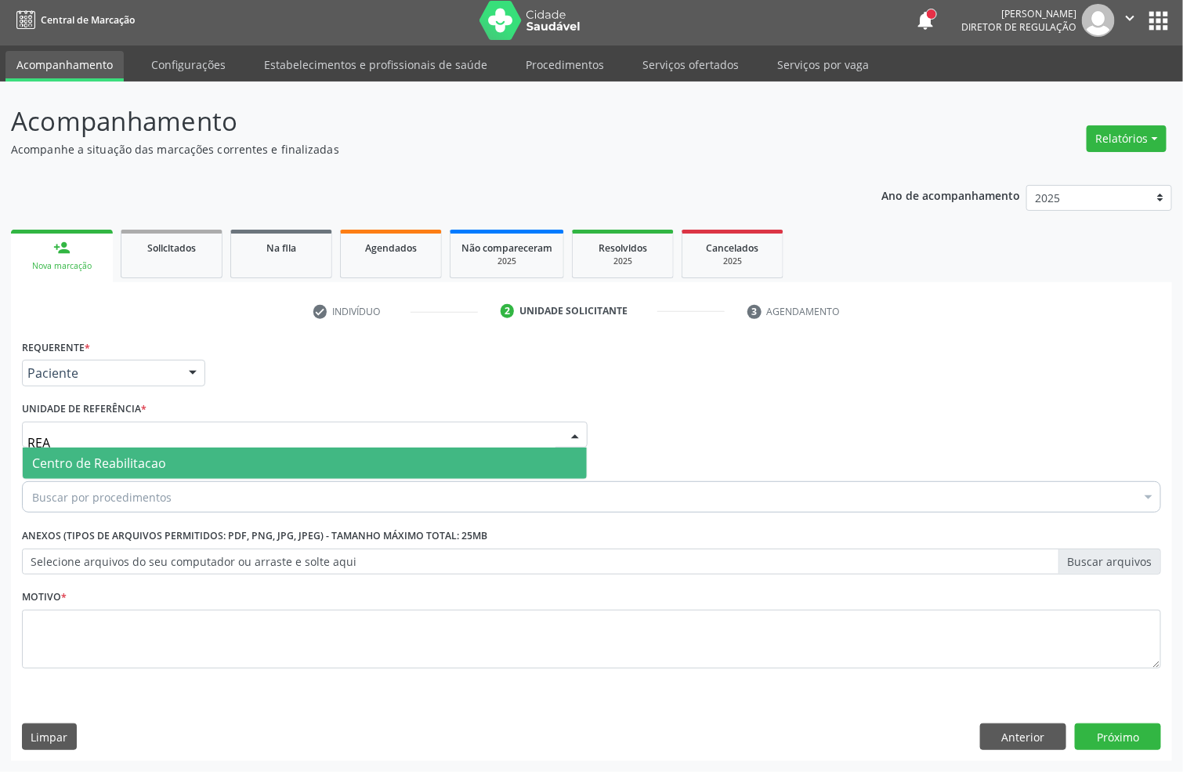
click at [121, 454] on span "Centro de Reabilitacao" at bounding box center [99, 462] width 134 height 17
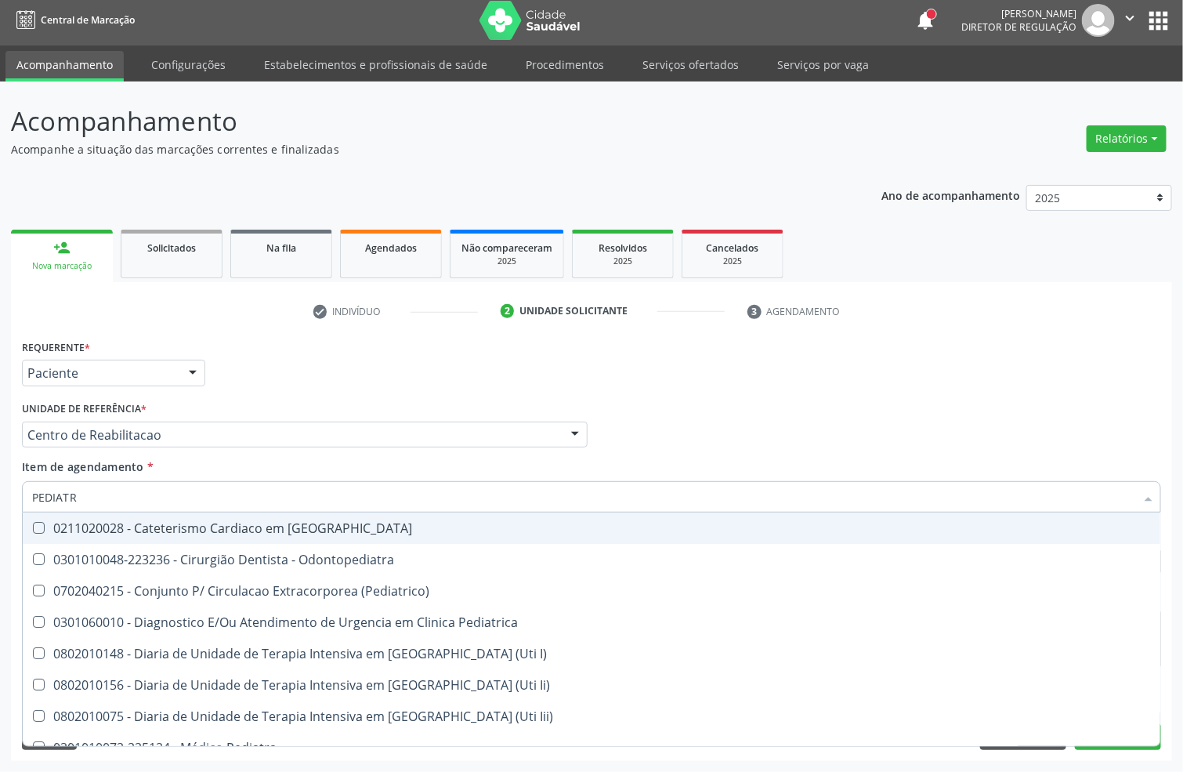
type input "PEDIATRA"
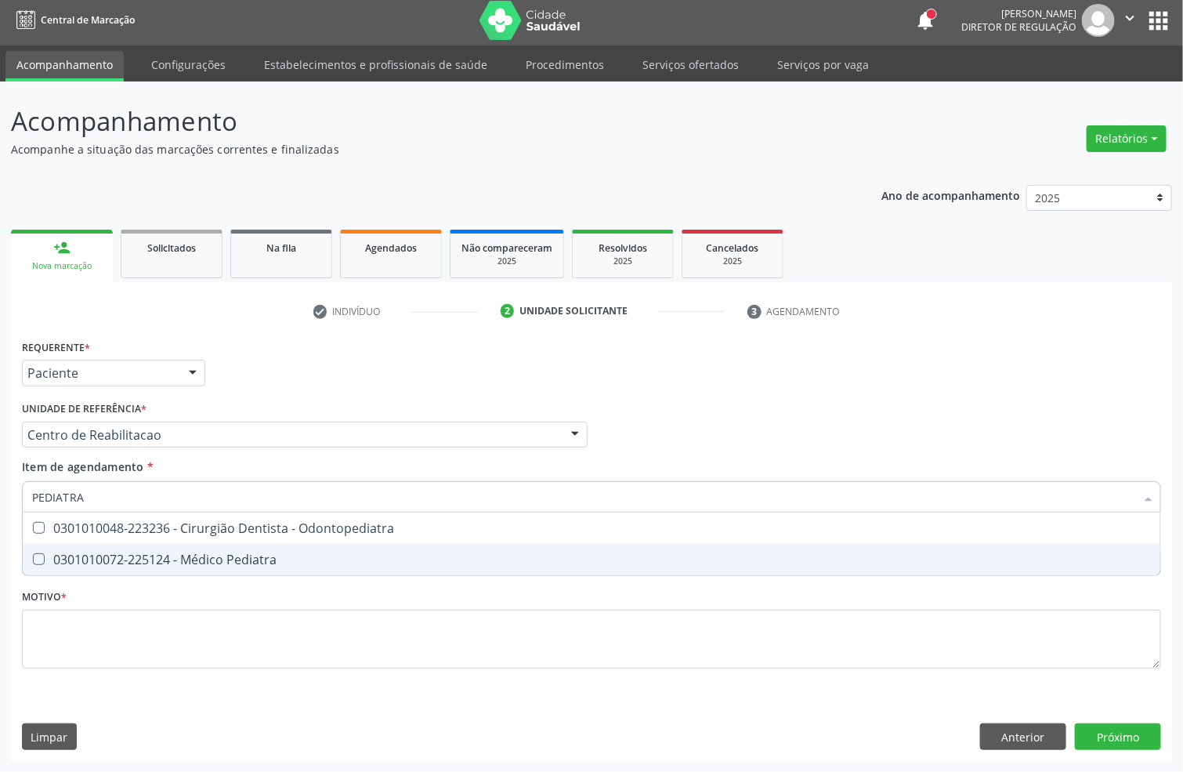
click at [160, 555] on div "0301010072-225124 - Médico Pediatra" at bounding box center [591, 559] width 1119 height 13
checkbox Pediatra "true"
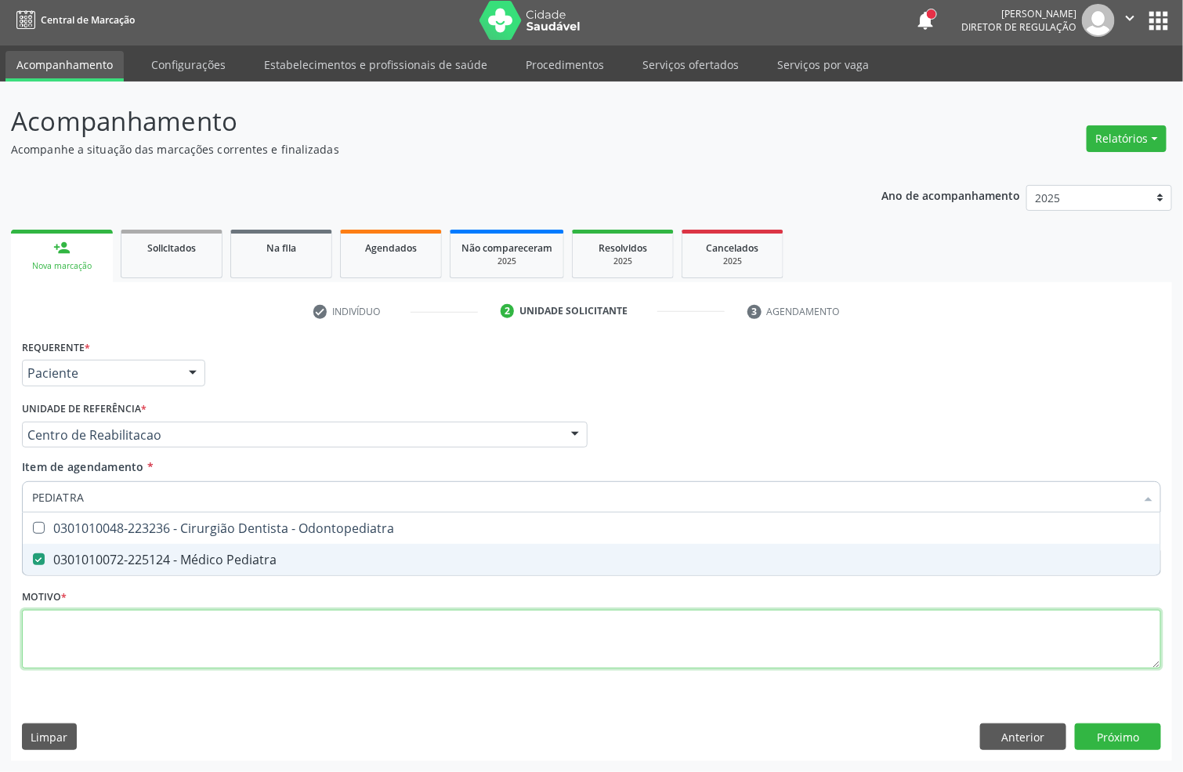
click at [137, 627] on div "Requerente * Paciente Profissional de Saúde Paciente Nenhum resultado encontrad…" at bounding box center [591, 512] width 1139 height 355
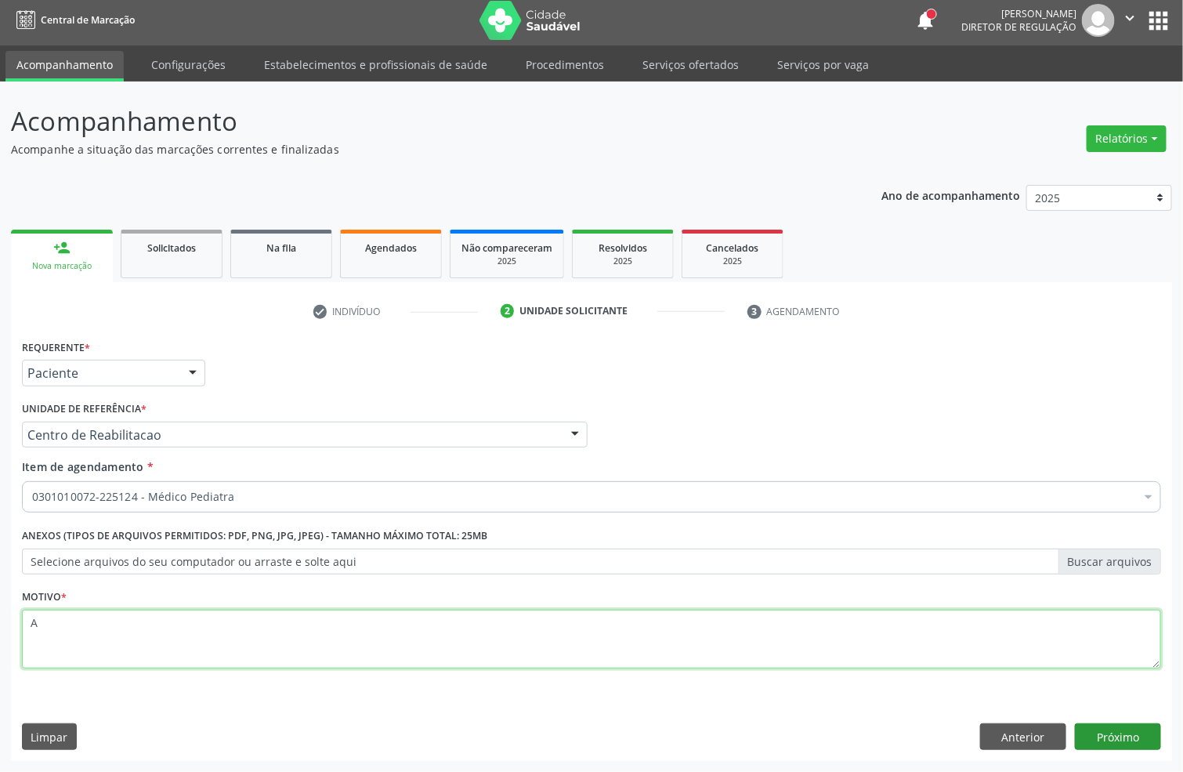
type textarea "A"
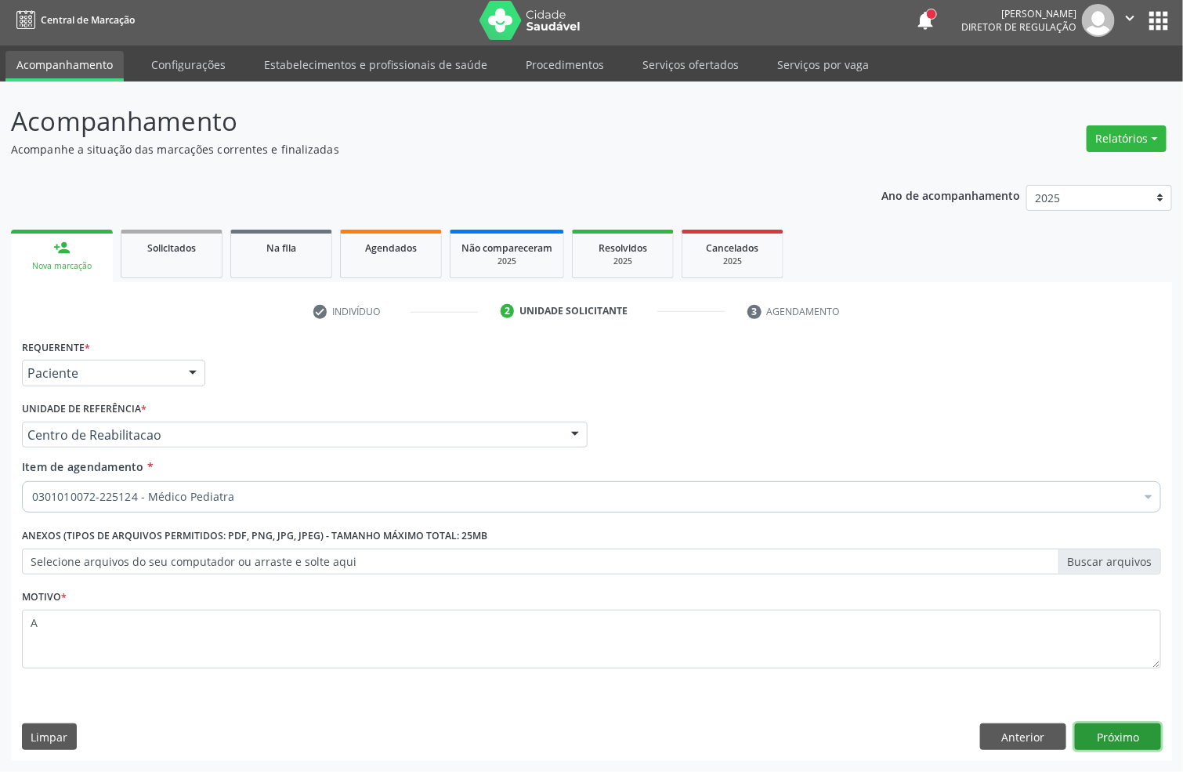
click at [1117, 743] on button "Próximo" at bounding box center [1118, 736] width 86 height 27
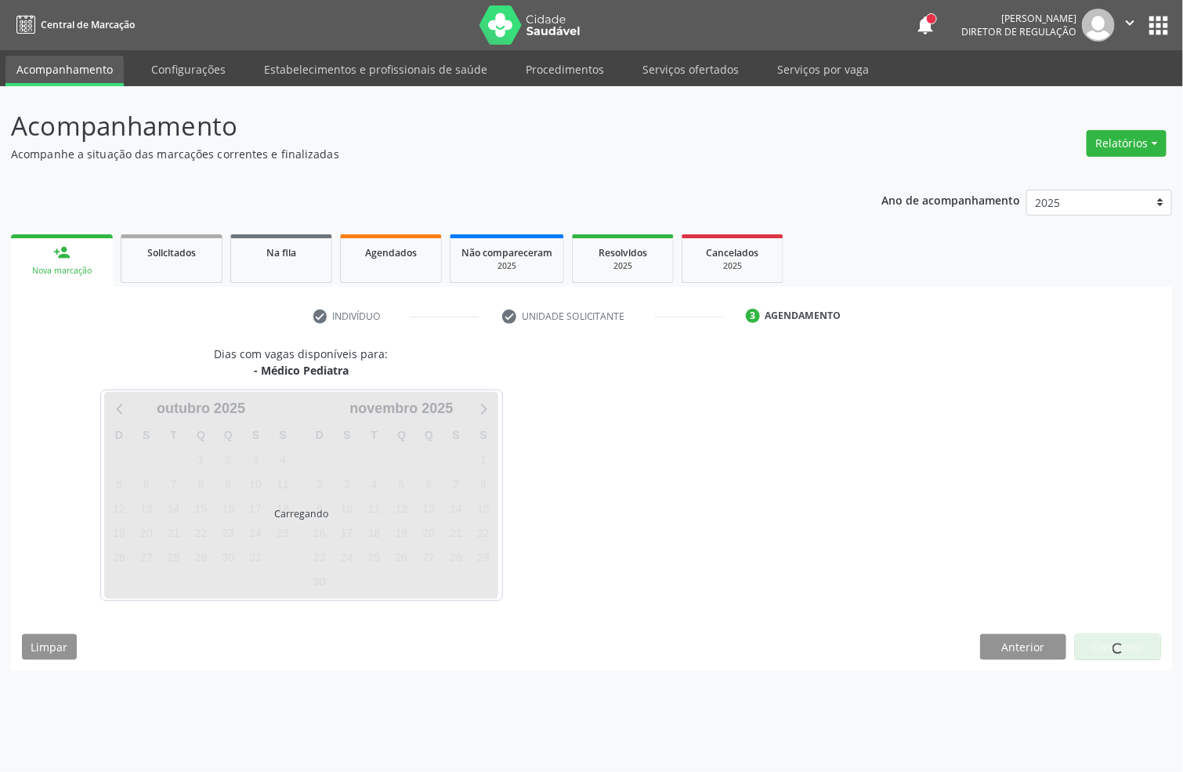
scroll to position [0, 0]
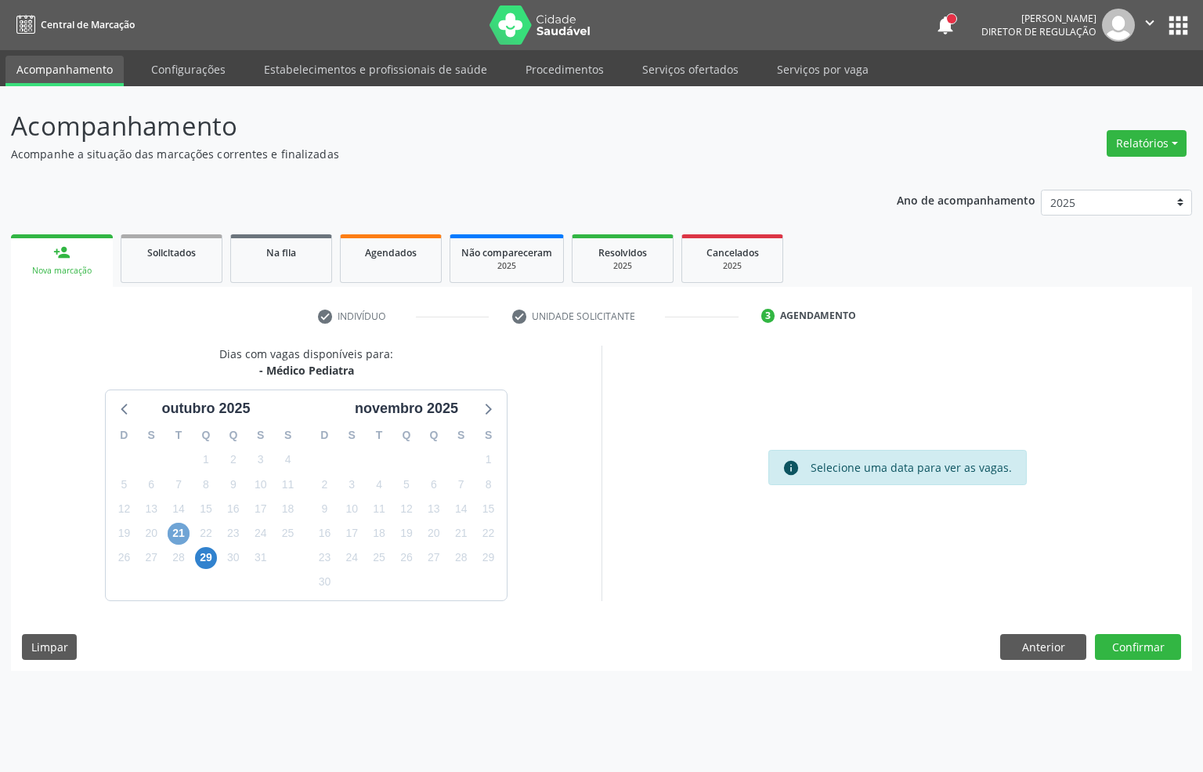
click at [186, 534] on span "21" at bounding box center [179, 533] width 22 height 22
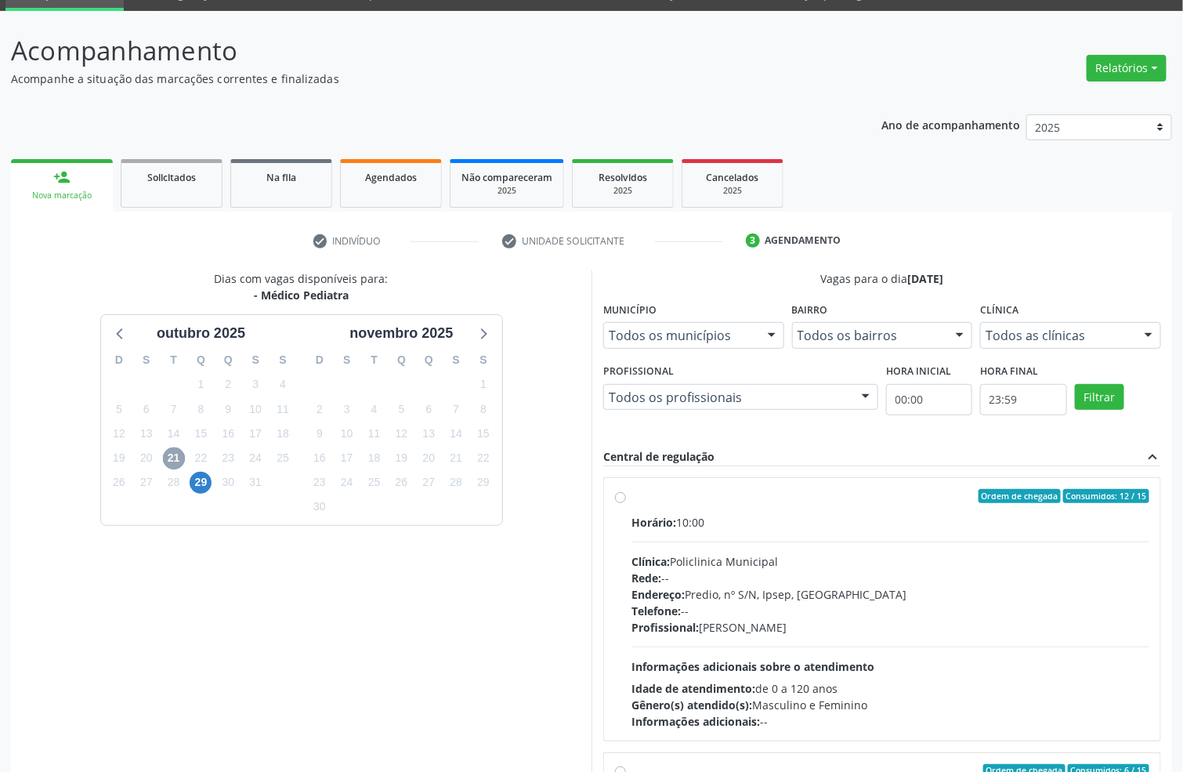
scroll to position [117, 0]
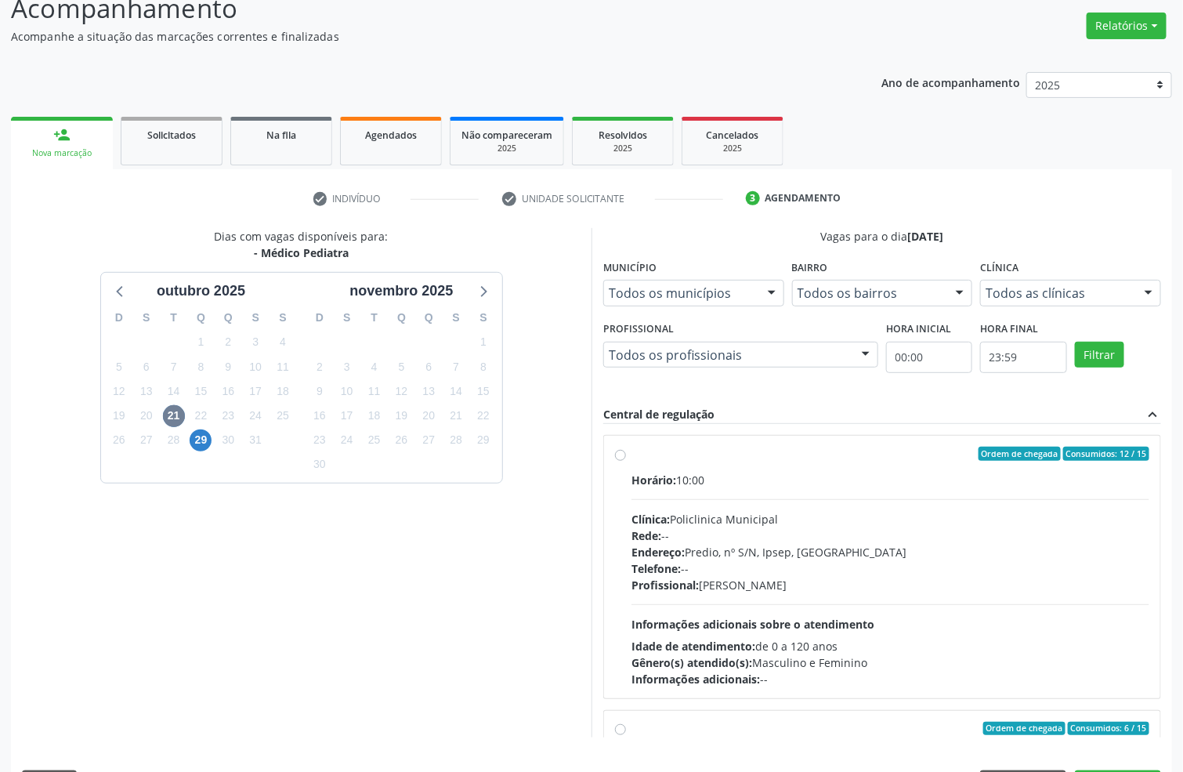
drag, startPoint x: 790, startPoint y: 482, endPoint x: 811, endPoint y: 418, distance: 67.6
click at [790, 482] on div "Horário: 10:00" at bounding box center [890, 480] width 518 height 16
click at [626, 461] on input "Ordem de chegada Consumidos: 12 / 15 Horário: 10:00 Clínica: Policlinica Munici…" at bounding box center [620, 453] width 11 height 14
radio input "true"
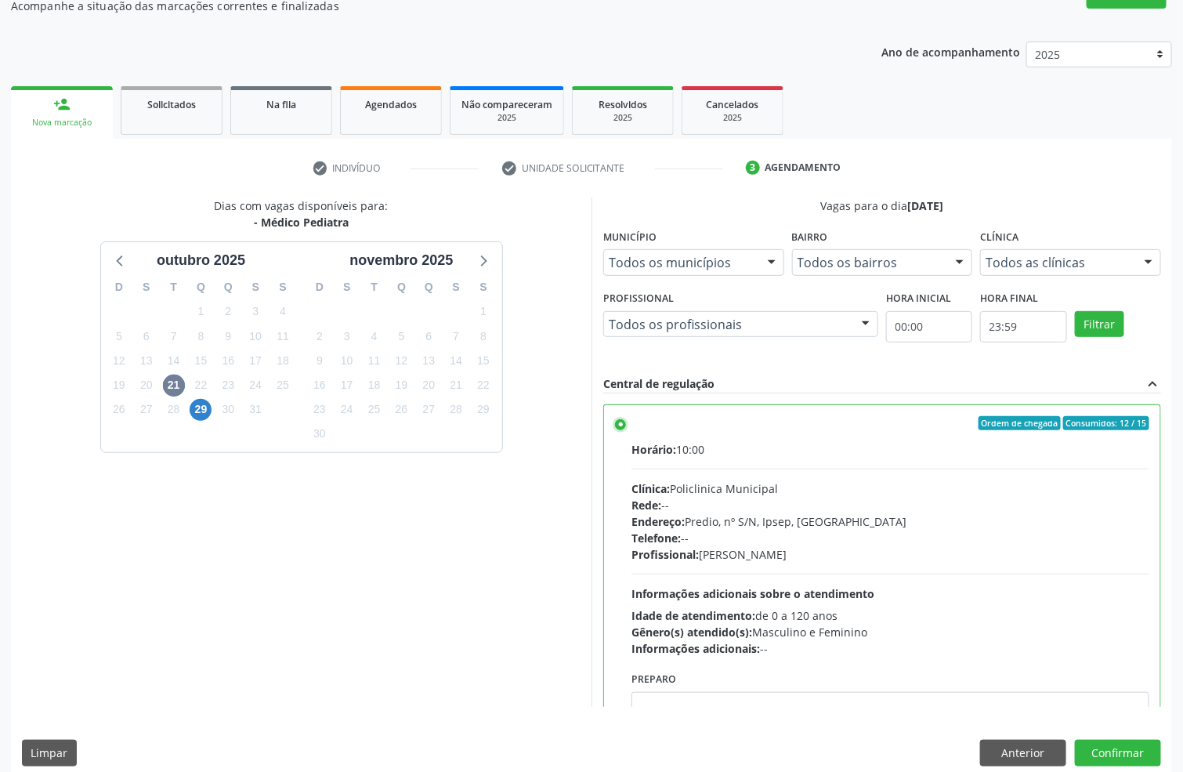
scroll to position [164, 0]
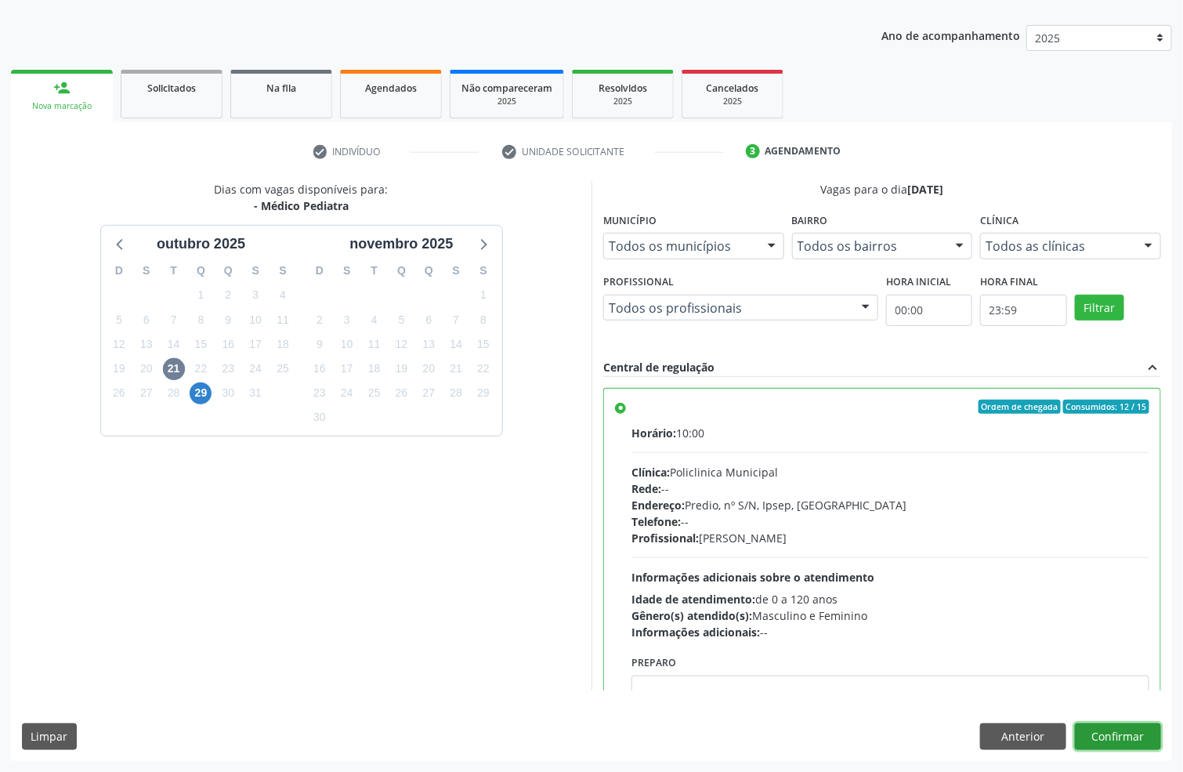
click at [1138, 739] on button "Confirmar" at bounding box center [1118, 736] width 86 height 27
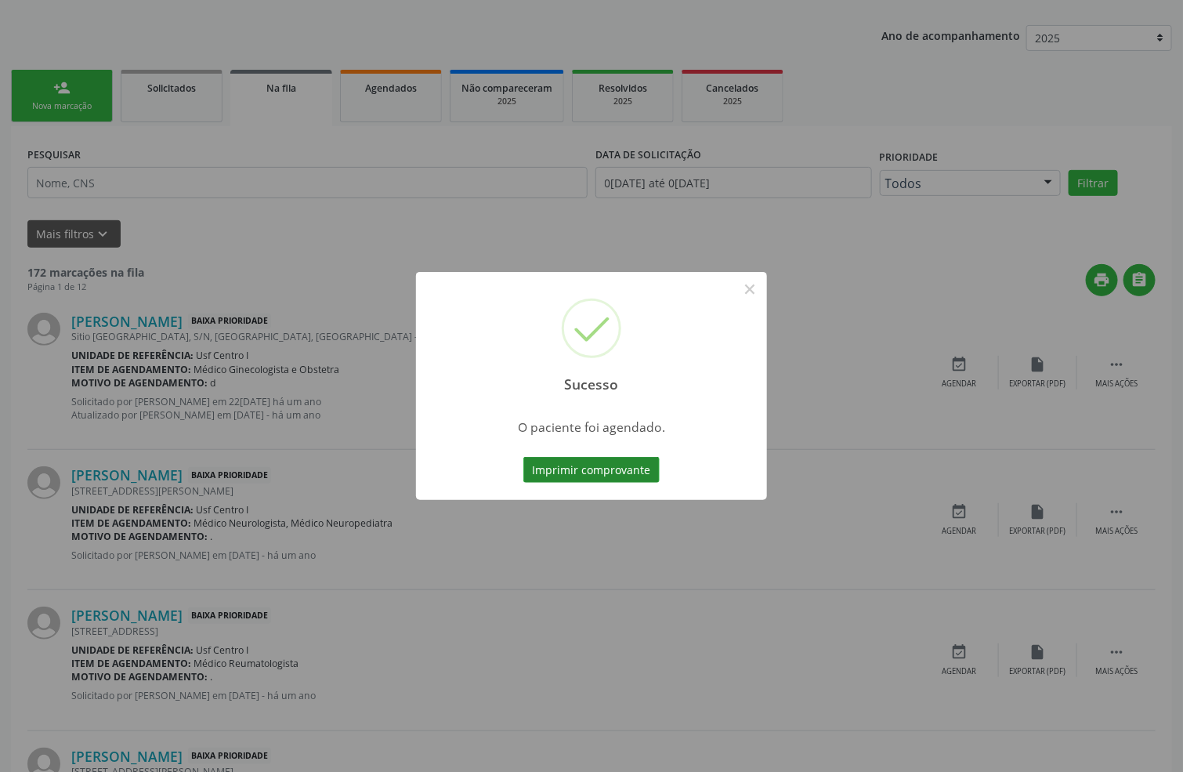
scroll to position [0, 0]
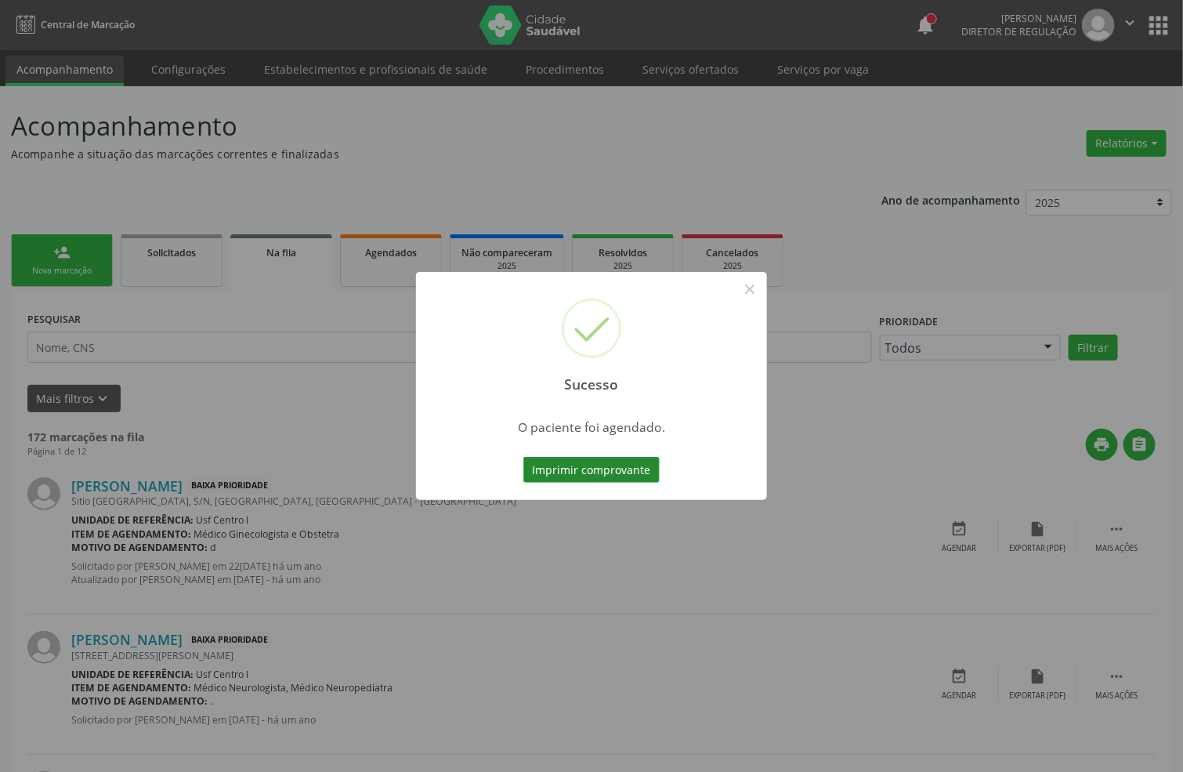
click at [635, 479] on button "Imprimir comprovante" at bounding box center [591, 470] width 136 height 27
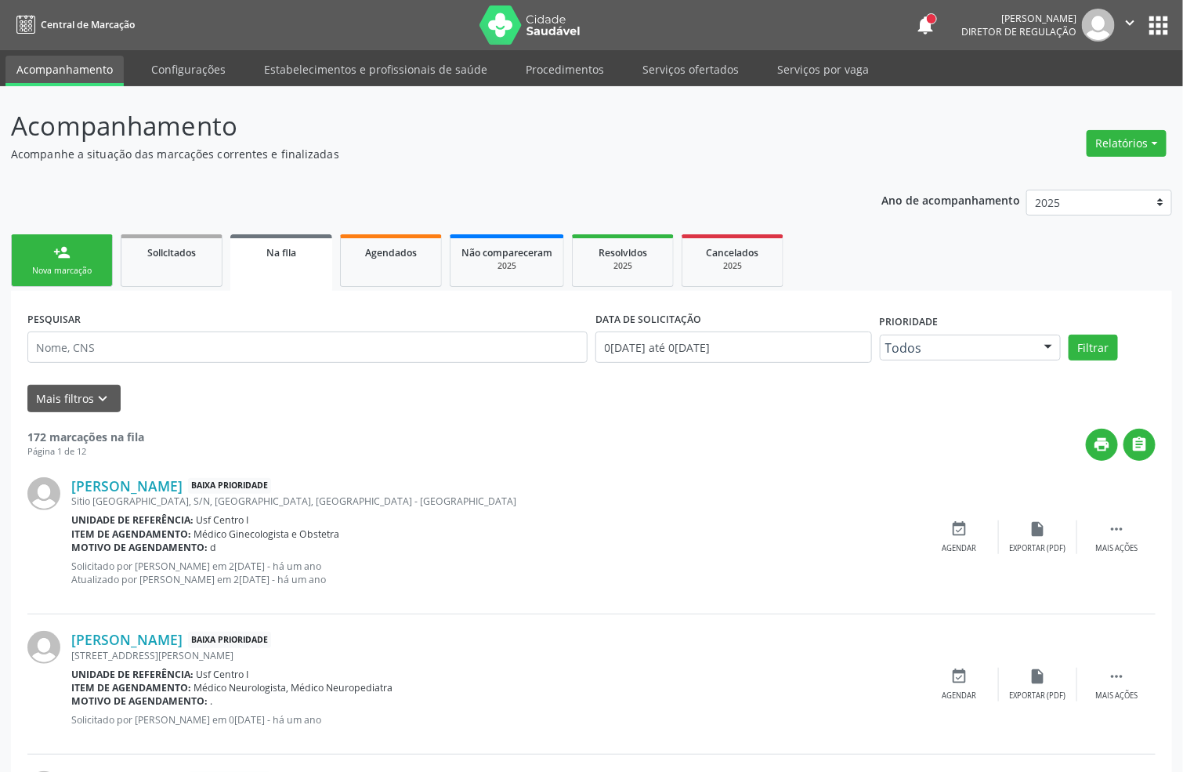
click at [71, 285] on link "person_add Nova marcação" at bounding box center [62, 260] width 102 height 52
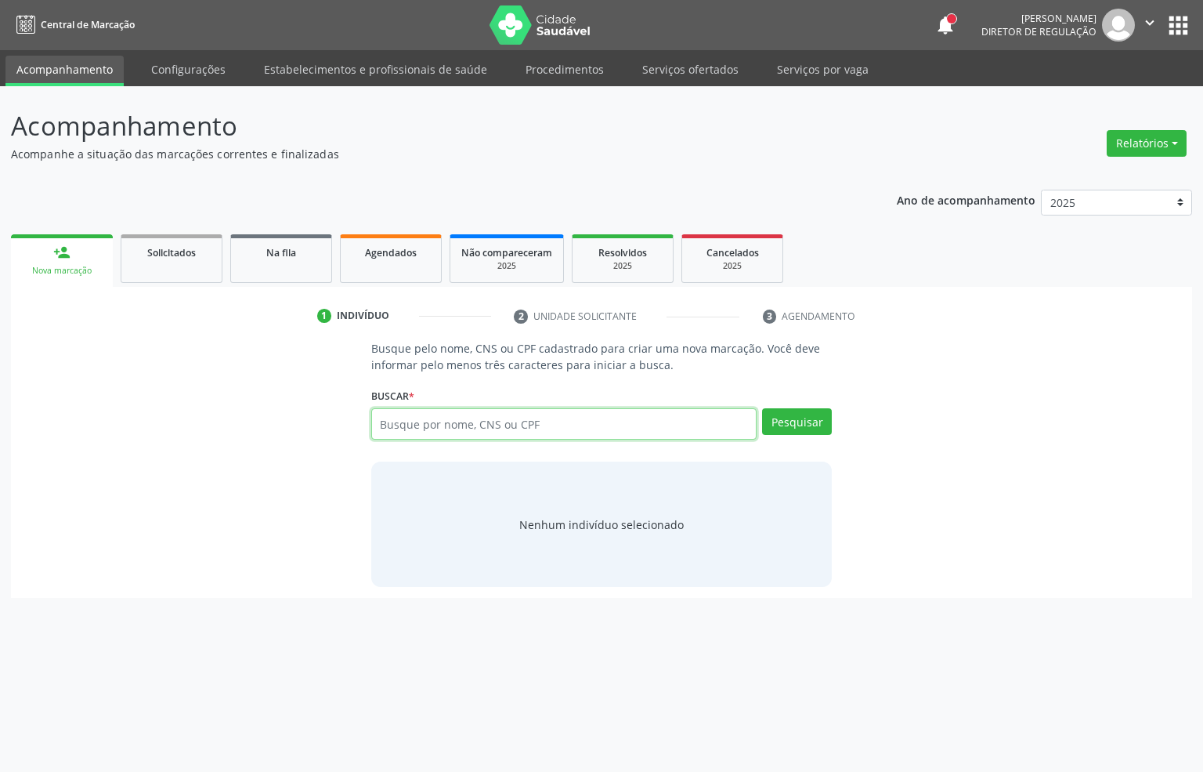
click at [407, 426] on input "text" at bounding box center [564, 423] width 386 height 31
drag, startPoint x: 593, startPoint y: 431, endPoint x: 461, endPoint y: 410, distance: 133.3
click at [461, 412] on input "[PERSON_NAME]" at bounding box center [564, 423] width 386 height 31
type input "[PERSON_NAME]"
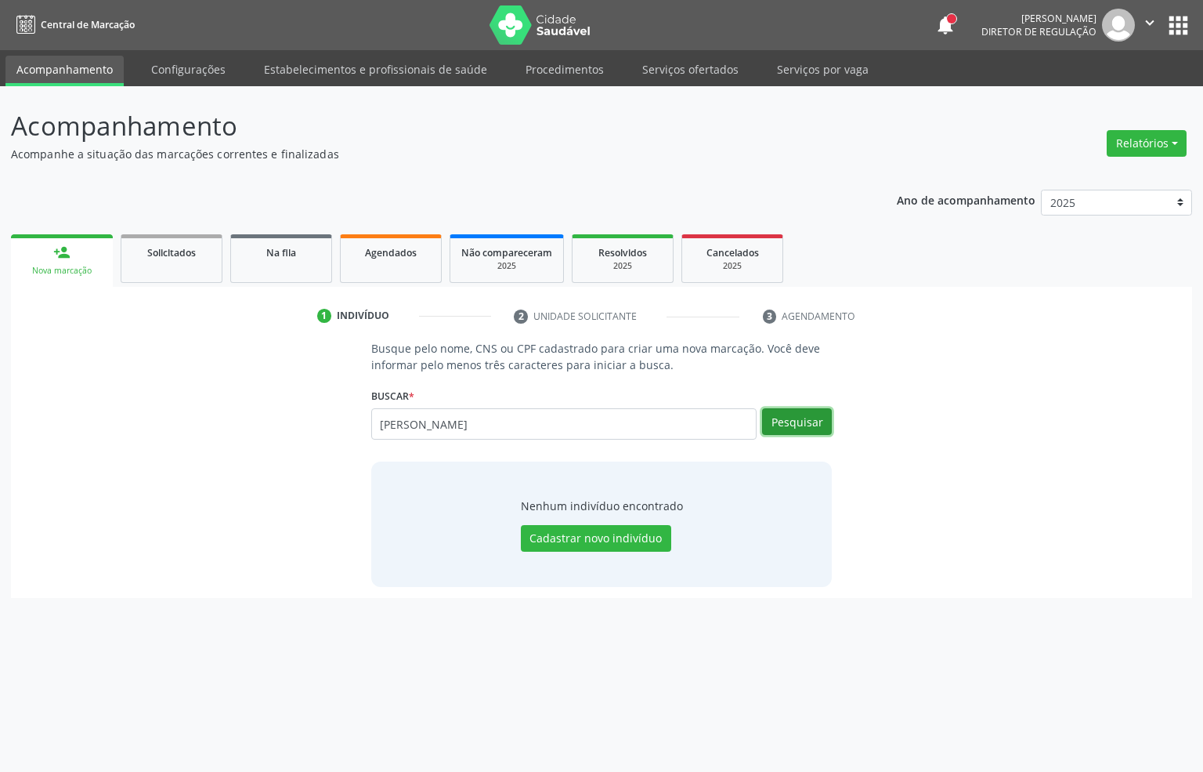
click at [774, 418] on button "Pesquisar" at bounding box center [797, 421] width 70 height 27
click at [471, 421] on input "[PERSON_NAME]" at bounding box center [564, 423] width 386 height 31
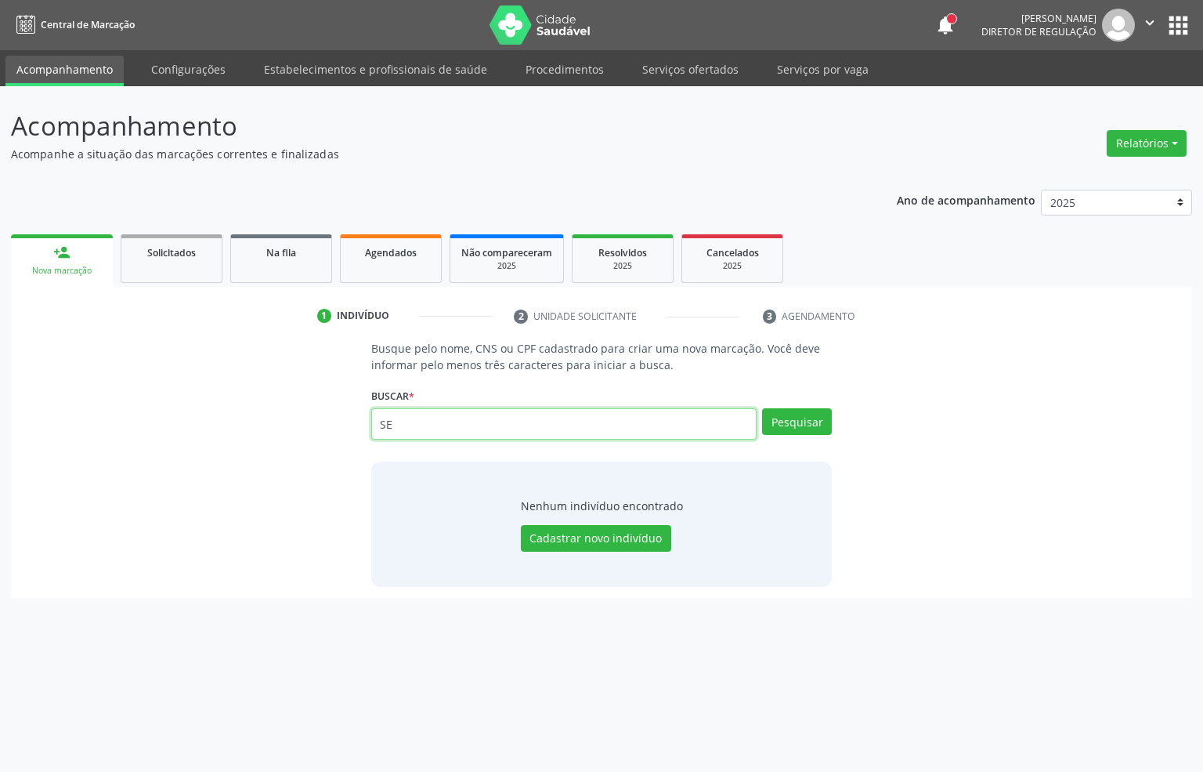
type input "S"
type input "700504320902750"
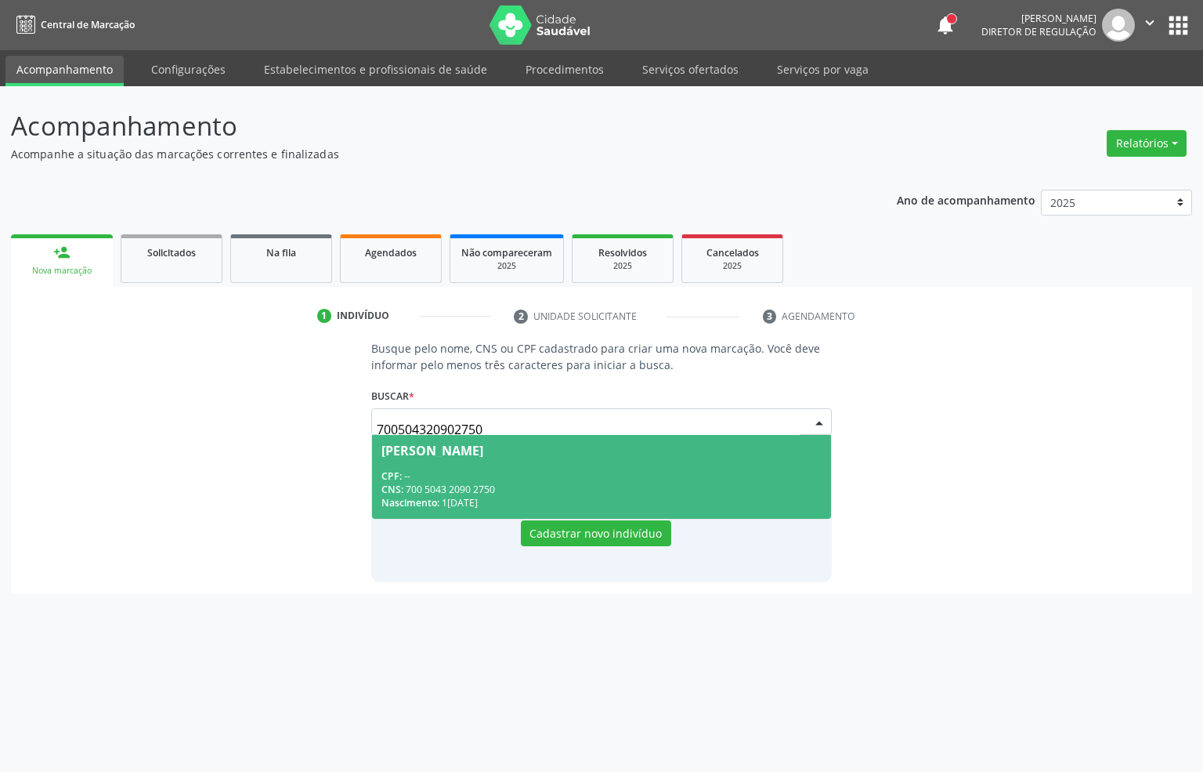
click at [454, 459] on span "[PERSON_NAME] CPF: -- CNS: 700 5043 2090 2750 Nascimento: 14[DATE]" at bounding box center [602, 477] width 460 height 84
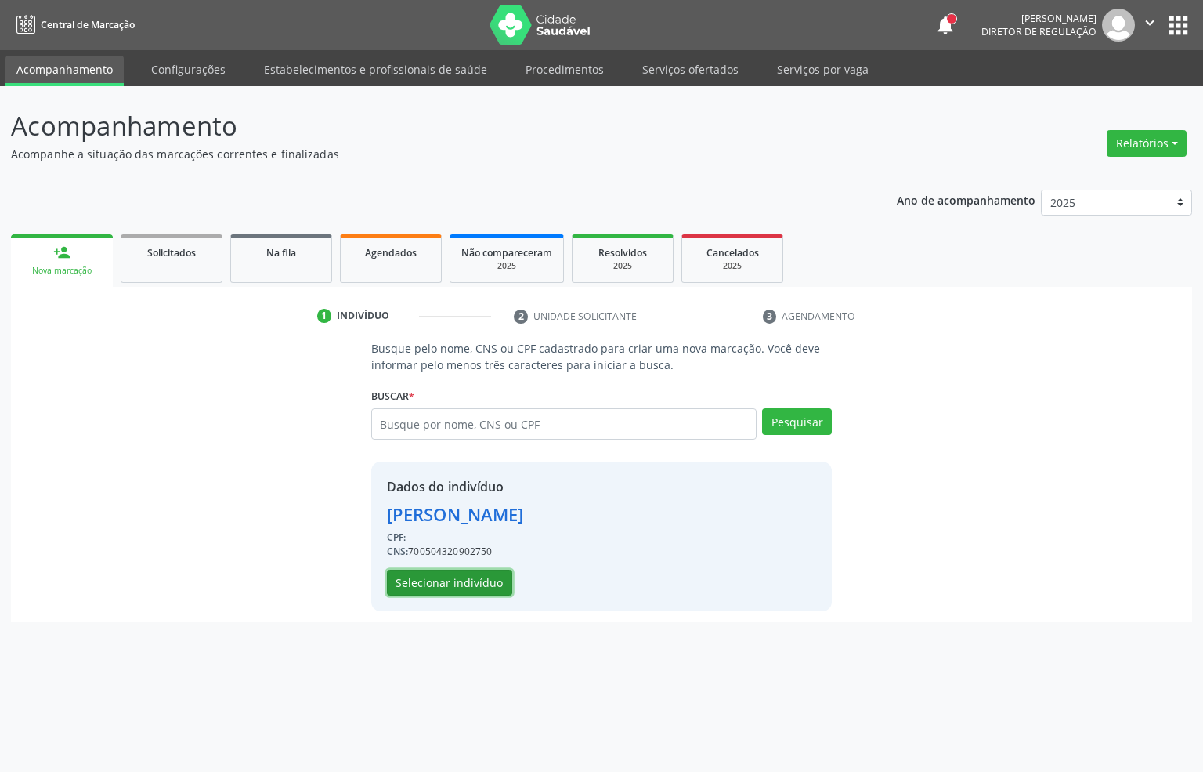
click at [447, 578] on button "Selecionar indivíduo" at bounding box center [449, 582] width 125 height 27
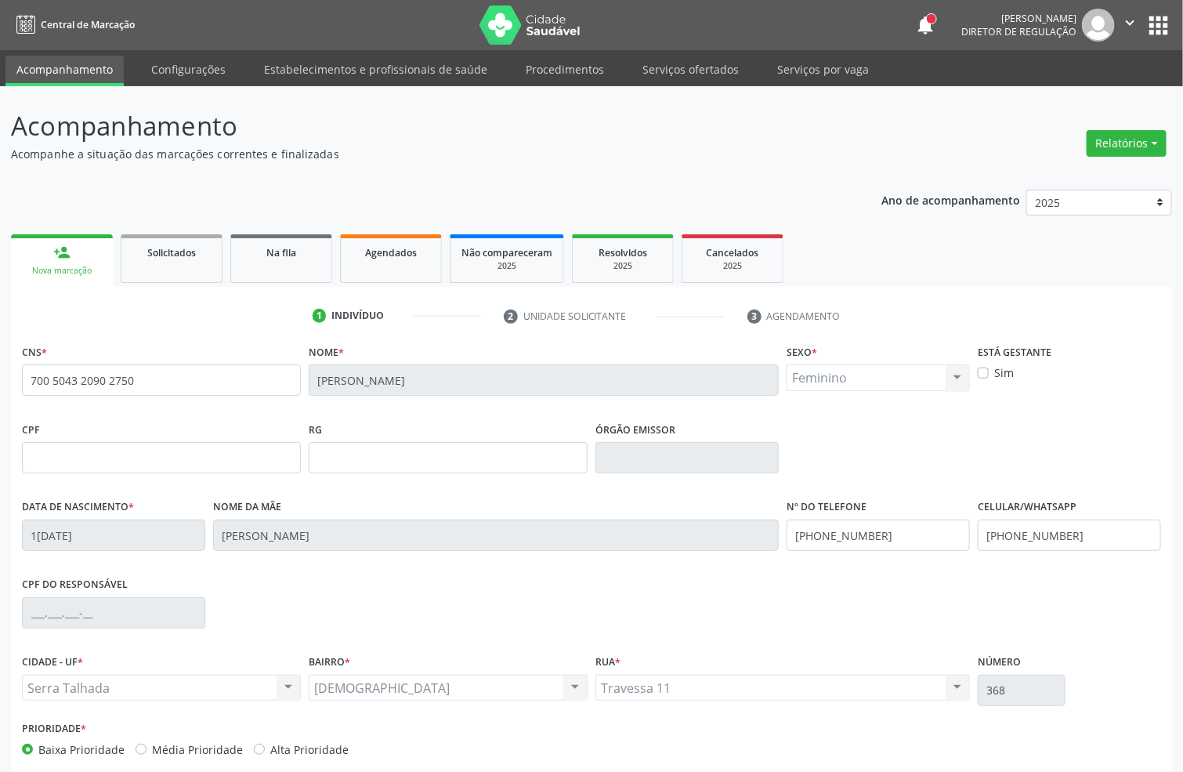
scroll to position [78, 0]
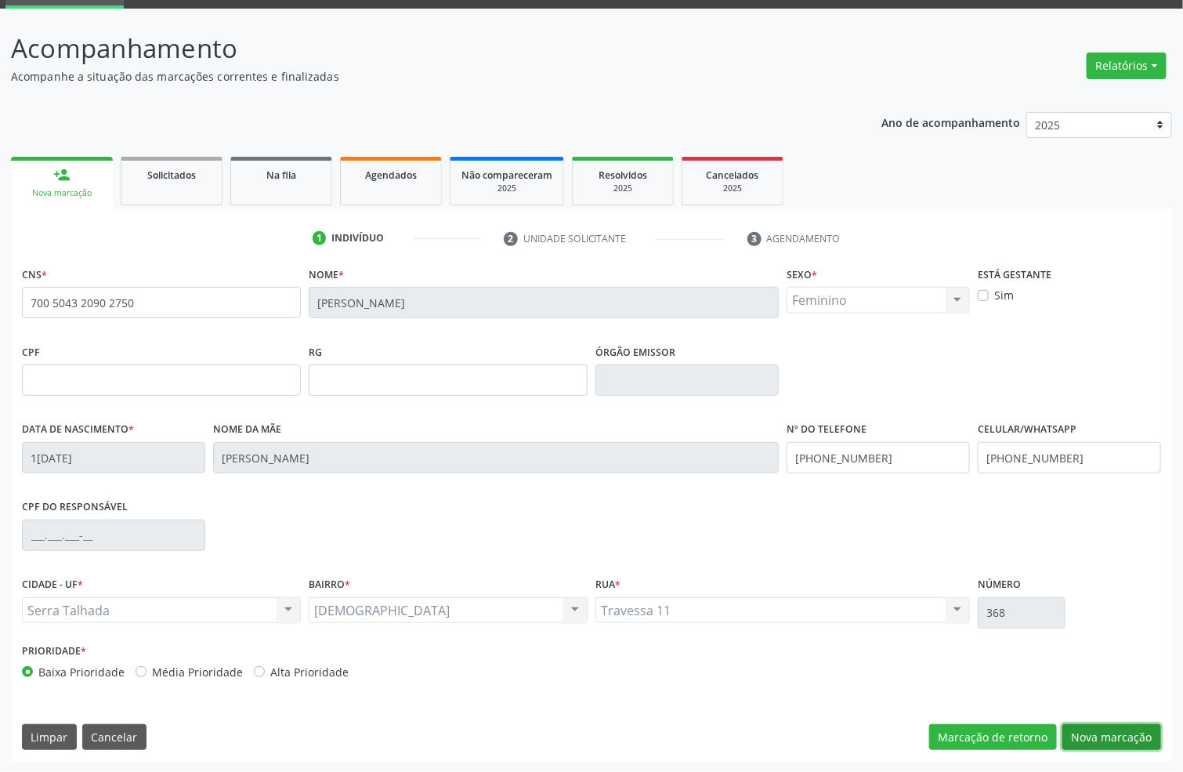
click at [1079, 743] on button "Nova marcação" at bounding box center [1111, 737] width 99 height 27
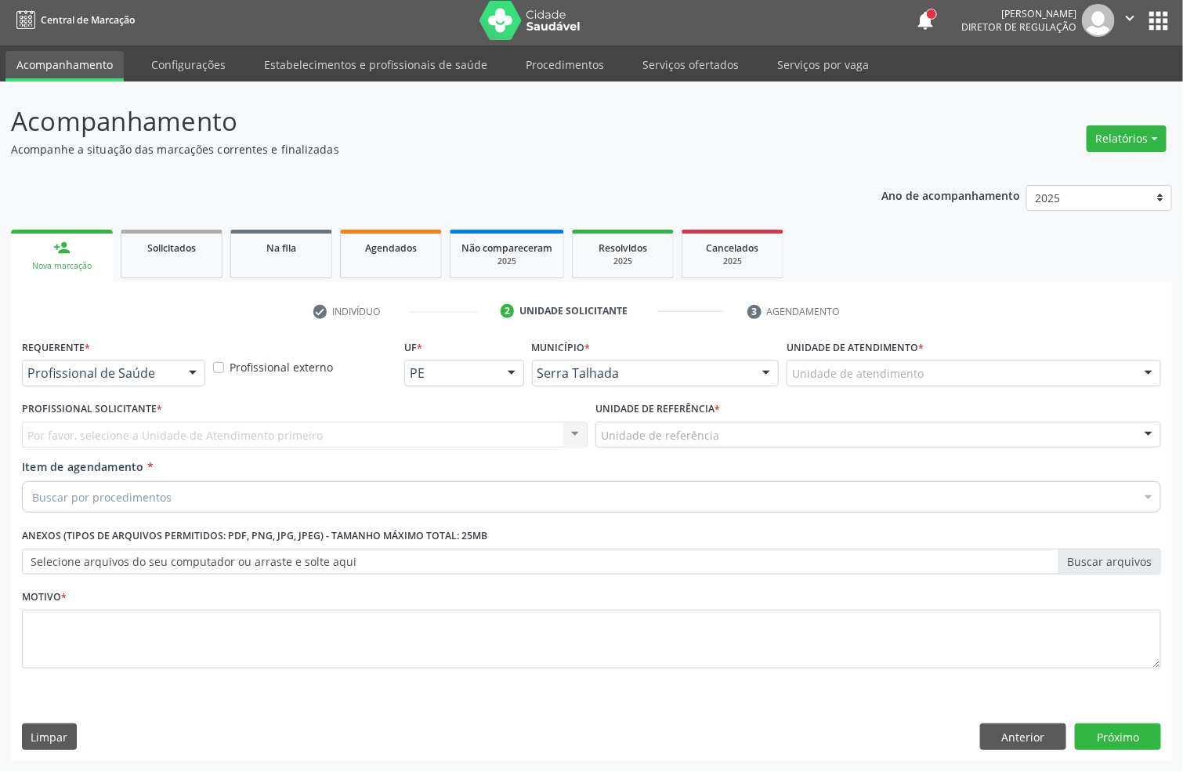
scroll to position [5, 0]
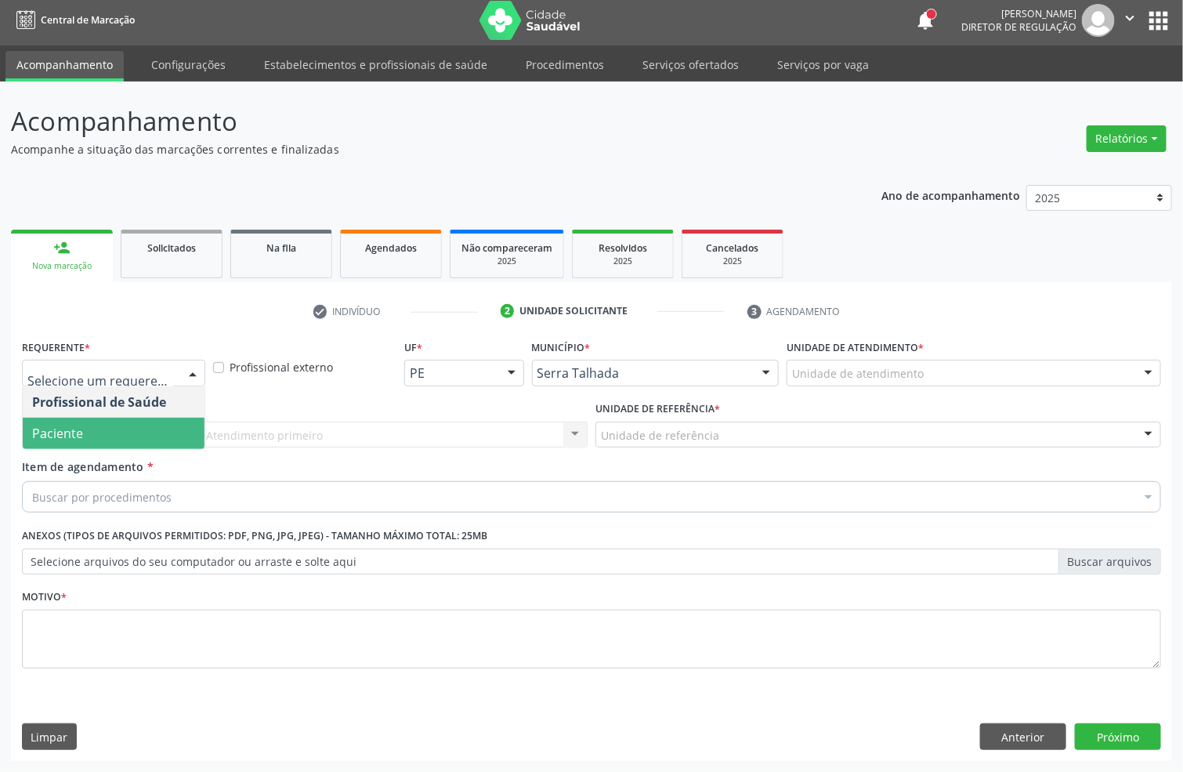
click at [78, 419] on span "Paciente" at bounding box center [114, 432] width 182 height 31
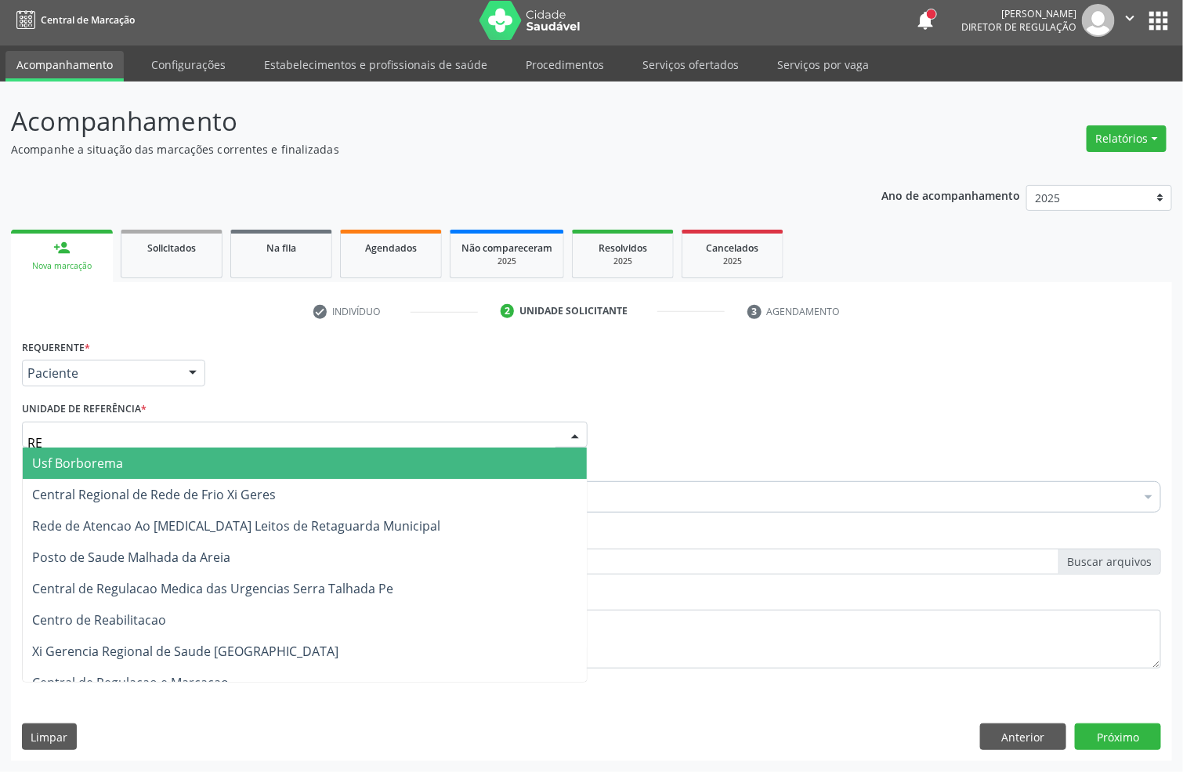
type input "REA"
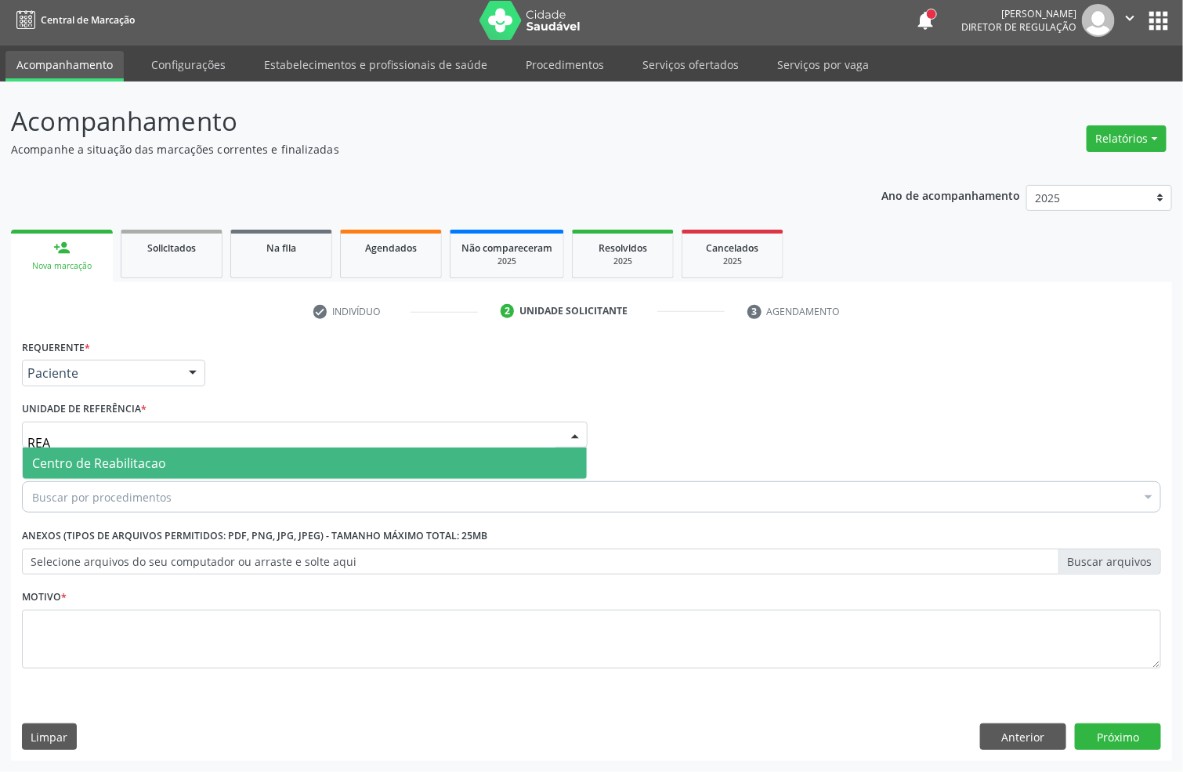
click at [78, 454] on span "Centro de Reabilitacao" at bounding box center [99, 462] width 134 height 17
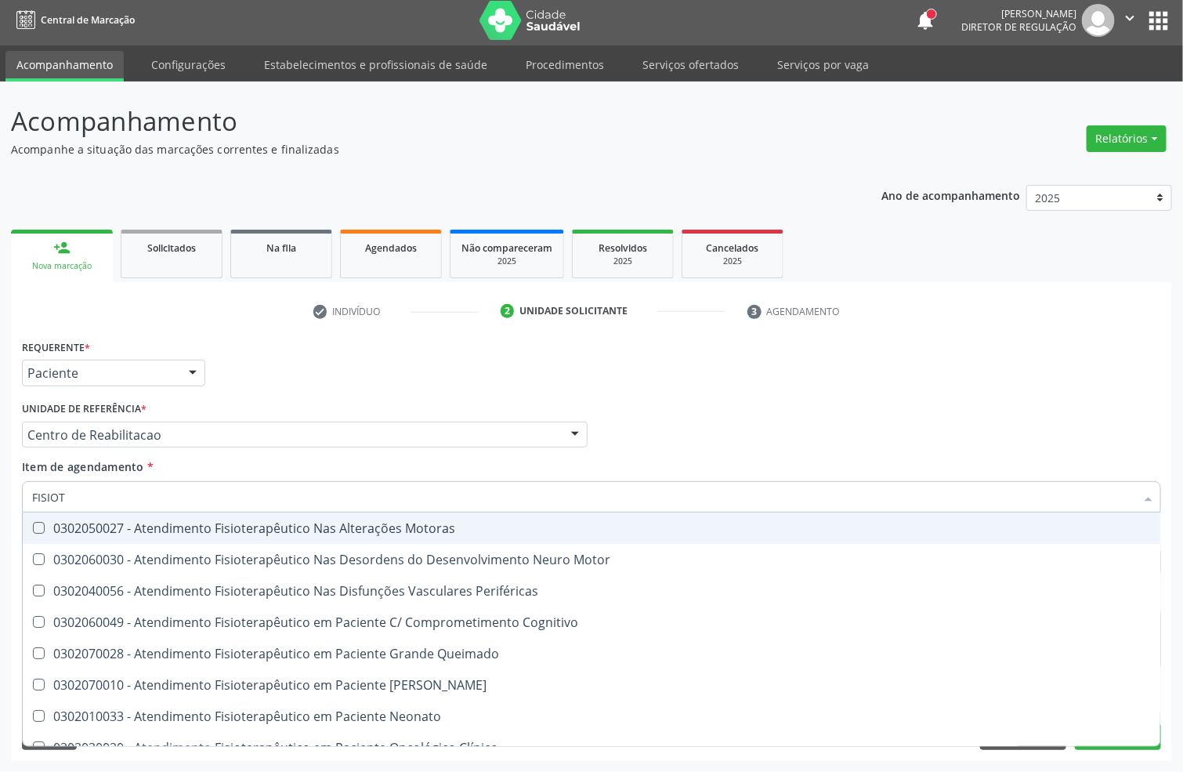
type input "FISIOTE"
click at [78, 529] on div "0302050027 - Atendimento Fisioterapêutico Nas Alterações Motoras" at bounding box center [591, 528] width 1119 height 13
checkbox Motoras "true"
click at [381, 404] on div "Unidade de referência * Centro de Reabilitacao Usf do Mutirao Usf Cohab Usf Cai…" at bounding box center [305, 422] width 566 height 50
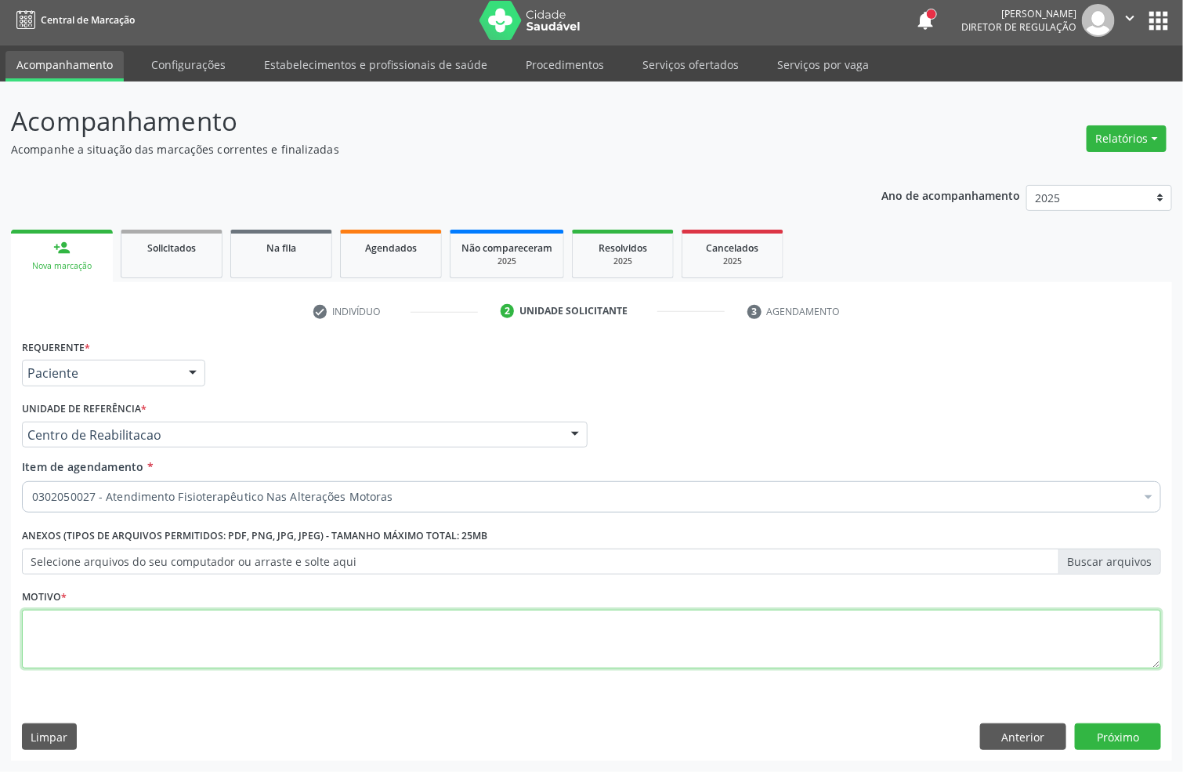
click at [64, 646] on textarea at bounding box center [591, 639] width 1139 height 60
type textarea "A"
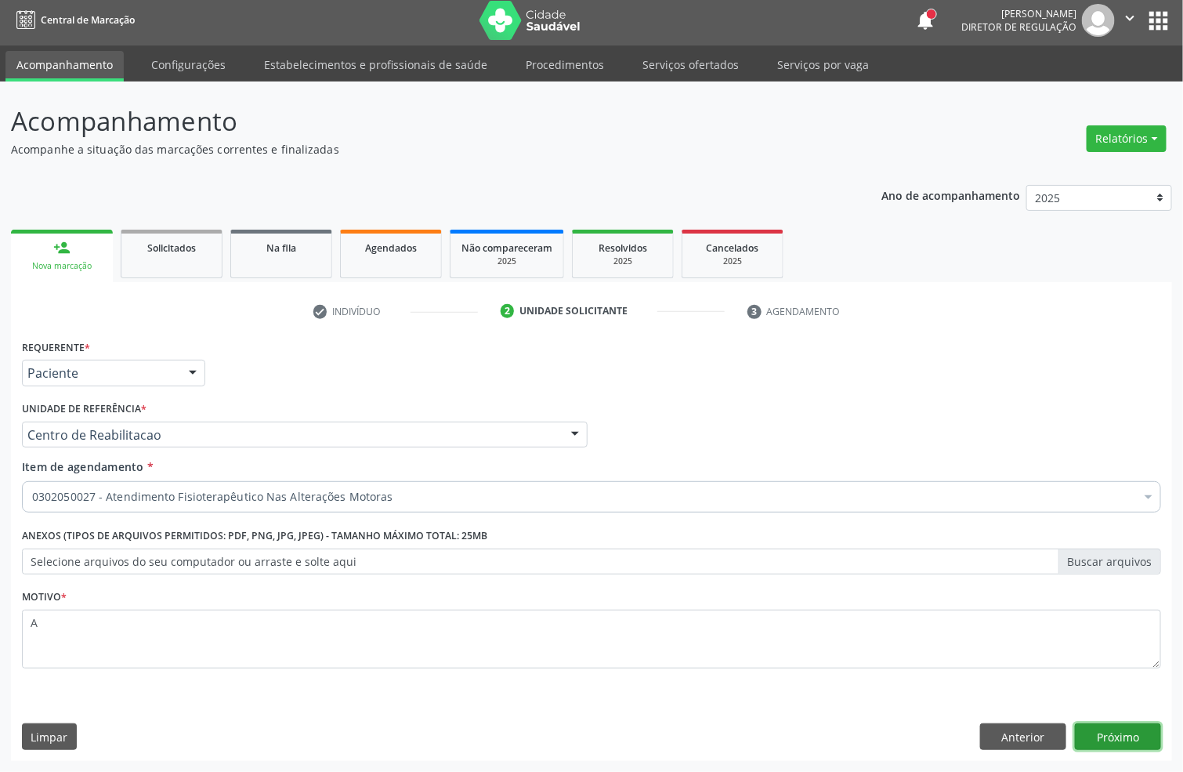
click at [1105, 733] on button "Próximo" at bounding box center [1118, 736] width 86 height 27
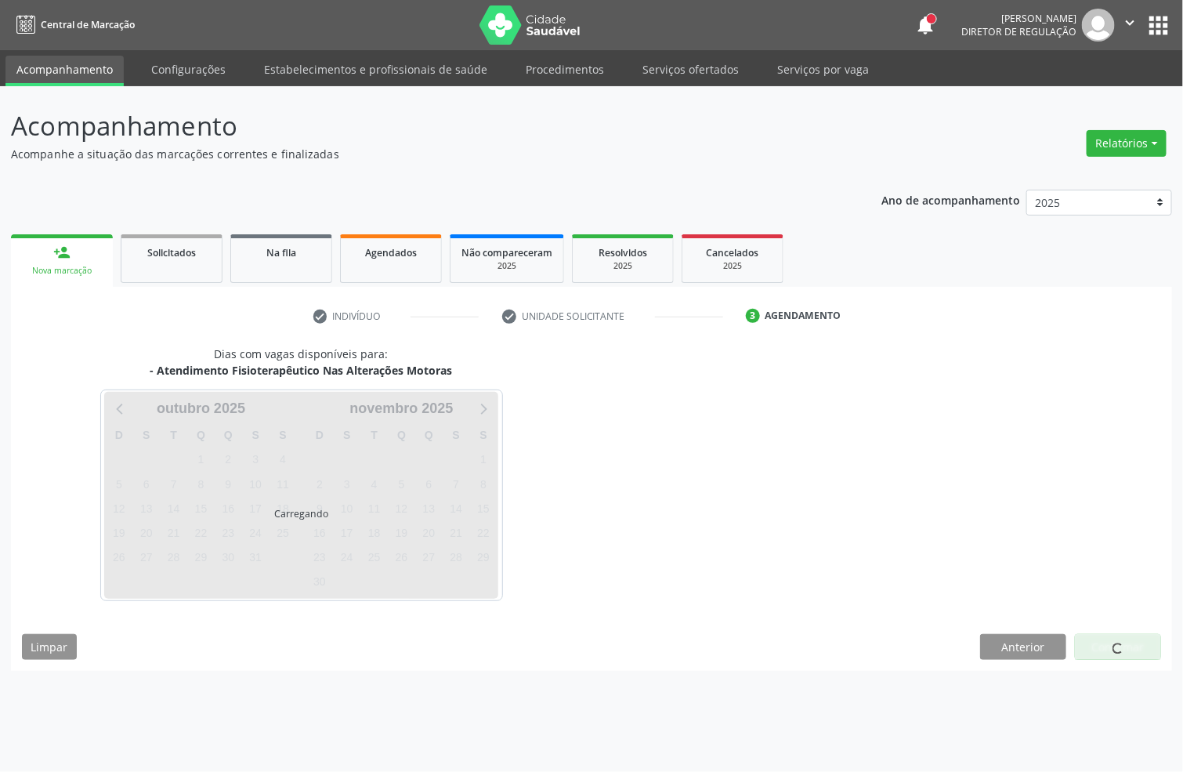
scroll to position [0, 0]
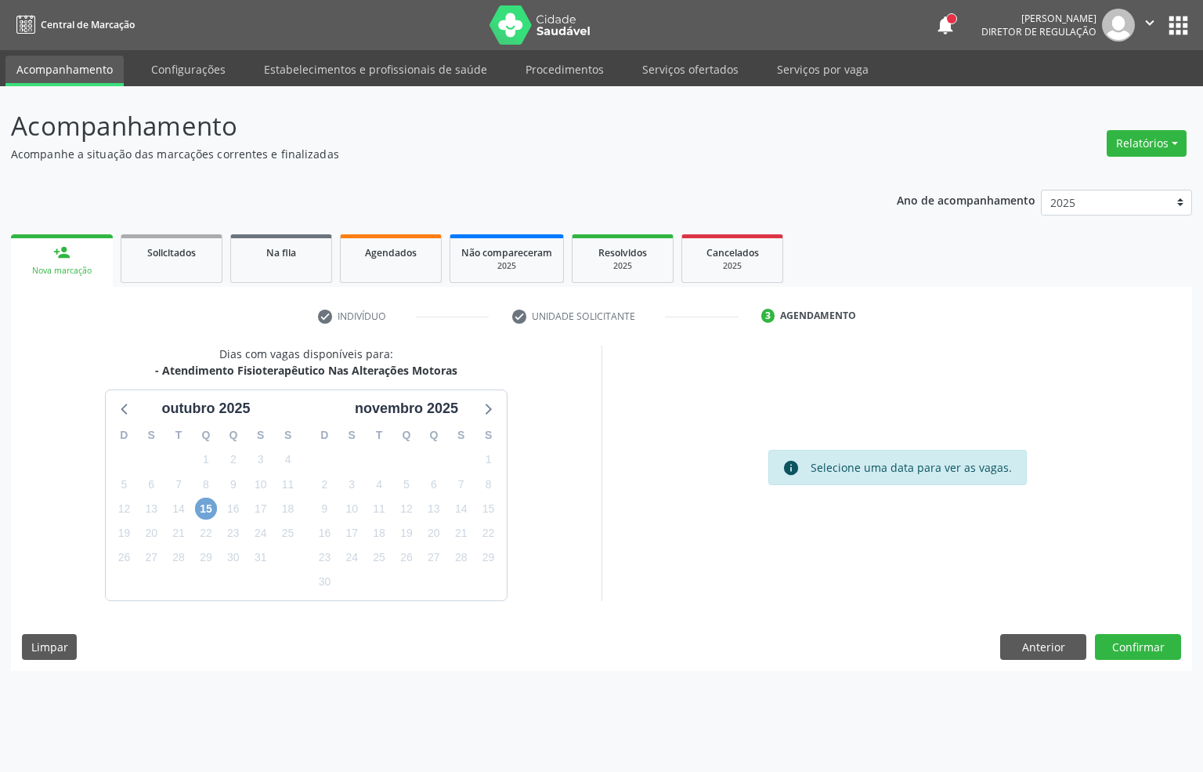
click at [198, 505] on span "15" at bounding box center [206, 508] width 22 height 22
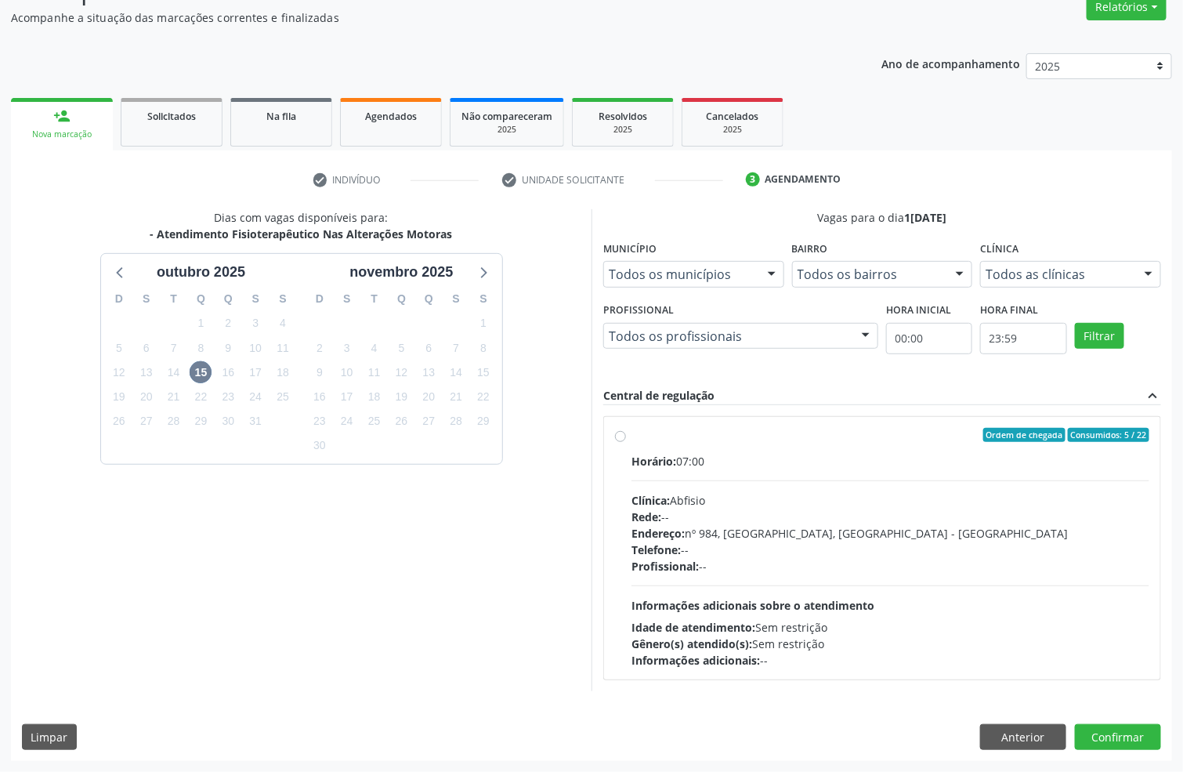
click at [761, 430] on div "Ordem de chegada Consumidos: 5 / 22" at bounding box center [890, 435] width 518 height 14
click at [626, 430] on input "Ordem de chegada Consumidos: 5 / 22 Horário: 07:00 Clínica: Abfisio Rede: -- En…" at bounding box center [620, 435] width 11 height 14
radio input "true"
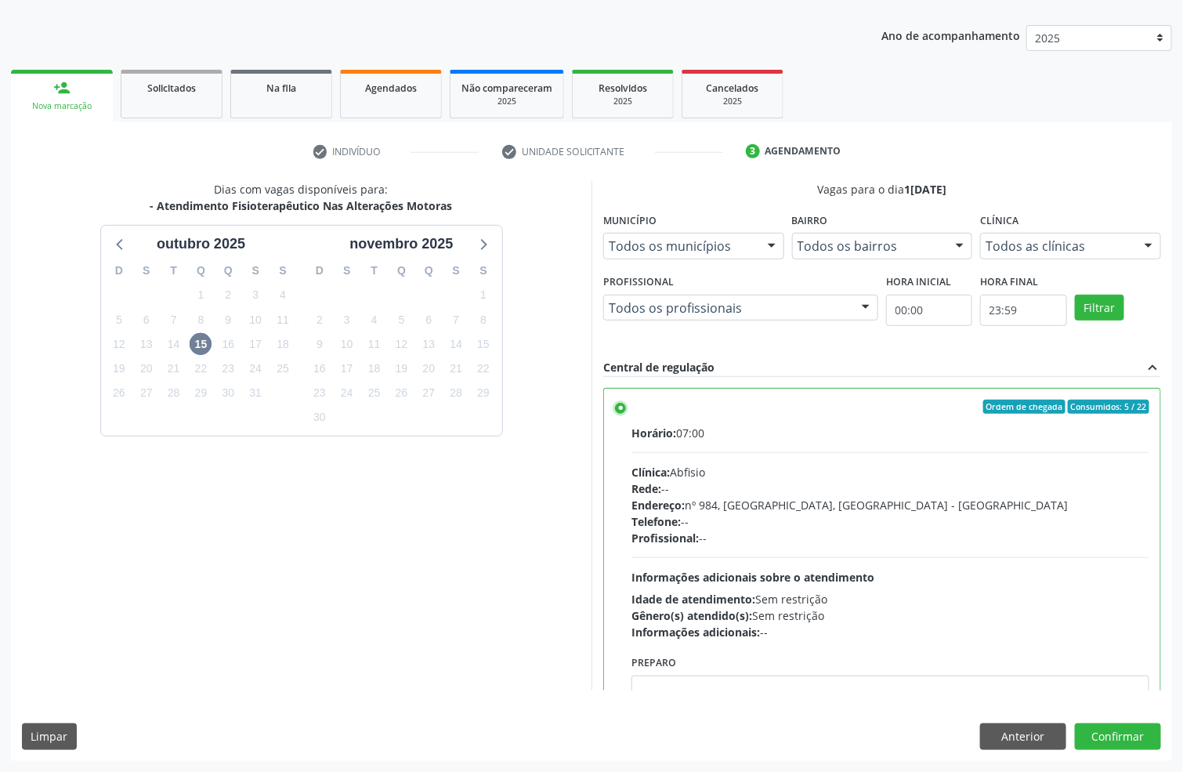
scroll to position [80, 0]
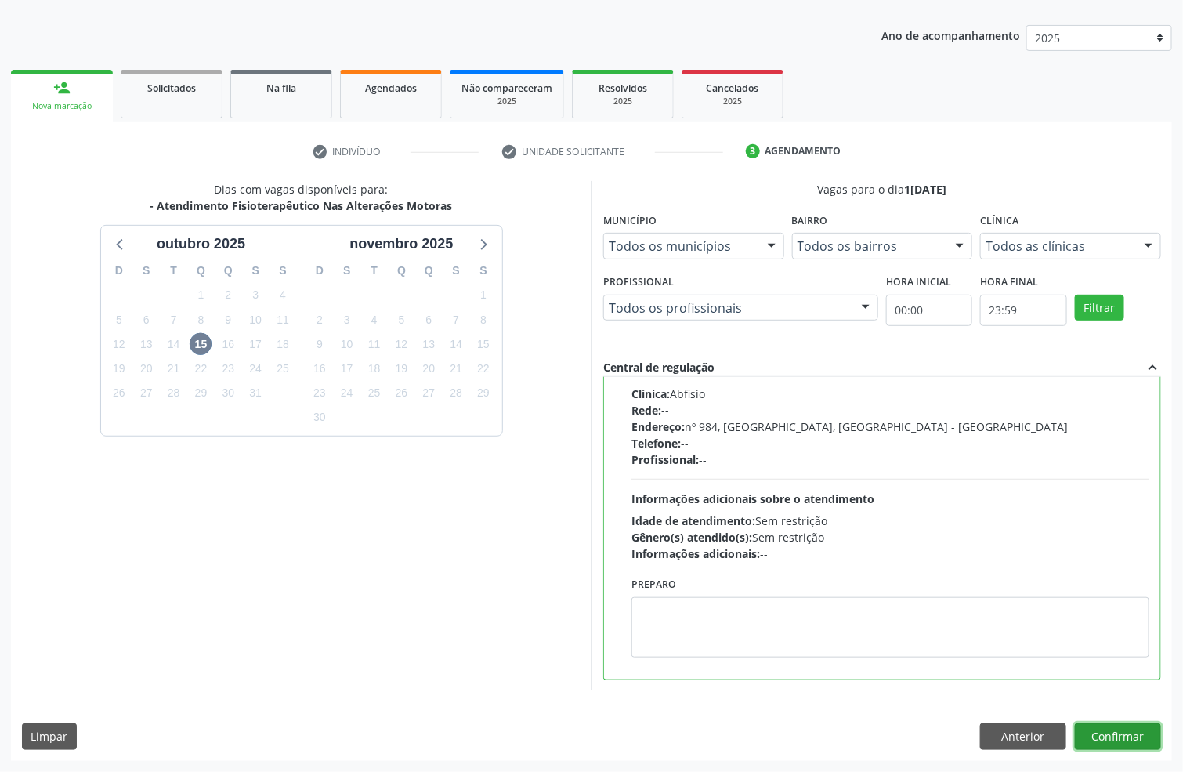
click at [1100, 738] on button "Confirmar" at bounding box center [1118, 736] width 86 height 27
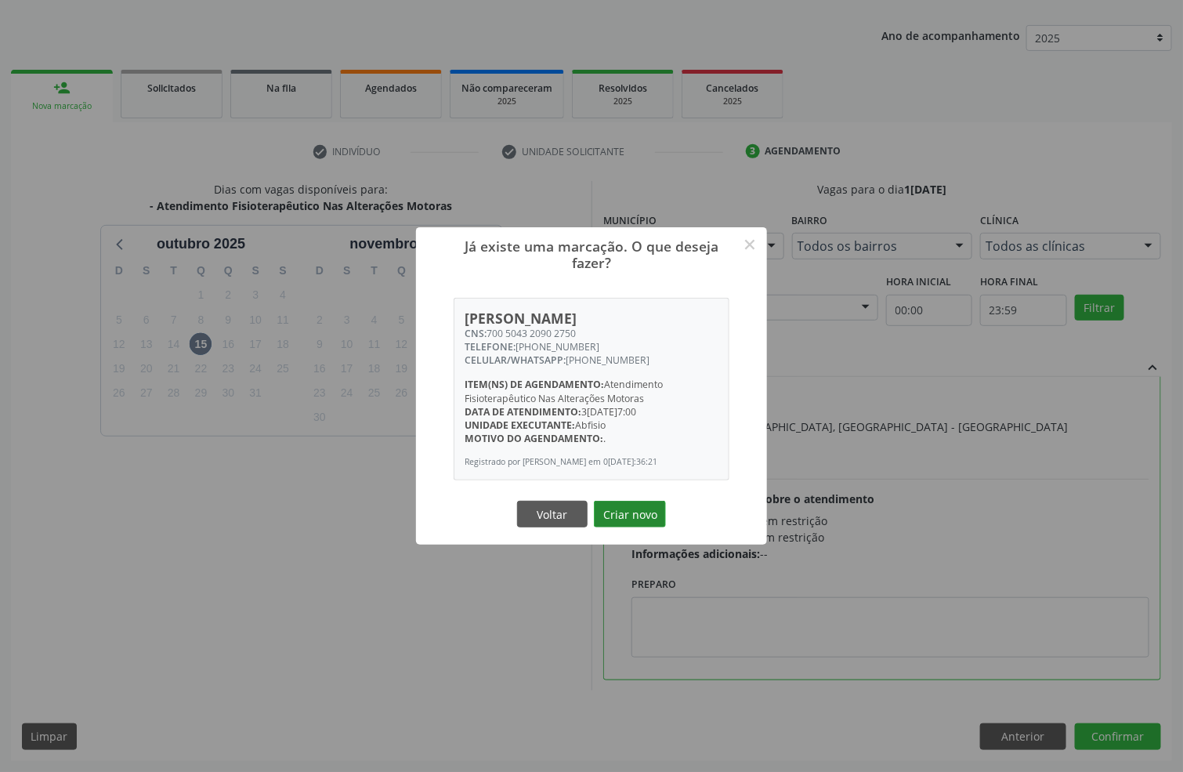
click at [619, 518] on button "Criar novo" at bounding box center [630, 514] width 72 height 27
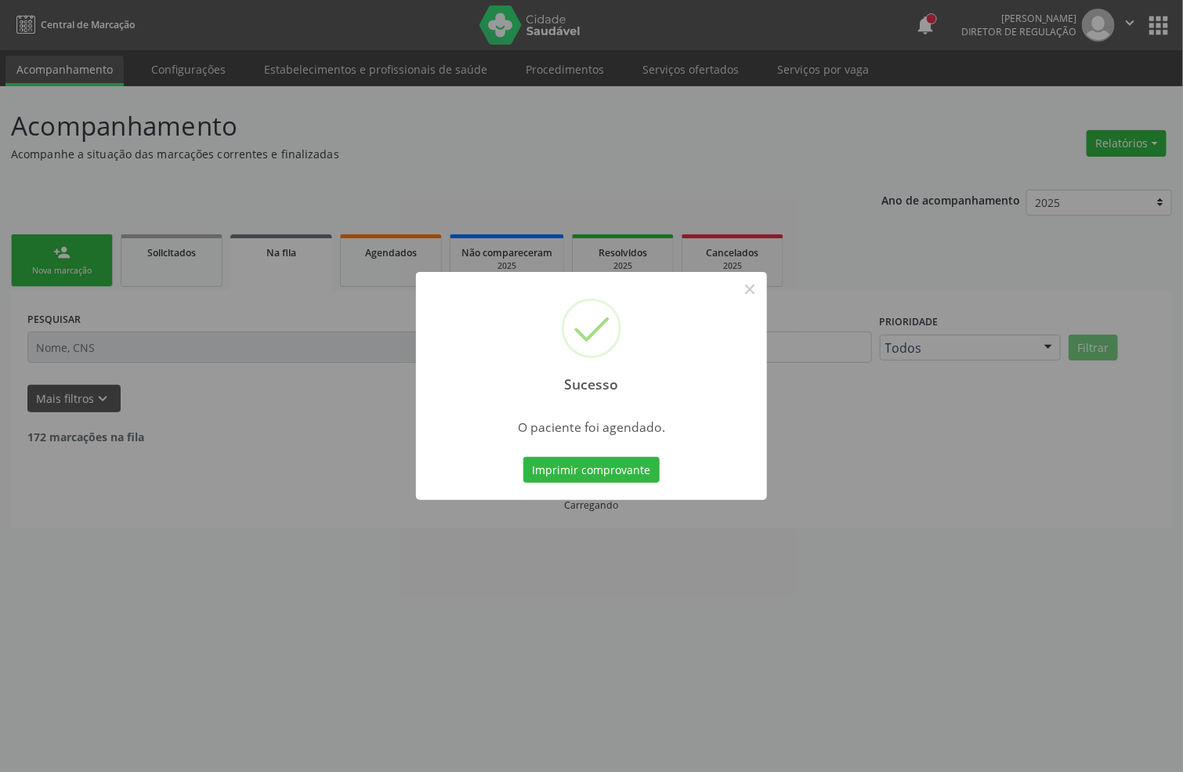
scroll to position [0, 0]
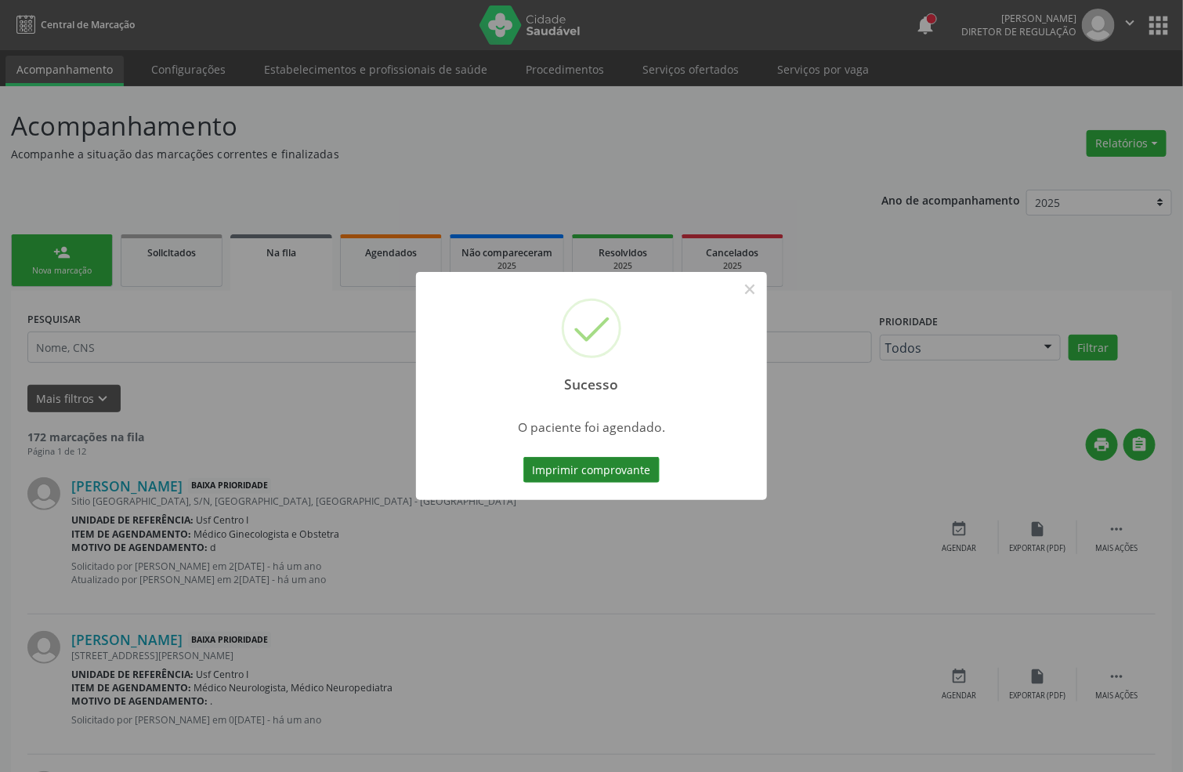
click at [626, 463] on button "Imprimir comprovante" at bounding box center [591, 470] width 136 height 27
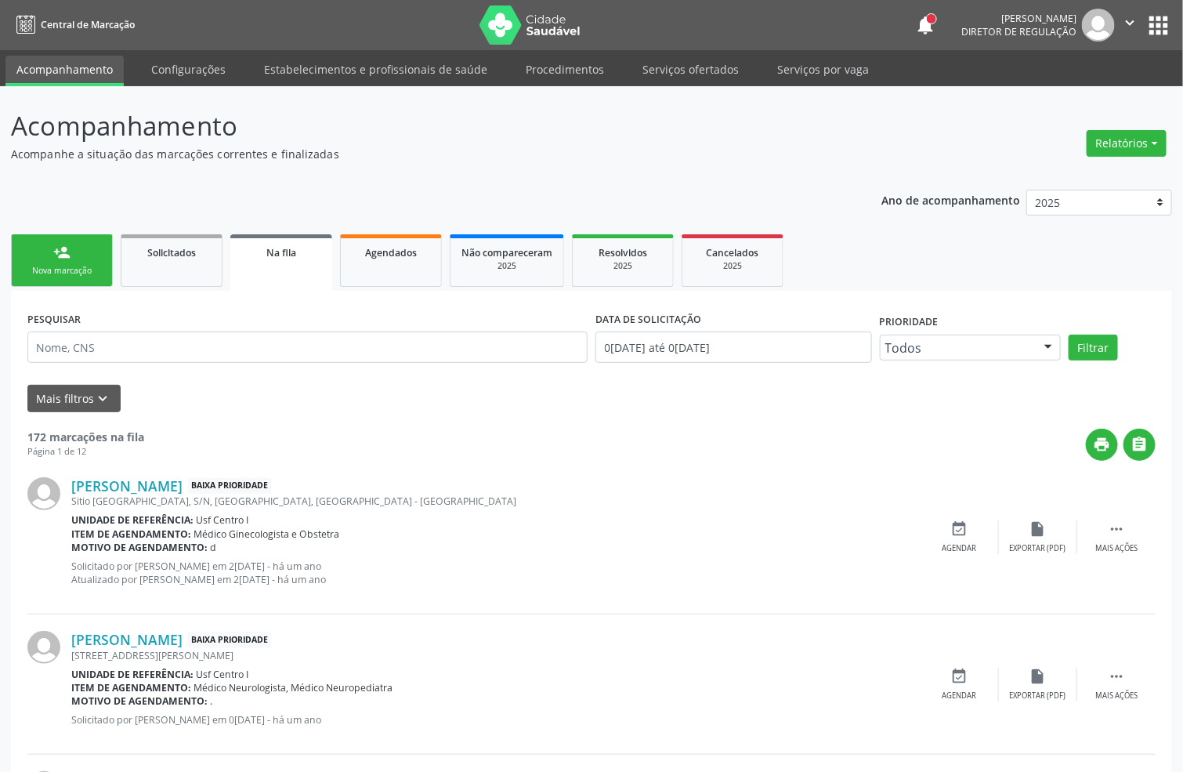
click at [71, 273] on div "Nova marcação" at bounding box center [62, 271] width 78 height 12
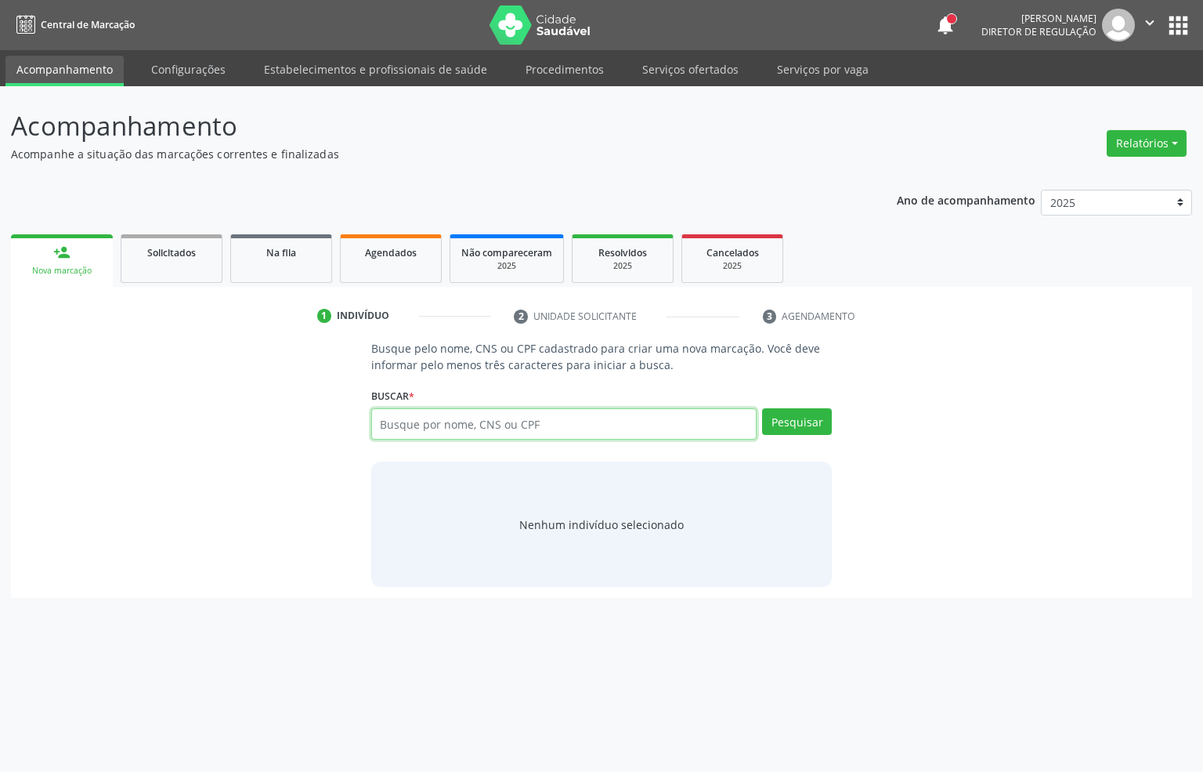
click at [459, 432] on input "text" at bounding box center [564, 423] width 386 height 31
drag, startPoint x: 525, startPoint y: 431, endPoint x: 350, endPoint y: 407, distance: 176.3
click at [350, 407] on div "Busque pelo nome, CNS ou CPF cadastrado para criar uma nova marcação. Você deve…" at bounding box center [601, 463] width 1159 height 247
type input "124965622940007"
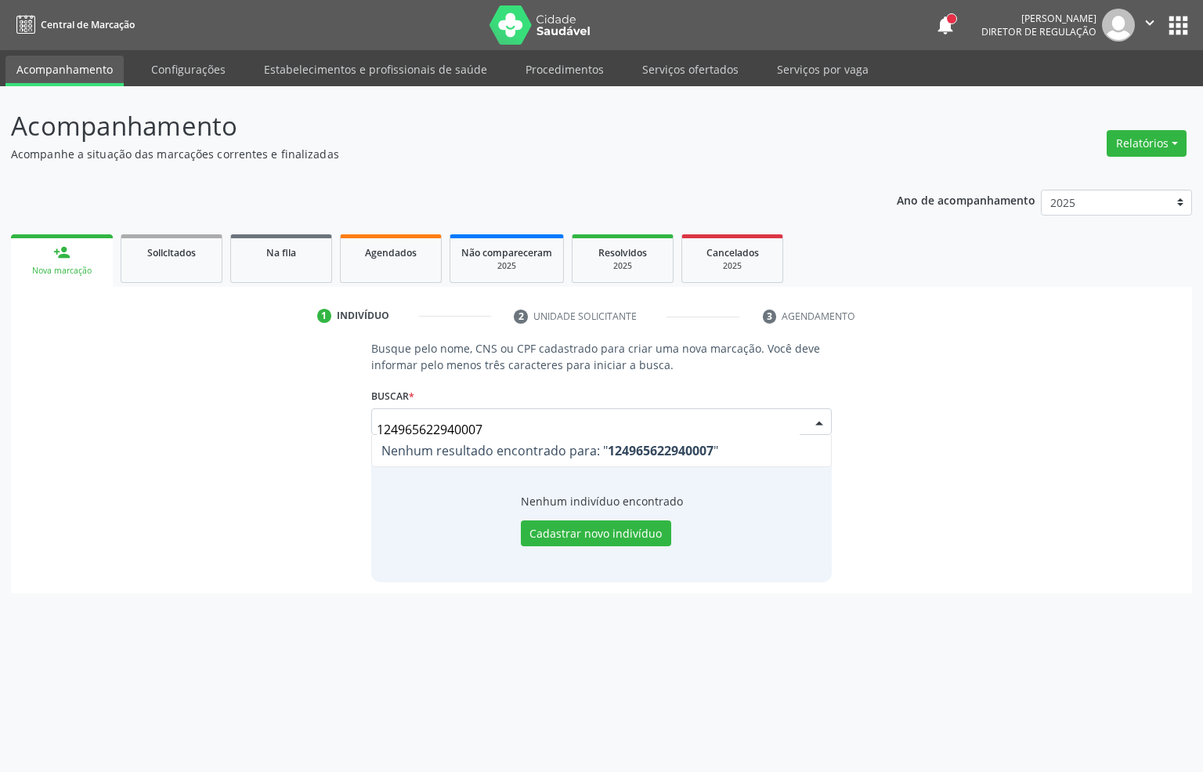
click at [482, 431] on input "124965622940007" at bounding box center [589, 429] width 424 height 31
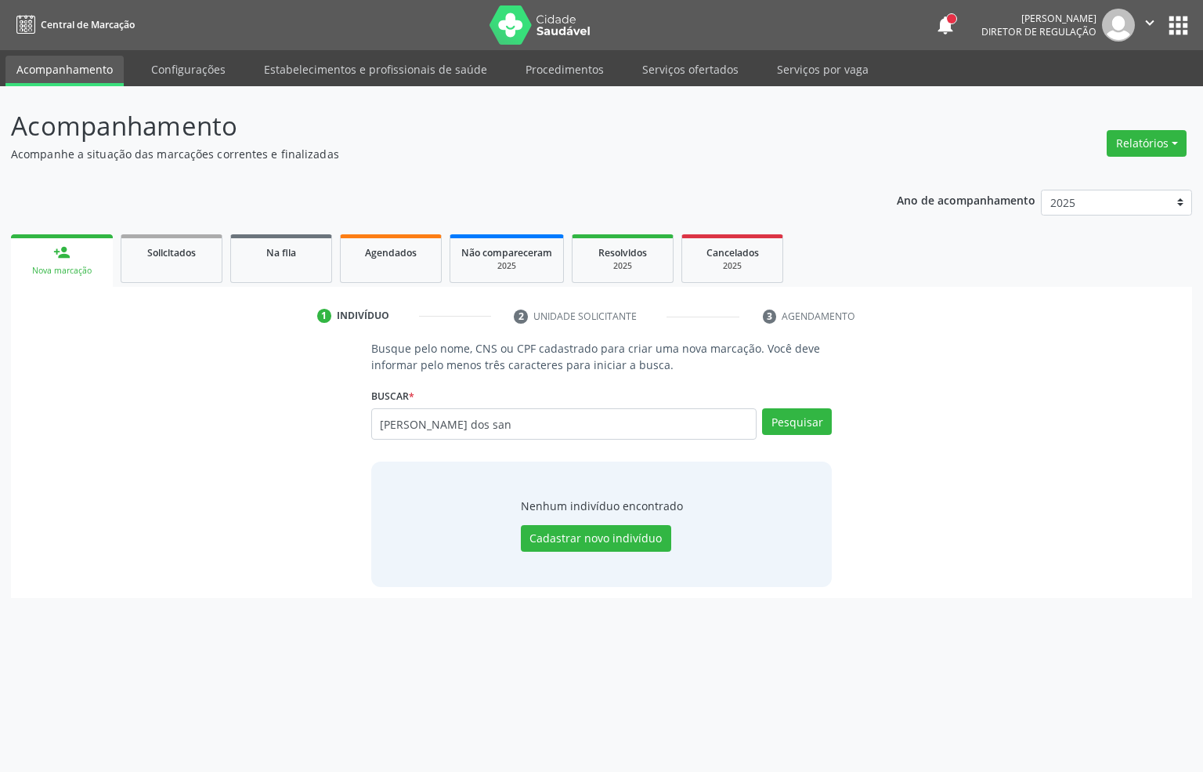
type input "[PERSON_NAME] dos san"
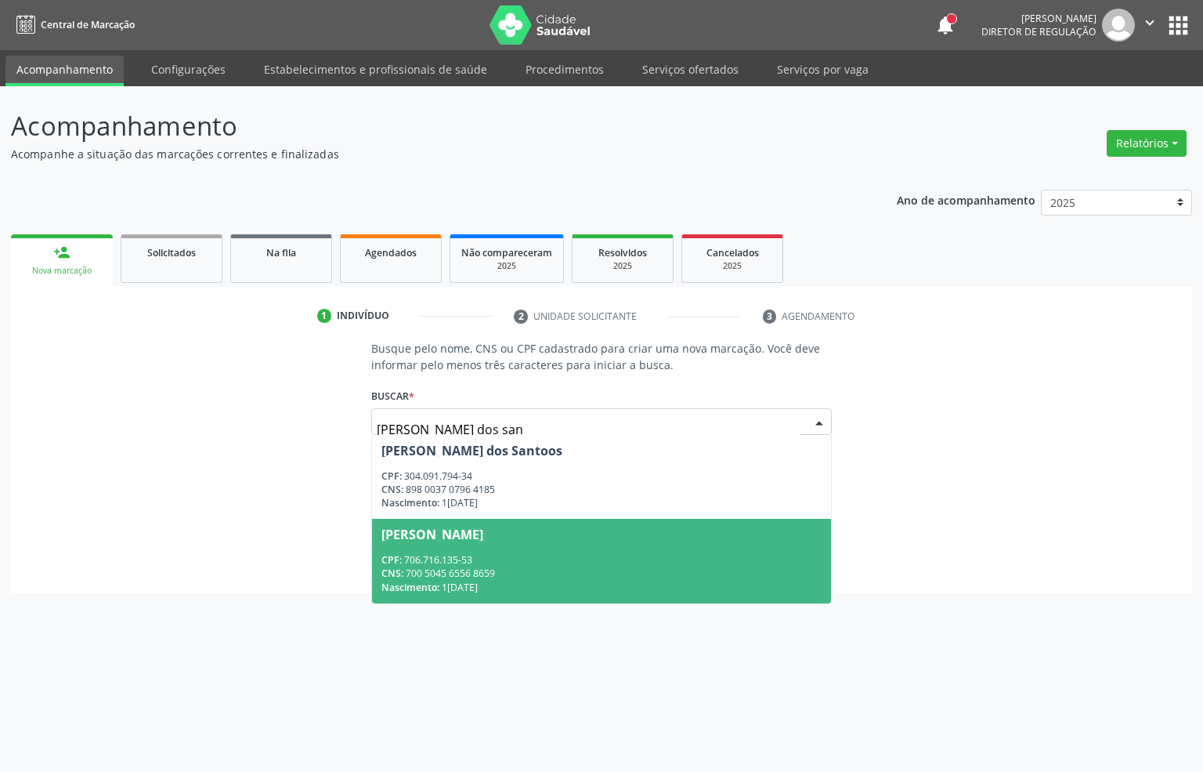
click at [544, 555] on div "CPF: 706.716.135-53" at bounding box center [601, 559] width 441 height 13
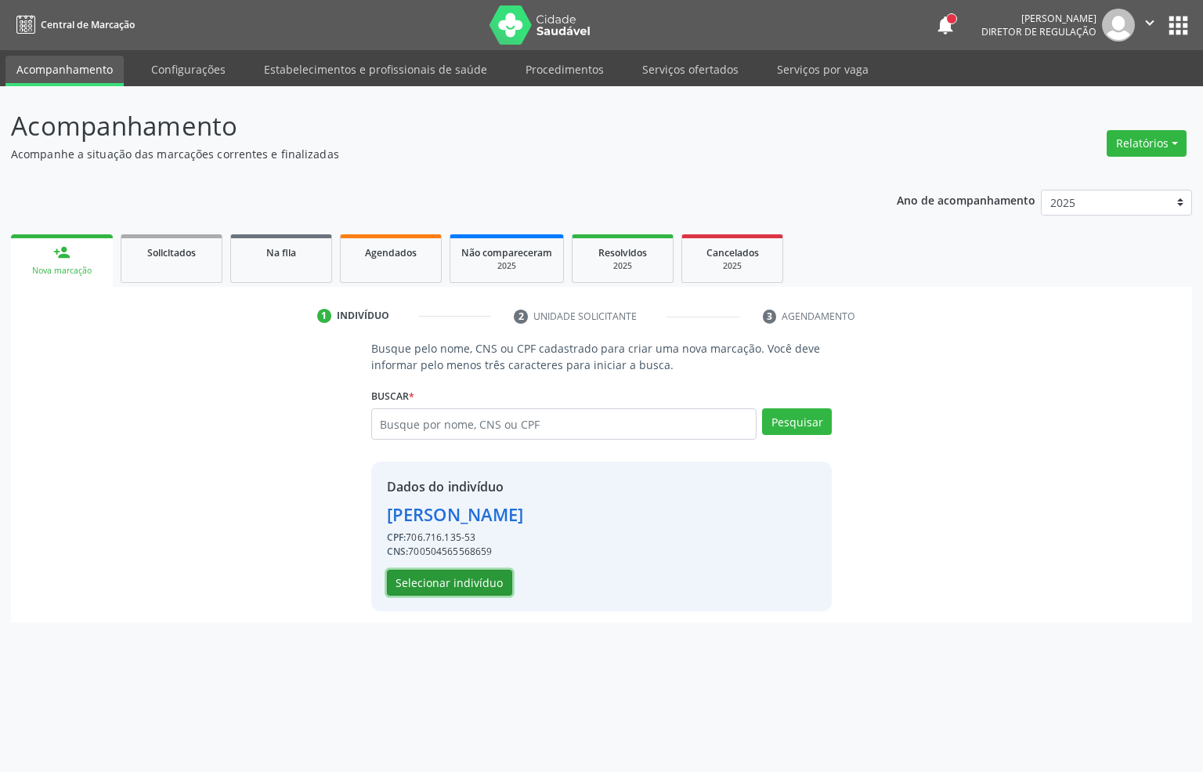
click at [451, 591] on button "Selecionar indivíduo" at bounding box center [449, 582] width 125 height 27
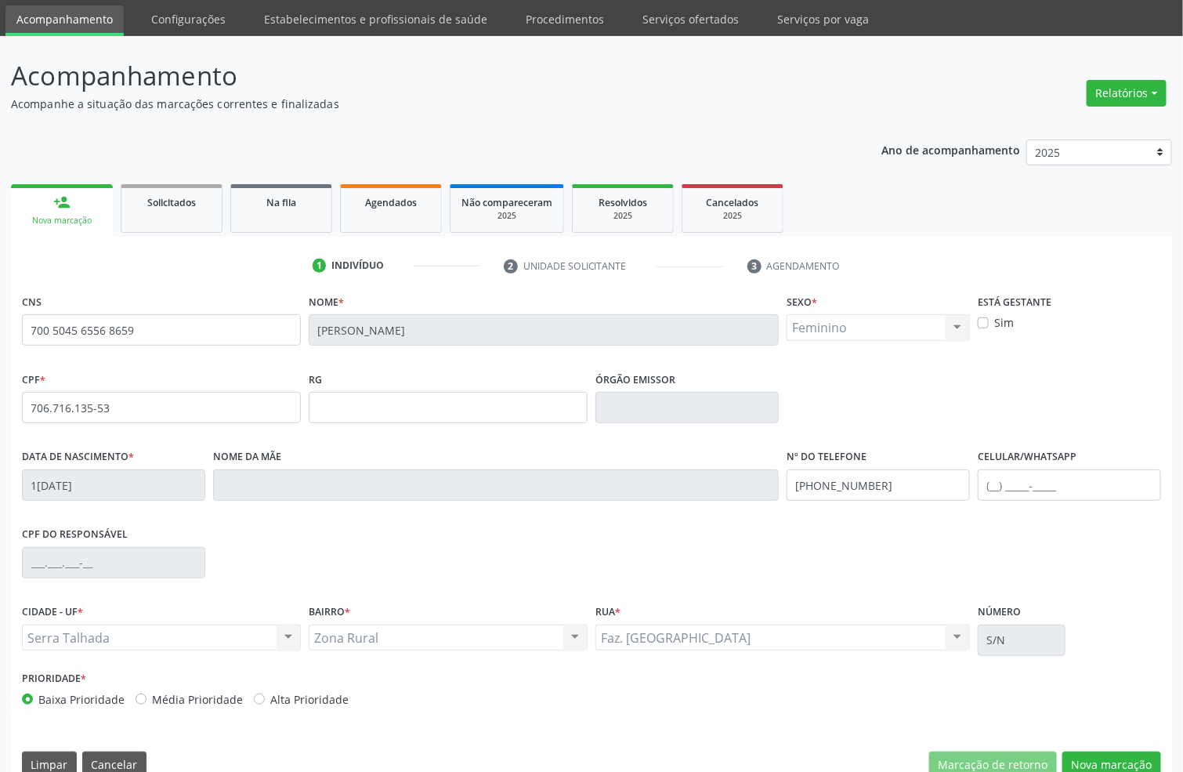
scroll to position [78, 0]
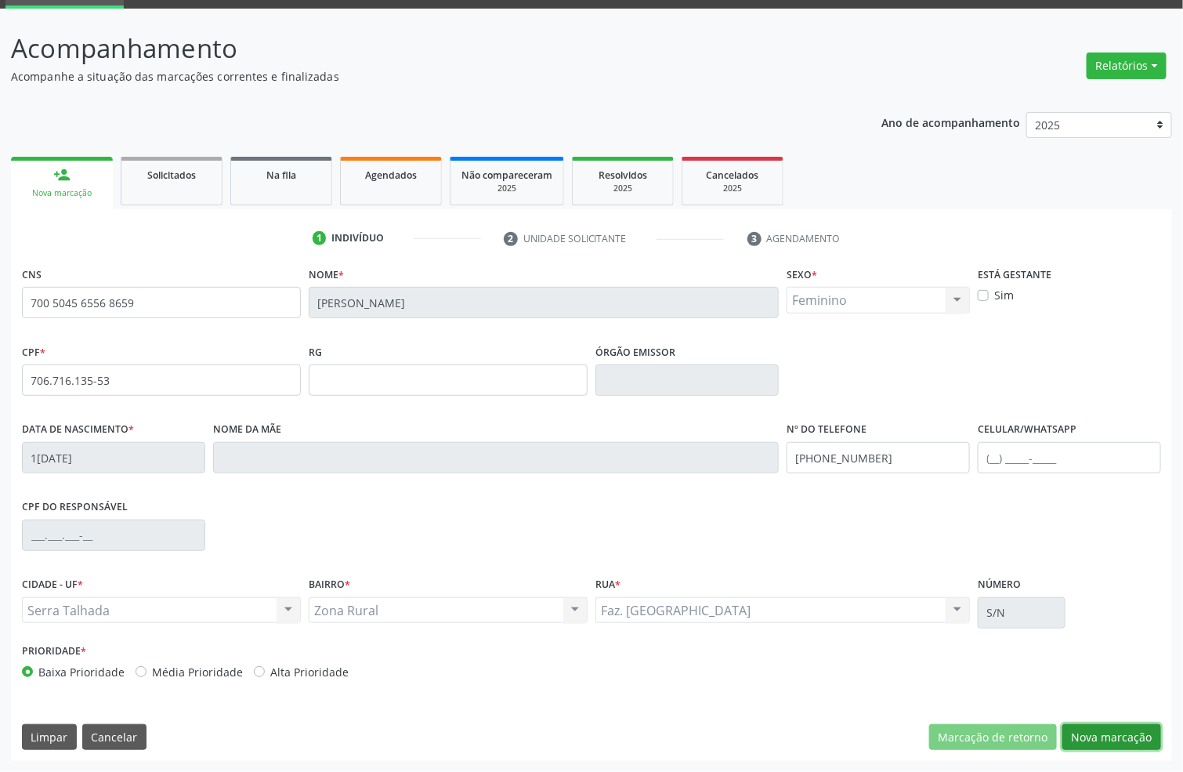
click at [1142, 741] on button "Nova marcação" at bounding box center [1111, 737] width 99 height 27
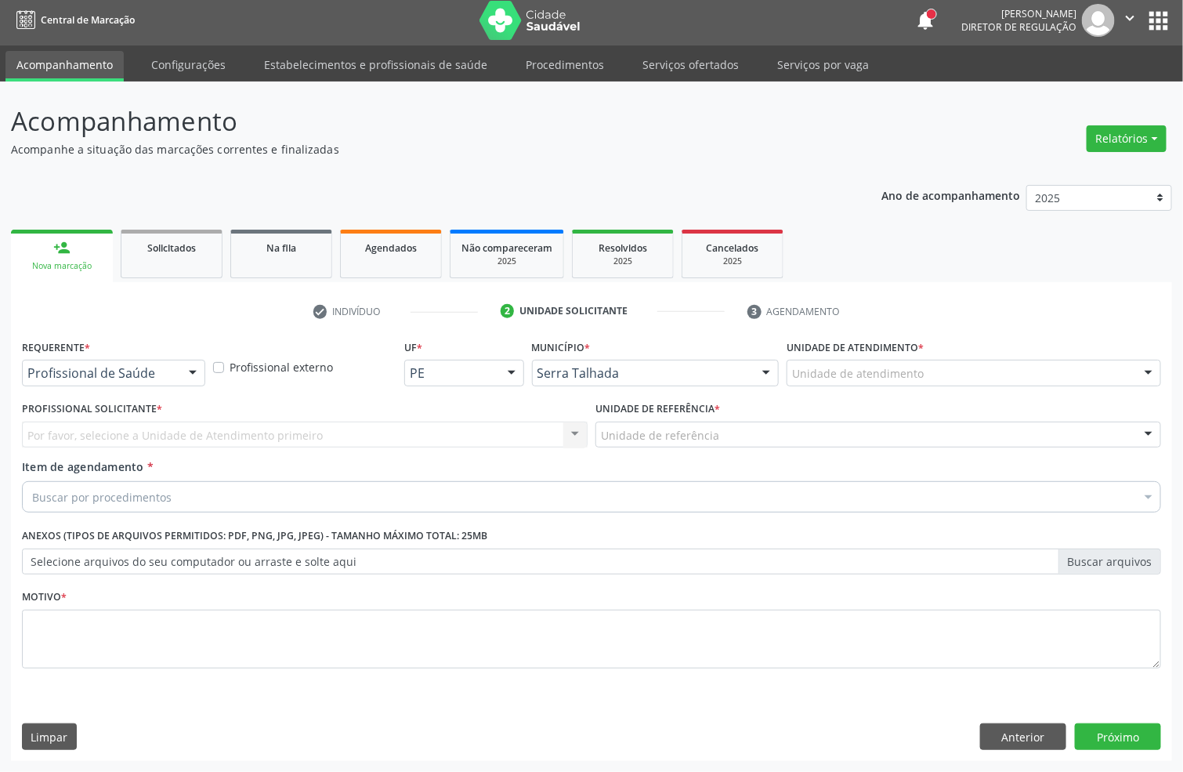
scroll to position [5, 0]
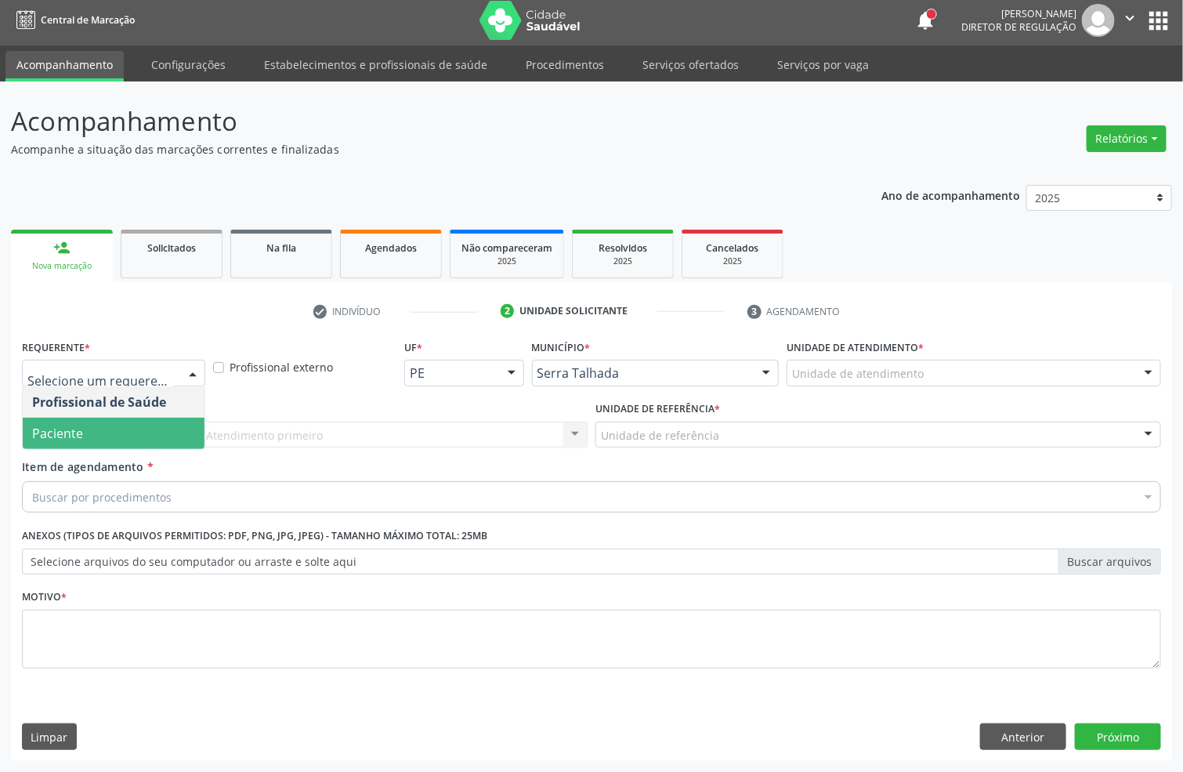
click at [94, 431] on span "Paciente" at bounding box center [114, 432] width 182 height 31
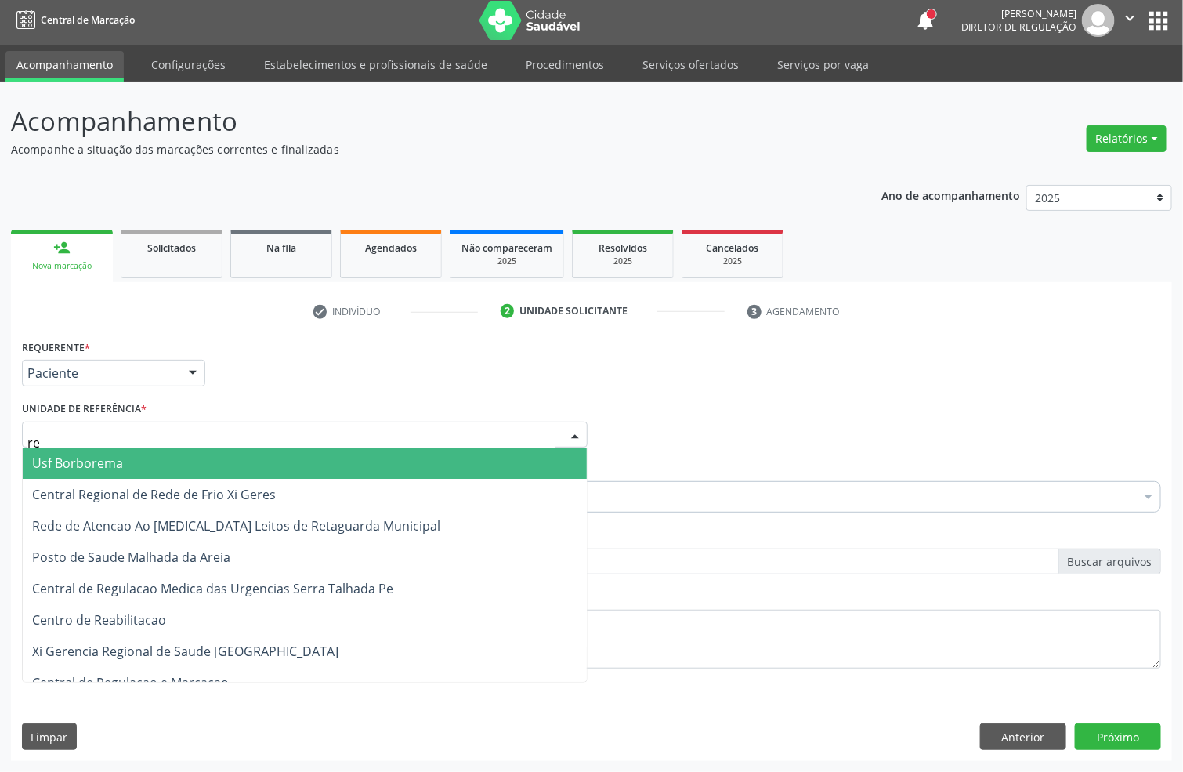
type input "rea"
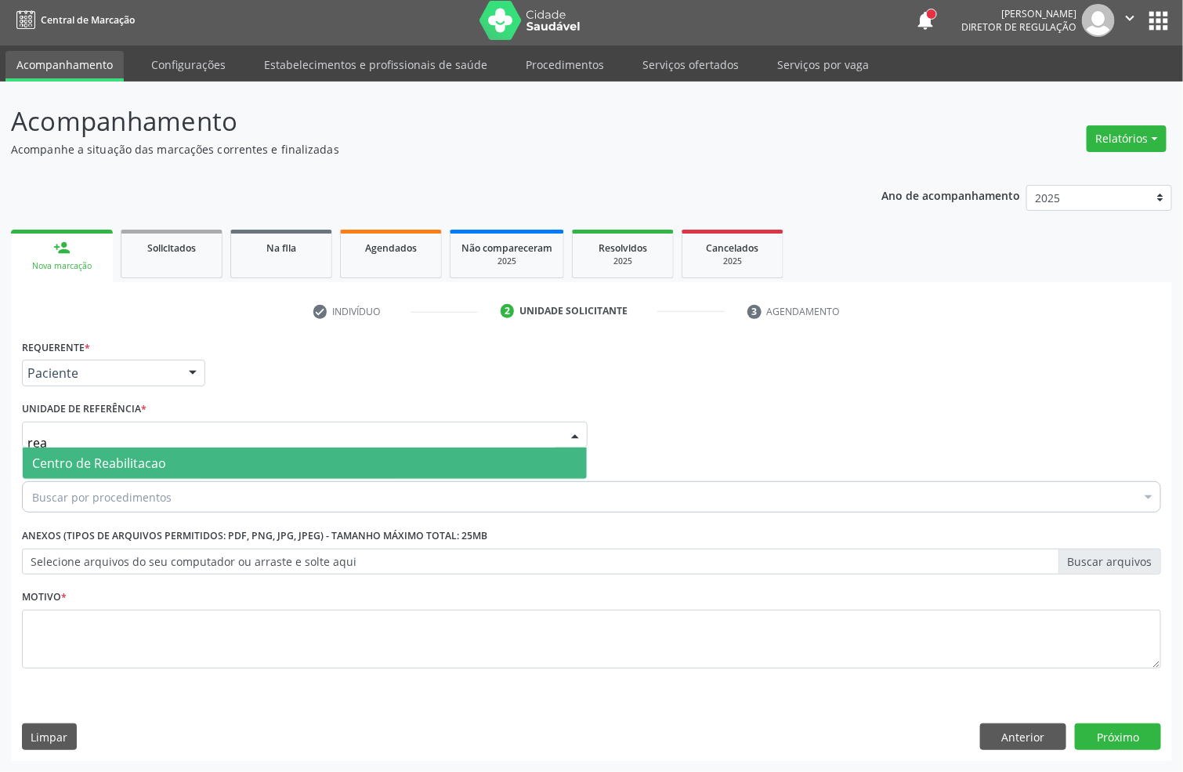
click at [116, 458] on span "Centro de Reabilitacao" at bounding box center [99, 462] width 134 height 17
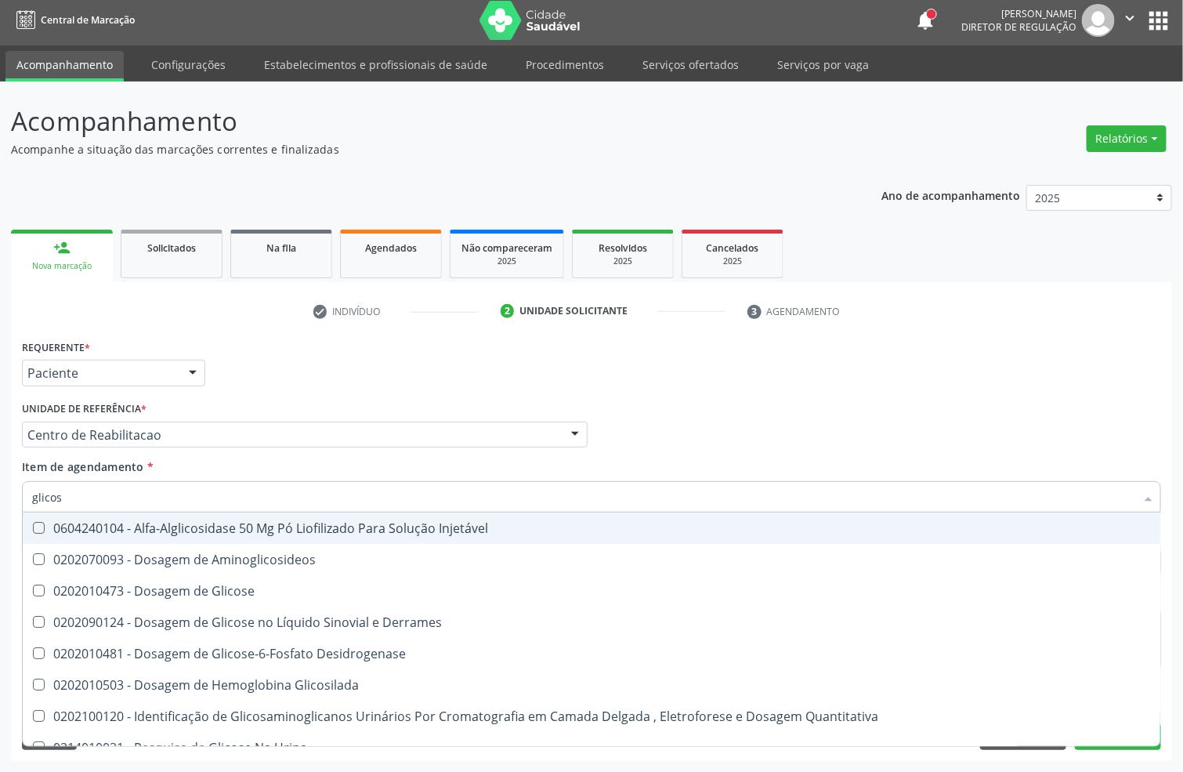
type input "glicose"
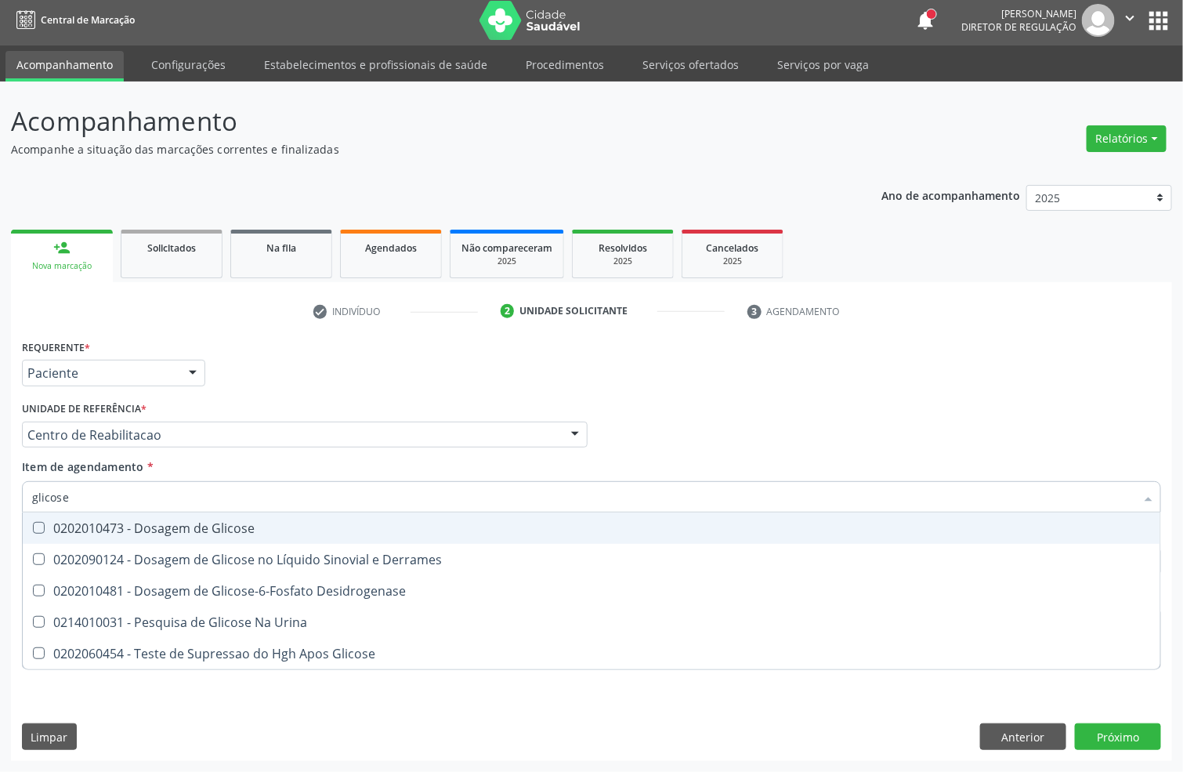
click at [113, 529] on div "0202010473 - Dosagem de Glicose" at bounding box center [591, 528] width 1119 height 13
checkbox Glicose "true"
click at [110, 496] on input "glicose" at bounding box center [583, 496] width 1103 height 31
type input "temp"
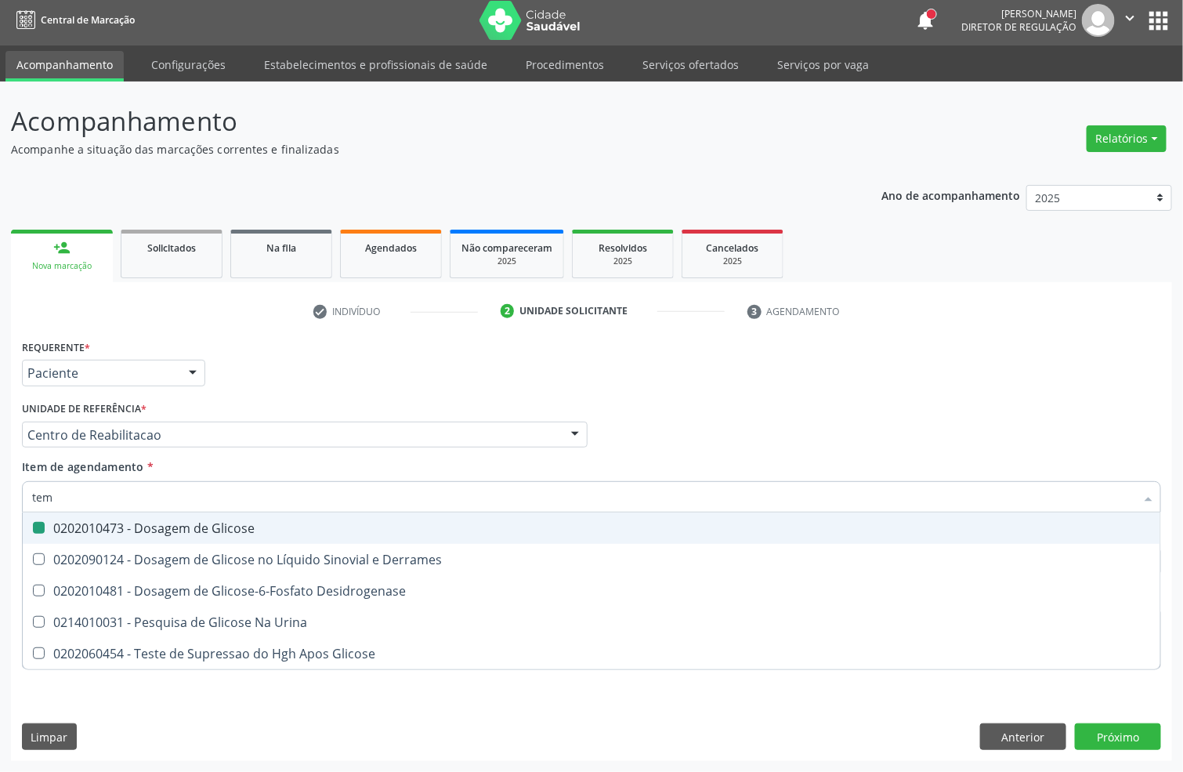
checkbox Glicose "false"
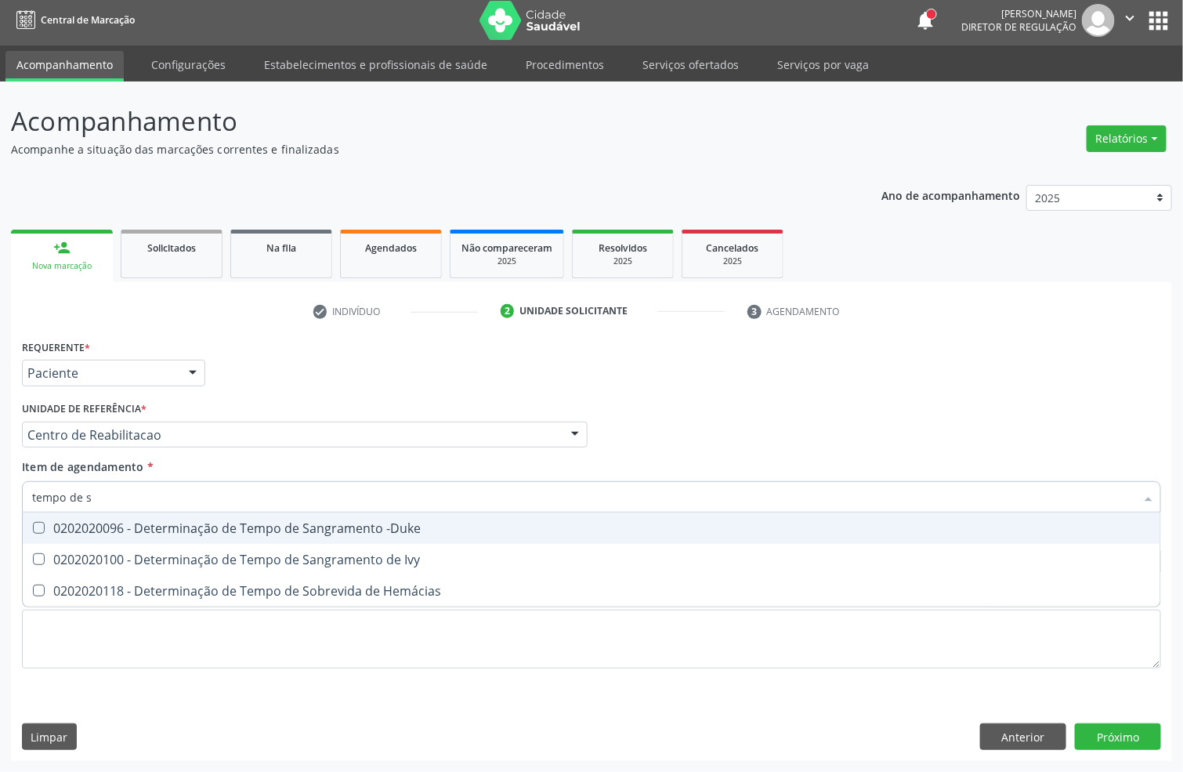
type input "tempo de sa"
click at [149, 522] on div "0202020096 - Determinação de Tempo de Sangramento -Duke" at bounding box center [591, 528] width 1119 height 13
checkbox -Duke "true"
type input "tempo de"
checkbox -Duke "false"
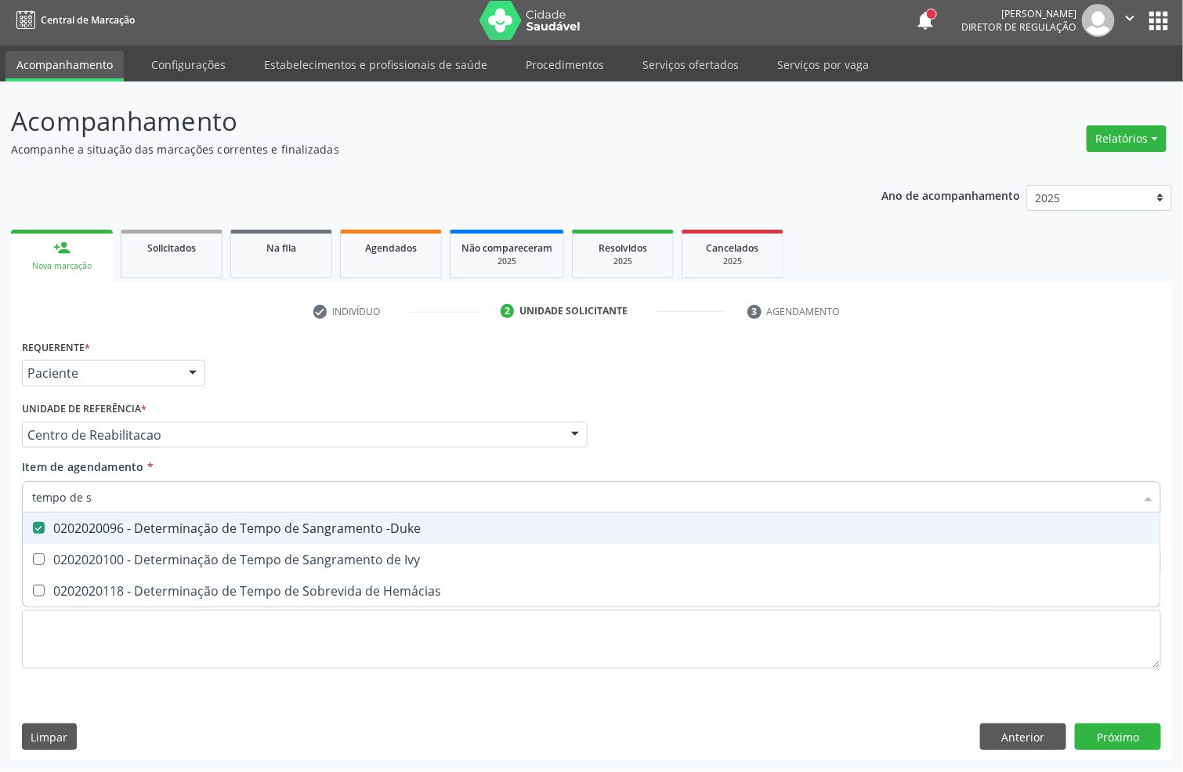
checkbox Hemácias "true"
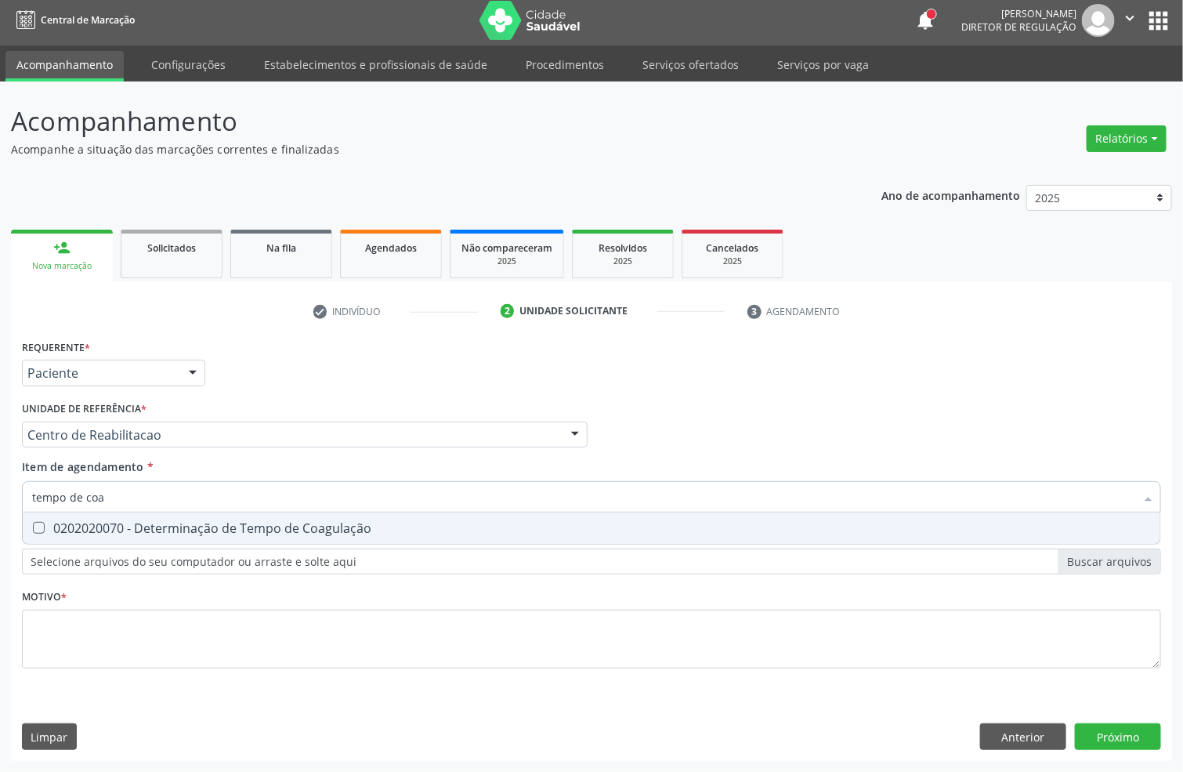
type input "tempo de coag"
click at [188, 522] on div "0202020070 - Determinação de Tempo de Coagulação" at bounding box center [591, 528] width 1119 height 13
checkbox Coagulação "true"
click at [165, 484] on input "tempo de coag" at bounding box center [583, 496] width 1103 height 31
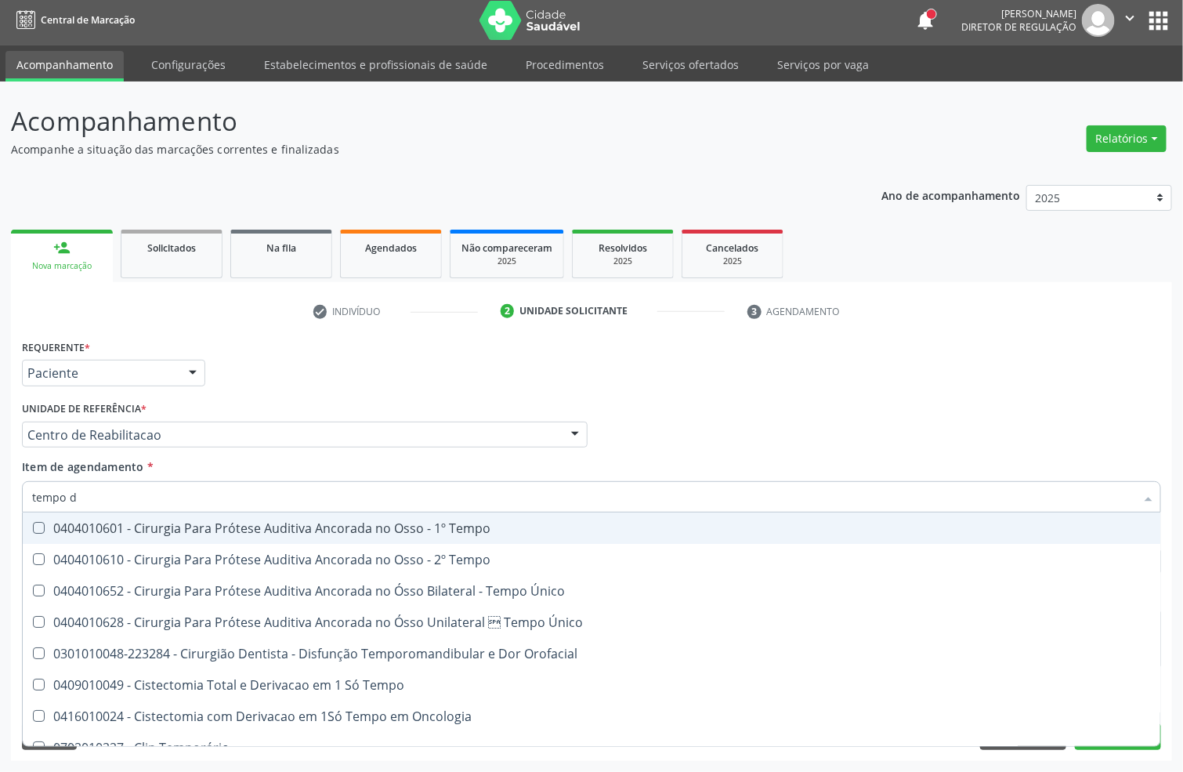
type input "tempo"
checkbox Tempo "false"
checkbox Único "false"
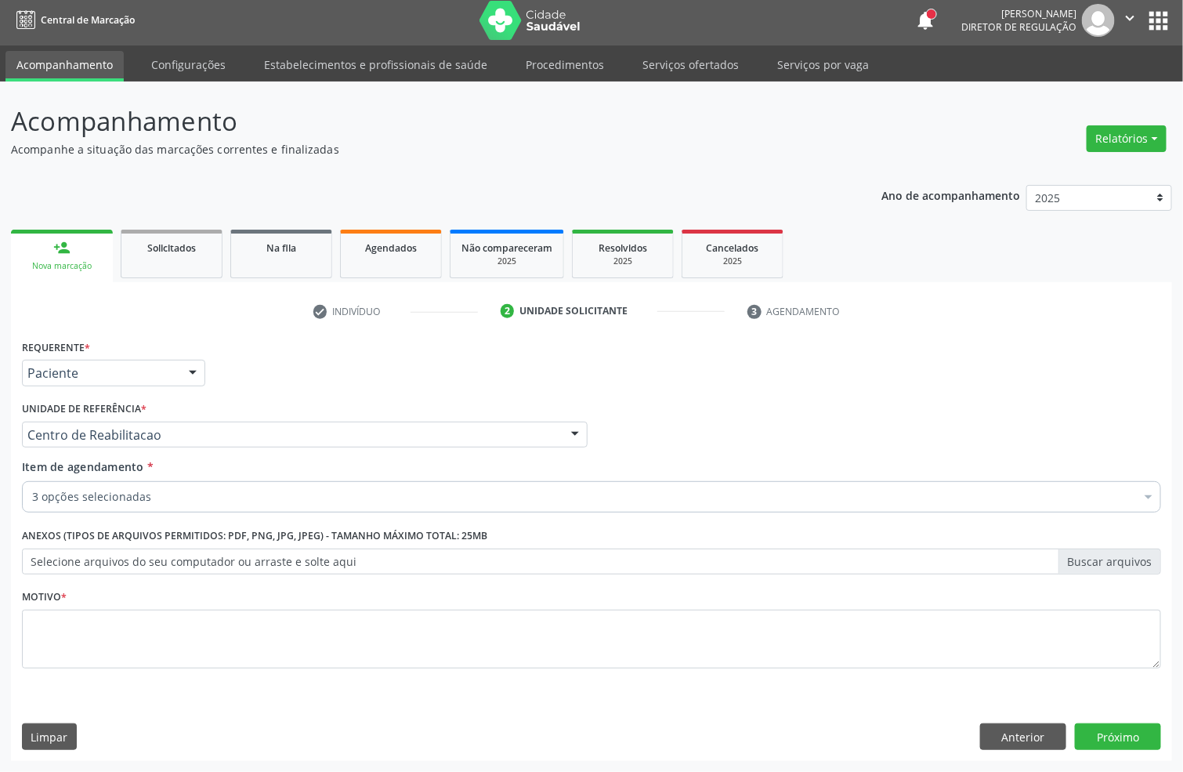
checkbox Glicose "true"
checkbox -Duke "true"
checkbox Coagulação "true"
checkbox Valvar "false"
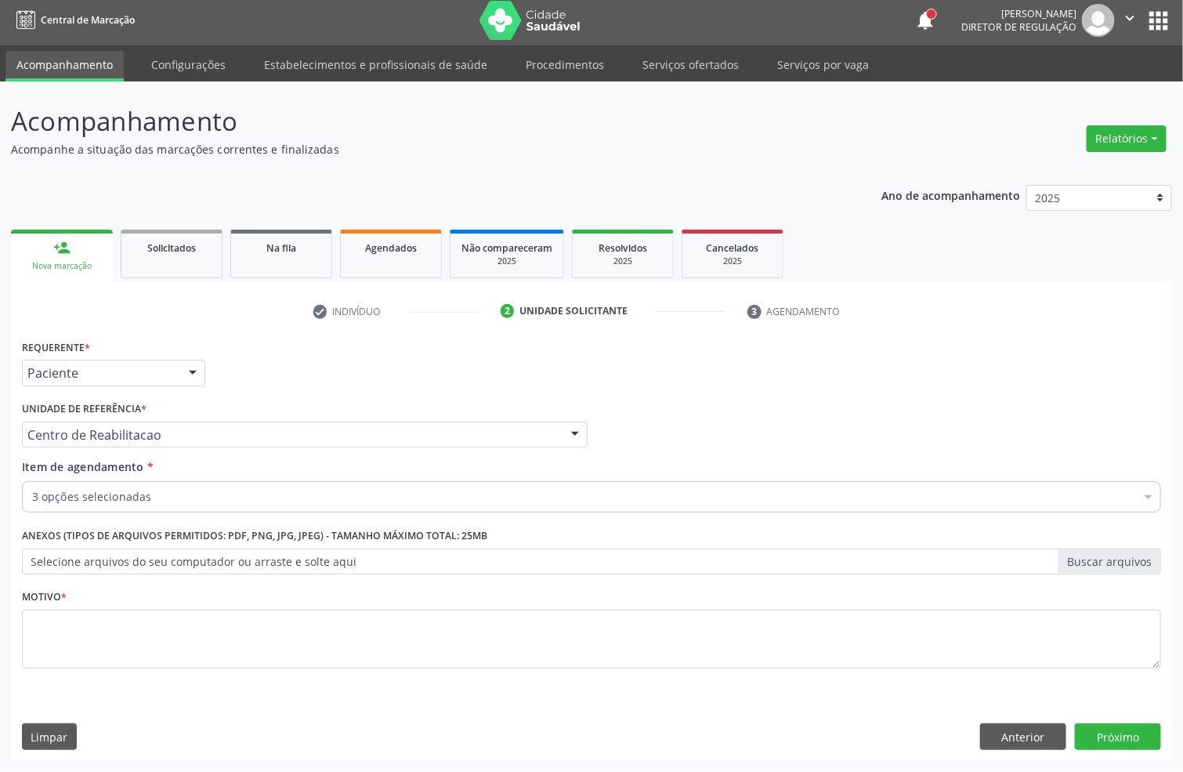
click at [151, 482] on div "3 opções selecionadas" at bounding box center [591, 496] width 1139 height 31
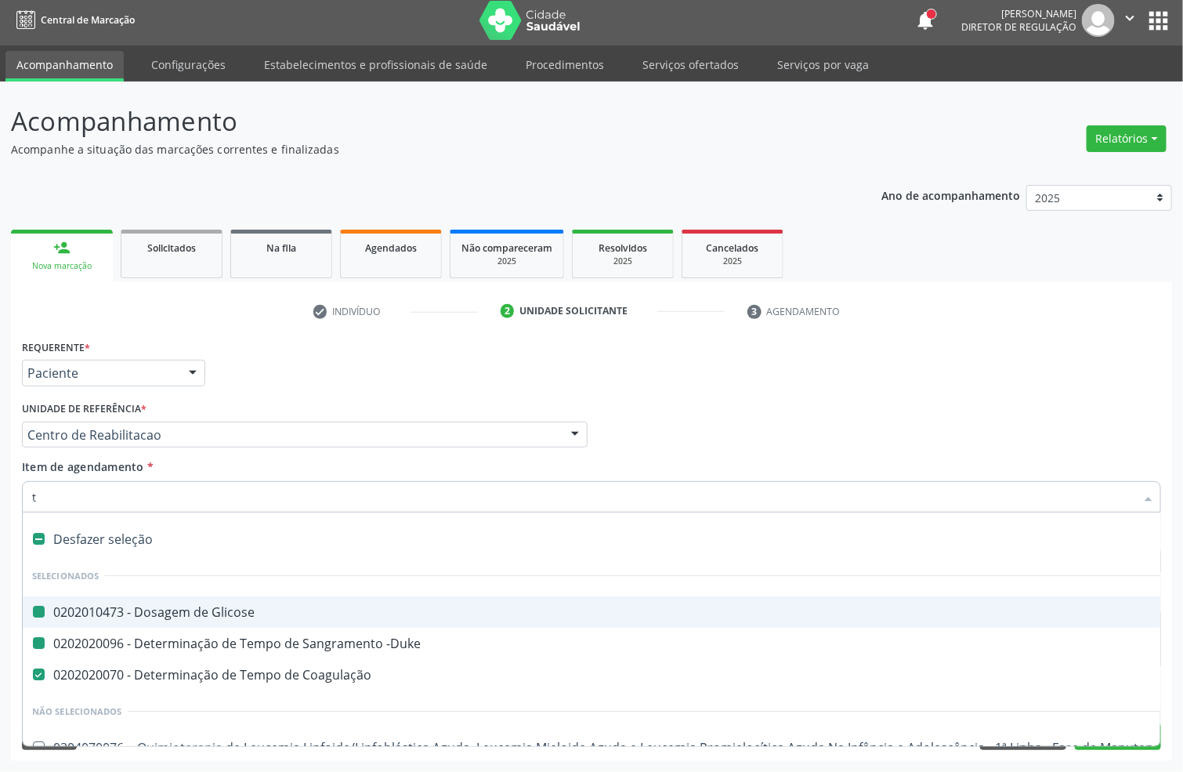
type input "ta"
checkbox Glicose "false"
checkbox -Duke "false"
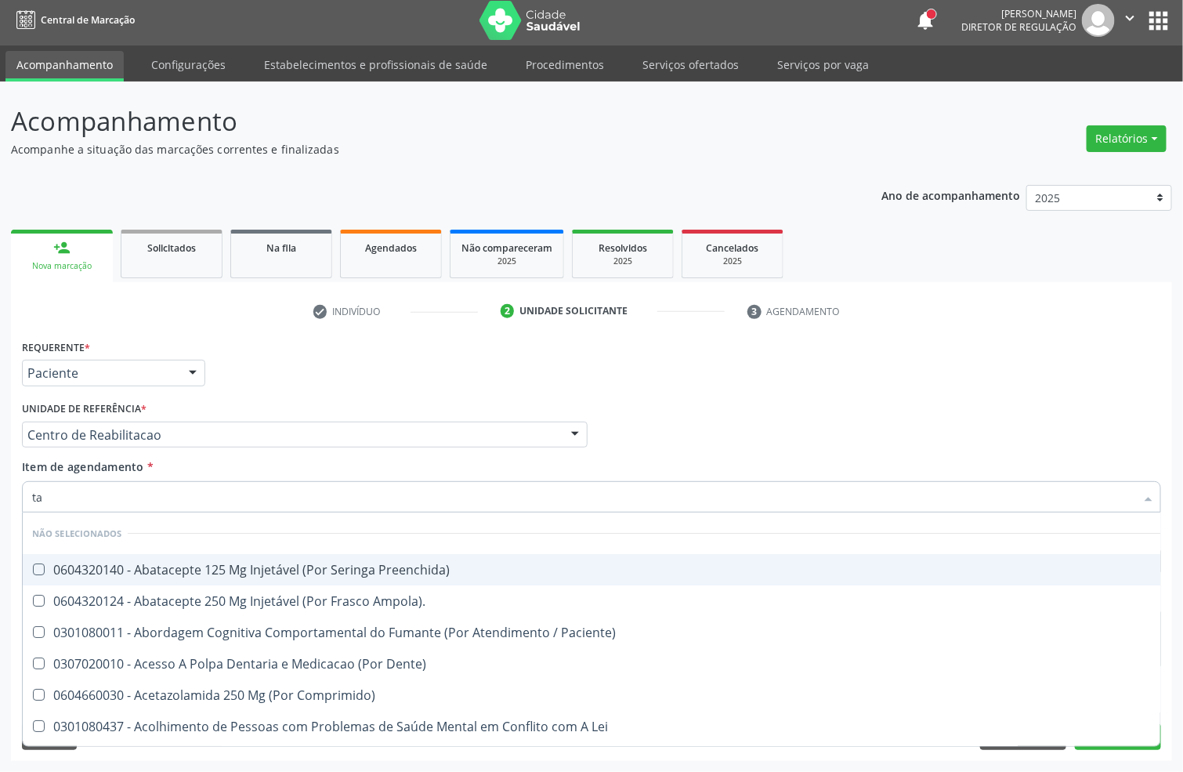
type input "tap"
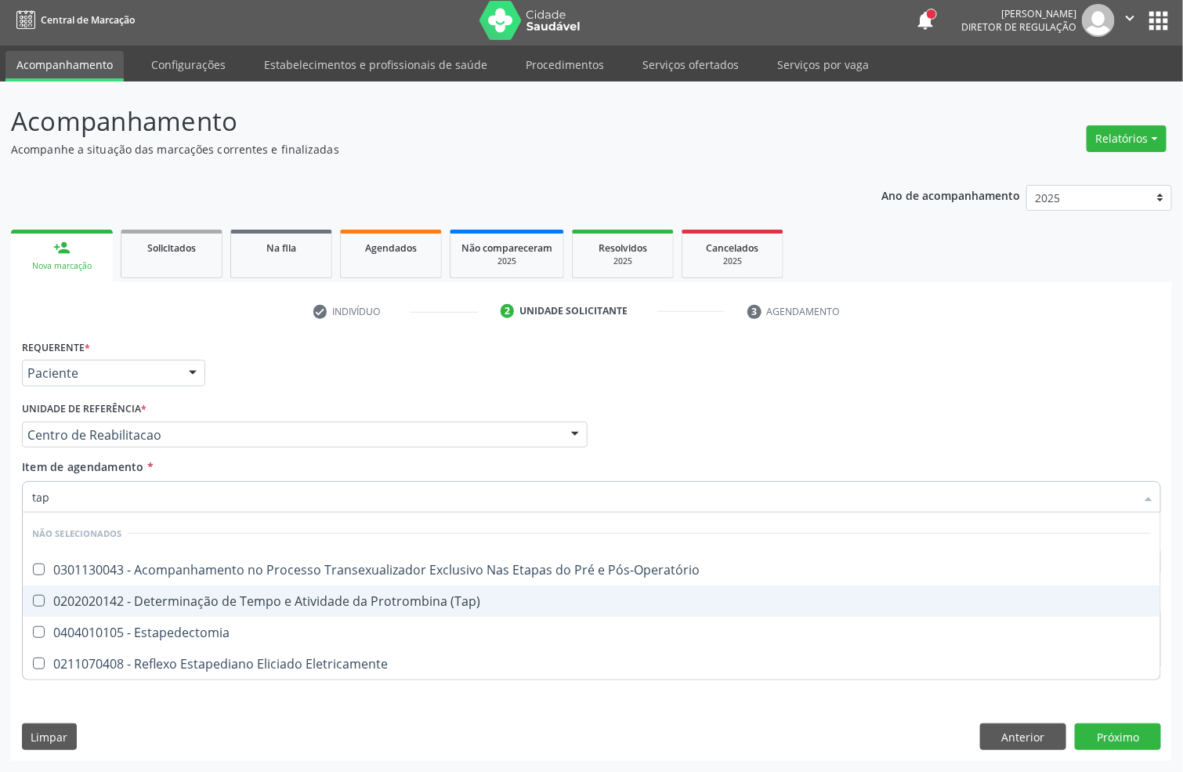
click at [383, 595] on div "0202020142 - Determinação de Tempo e Atividade da Protrombina (Tap)" at bounding box center [591, 601] width 1119 height 13
checkbox \(Tap\) "true"
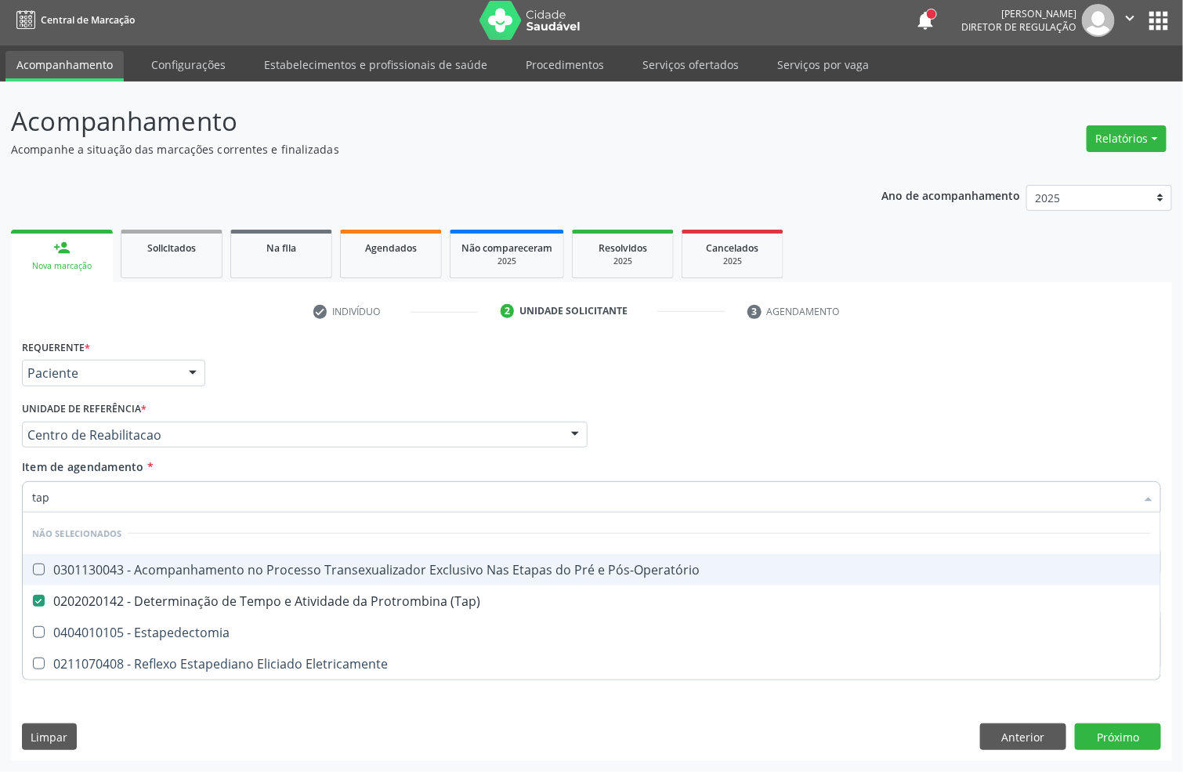
type input "tap"
click at [425, 388] on div "Requerente * Paciente Profissional de Saúde Paciente Nenhum resultado encontrad…" at bounding box center [591, 365] width 1147 height 61
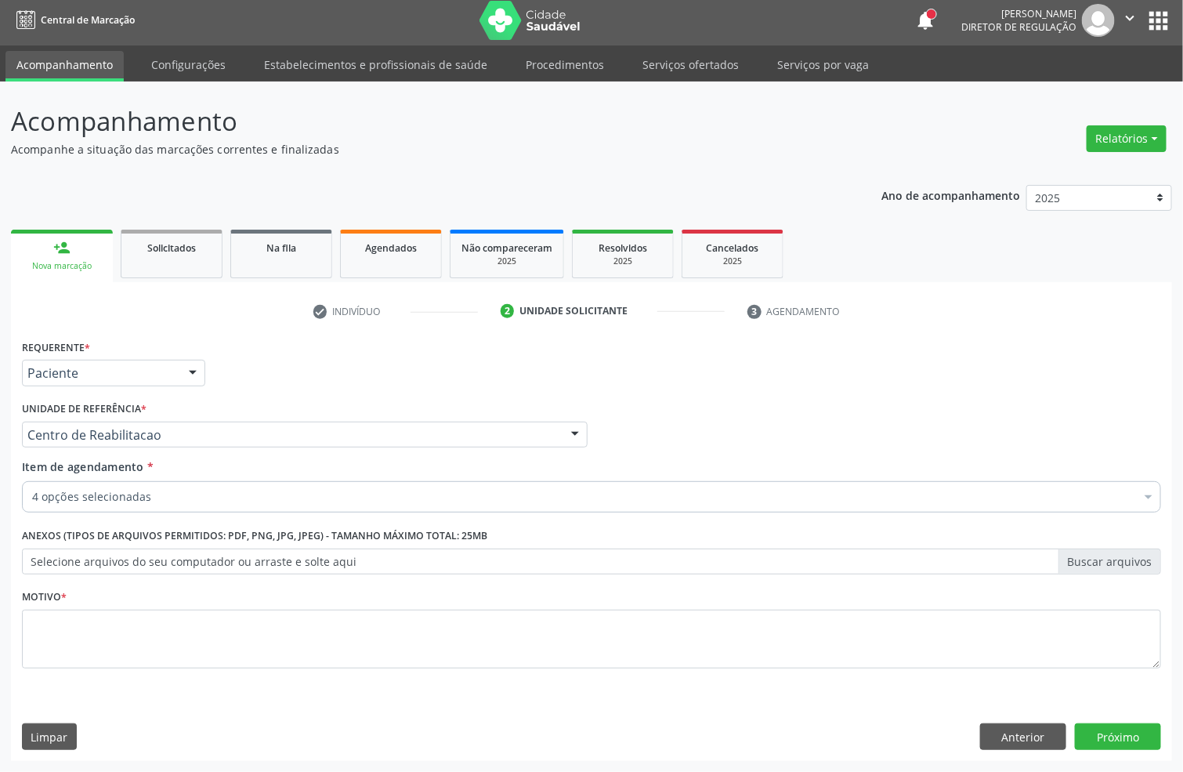
checkbox Glicose "true"
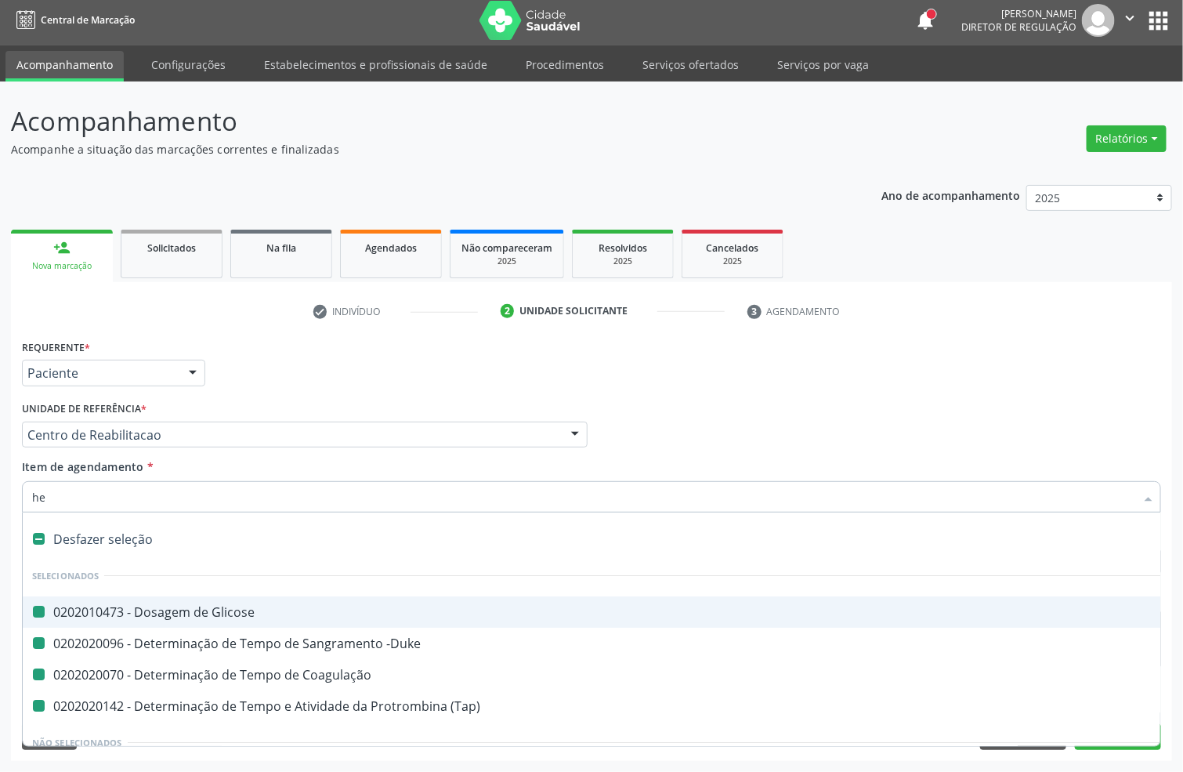
type input "hem"
checkbox Glicose "false"
checkbox -Duke "false"
checkbox Coagulação "false"
checkbox \(Tap\) "false"
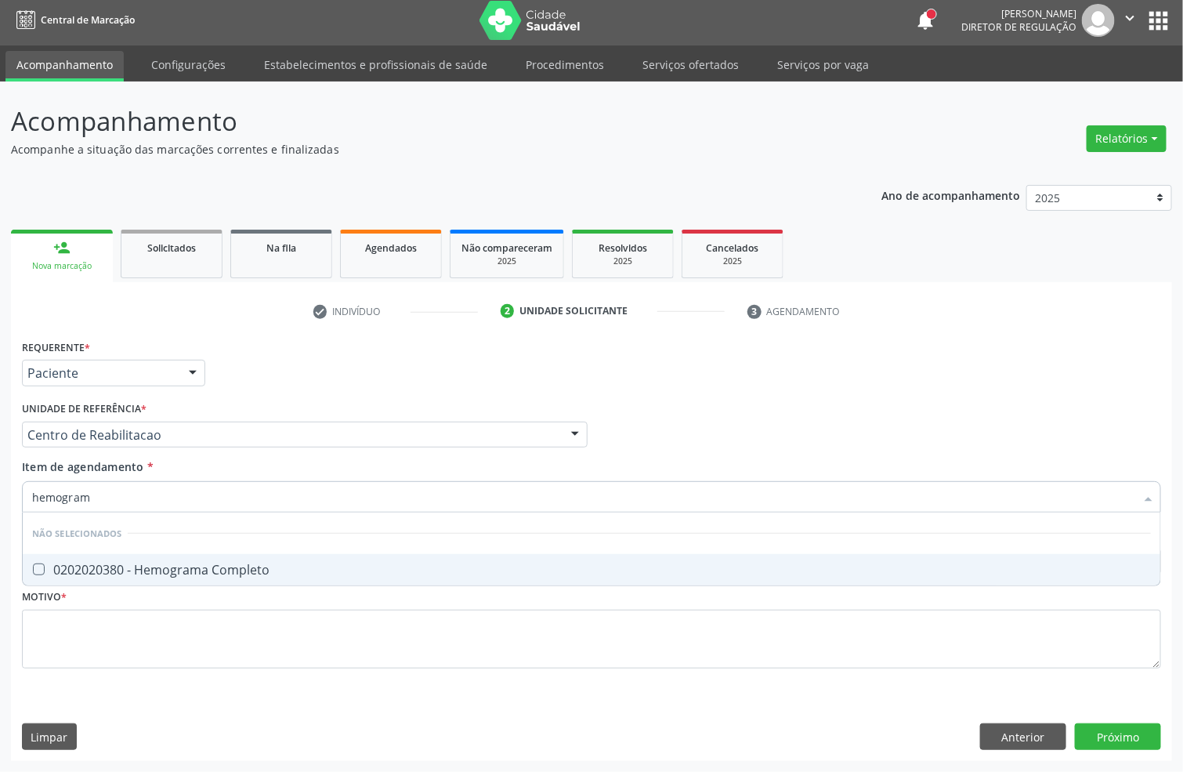
type input "hemograma"
click at [244, 573] on div "0202020380 - Hemograma Completo" at bounding box center [591, 569] width 1119 height 13
checkbox Completo "true"
type input "hemog"
checkbox Completo "false"
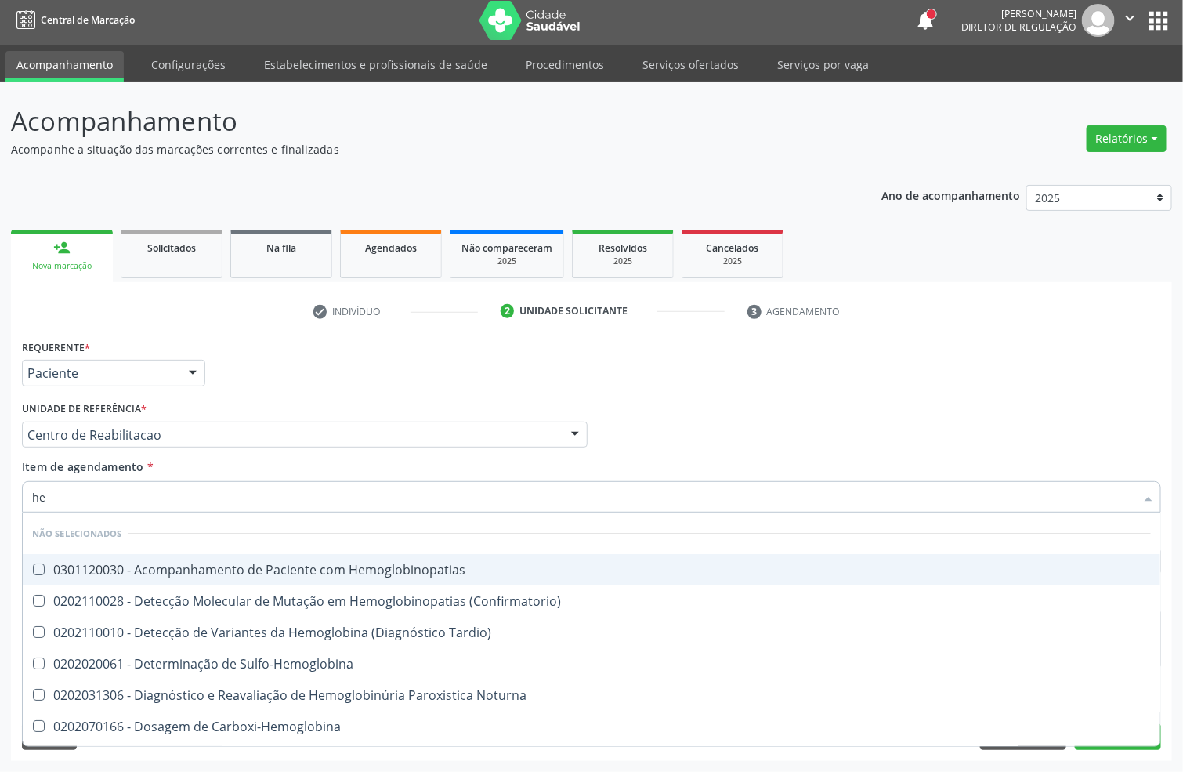
type input "h"
checkbox Hemoglobinopatias "true"
checkbox \(Confirmatorio\) "true"
checkbox Tardio\) "true"
checkbox Sulfo-Hemoglobina "true"
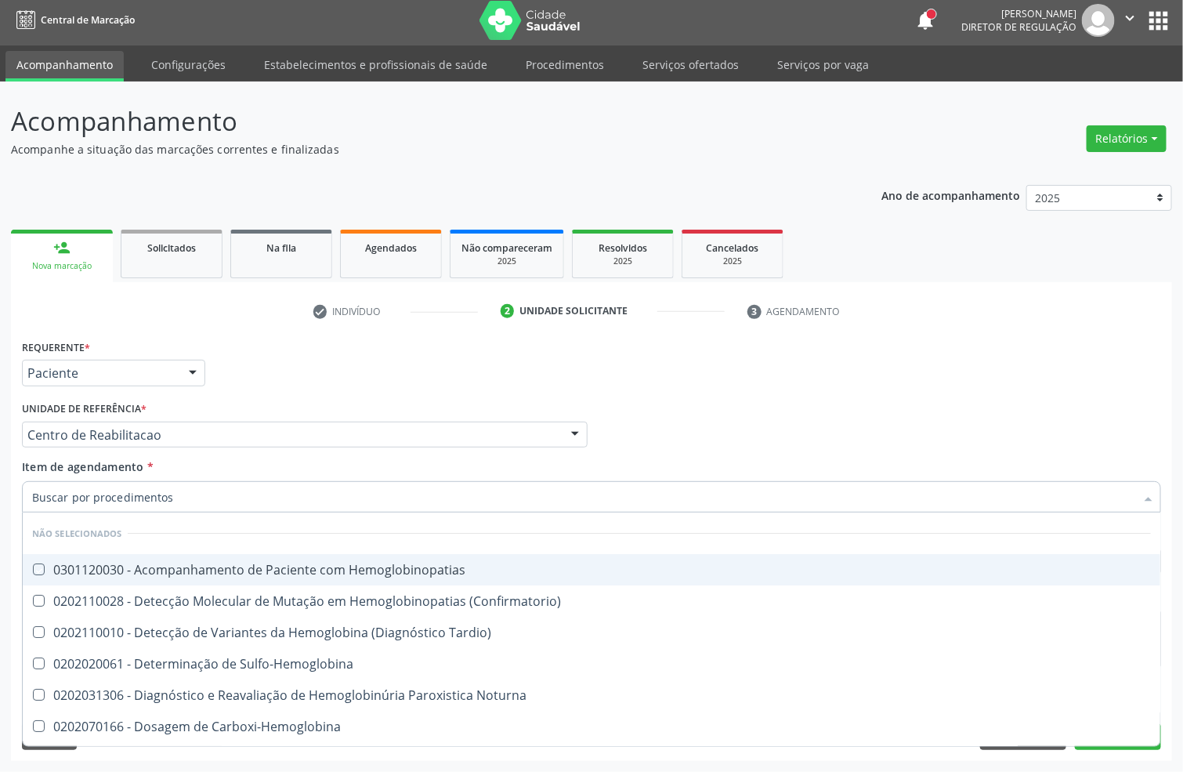
checkbox Completo "false"
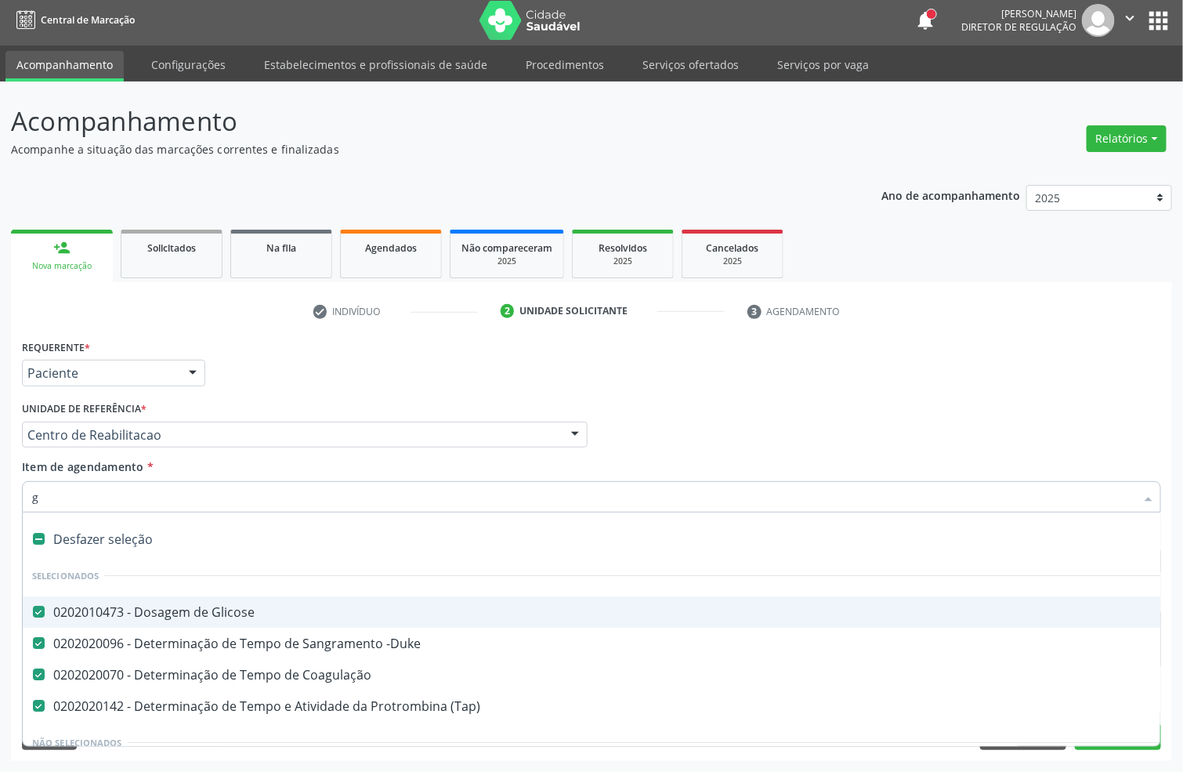
type input "gl"
checkbox Coagulação "false"
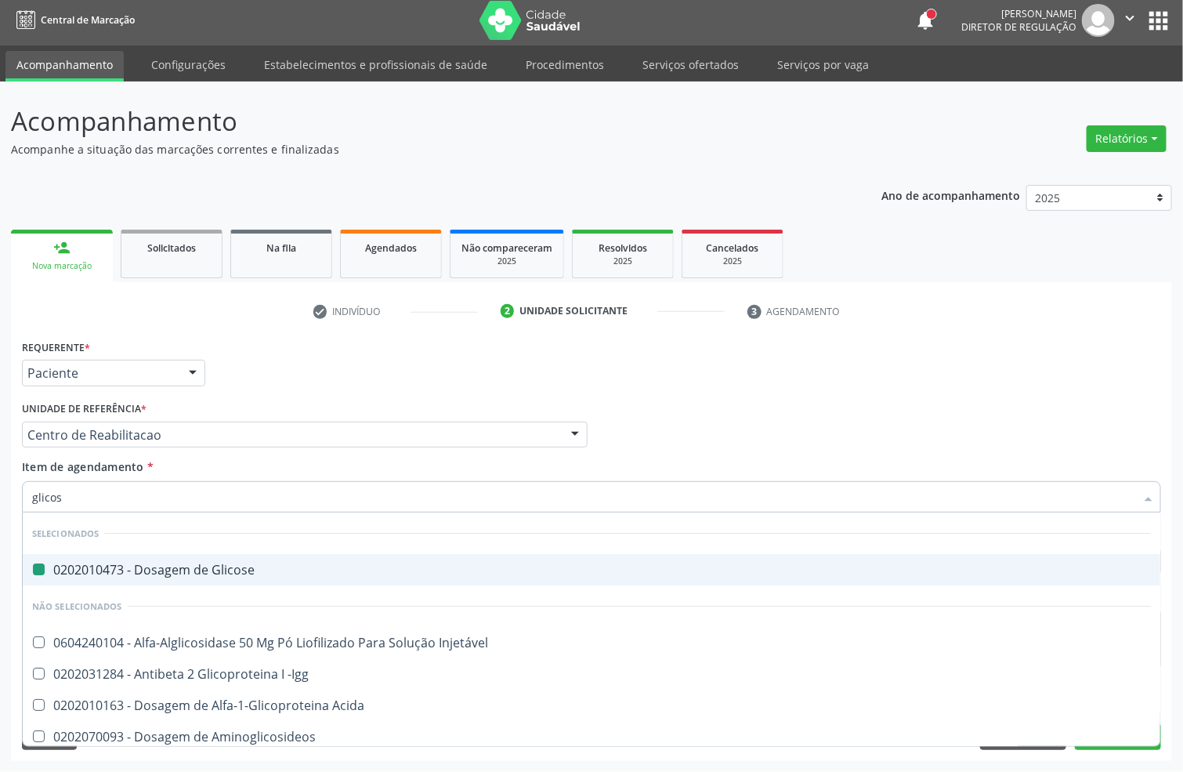
type input "glicosi"
checkbox Glicose "false"
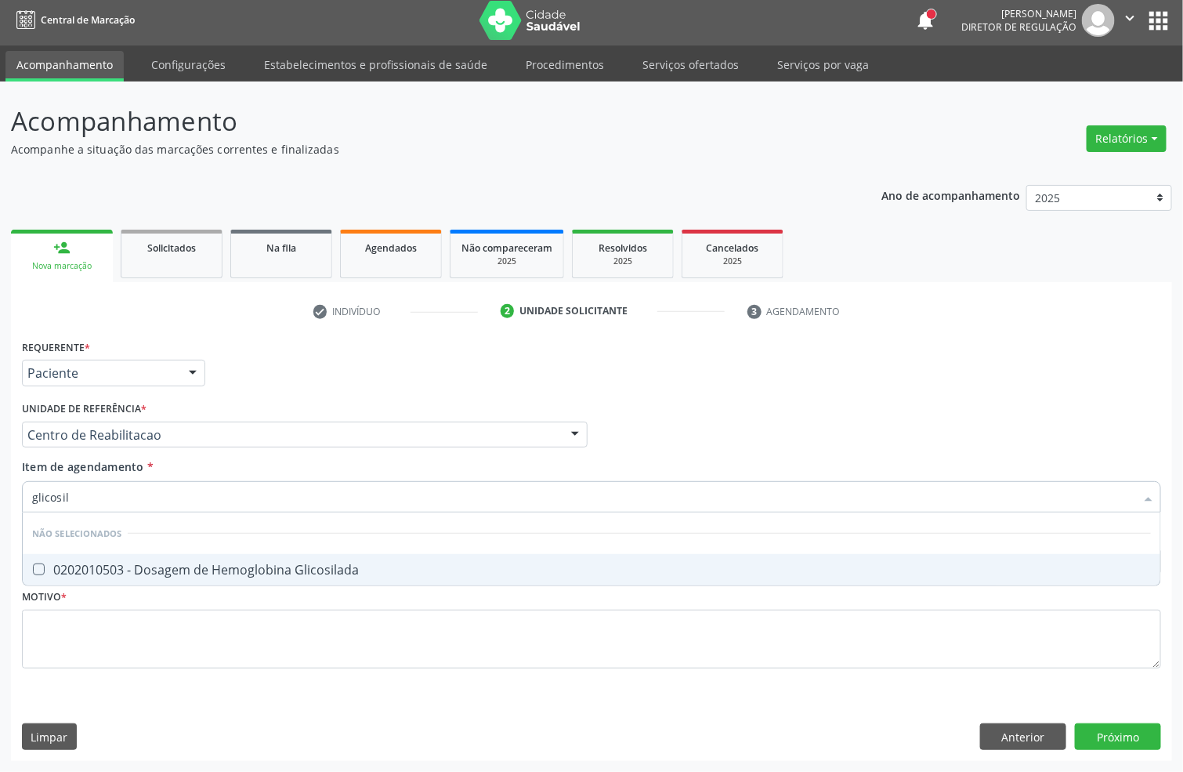
type input "glicosila"
click at [109, 557] on span "0202010503 - Dosagem de Hemoglobina Glicosilada" at bounding box center [591, 569] width 1137 height 31
checkbox Glicosilada "true"
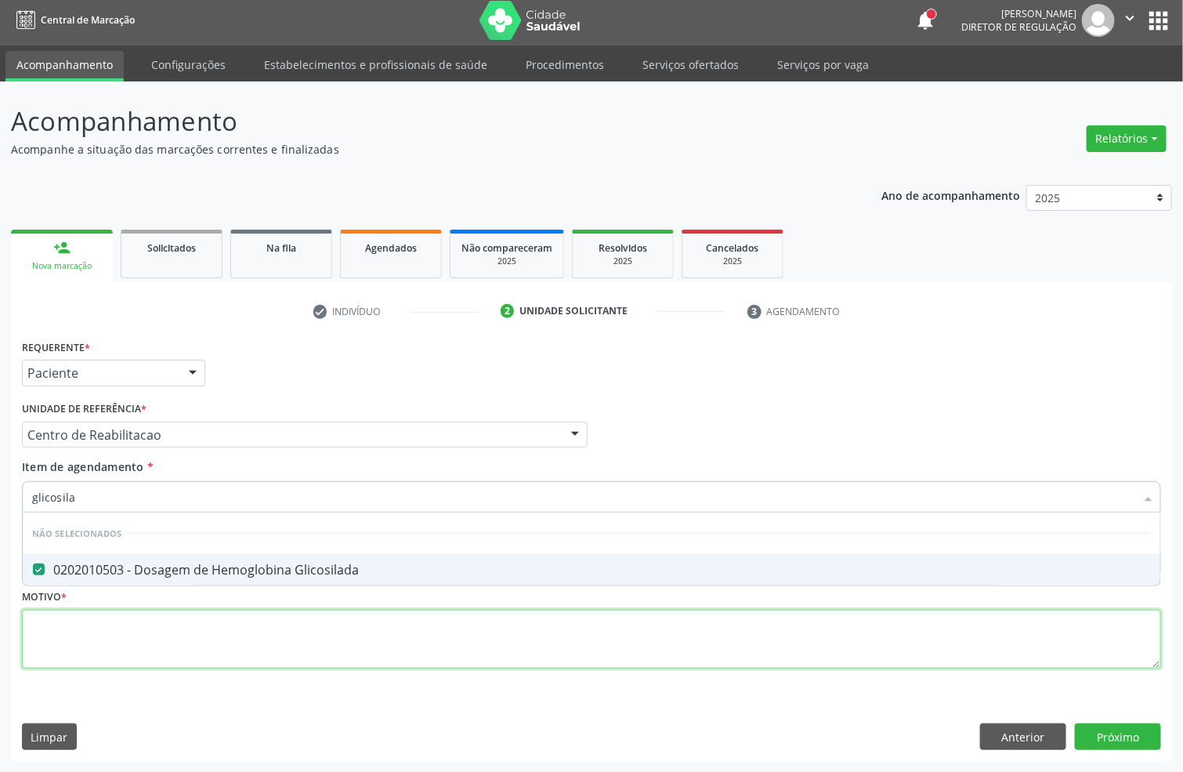
click at [108, 628] on div "Requerente * Paciente Profissional de Saúde Paciente Nenhum resultado encontrad…" at bounding box center [591, 512] width 1139 height 355
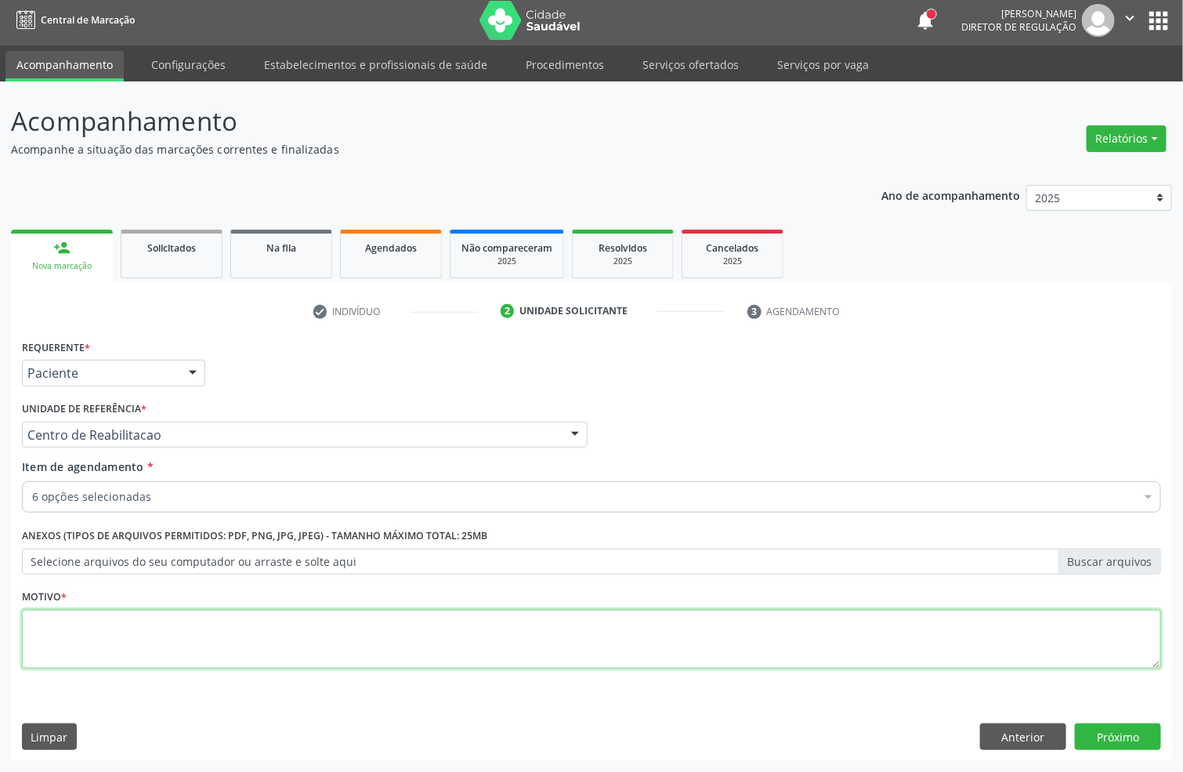
click at [108, 628] on textarea at bounding box center [591, 639] width 1139 height 60
type textarea "a"
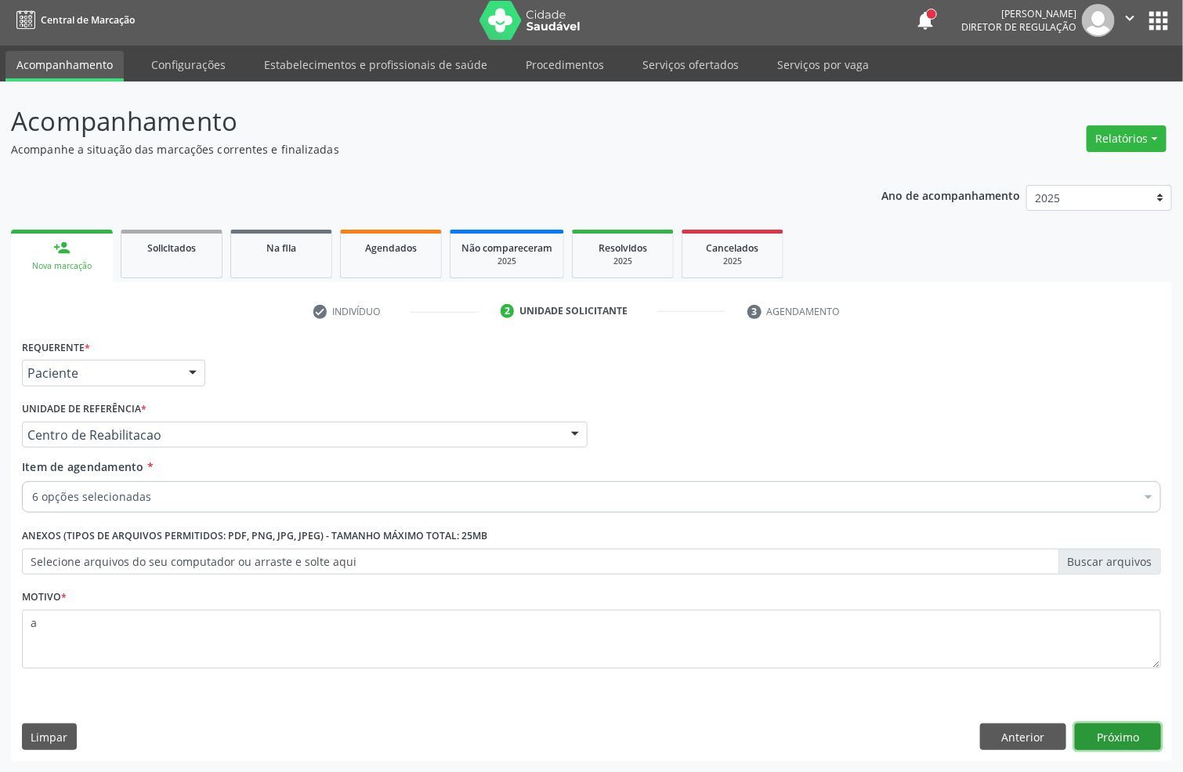
click at [1096, 734] on button "Próximo" at bounding box center [1118, 736] width 86 height 27
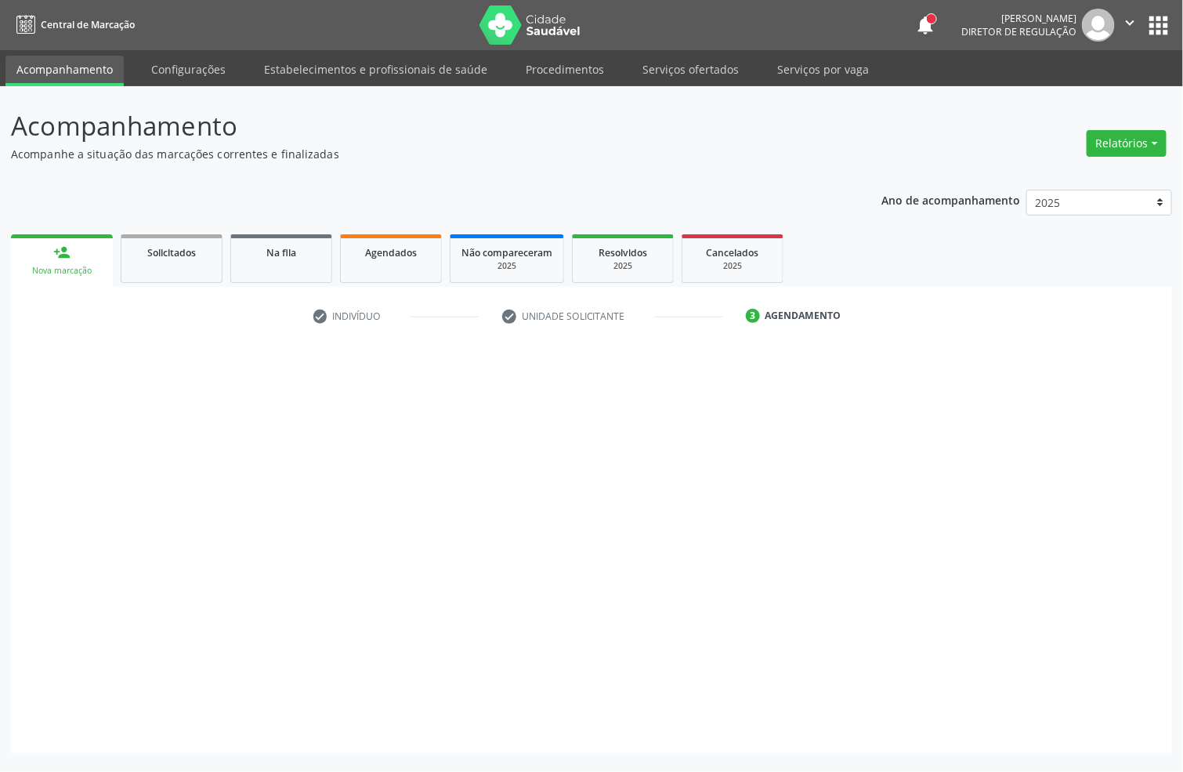
scroll to position [0, 0]
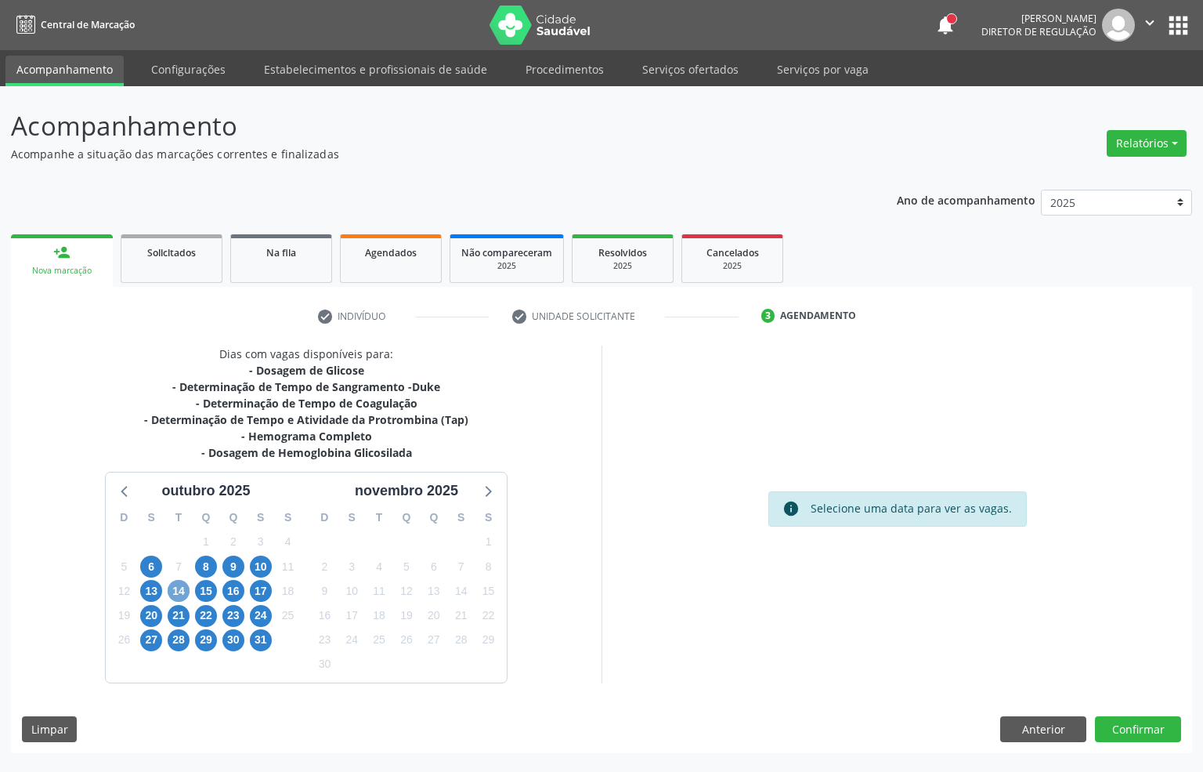
click at [179, 591] on span "14" at bounding box center [179, 591] width 22 height 22
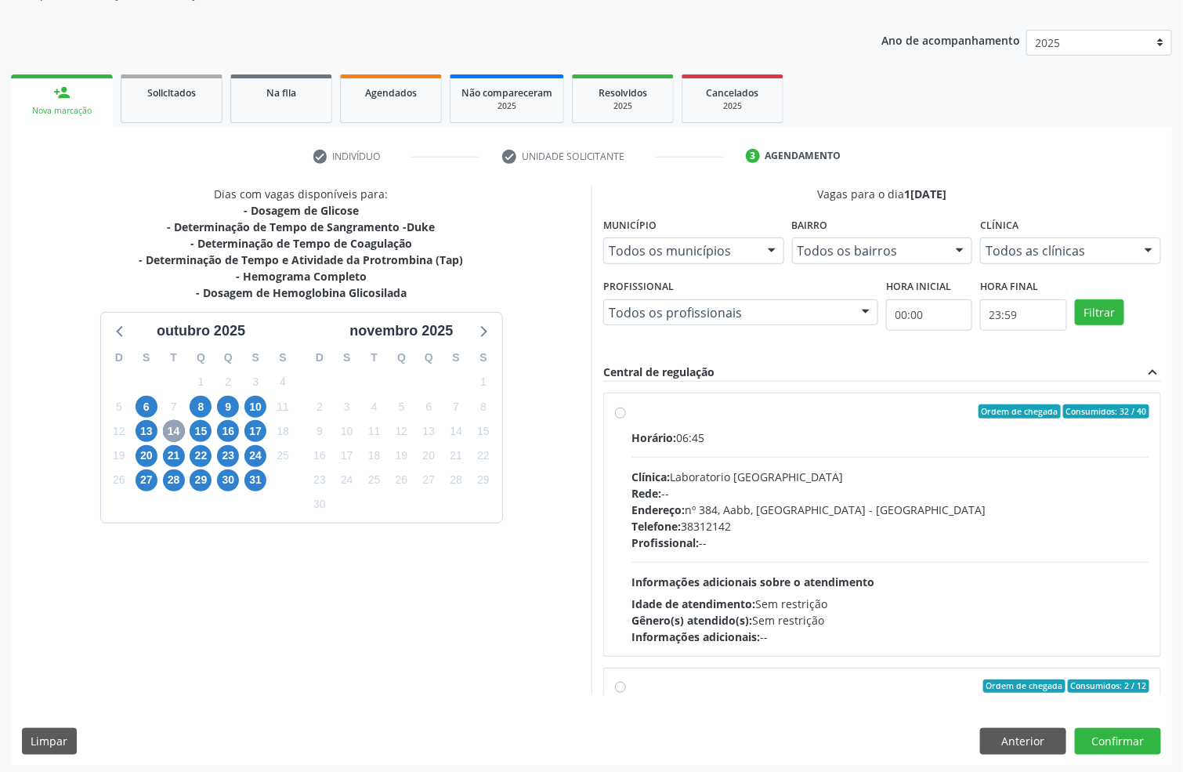
scroll to position [164, 0]
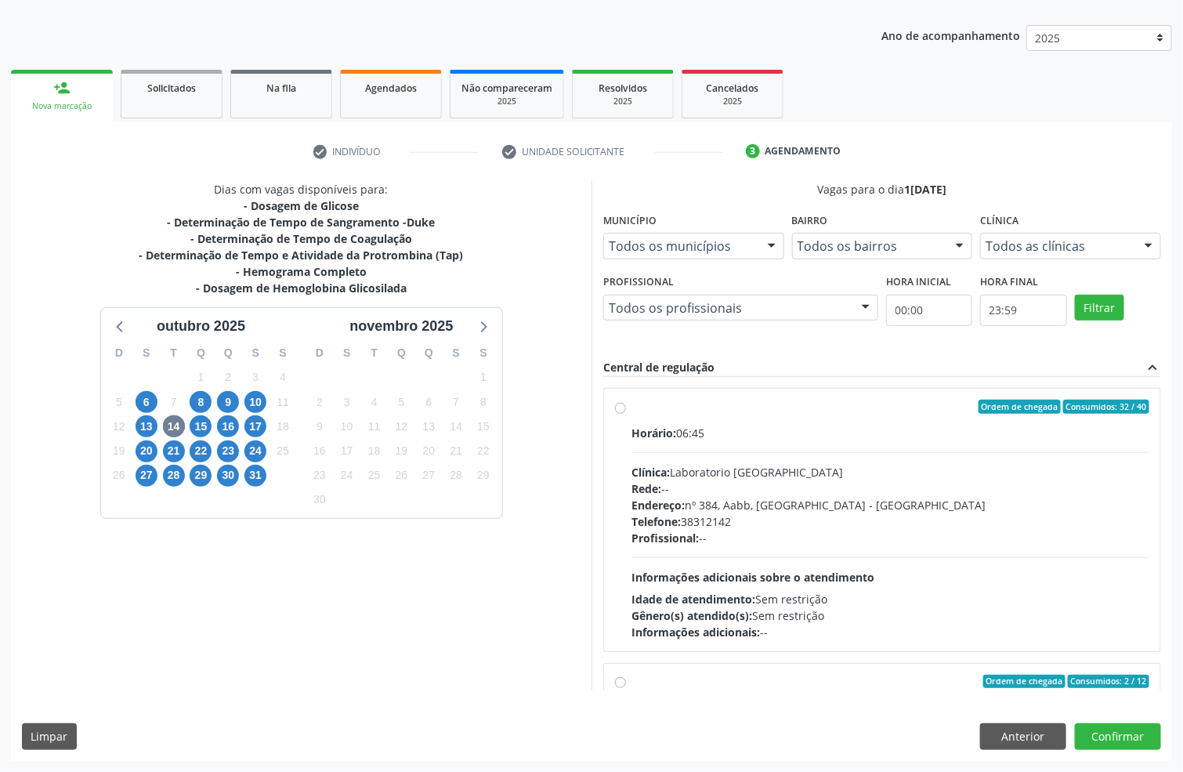
click at [762, 482] on div "Rede: --" at bounding box center [890, 488] width 518 height 16
click at [626, 414] on input "Ordem de chegada Consumidos: 32 / 40 Horário: 06:45 Clínica: Laboratorio [GEOGR…" at bounding box center [620, 406] width 11 height 14
radio input "true"
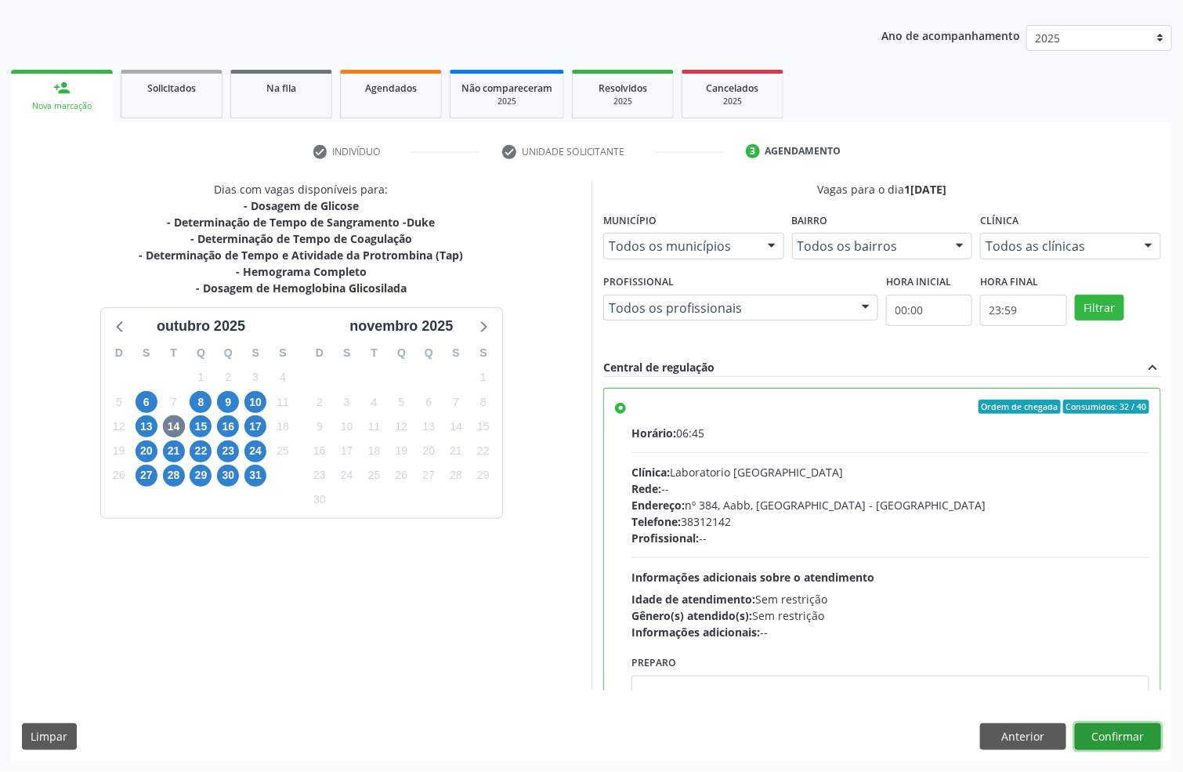
click at [1126, 739] on button "Confirmar" at bounding box center [1118, 736] width 86 height 27
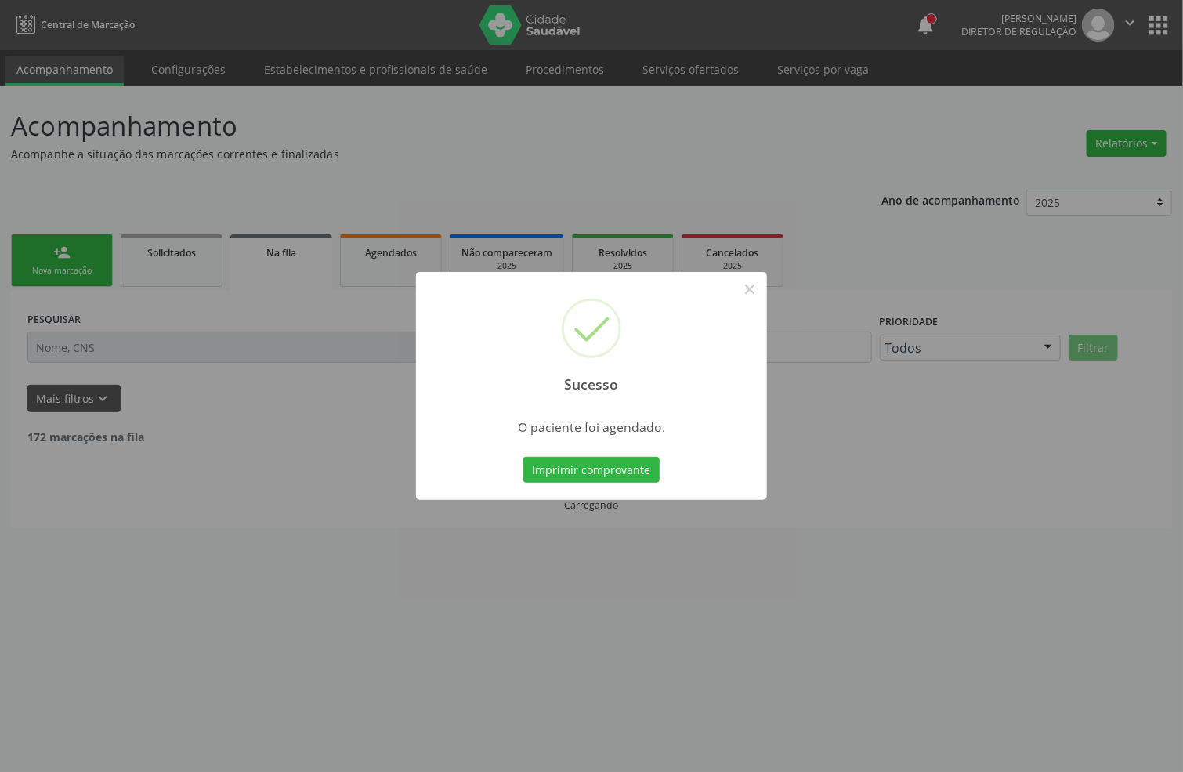
scroll to position [0, 0]
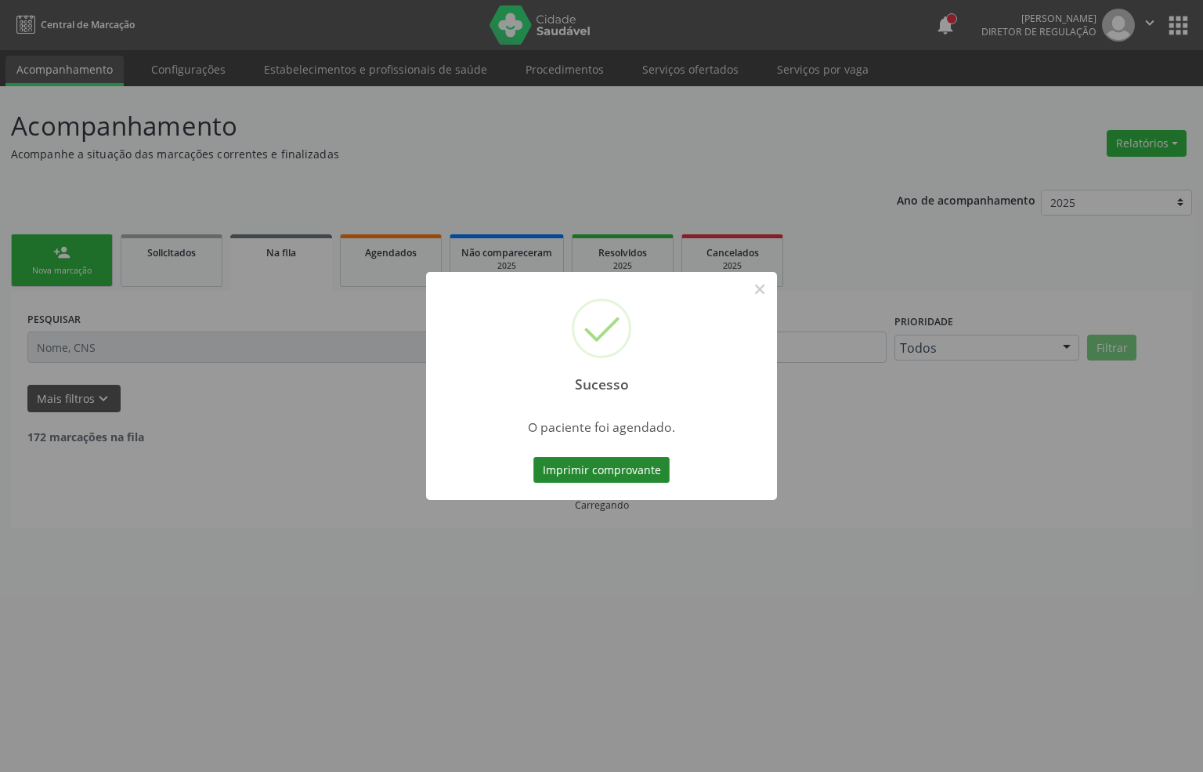
click at [607, 463] on button "Imprimir comprovante" at bounding box center [601, 470] width 136 height 27
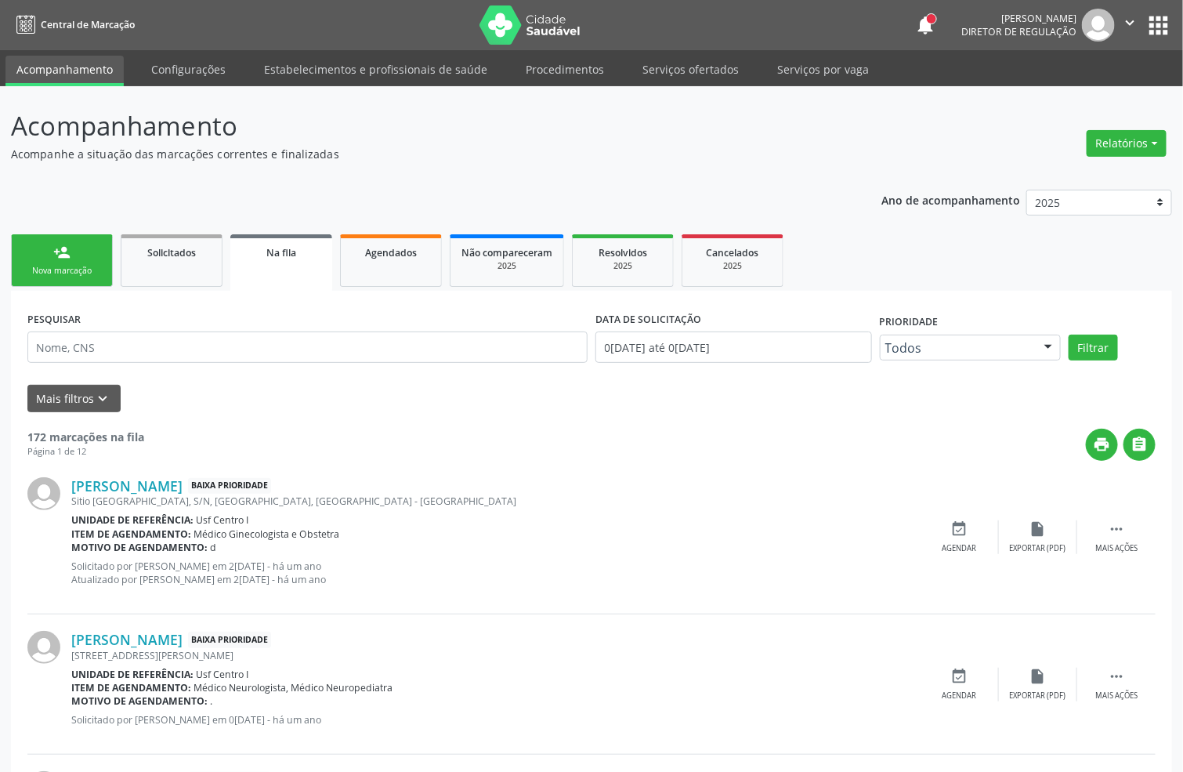
click at [70, 251] on link "person_add Nova marcação" at bounding box center [62, 260] width 102 height 52
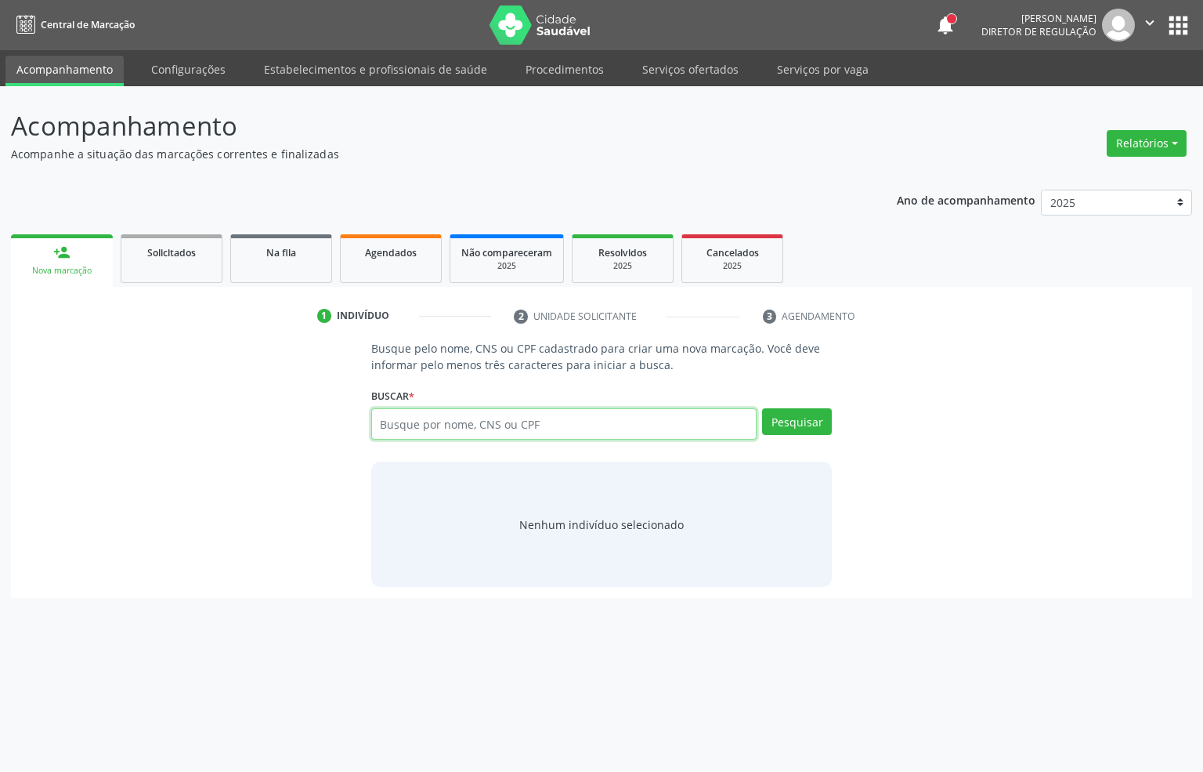
click at [393, 423] on input "text" at bounding box center [564, 423] width 386 height 31
type input "898003448509347"
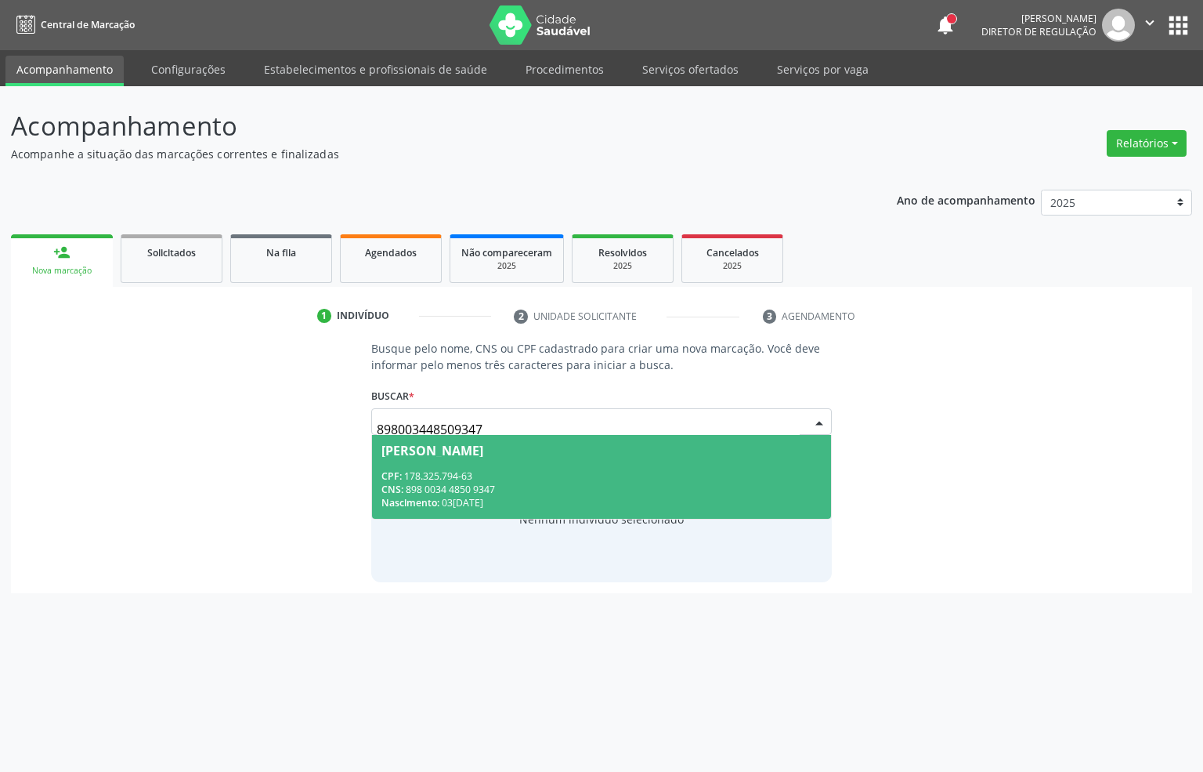
click at [515, 457] on span "[PERSON_NAME] CPF: 178.325.794-63 CNS: 898 0034 4850 9347 Nascimento: 0[DATE]" at bounding box center [602, 477] width 460 height 84
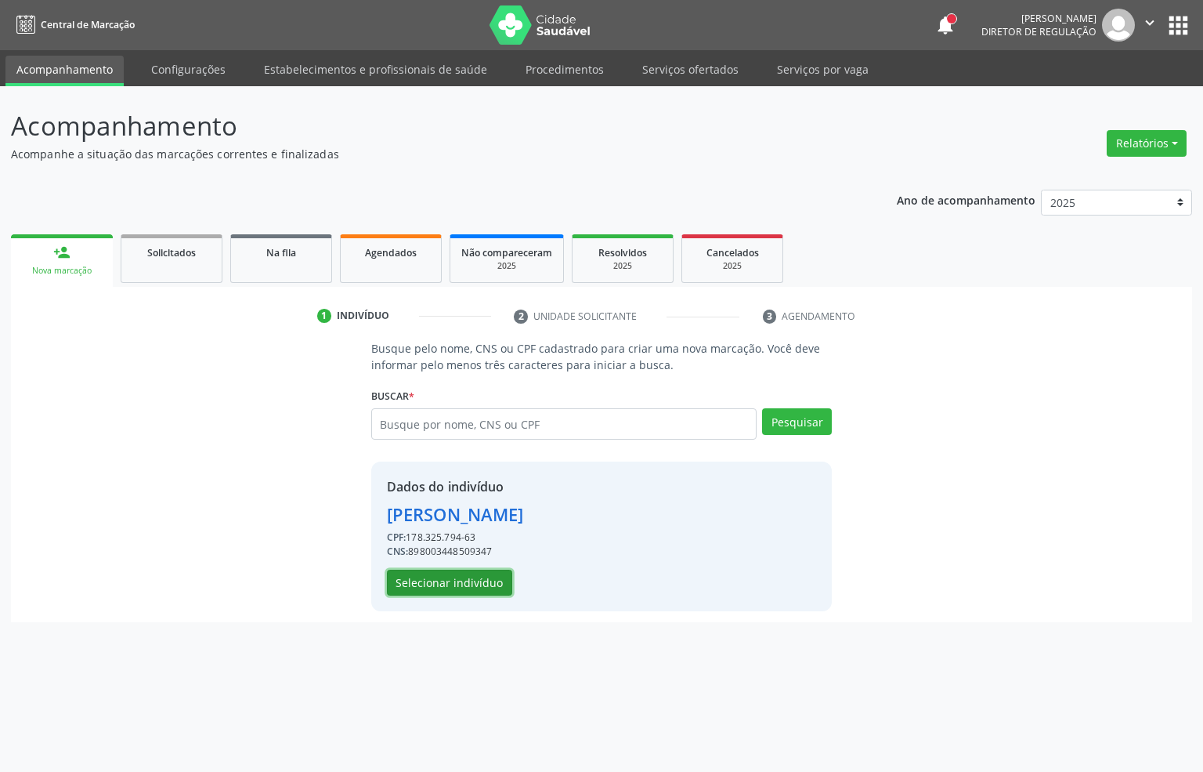
click at [468, 579] on button "Selecionar indivíduo" at bounding box center [449, 582] width 125 height 27
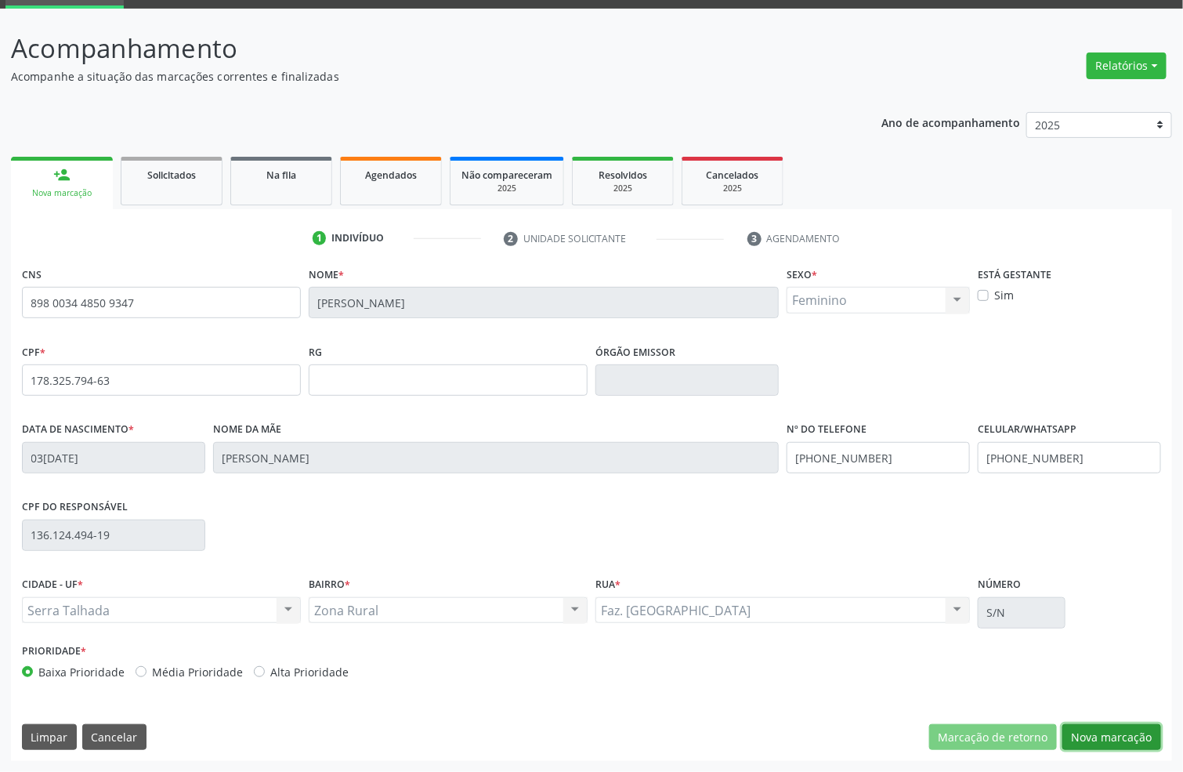
click at [1111, 728] on button "Nova marcação" at bounding box center [1111, 737] width 99 height 27
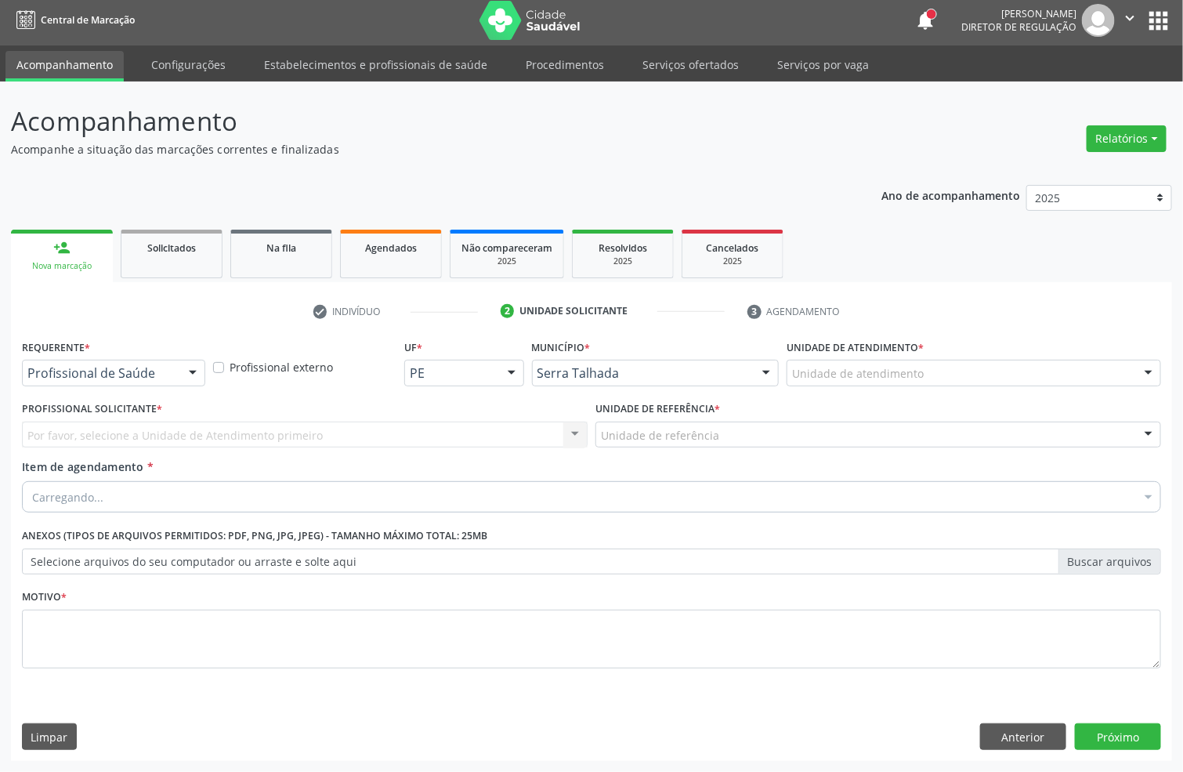
click at [83, 360] on div "Profissional de Saúde" at bounding box center [113, 373] width 183 height 27
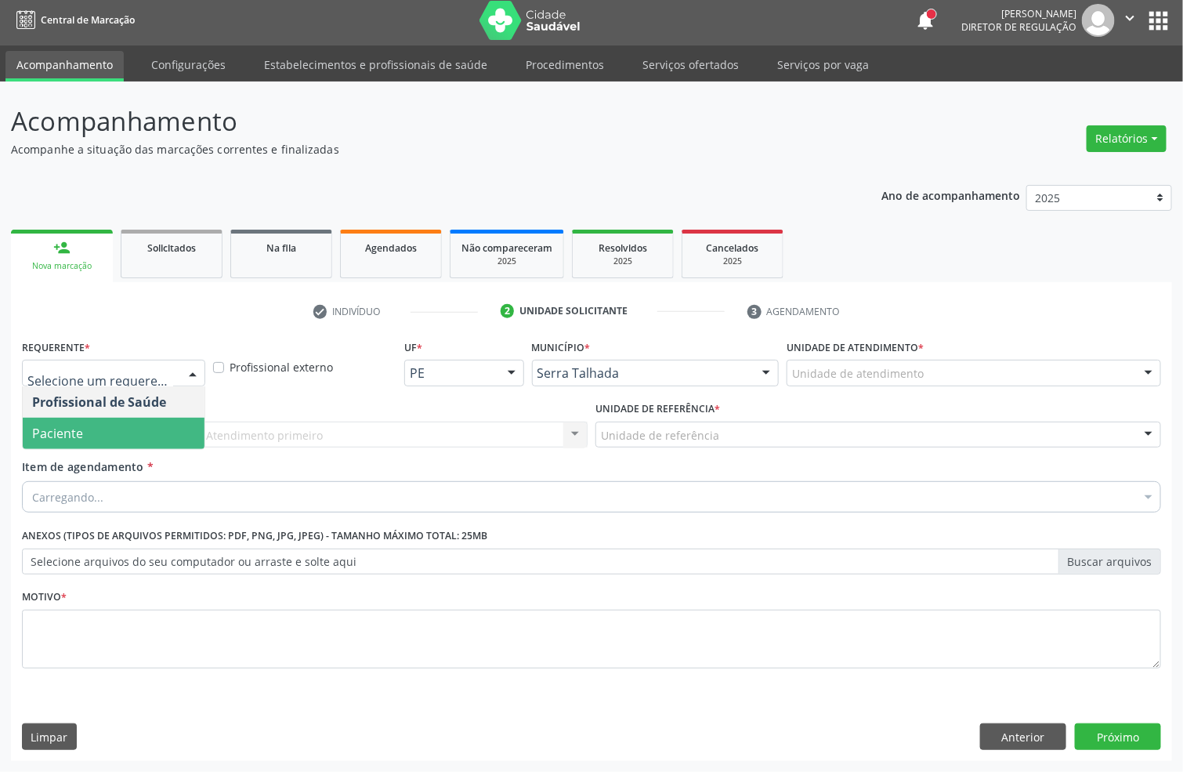
click at [90, 424] on span "Paciente" at bounding box center [114, 432] width 182 height 31
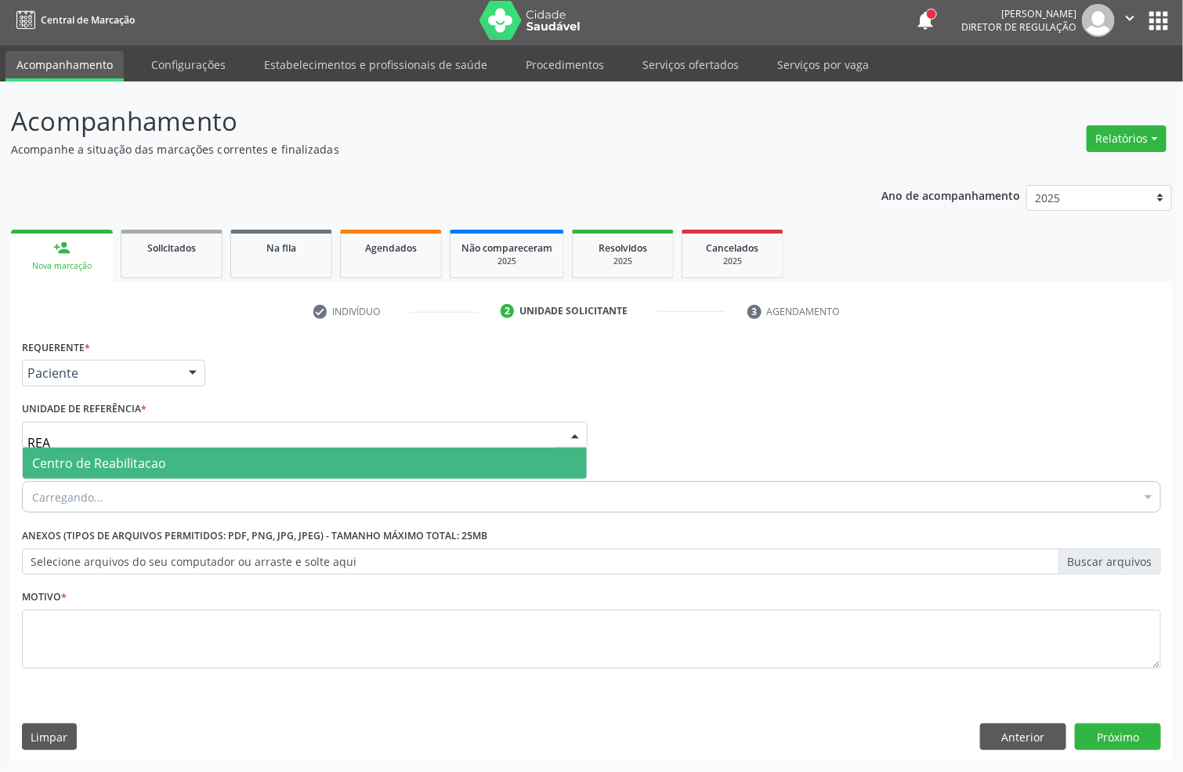
type input "REAB"
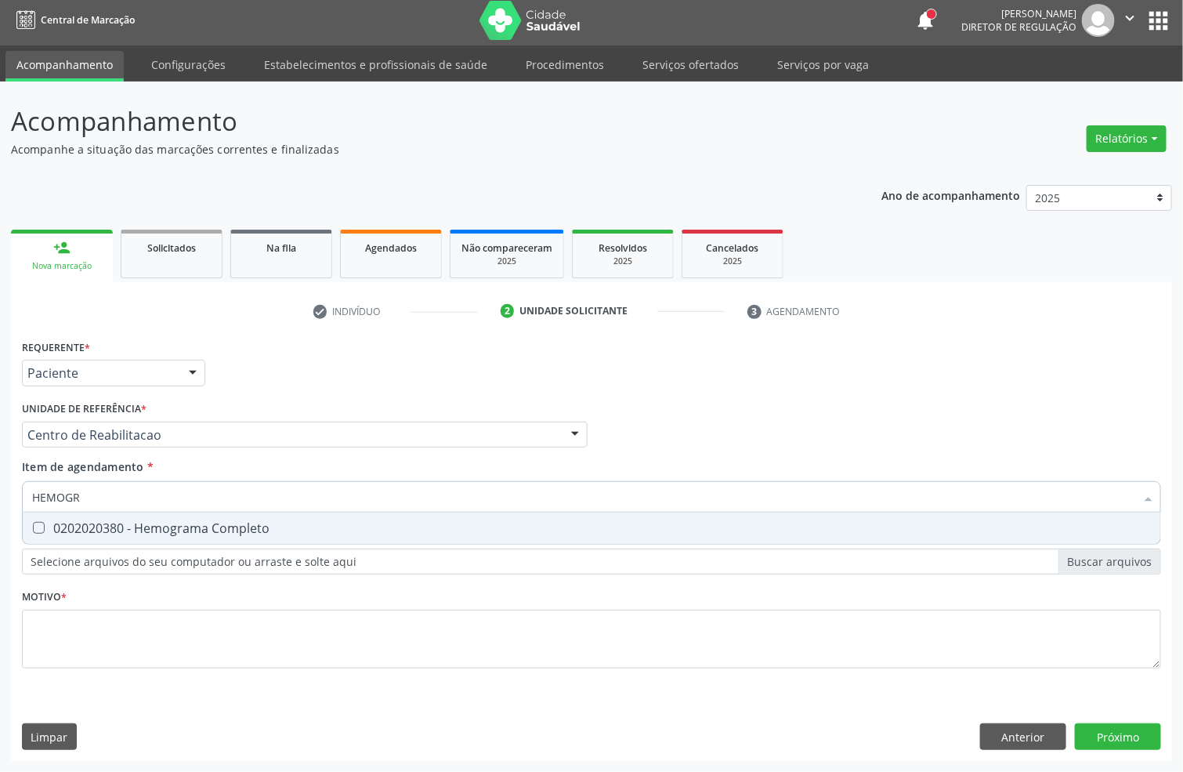
type input "HEMOGRA"
click at [193, 524] on div "0202020380 - Hemograma Completo" at bounding box center [591, 528] width 1119 height 13
checkbox Completo "true"
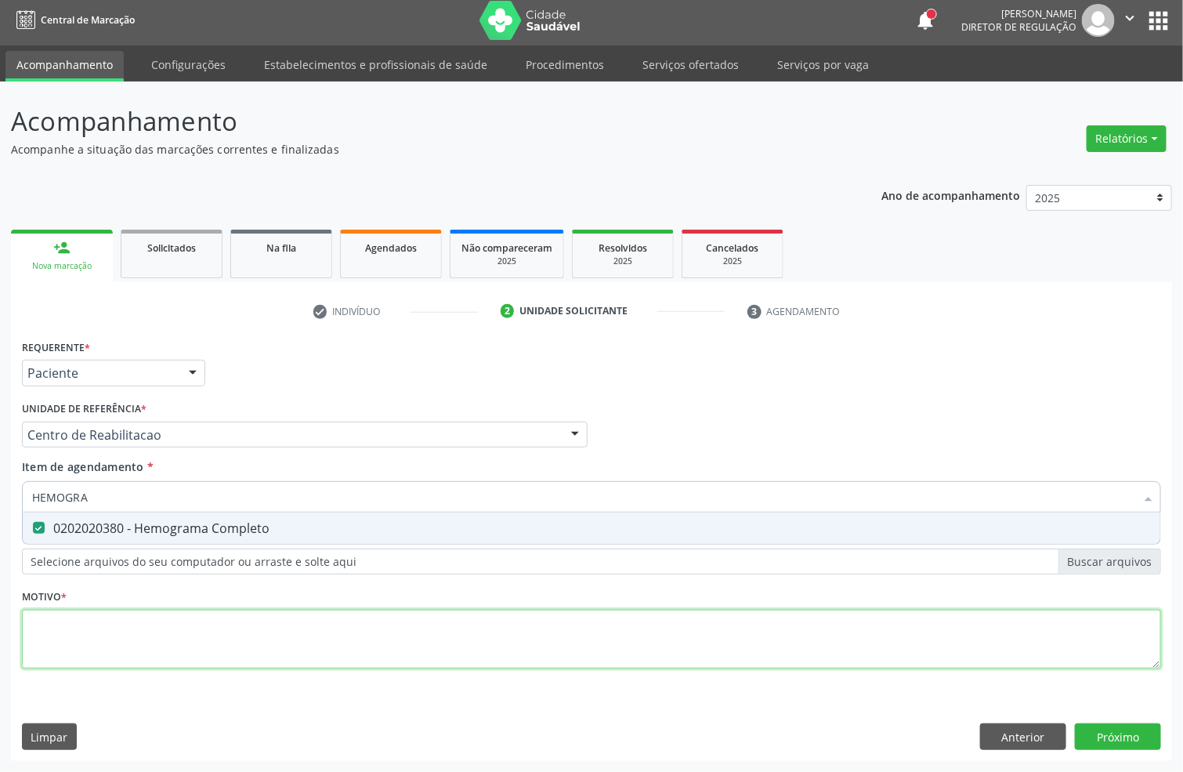
click at [111, 611] on div "Requerente * Paciente Profissional de Saúde Paciente Nenhum resultado encontrad…" at bounding box center [591, 512] width 1139 height 355
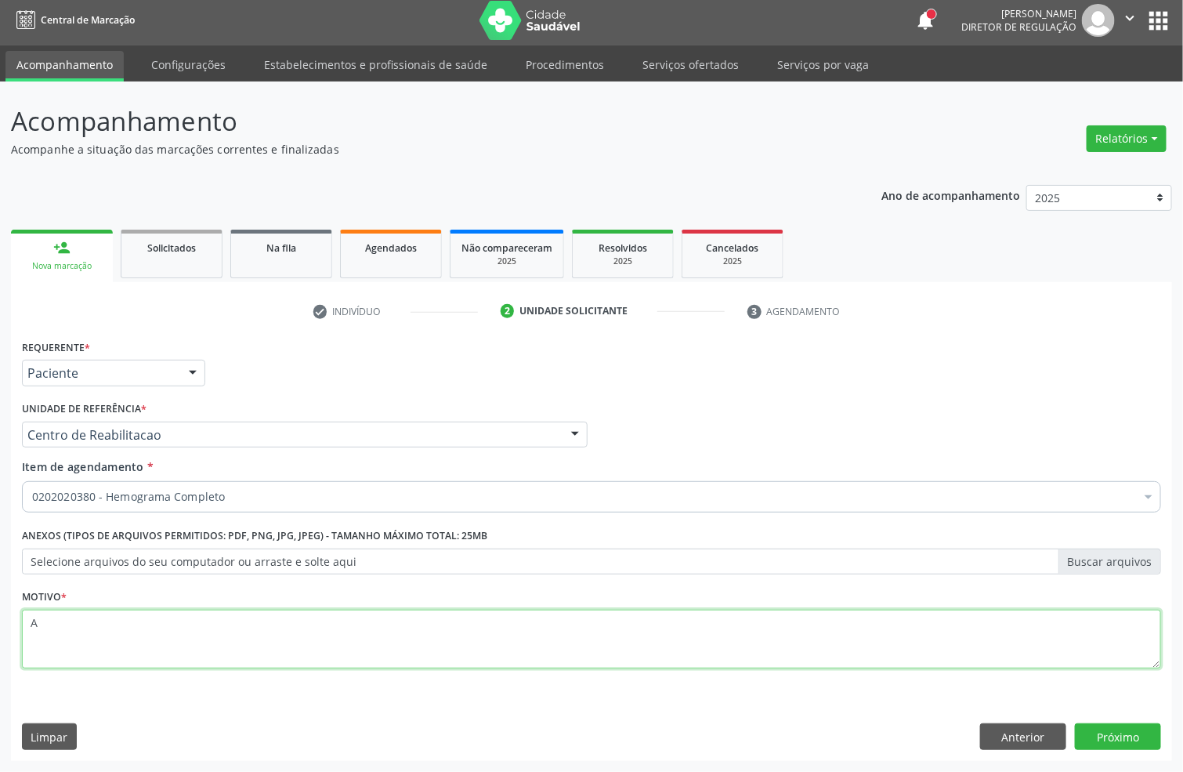
scroll to position [1, 0]
type textarea "A"
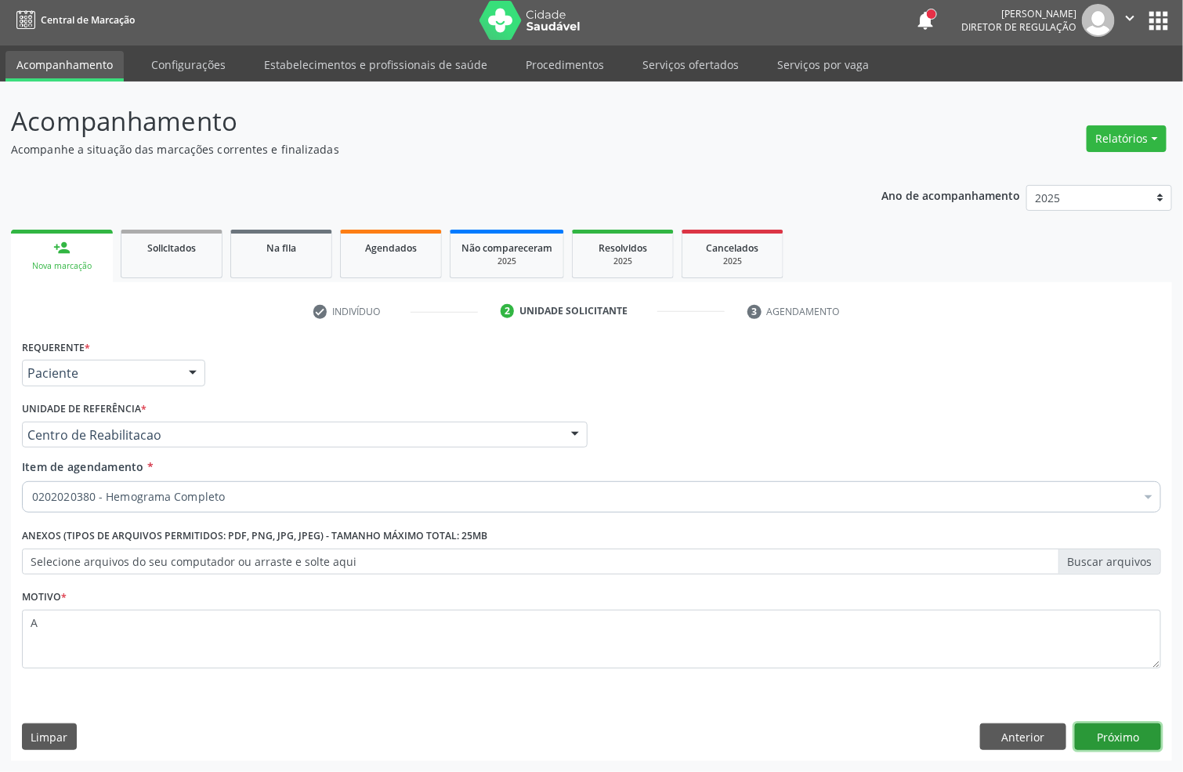
click at [1145, 743] on button "Próximo" at bounding box center [1118, 736] width 86 height 27
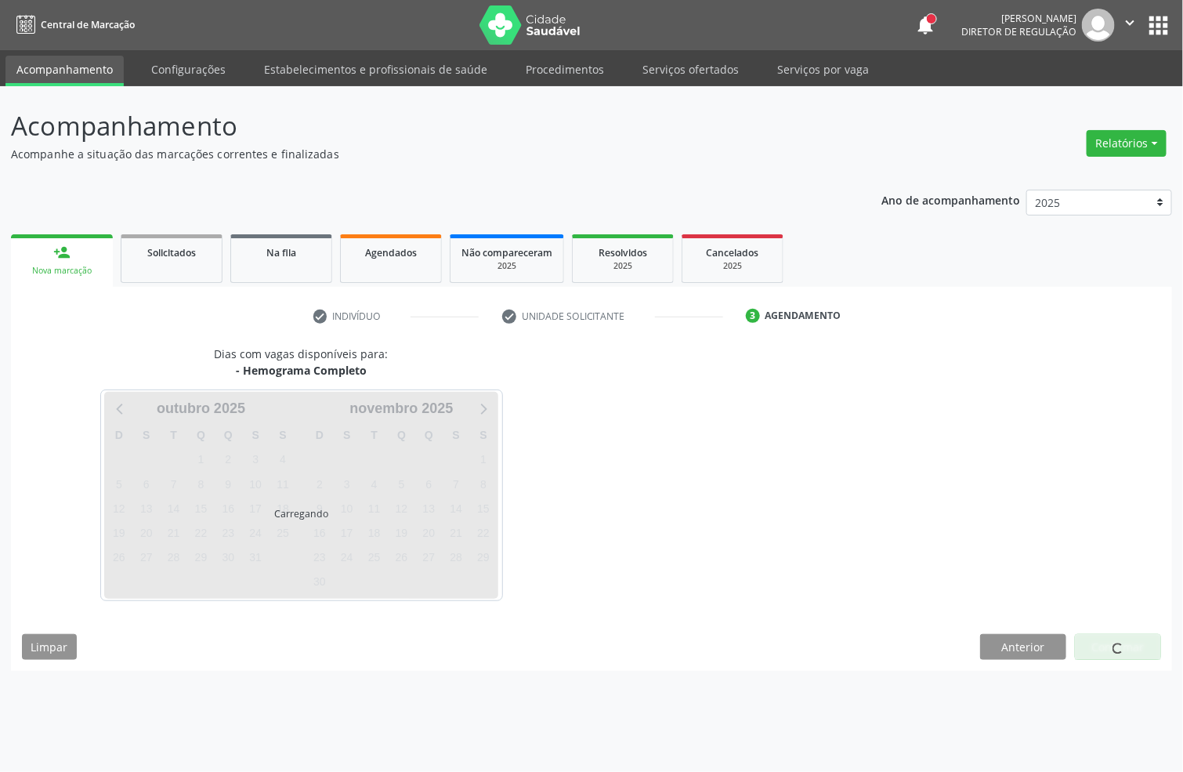
scroll to position [0, 0]
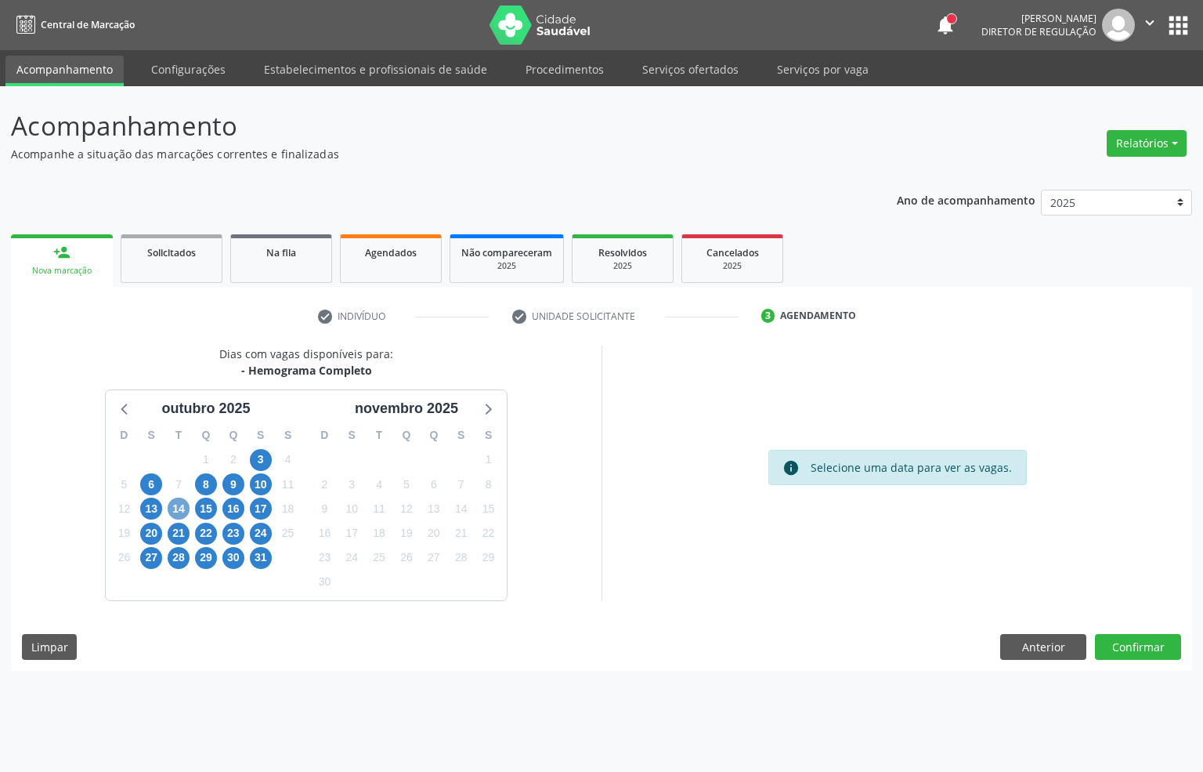
click at [170, 504] on span "14" at bounding box center [179, 508] width 22 height 22
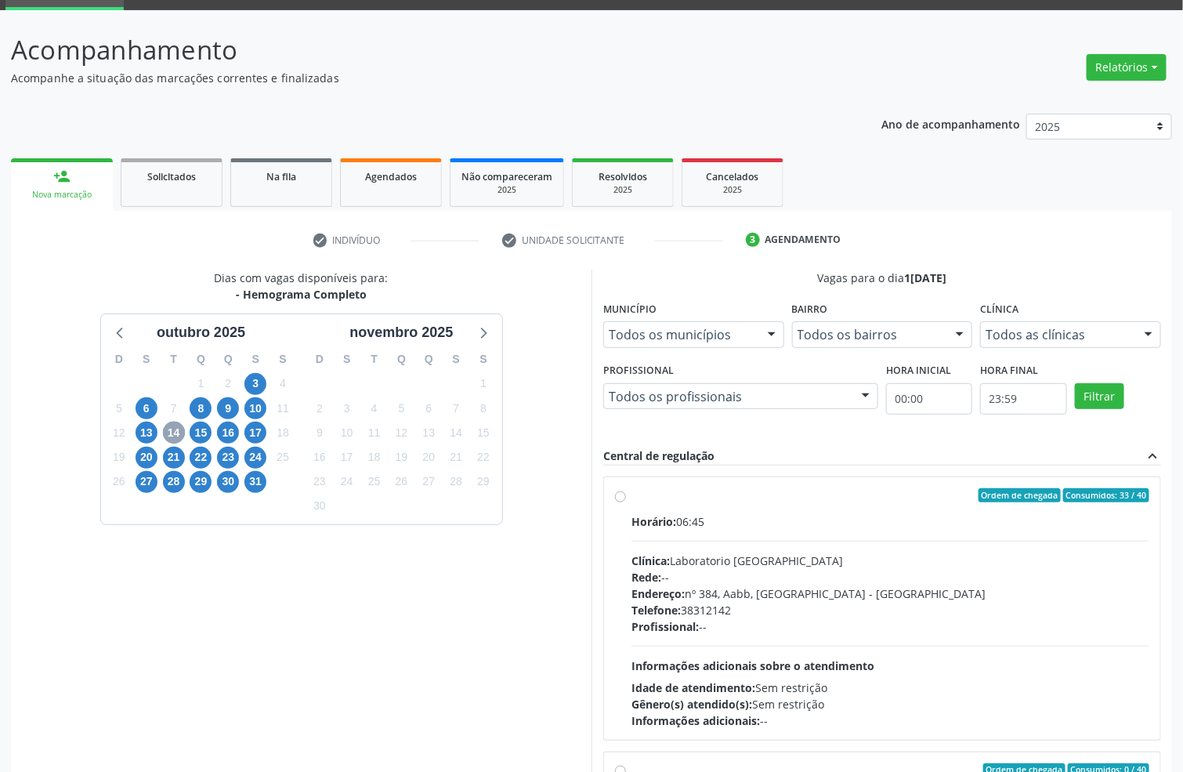
scroll to position [117, 0]
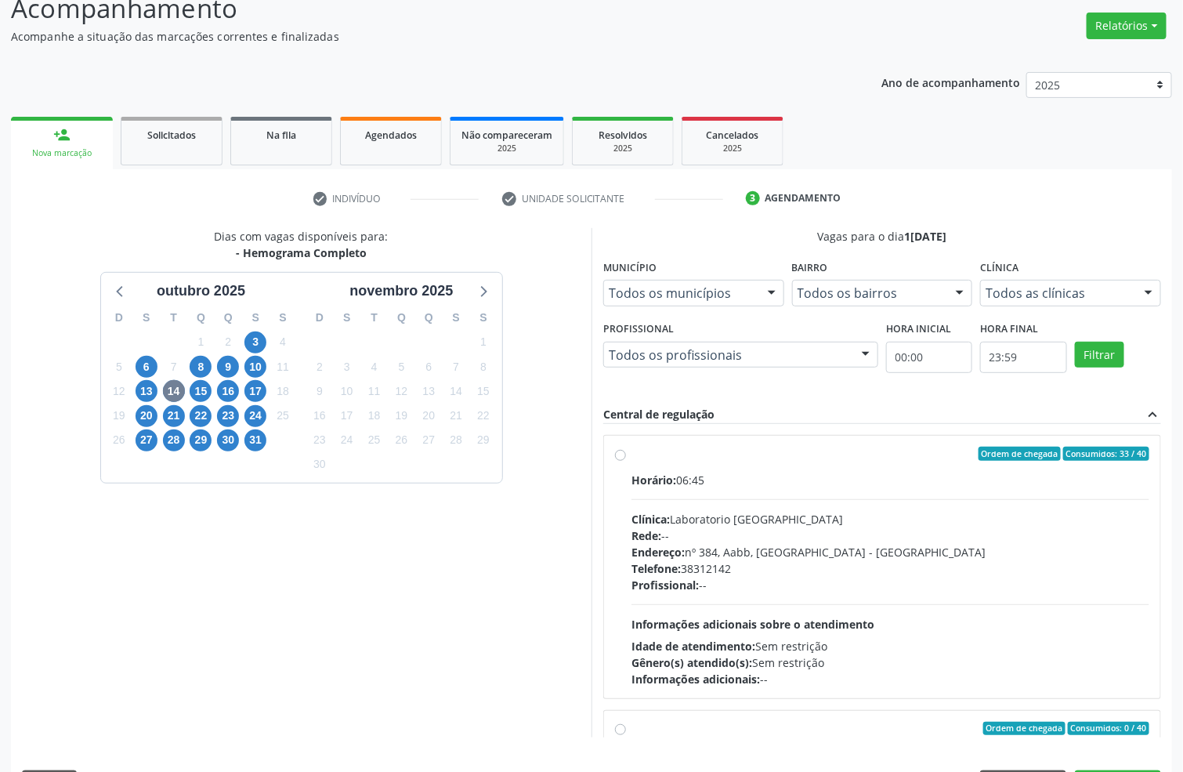
click at [736, 482] on div "Horário: 06:45" at bounding box center [890, 480] width 518 height 16
click at [626, 461] on input "Ordem de chegada Consumidos: 33 / 40 Horário: 06:45 Clínica: Laboratorio [GEOGR…" at bounding box center [620, 453] width 11 height 14
radio input "true"
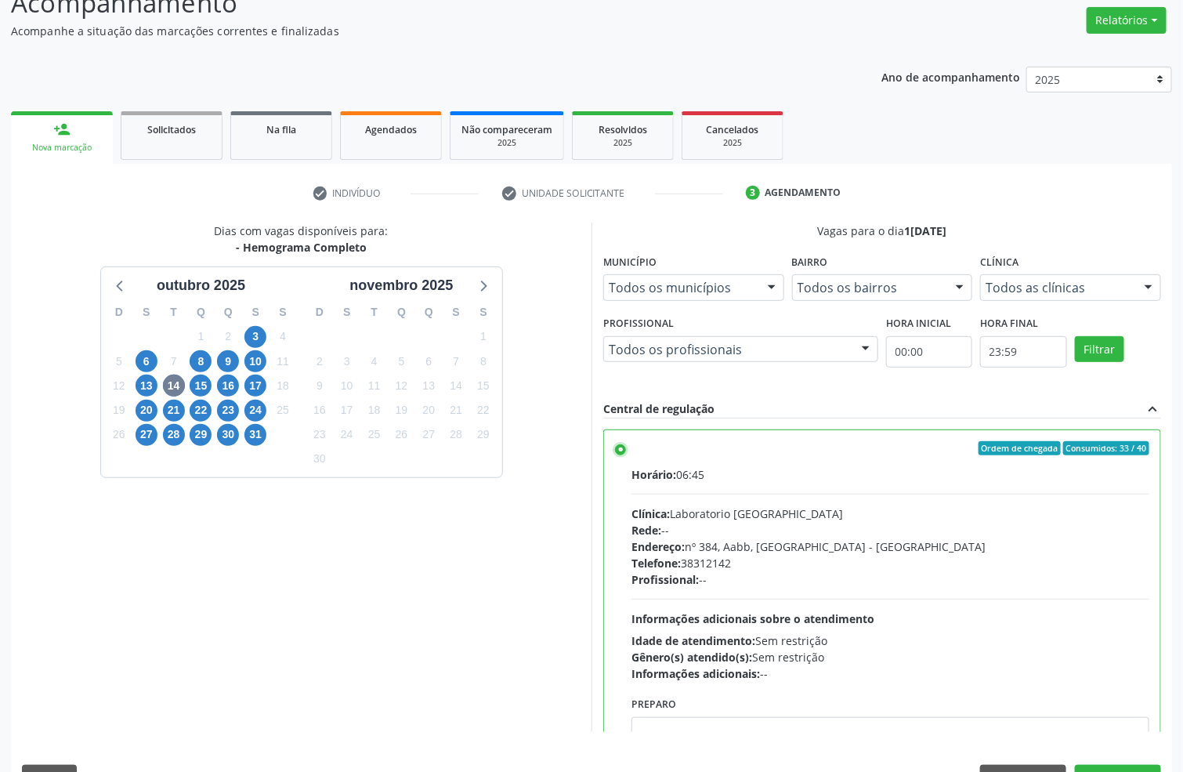
scroll to position [164, 0]
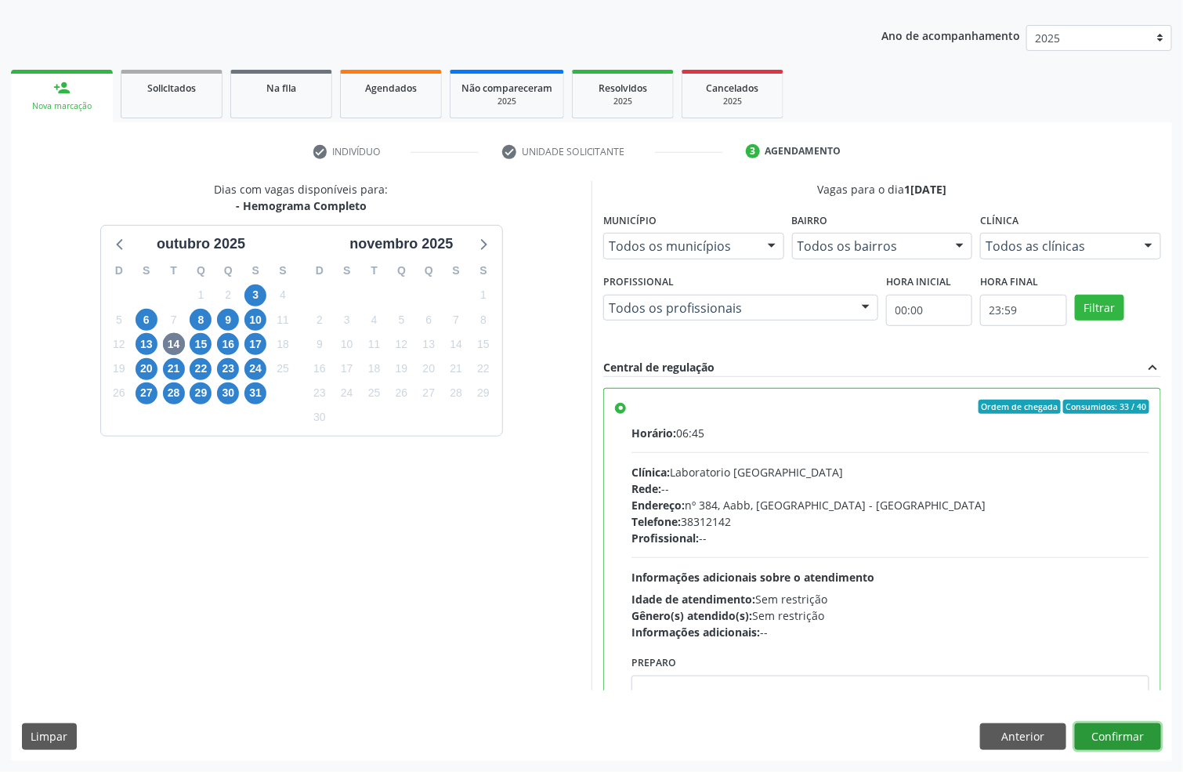
click at [1137, 732] on button "Confirmar" at bounding box center [1118, 736] width 86 height 27
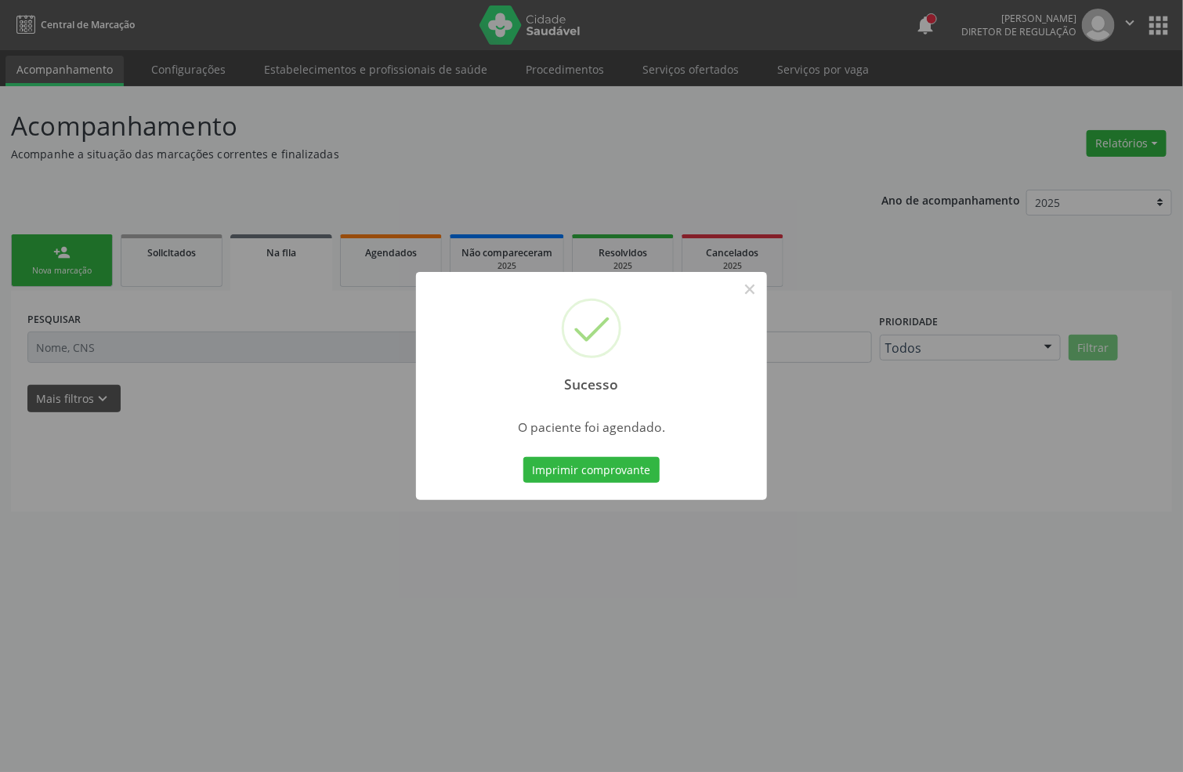
scroll to position [0, 0]
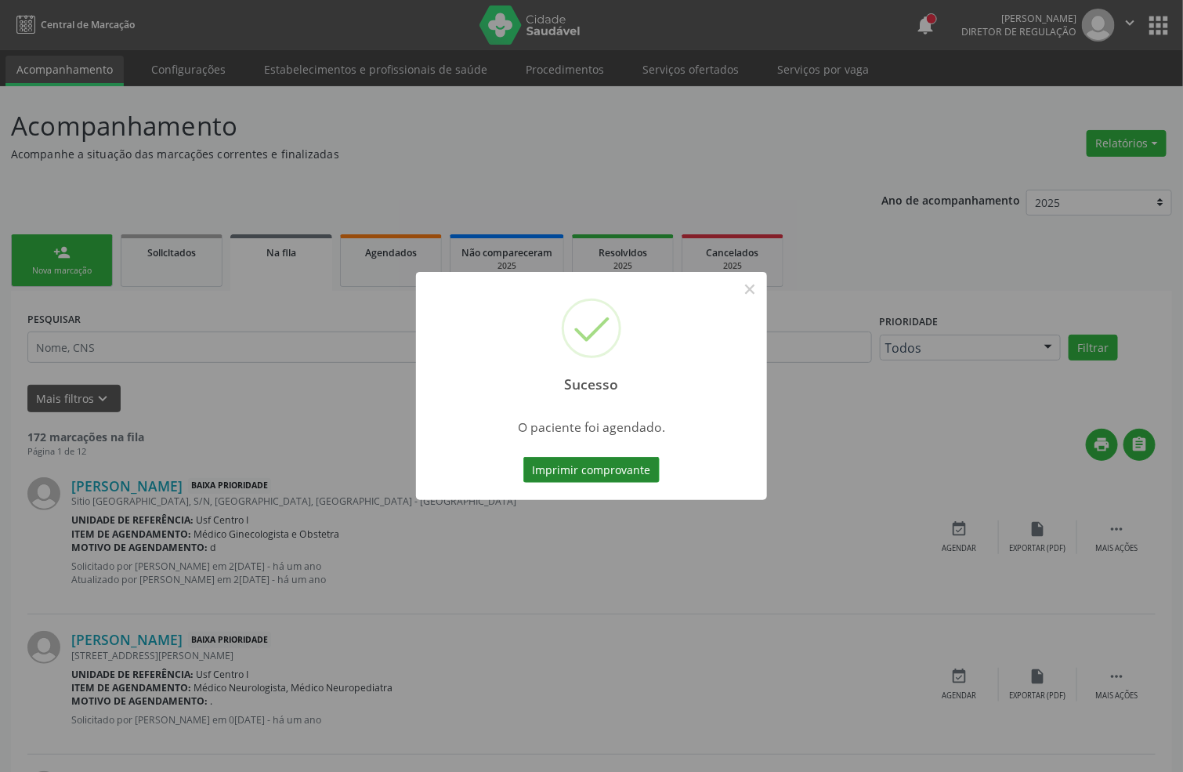
click at [562, 470] on button "Imprimir comprovante" at bounding box center [591, 470] width 136 height 27
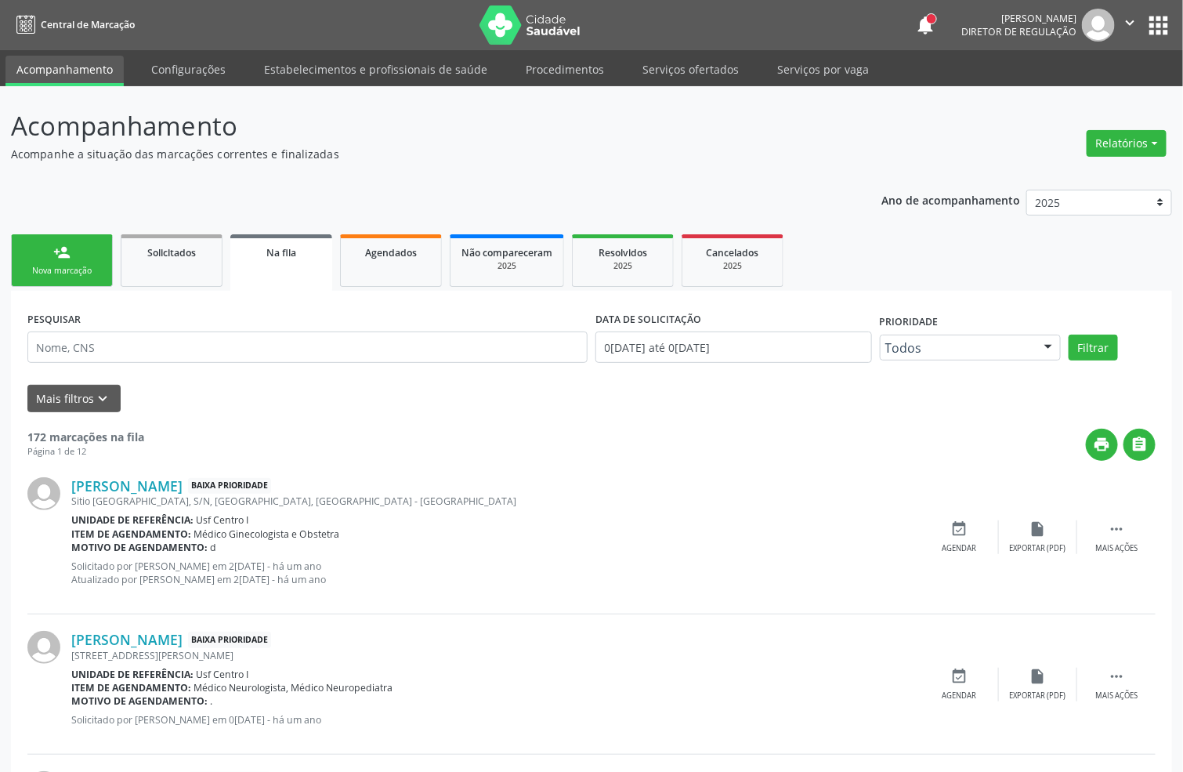
click at [88, 268] on div "Nova marcação" at bounding box center [62, 271] width 78 height 12
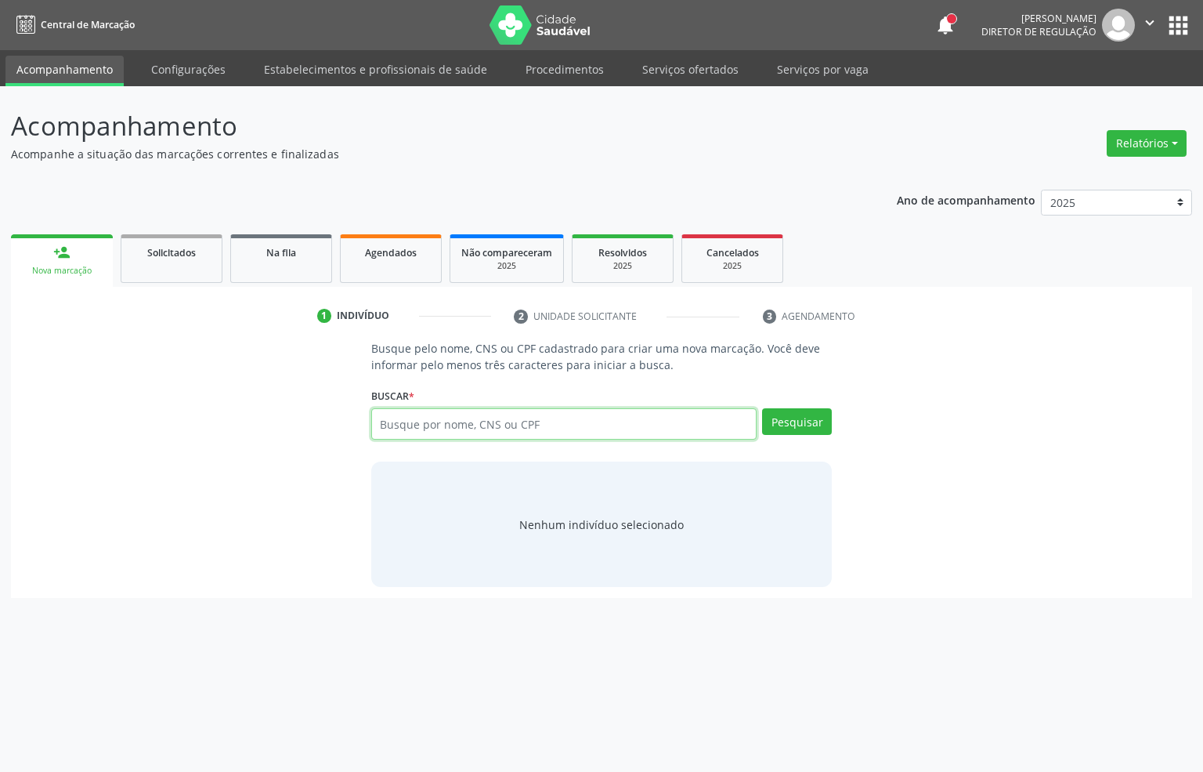
click at [393, 428] on input "text" at bounding box center [564, 423] width 386 height 31
paste input "CNS: 898 0034 4850 9347"
type input "CNS: 898 0034 4850 9347"
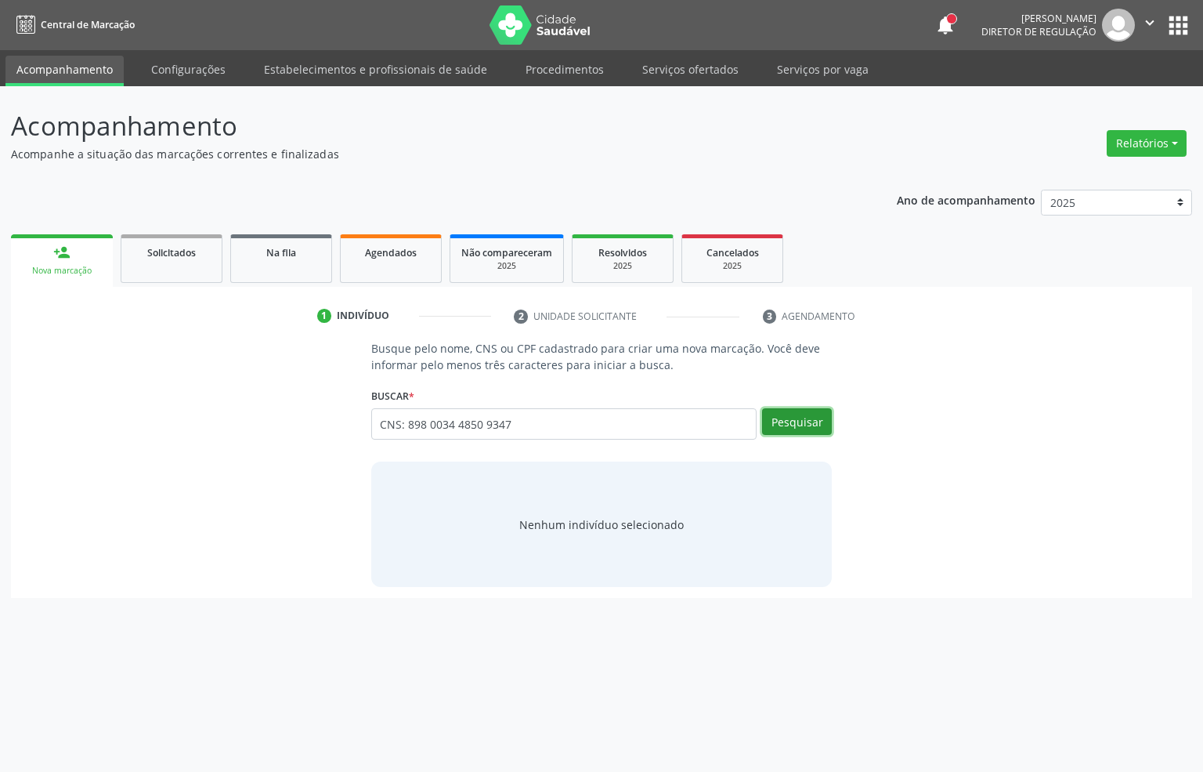
click at [799, 418] on button "Pesquisar" at bounding box center [797, 421] width 70 height 27
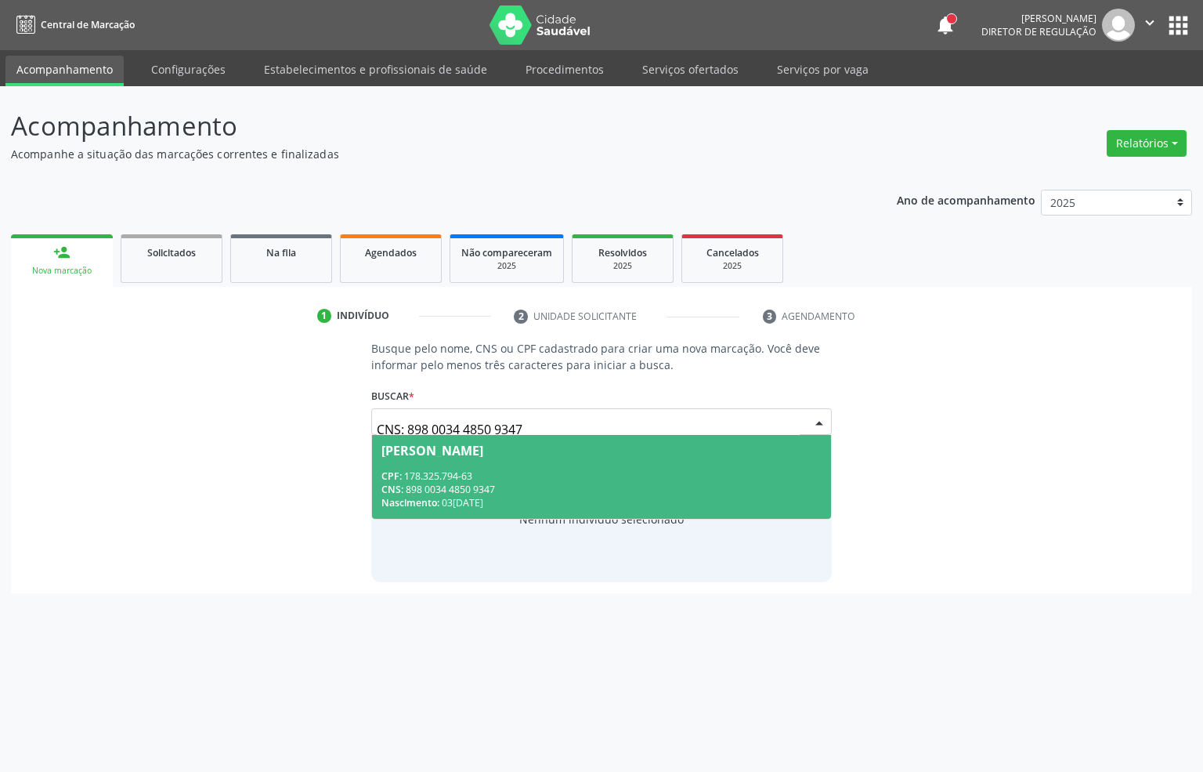
click at [673, 469] on div "CPF: 178.325.794-63" at bounding box center [601, 475] width 441 height 13
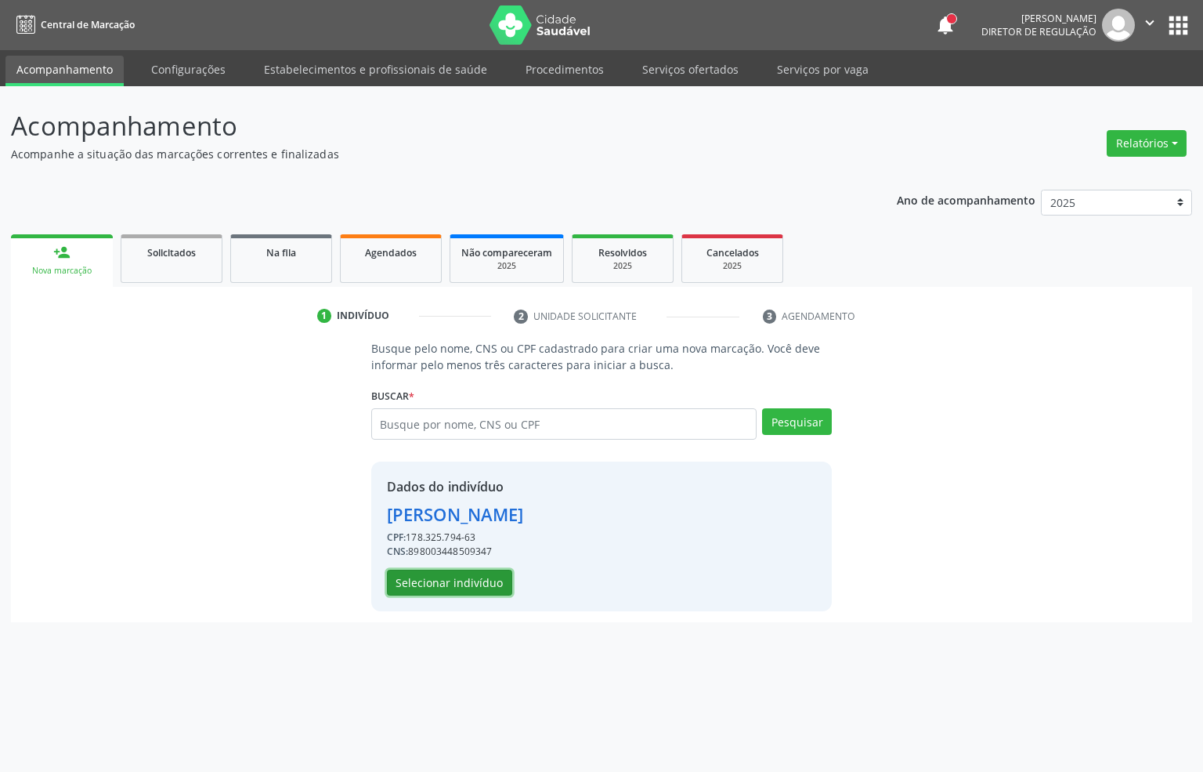
click at [484, 579] on button "Selecionar indivíduo" at bounding box center [449, 582] width 125 height 27
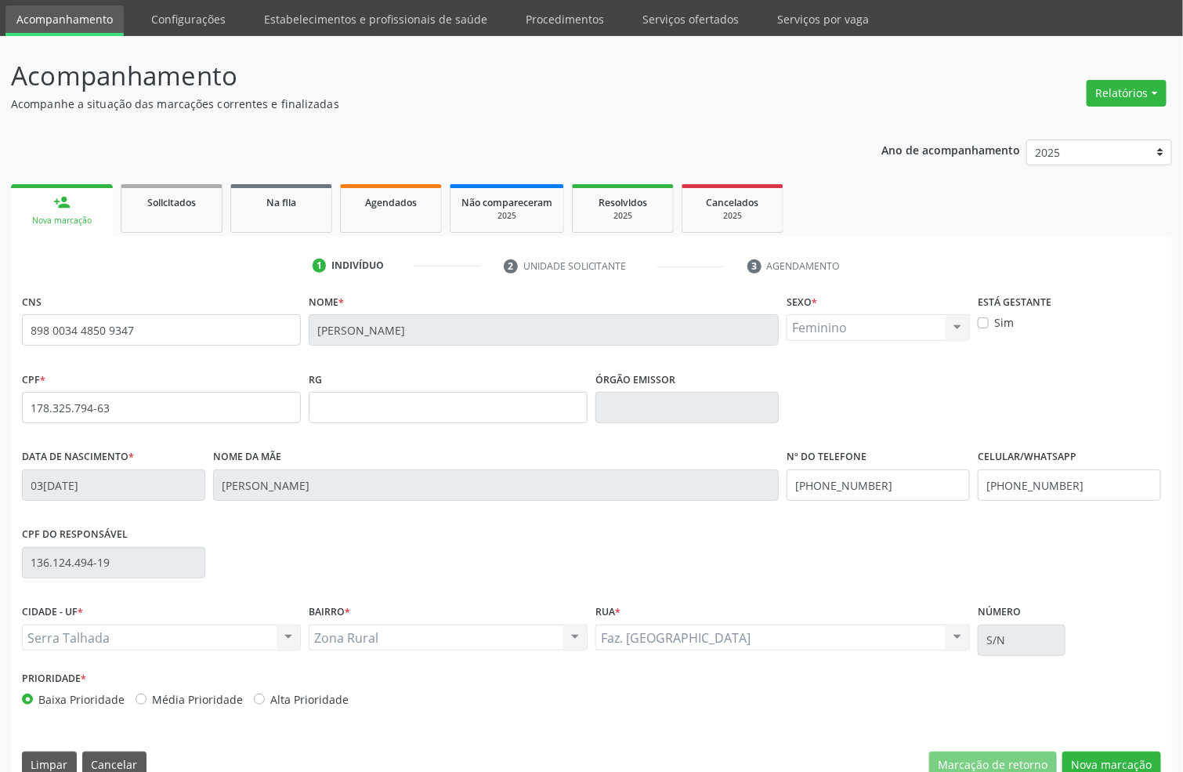
scroll to position [78, 0]
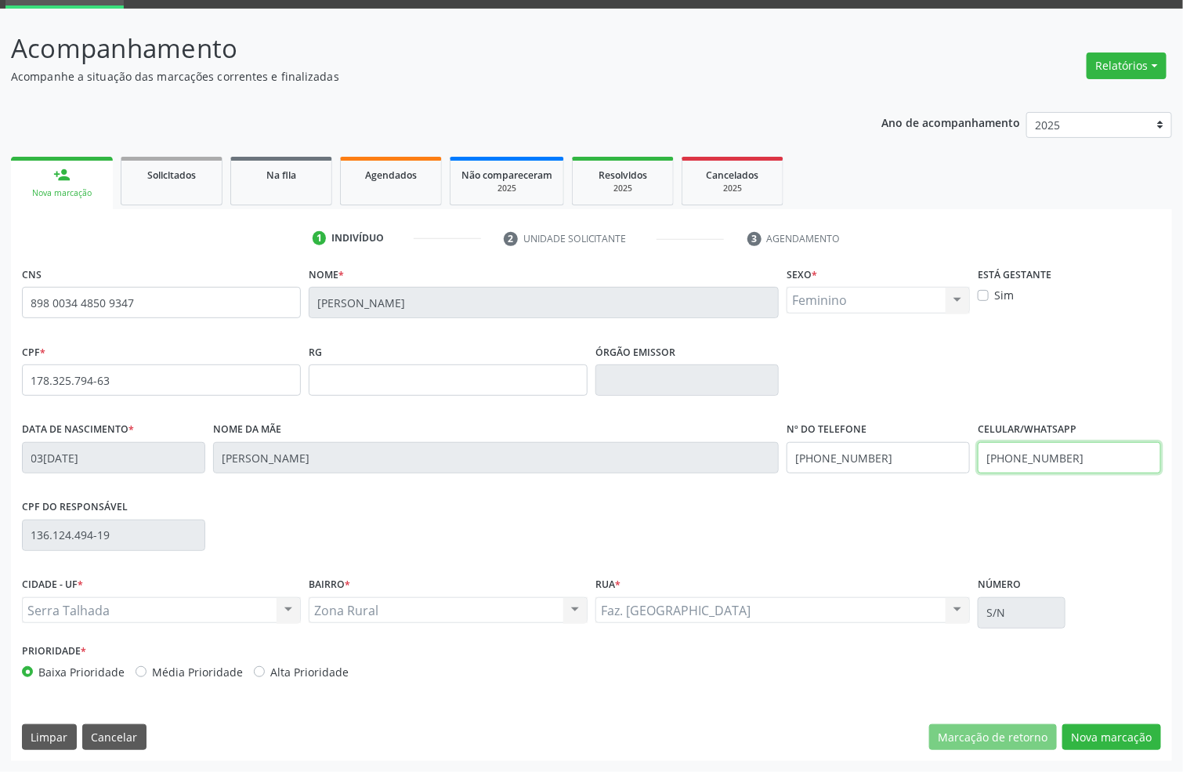
click at [1067, 451] on input "[PHONE_NUMBER]" at bounding box center [1069, 457] width 183 height 31
click at [1152, 735] on button "Nova marcação" at bounding box center [1111, 737] width 99 height 27
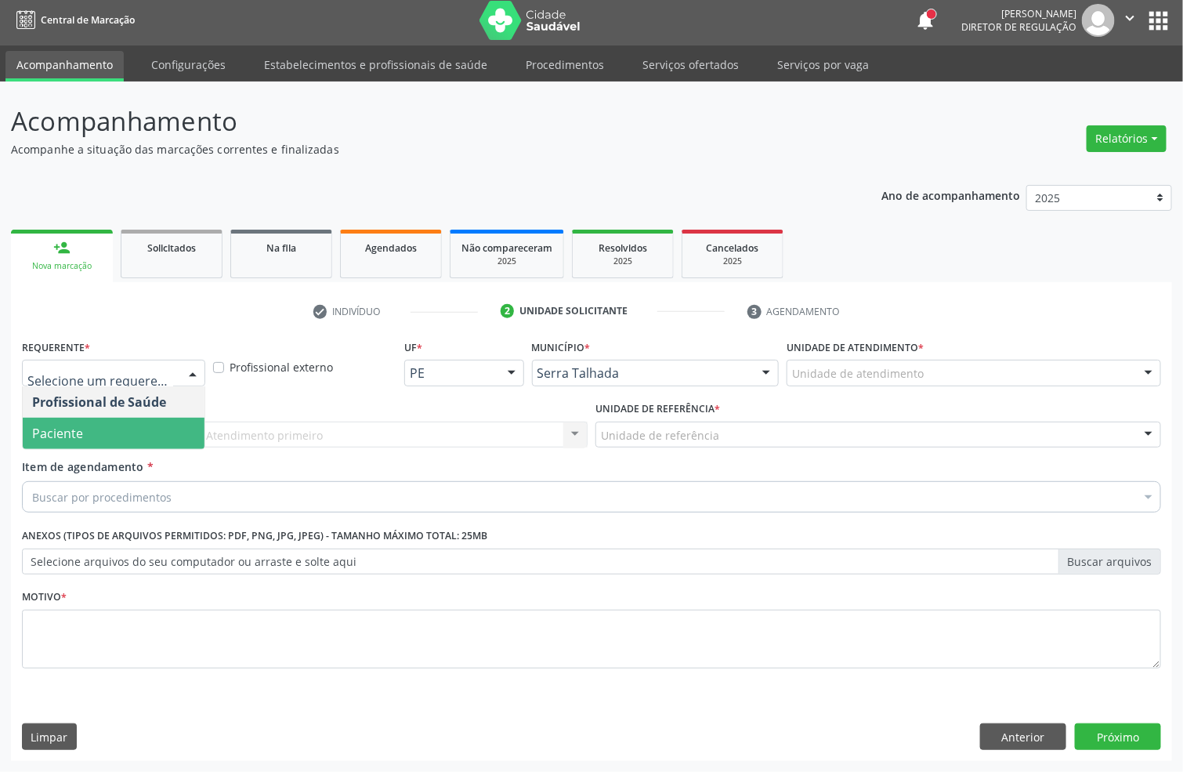
click at [108, 428] on span "Paciente" at bounding box center [114, 432] width 182 height 31
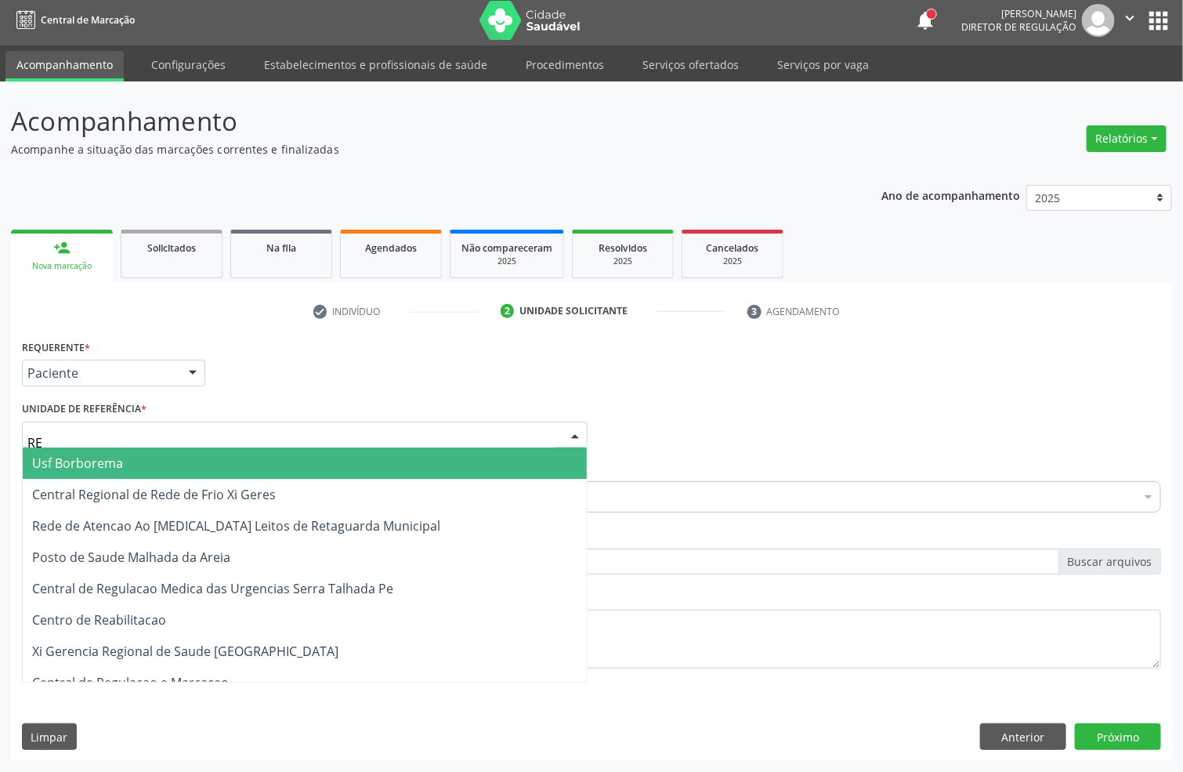
type input "REA"
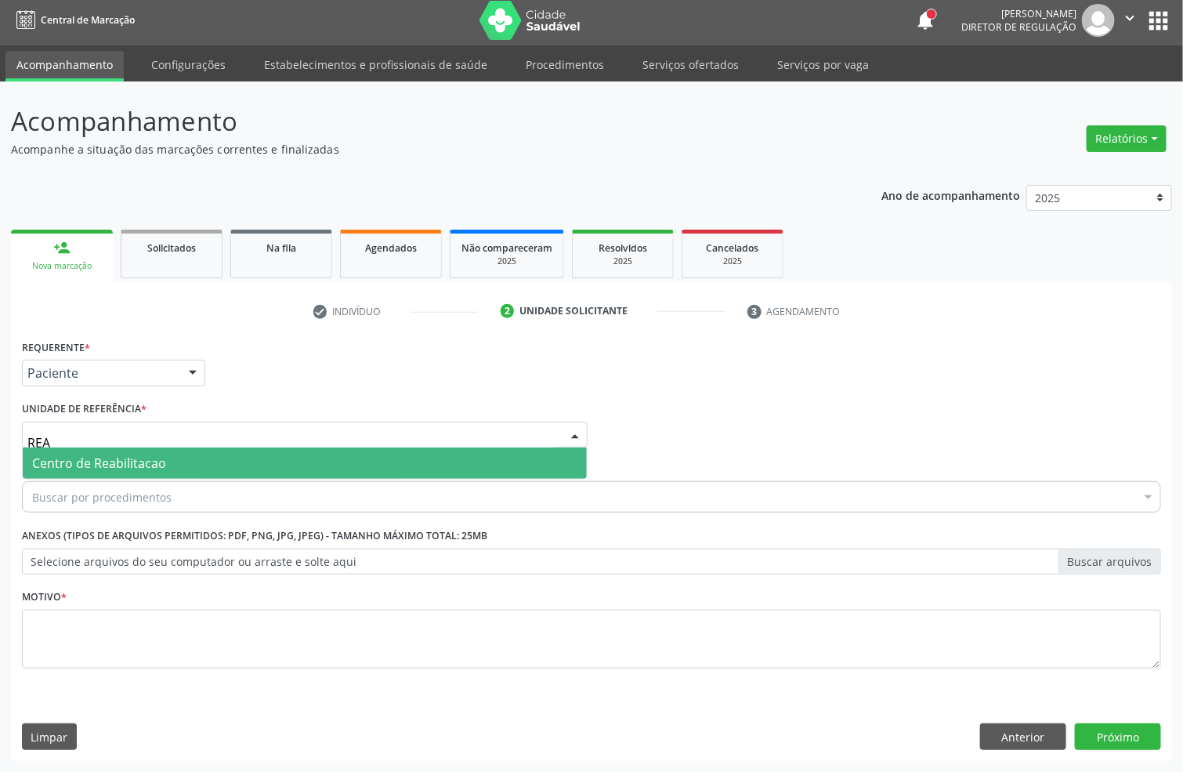
click at [97, 466] on span "Centro de Reabilitacao" at bounding box center [99, 462] width 134 height 17
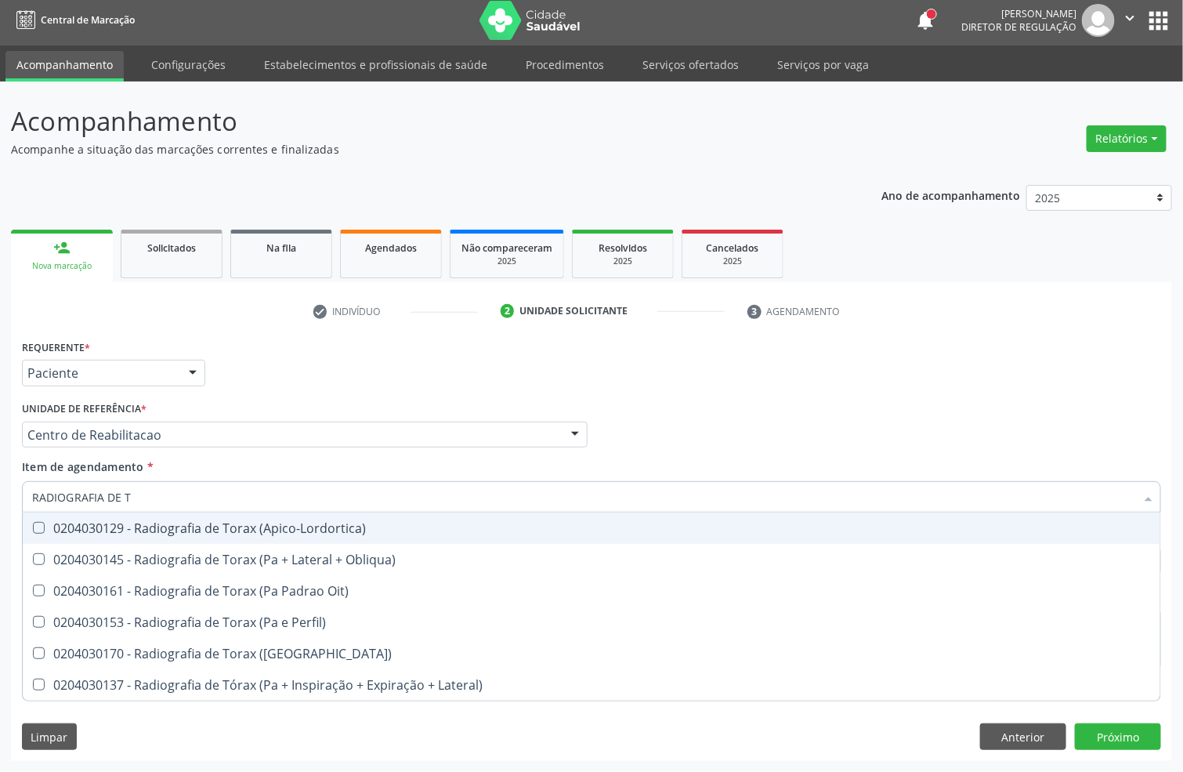
type input "RADIOGRAFIA DE TO"
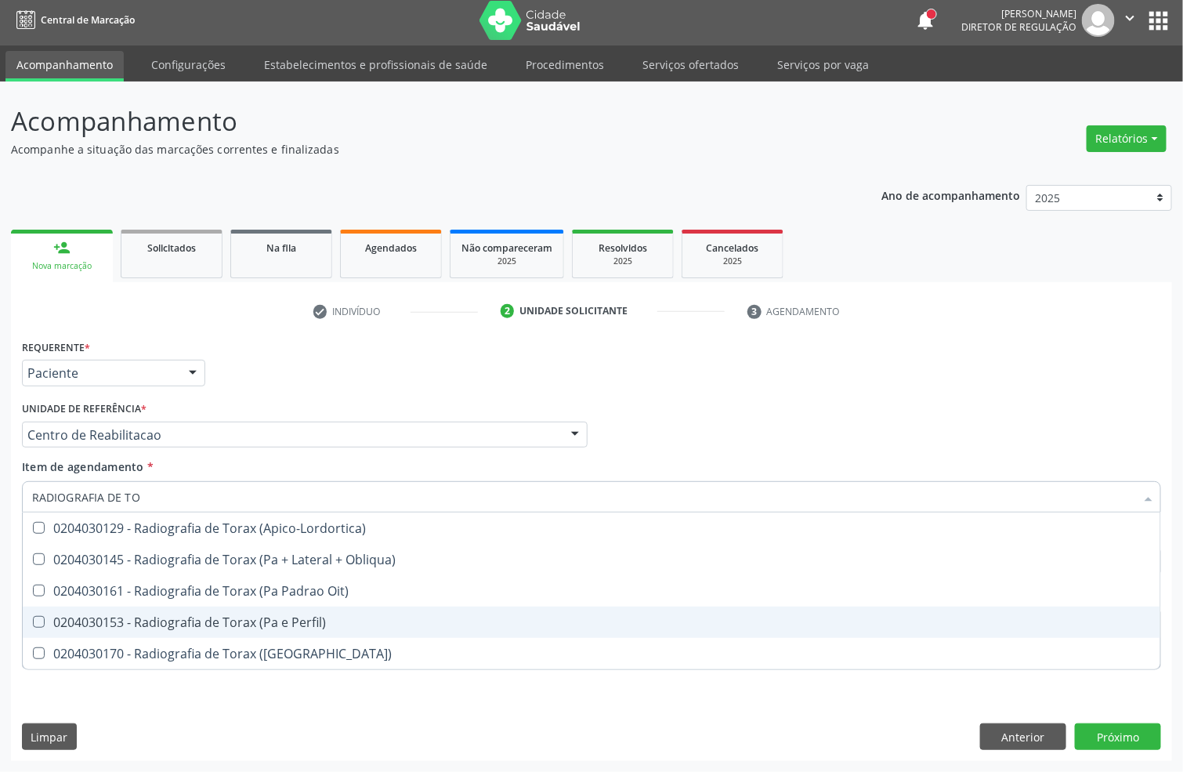
click at [200, 630] on span "0204030153 - Radiografia de Torax (Pa e Perfil)" at bounding box center [591, 621] width 1137 height 31
checkbox Perfil\) "true"
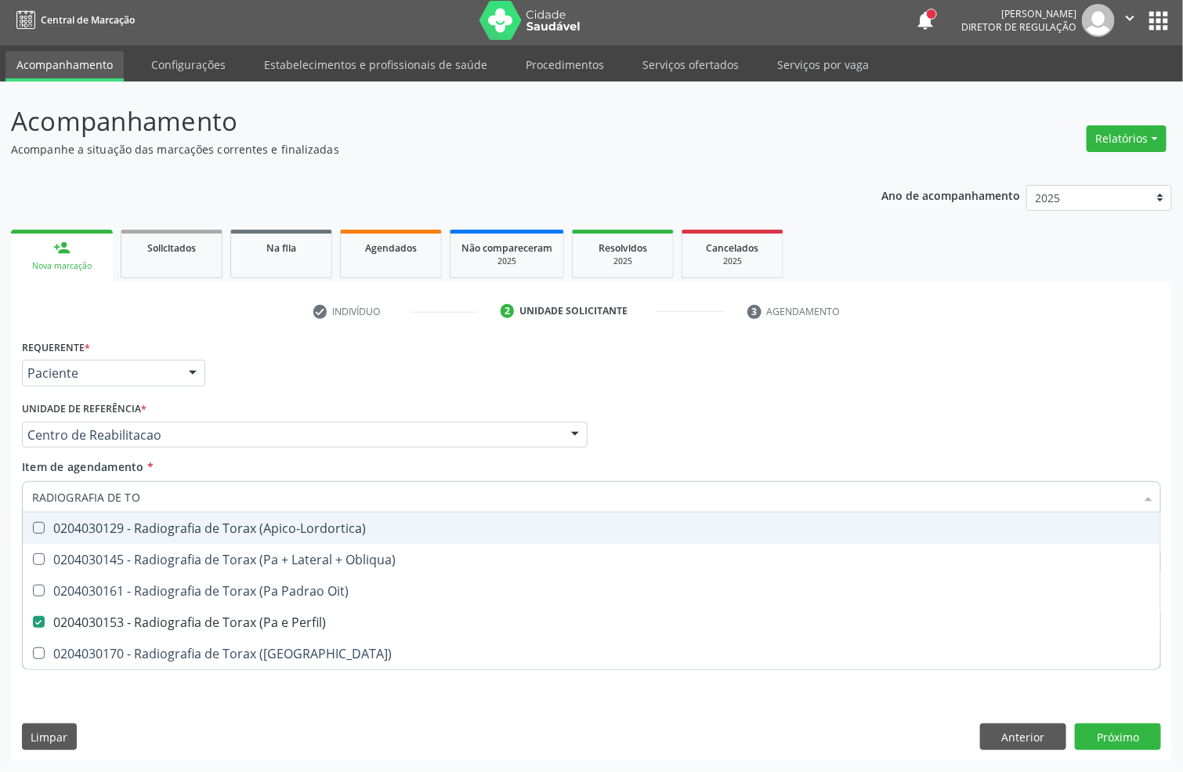
click at [296, 409] on div "Unidade de referência * Centro de Reabilitacao Usf do Mutirao Usf Cohab Usf Cai…" at bounding box center [305, 422] width 566 height 50
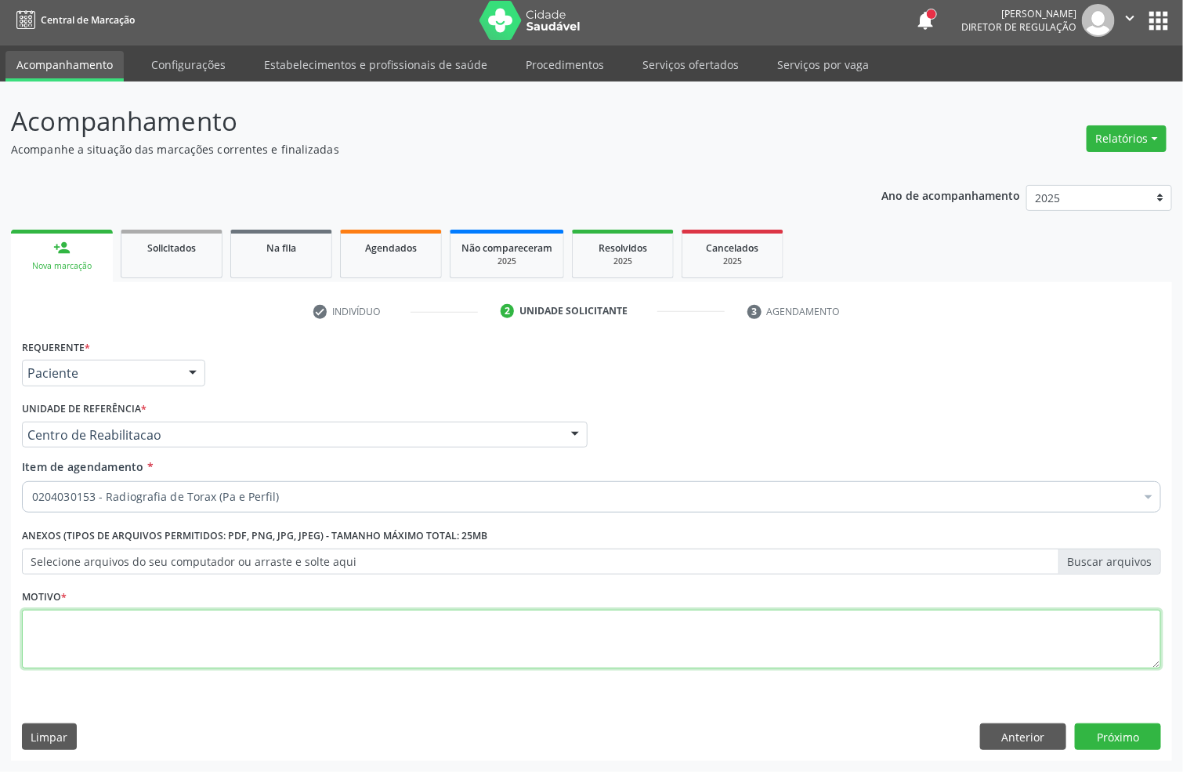
click at [148, 659] on textarea at bounding box center [591, 639] width 1139 height 60
type textarea "0"
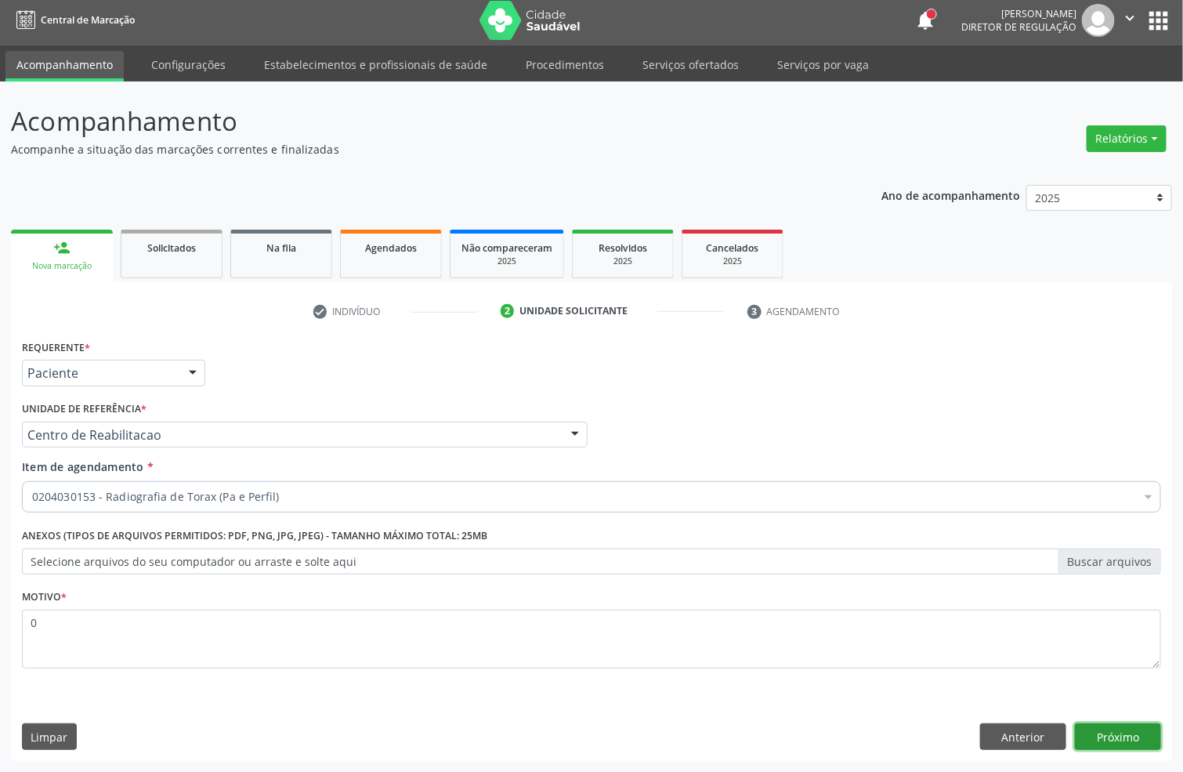
click at [1131, 738] on button "Próximo" at bounding box center [1118, 736] width 86 height 27
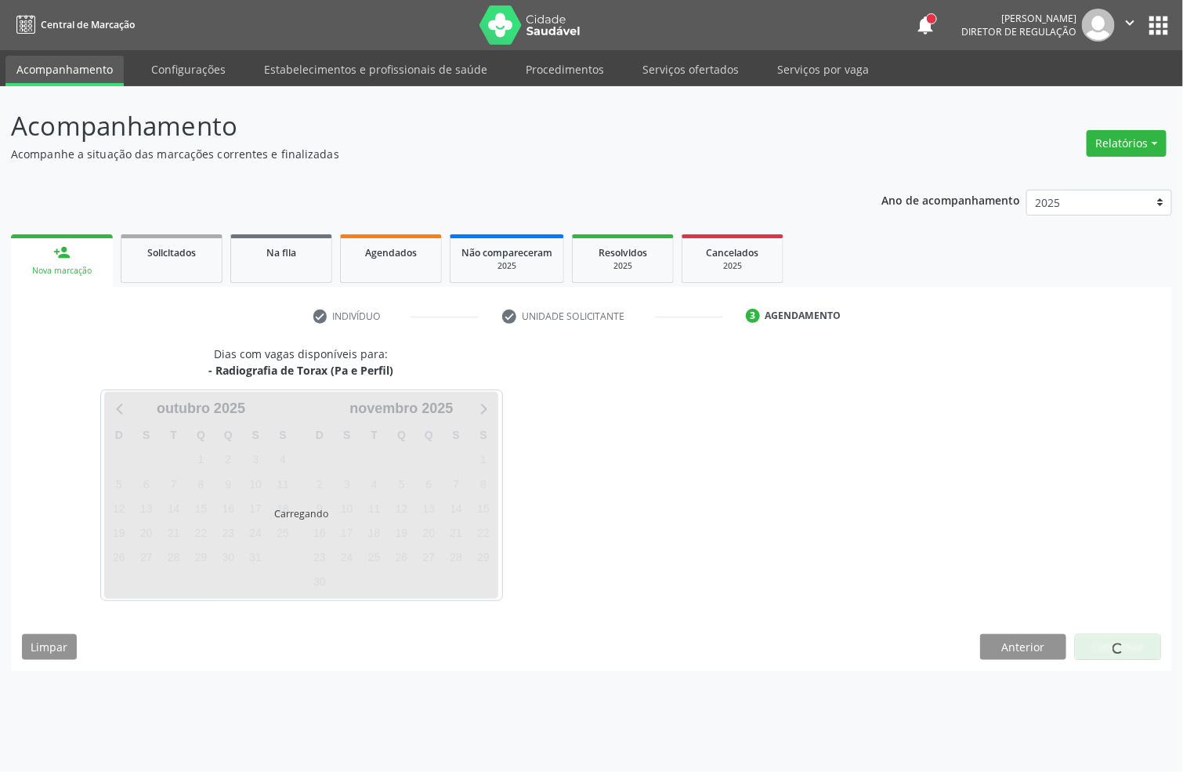
scroll to position [0, 0]
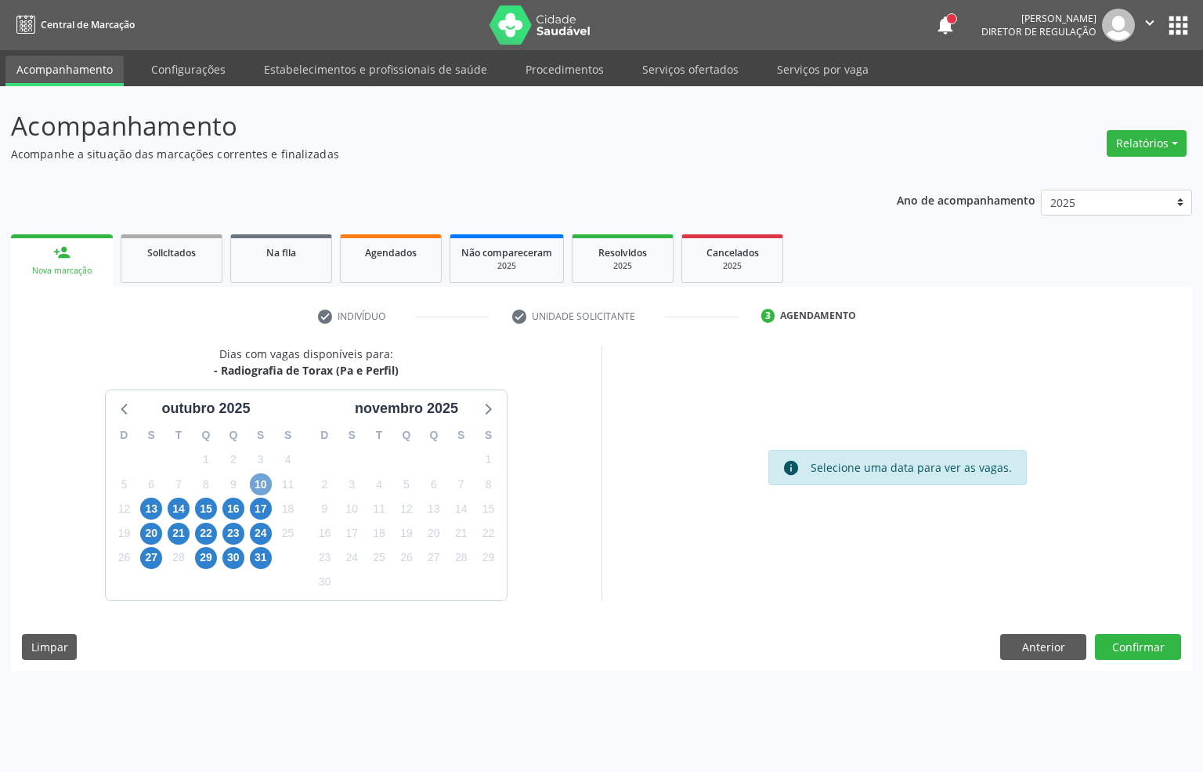
click at [256, 485] on span "10" at bounding box center [261, 484] width 22 height 22
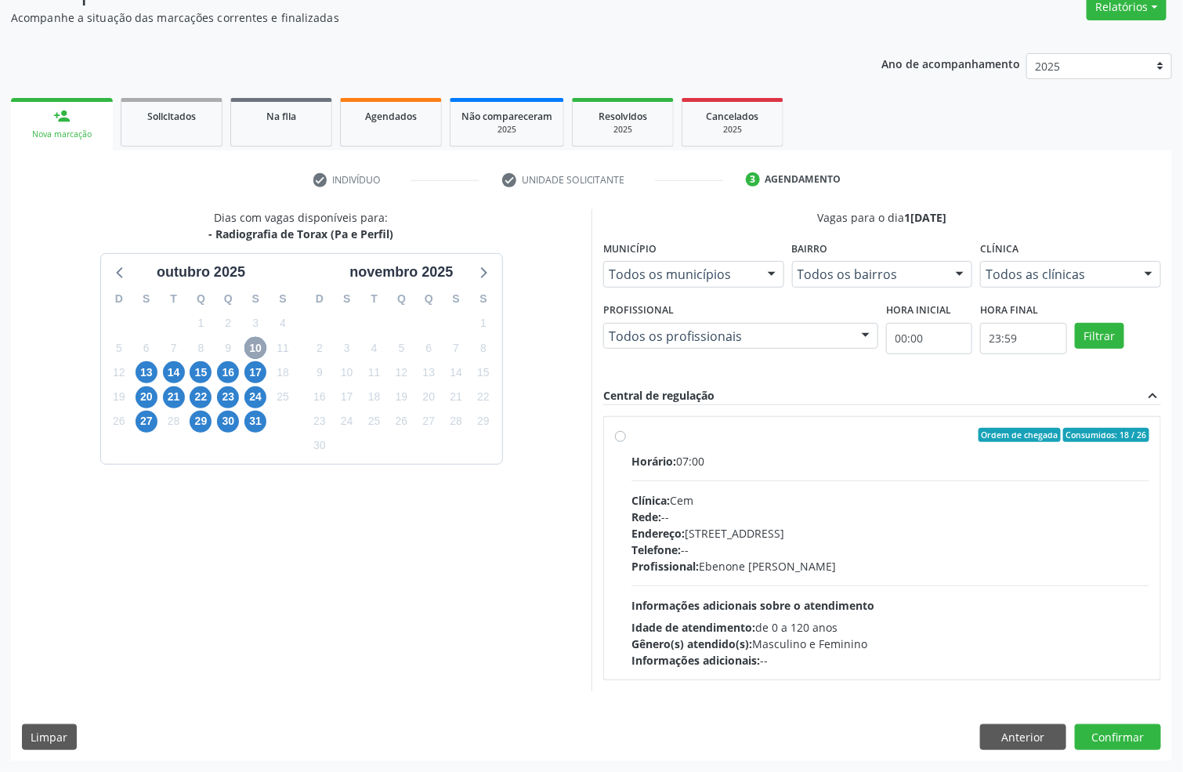
scroll to position [139, 0]
click at [754, 464] on div "Horário: 07:00" at bounding box center [890, 461] width 518 height 16
click at [626, 442] on input "Ordem de chegada Consumidos: 18 / 26 Horário: 07:00 Clínica: Cem Rede: -- Ender…" at bounding box center [620, 435] width 11 height 14
radio input "true"
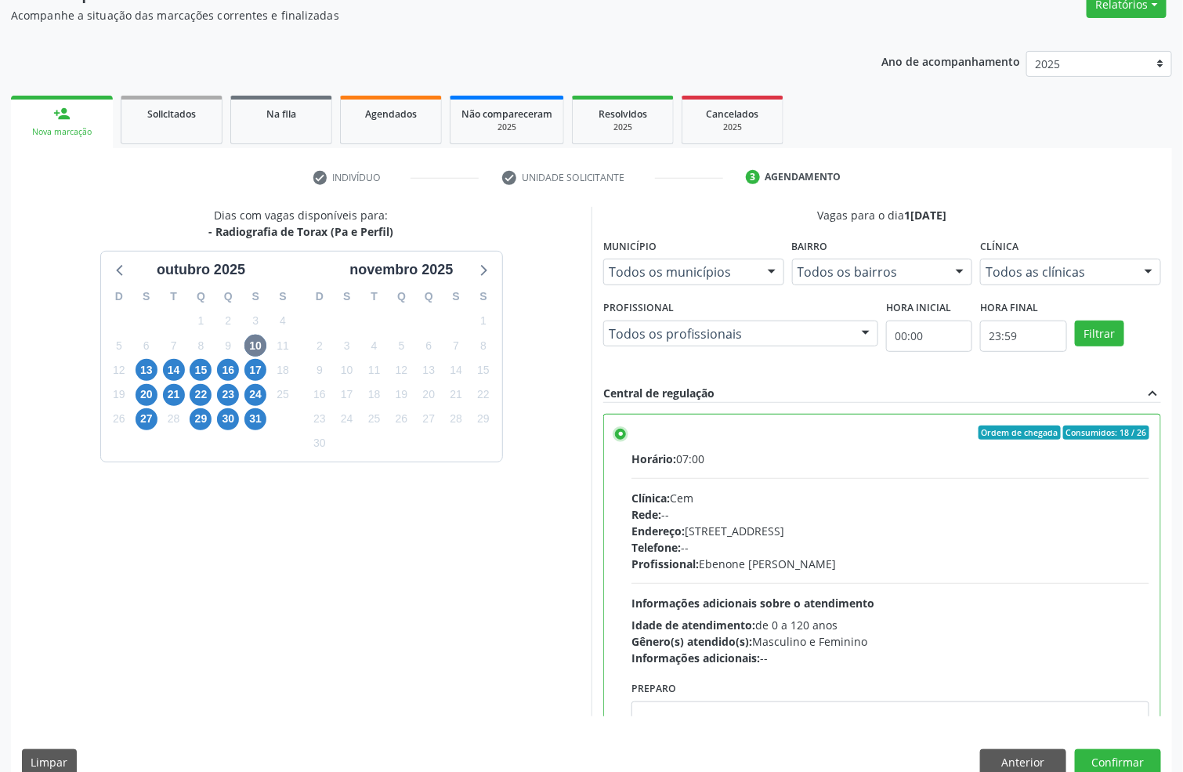
scroll to position [80, 0]
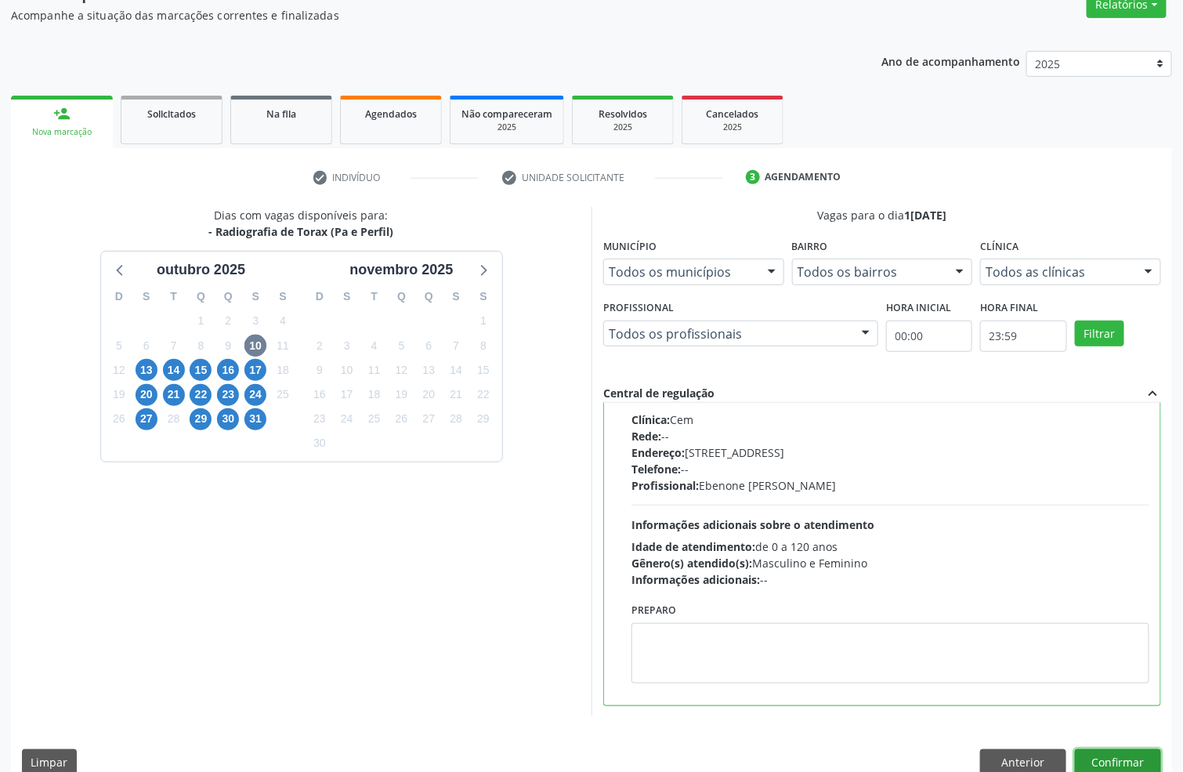
click at [1133, 752] on button "Confirmar" at bounding box center [1118, 762] width 86 height 27
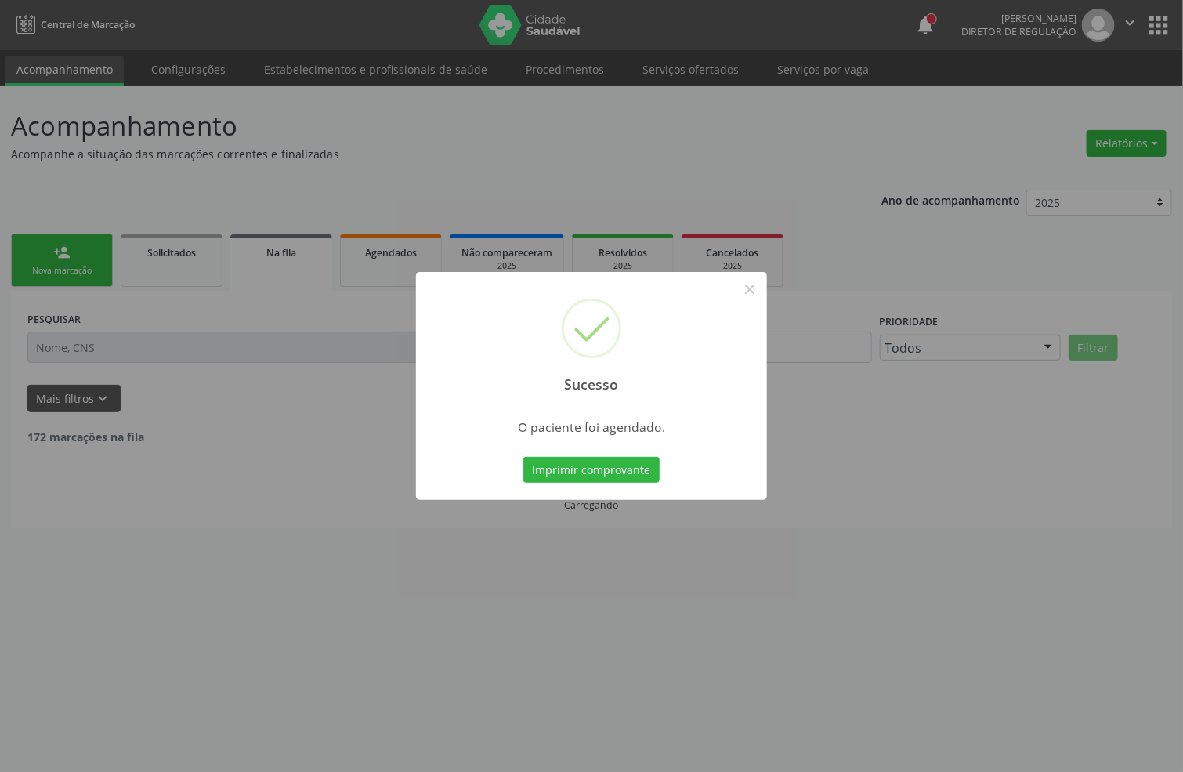
scroll to position [0, 0]
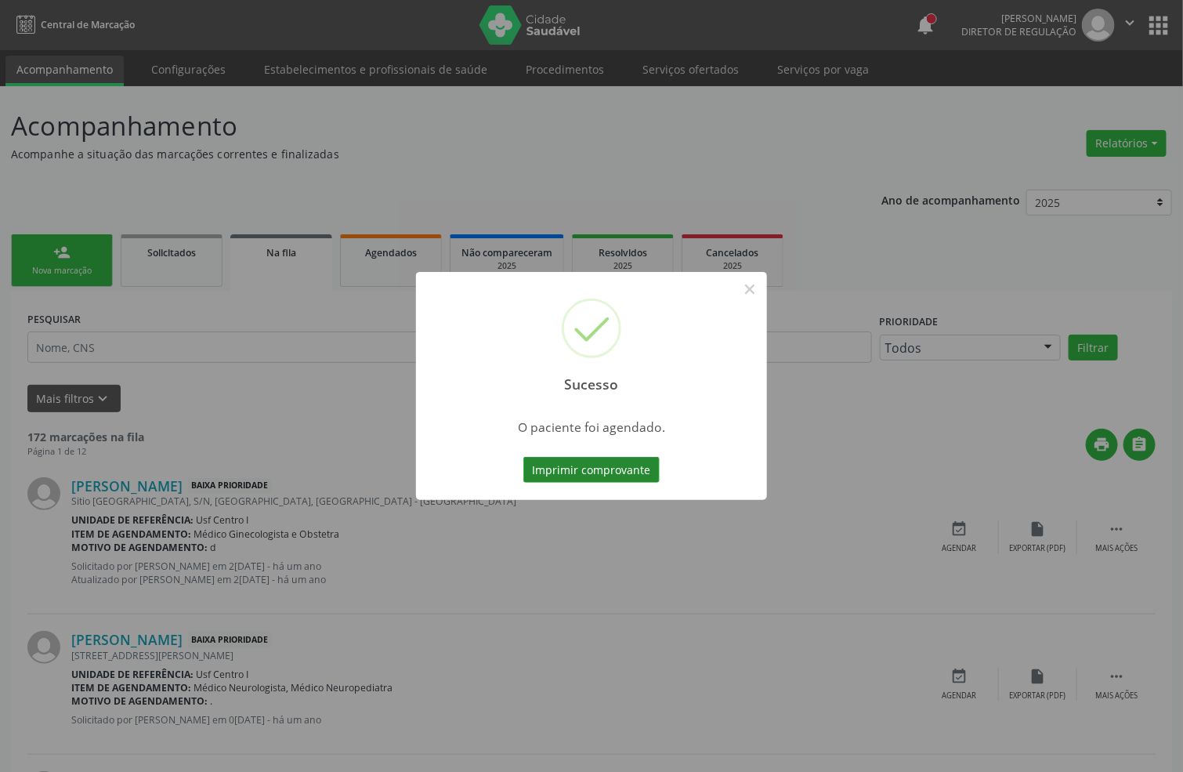
click at [580, 477] on button "Imprimir comprovante" at bounding box center [591, 470] width 136 height 27
